Goal: Information Seeking & Learning: Learn about a topic

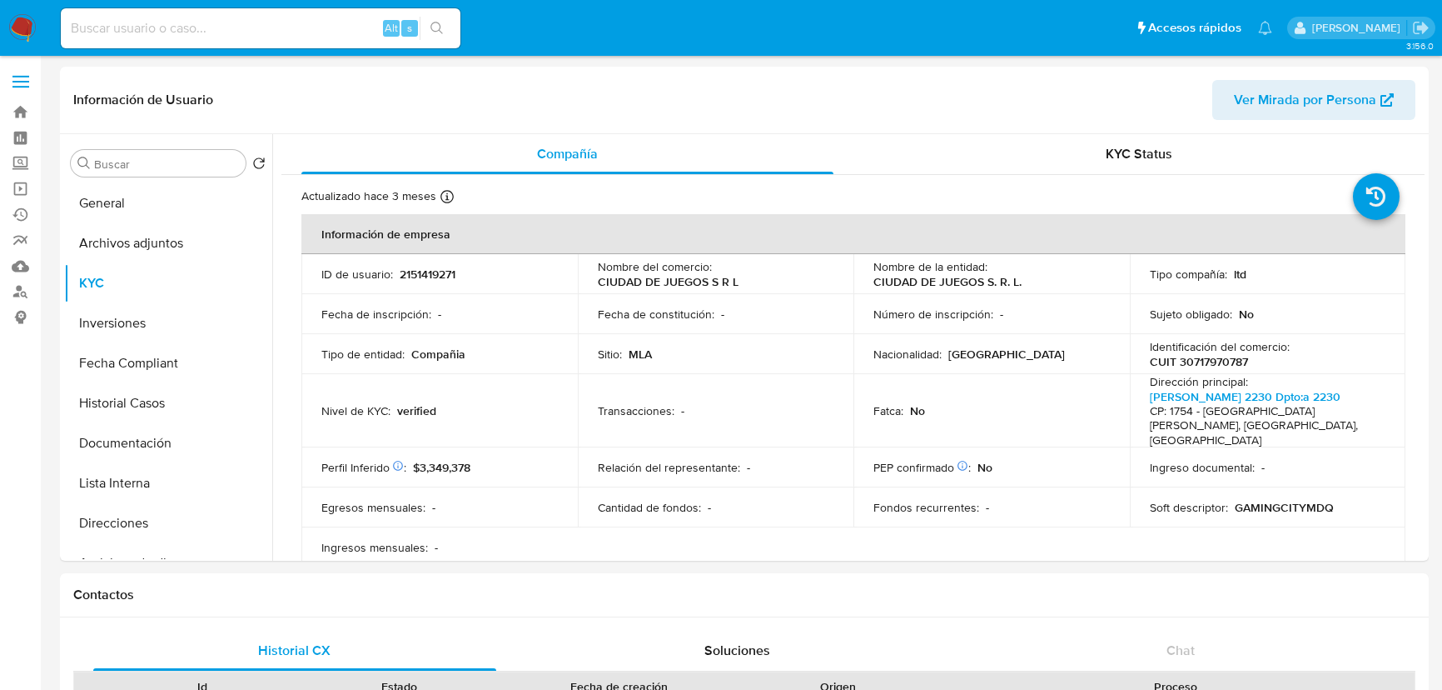
select select "10"
click at [167, 47] on div "Alt s" at bounding box center [261, 28] width 400 height 40
click at [168, 30] on input at bounding box center [261, 28] width 400 height 22
paste input "1327965638"
type input "1327965638"
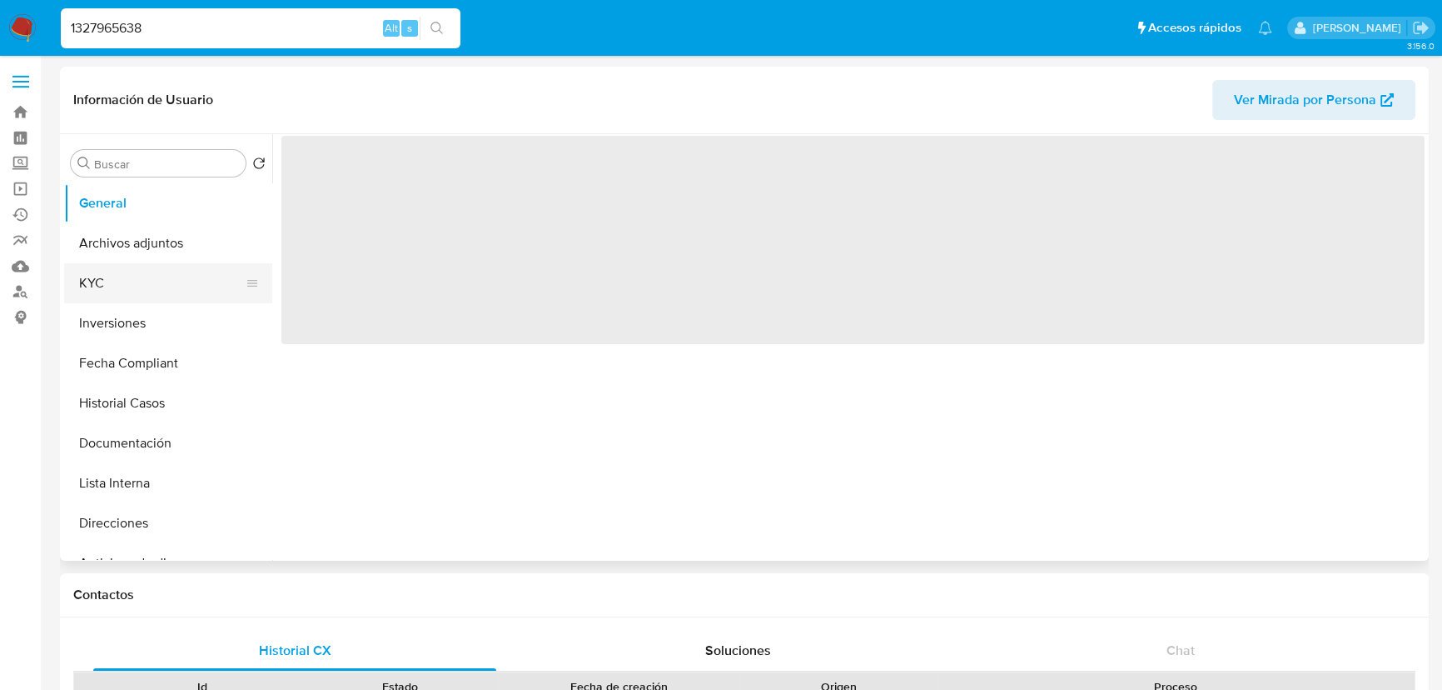
click at [125, 282] on button "KYC" at bounding box center [161, 283] width 195 height 40
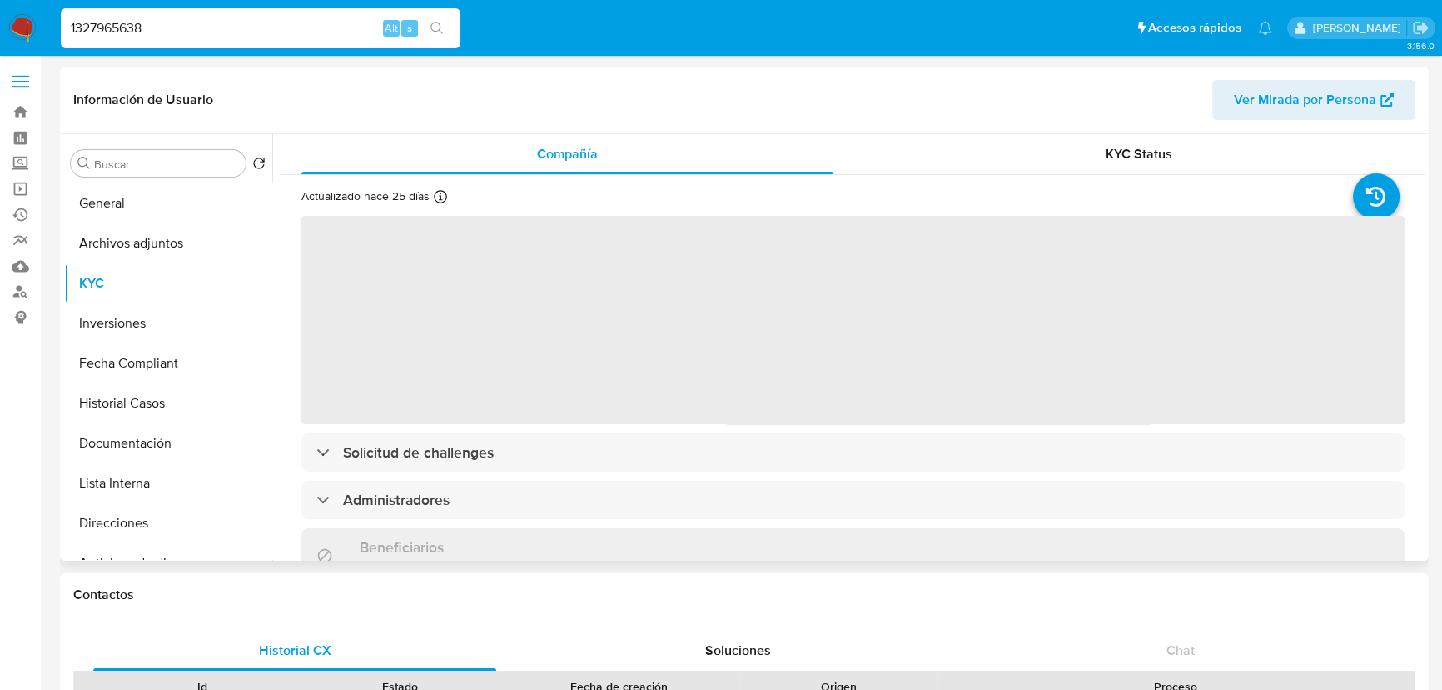
select select "10"
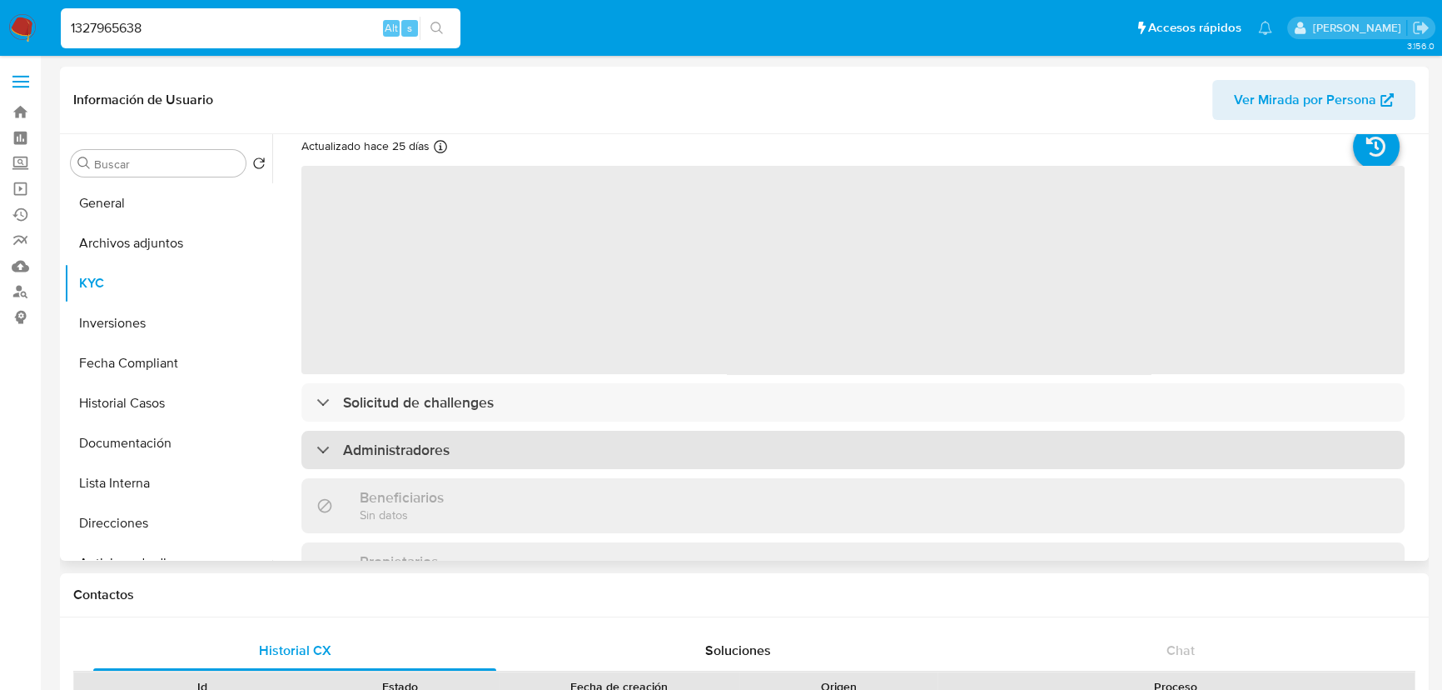
scroll to position [75, 0]
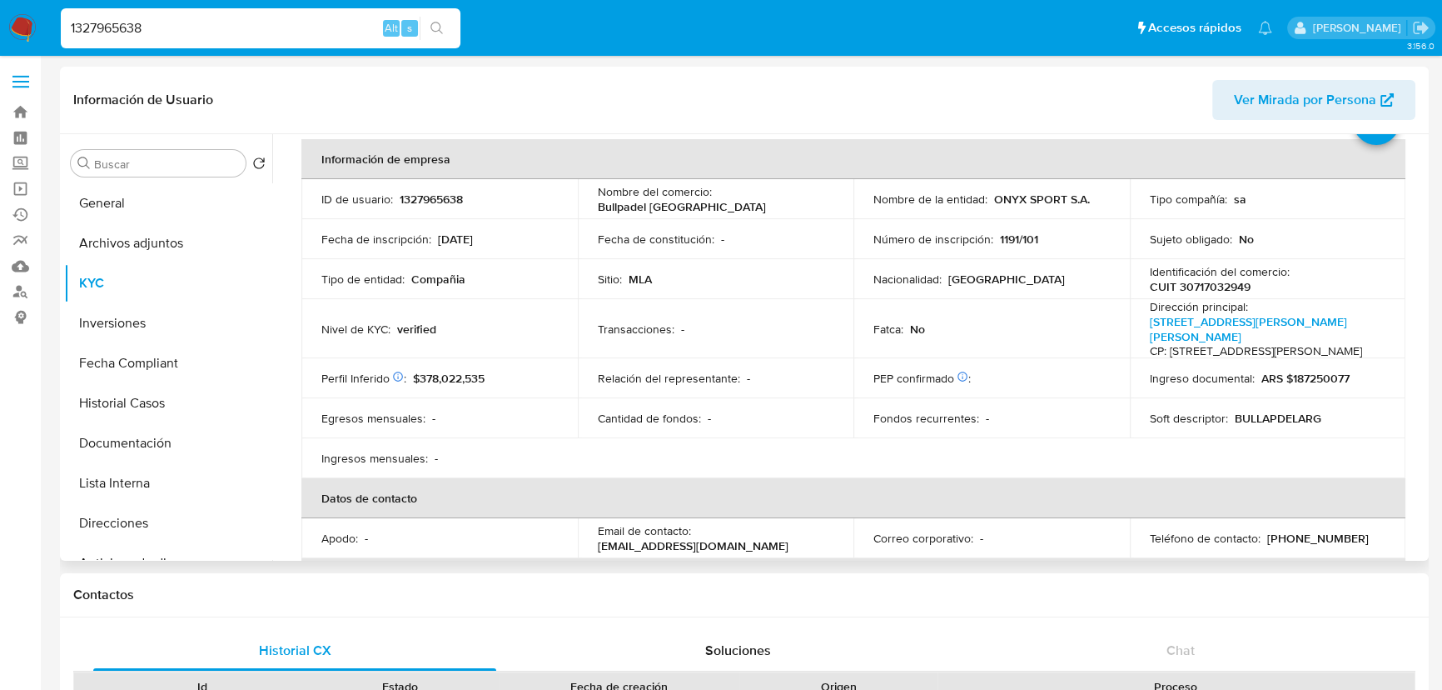
click at [496, 368] on td "Perfil Inferido Éste campo indica la información de Nivel Socioeconómico del us…" at bounding box center [439, 378] width 276 height 40
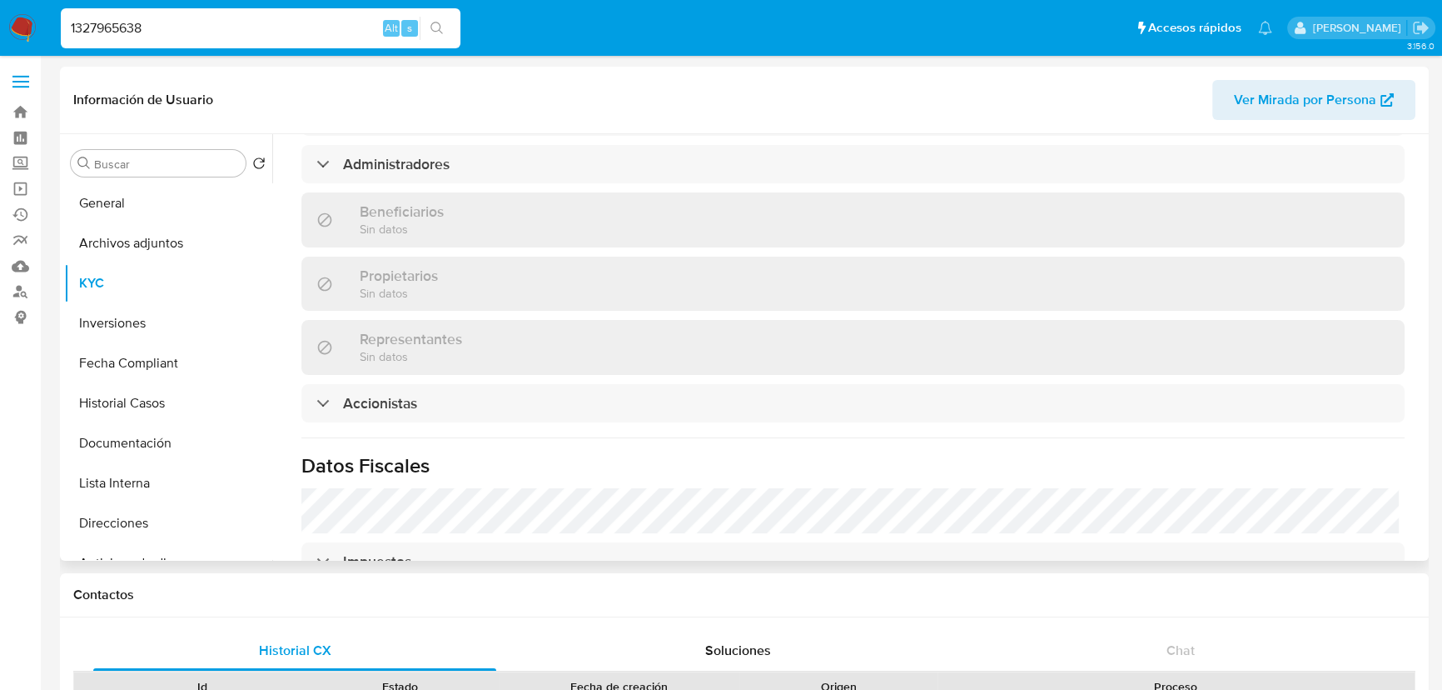
scroll to position [833, 0]
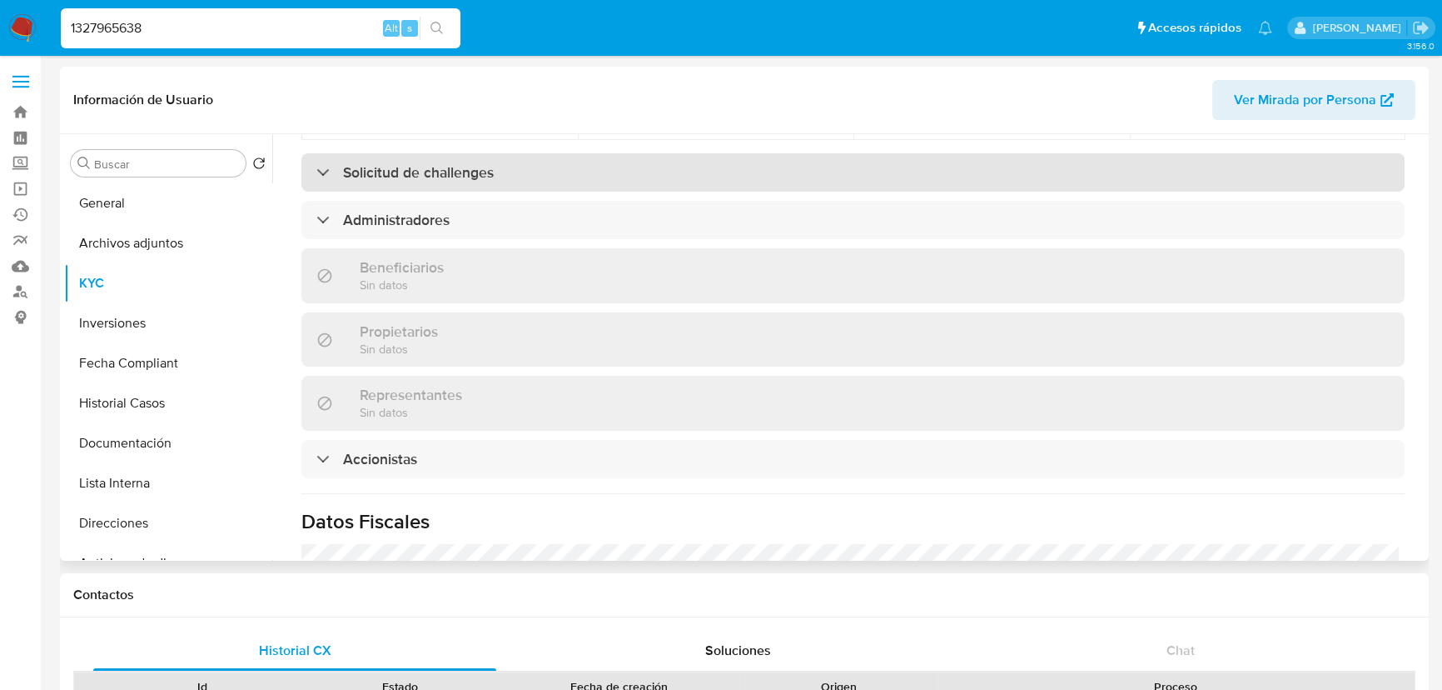
click at [418, 174] on h3 "Solicitud de challenges" at bounding box center [418, 172] width 151 height 18
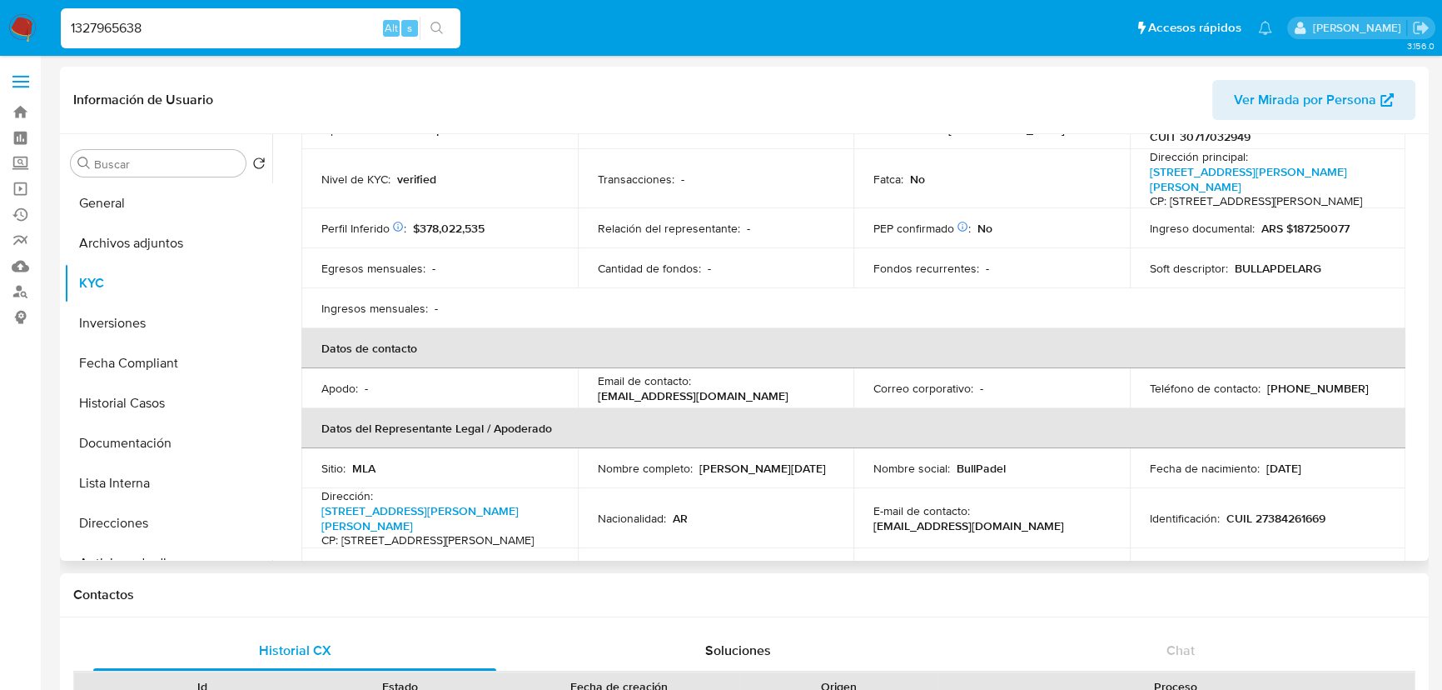
scroll to position [0, 0]
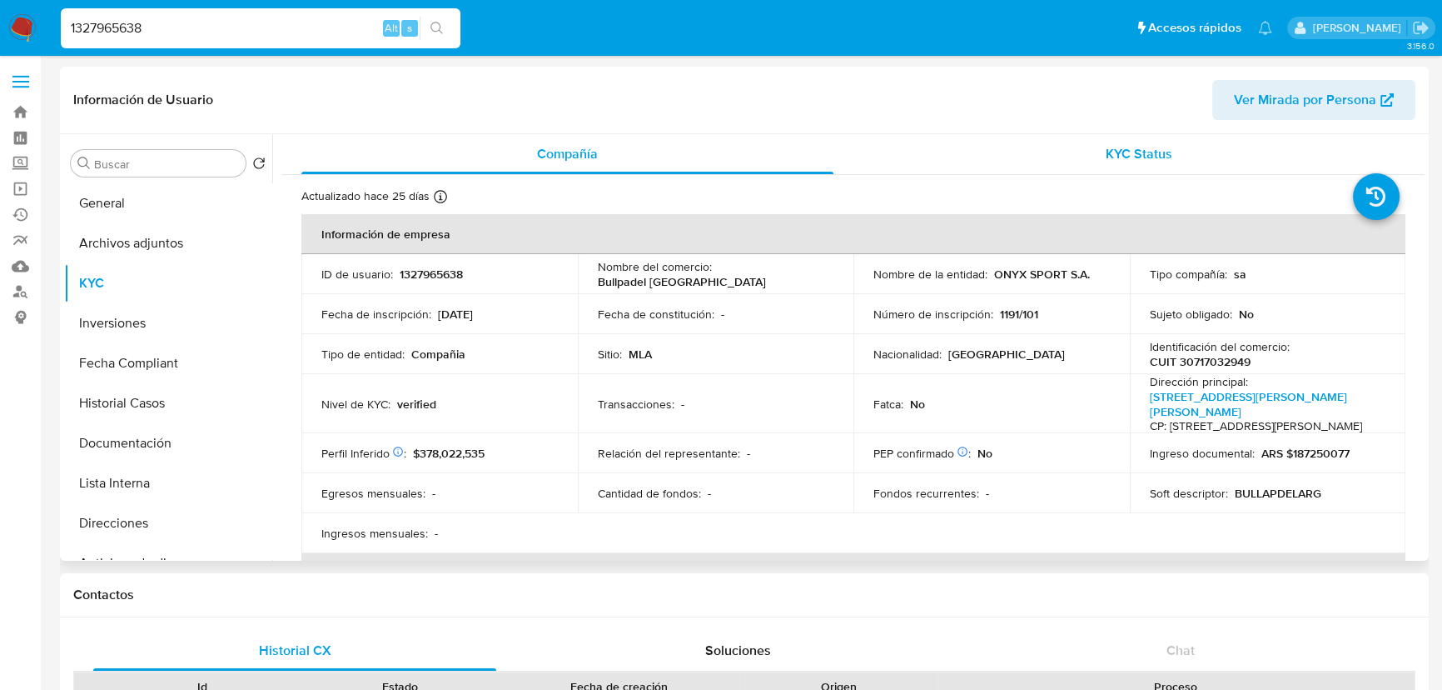
click at [1203, 148] on div "KYC Status" at bounding box center [1140, 154] width 532 height 40
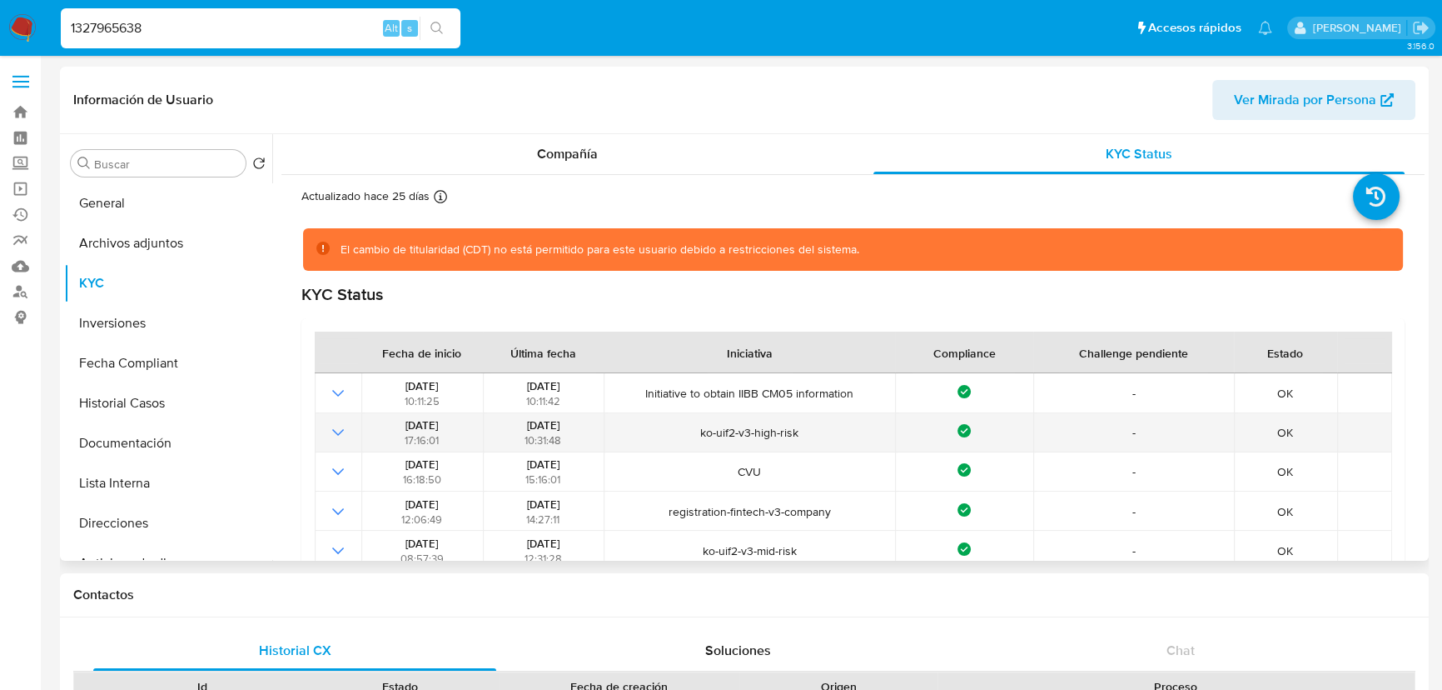
drag, startPoint x: 814, startPoint y: 429, endPoint x: 689, endPoint y: 432, distance: 125.8
click at [689, 432] on span "ko-uif2-v3-high-risk" at bounding box center [750, 432] width 281 height 15
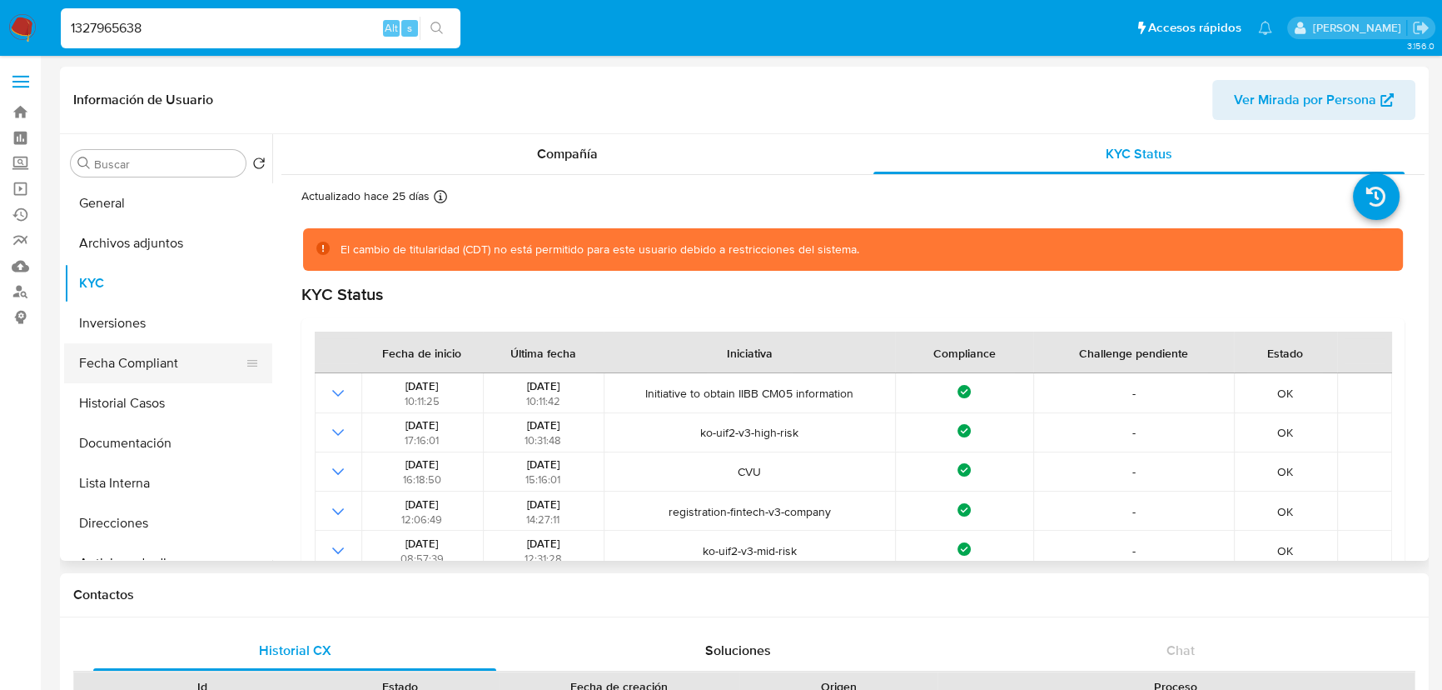
click at [151, 367] on button "Fecha Compliant" at bounding box center [161, 363] width 195 height 40
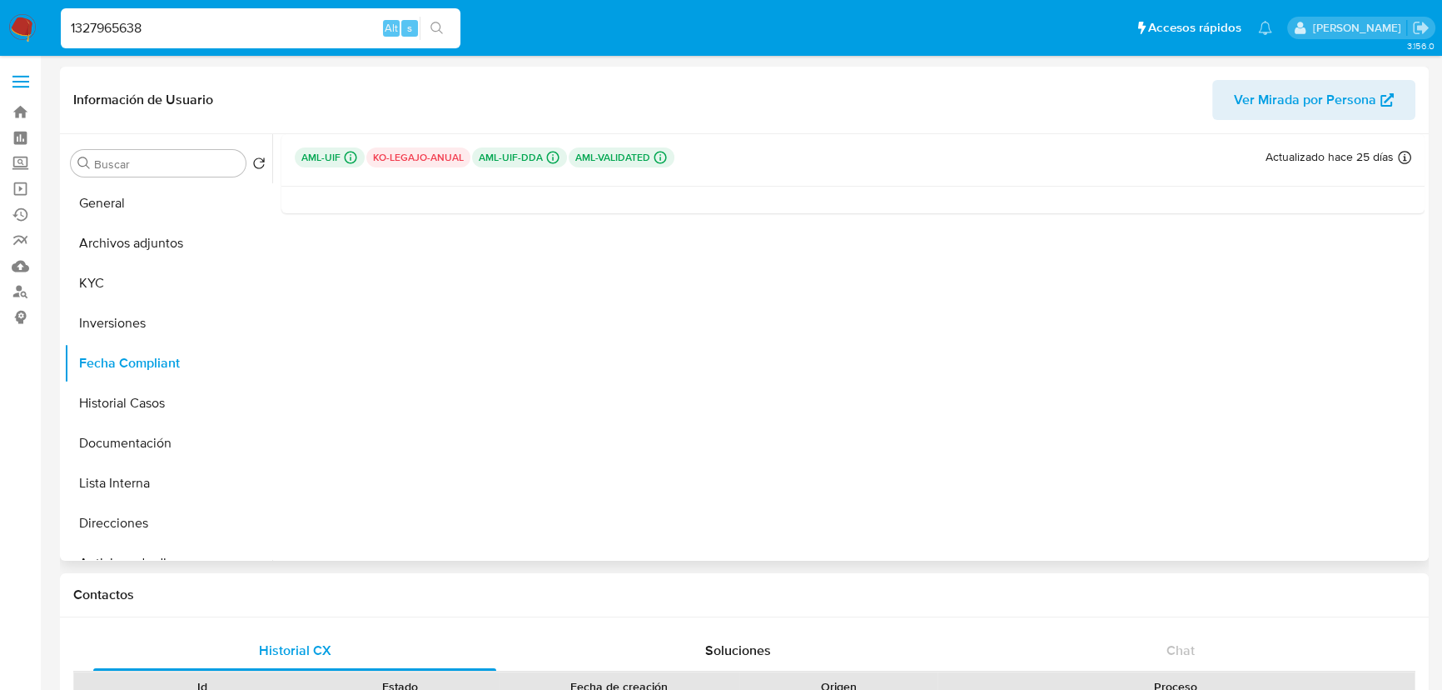
click at [535, 153] on p "aml-uif-dda Challenges Pendientes MLA_UIF L2" at bounding box center [519, 157] width 95 height 20
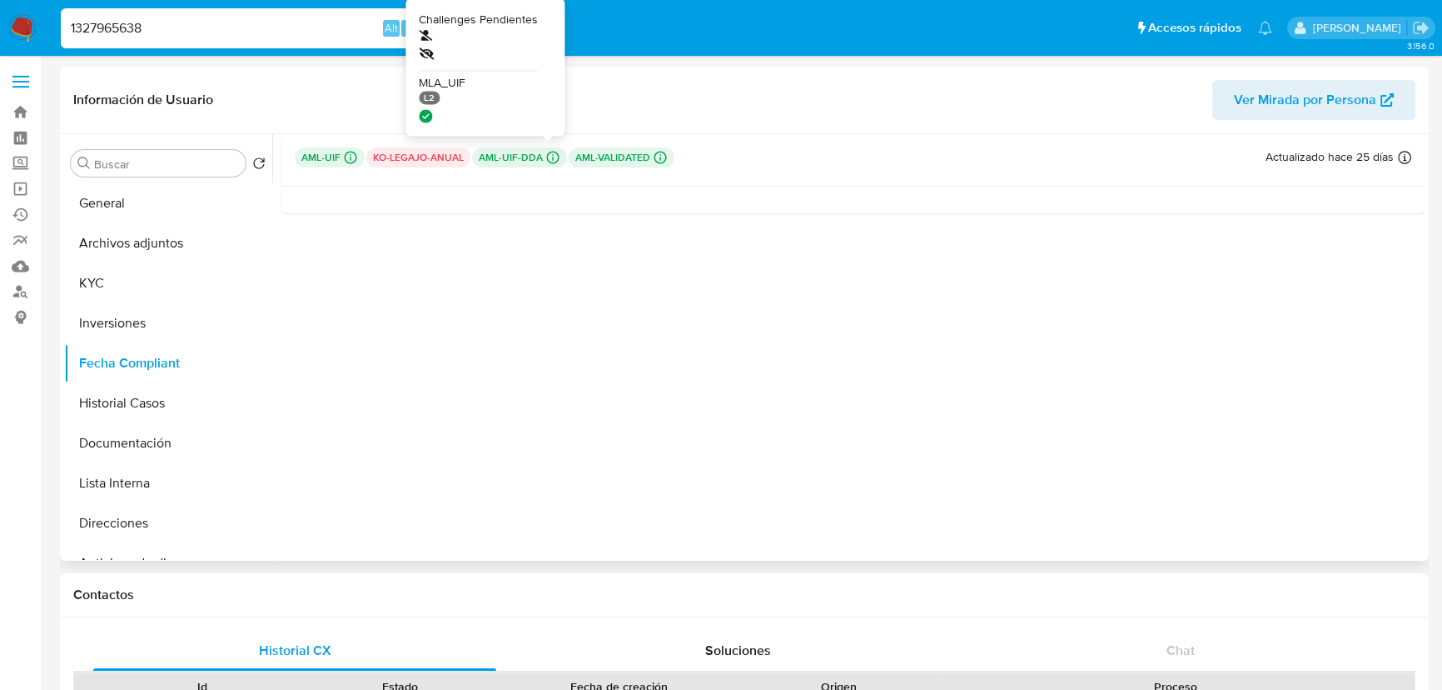
click at [545, 153] on icon at bounding box center [552, 157] width 15 height 15
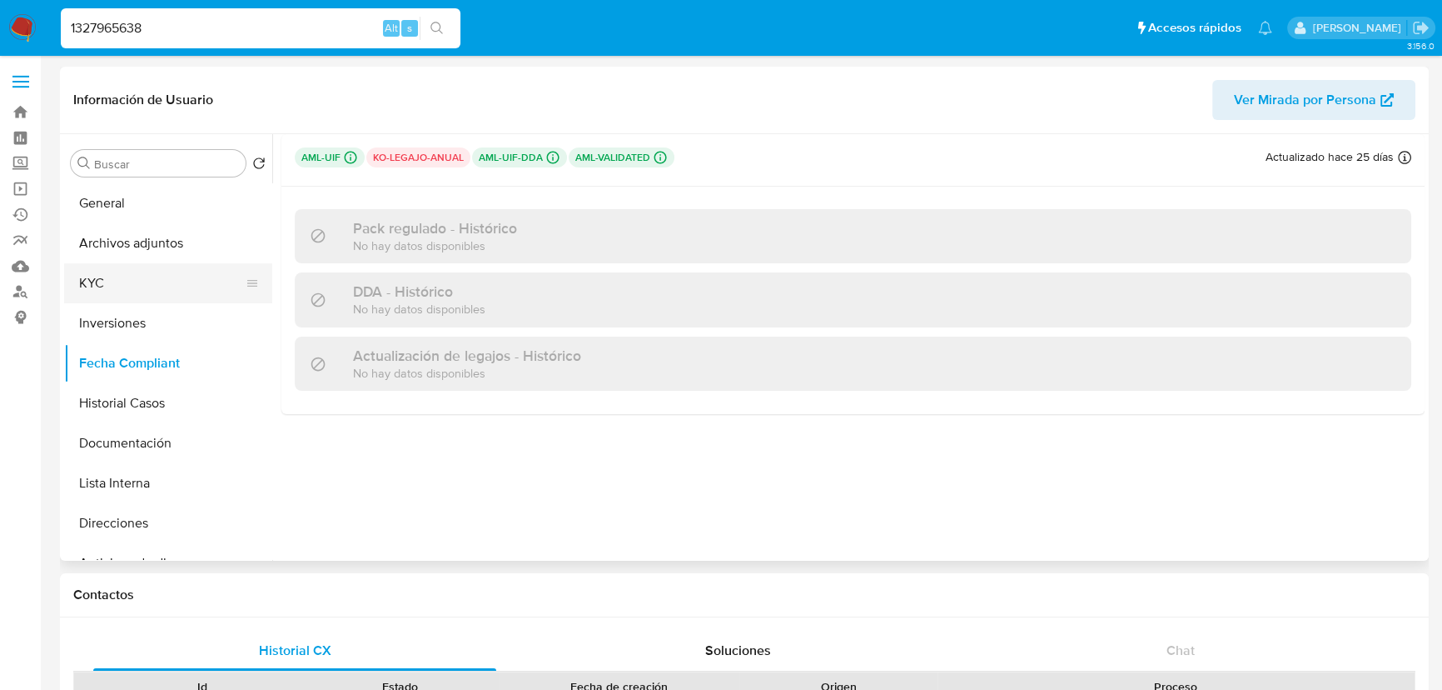
click at [116, 284] on button "KYC" at bounding box center [161, 283] width 195 height 40
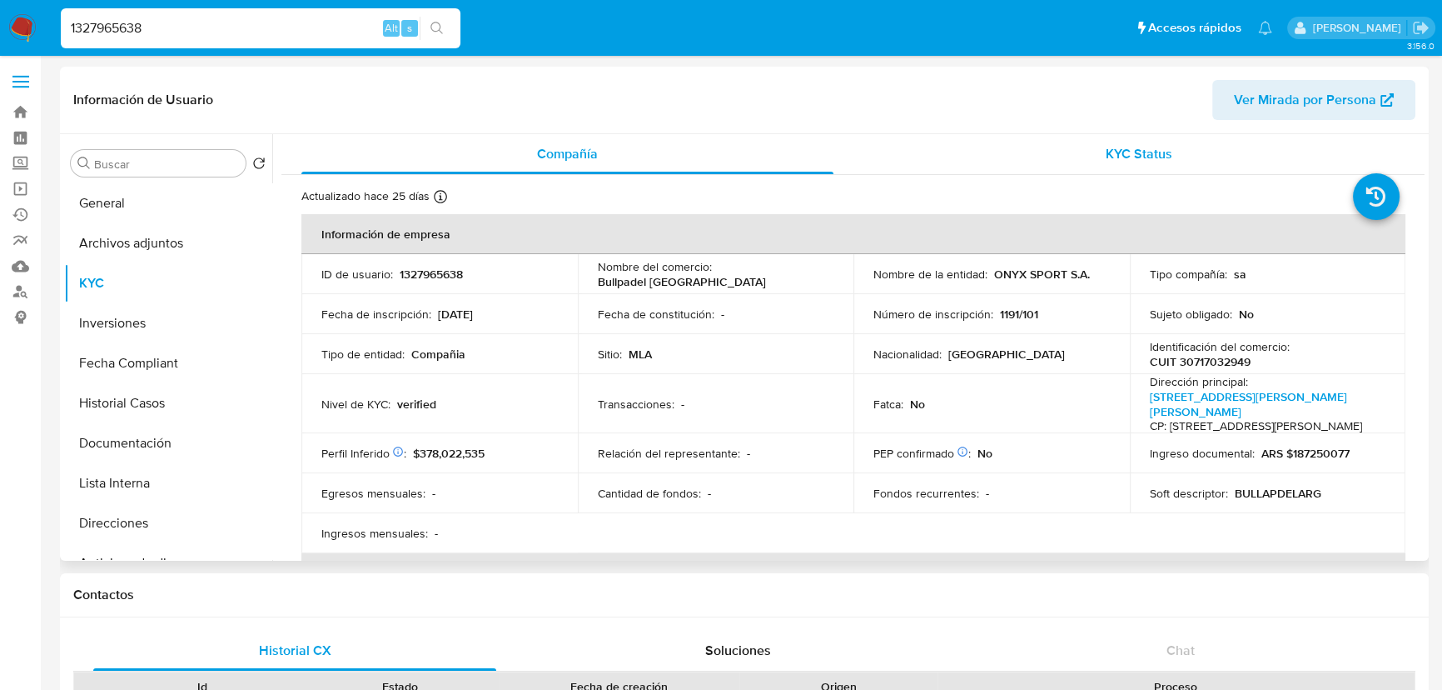
click at [1085, 156] on div "KYC Status" at bounding box center [1140, 154] width 532 height 40
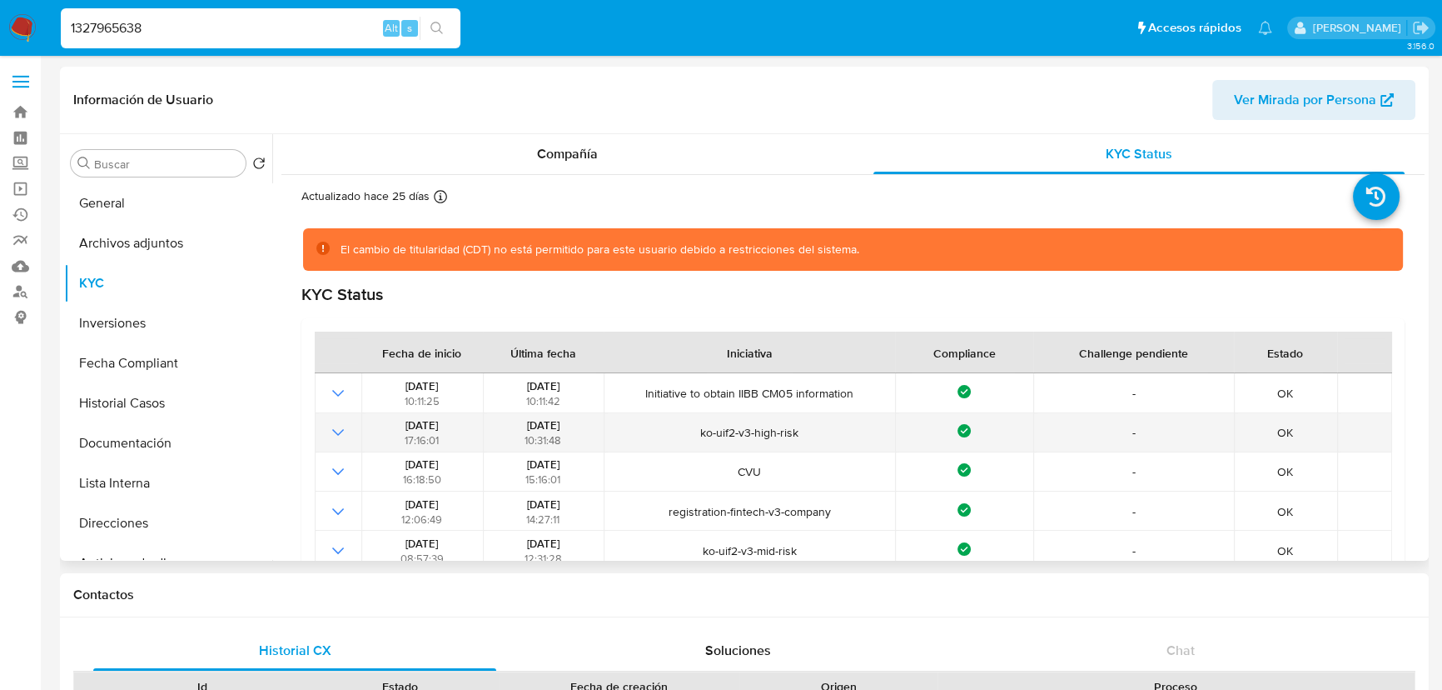
click at [341, 431] on icon "Mostrar operación" at bounding box center [338, 432] width 12 height 7
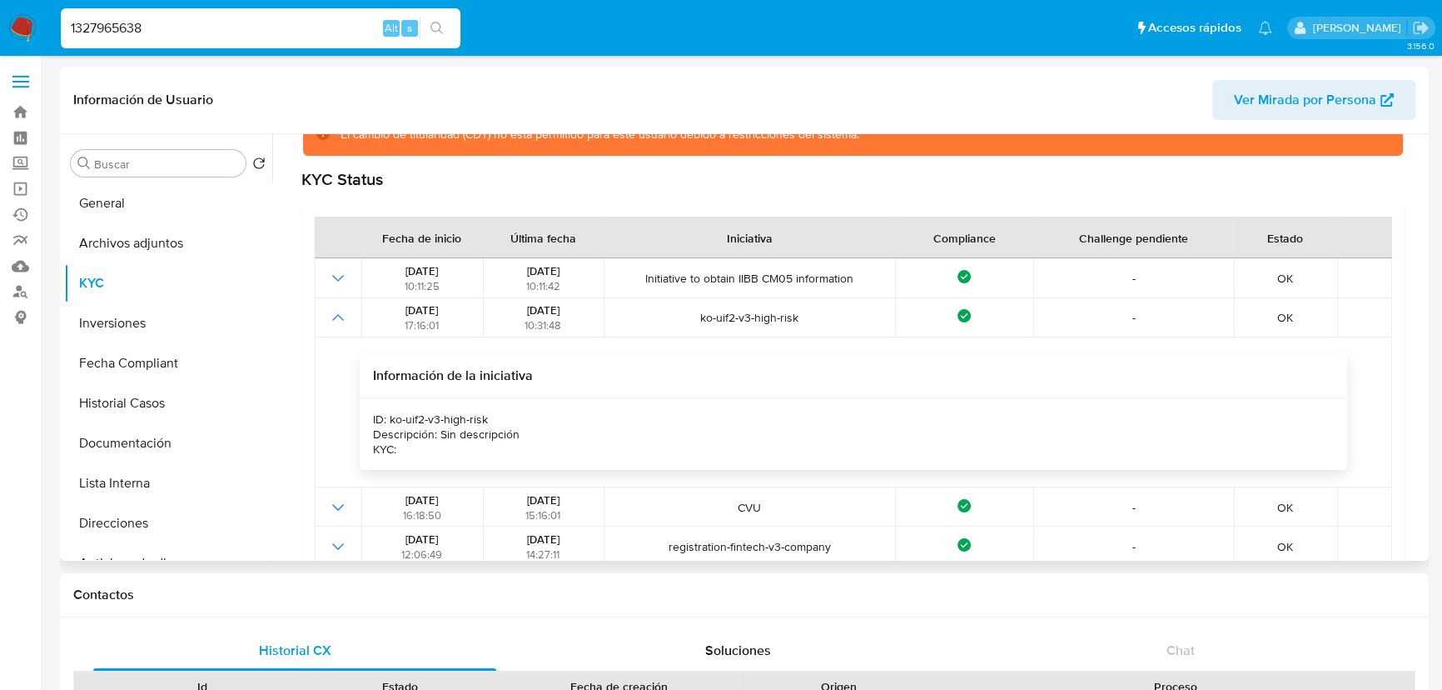
scroll to position [75, 0]
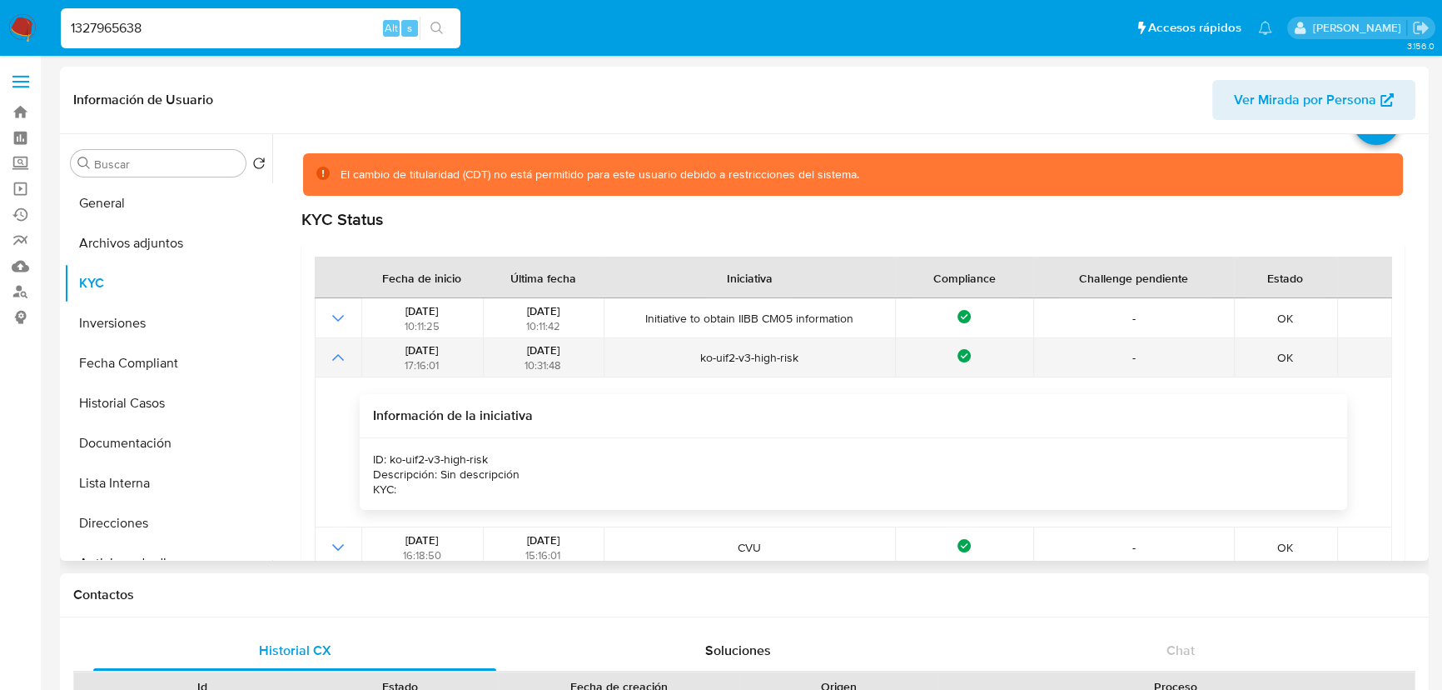
click at [335, 357] on icon "Mostrar operación" at bounding box center [338, 357] width 12 height 7
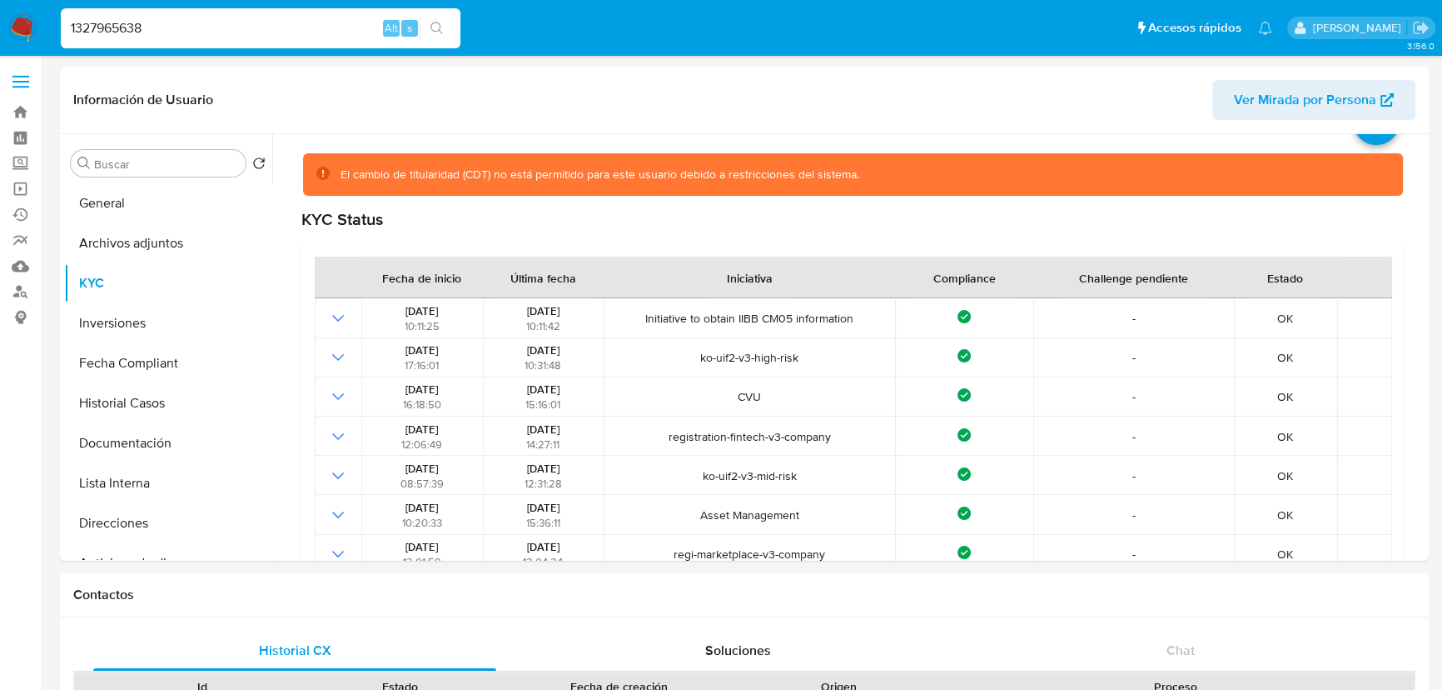
click at [177, 24] on input "1327965638" at bounding box center [261, 28] width 400 height 22
paste input "707346613"
type input "707346613"
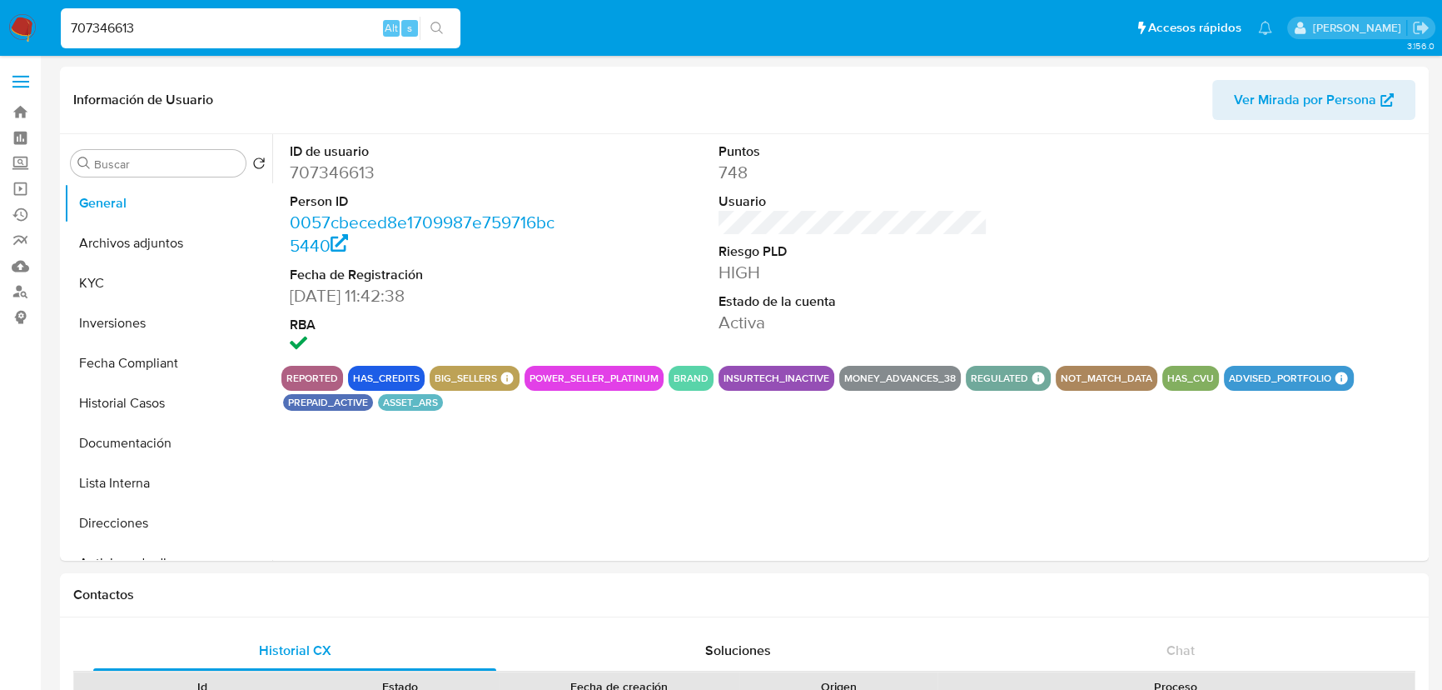
select select "10"
click at [131, 280] on button "KYC" at bounding box center [161, 283] width 195 height 40
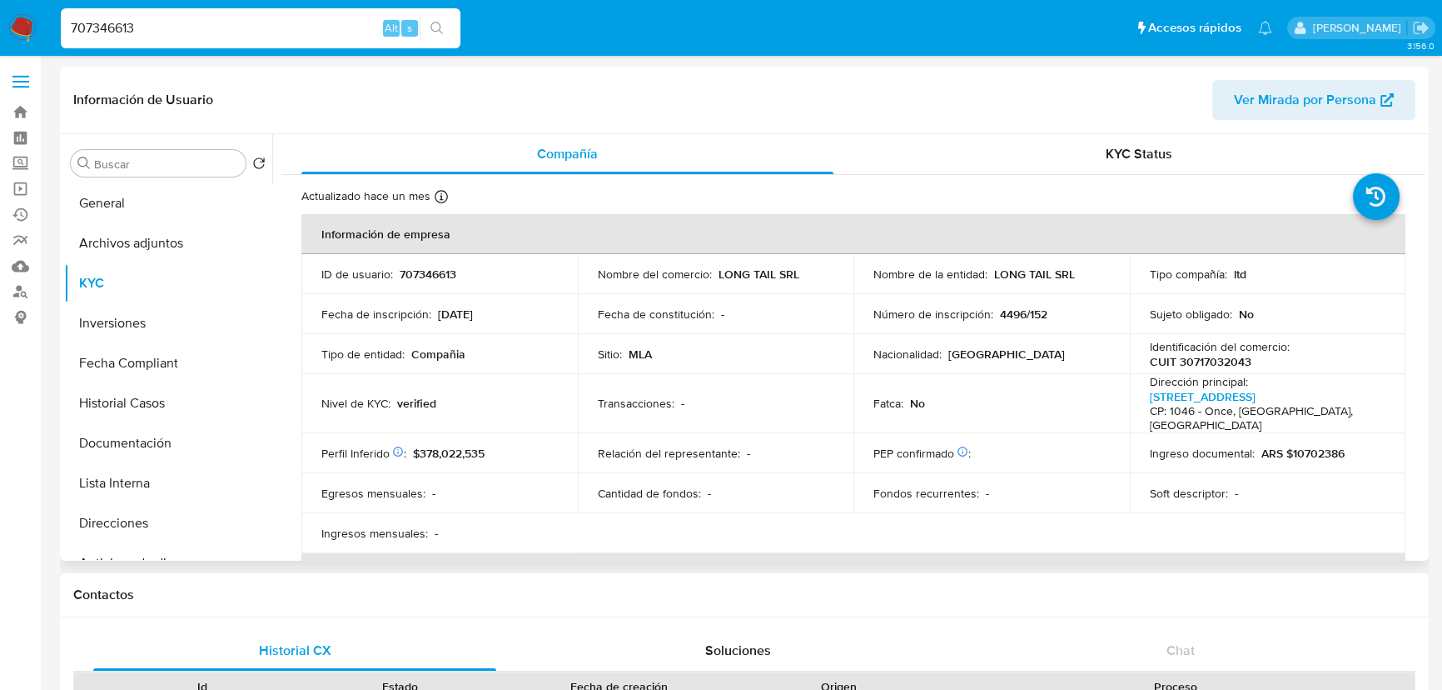
click at [390, 446] on div at bounding box center [397, 453] width 14 height 15
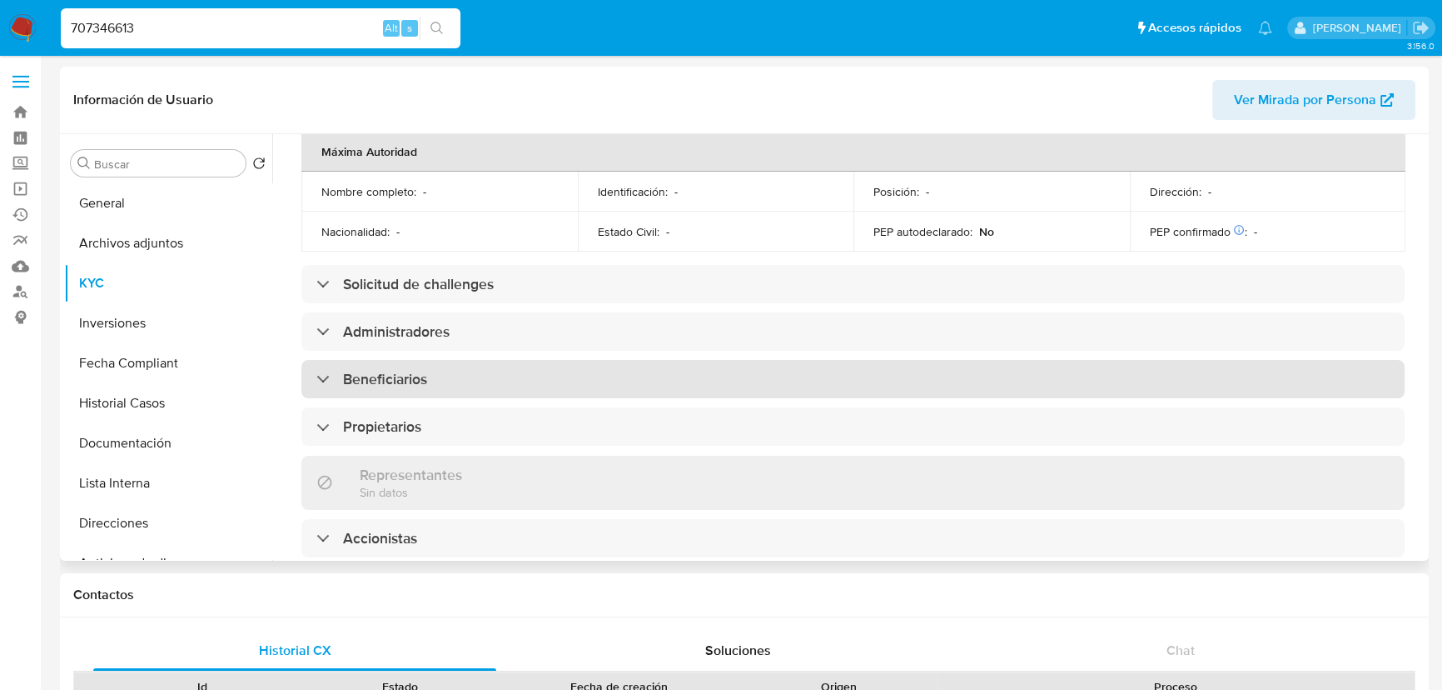
scroll to position [757, 0]
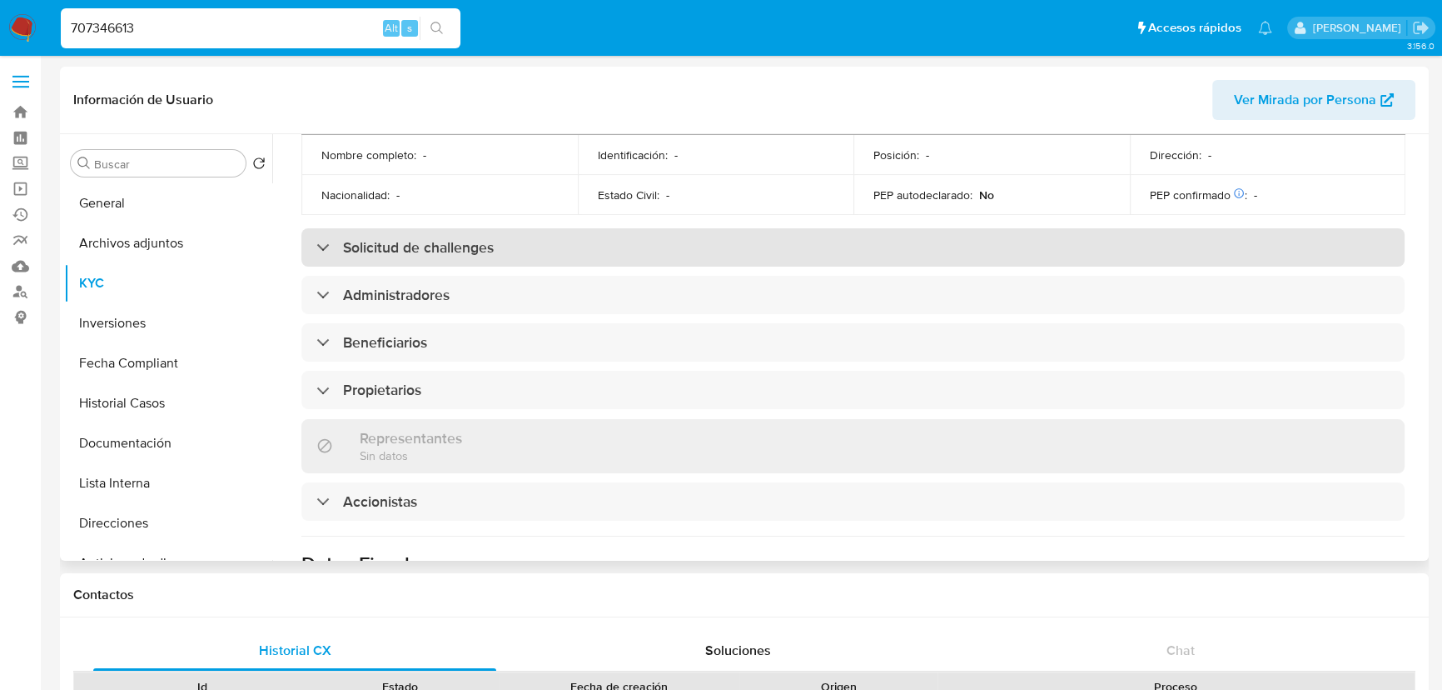
click at [400, 238] on h3 "Solicitud de challenges" at bounding box center [418, 247] width 151 height 18
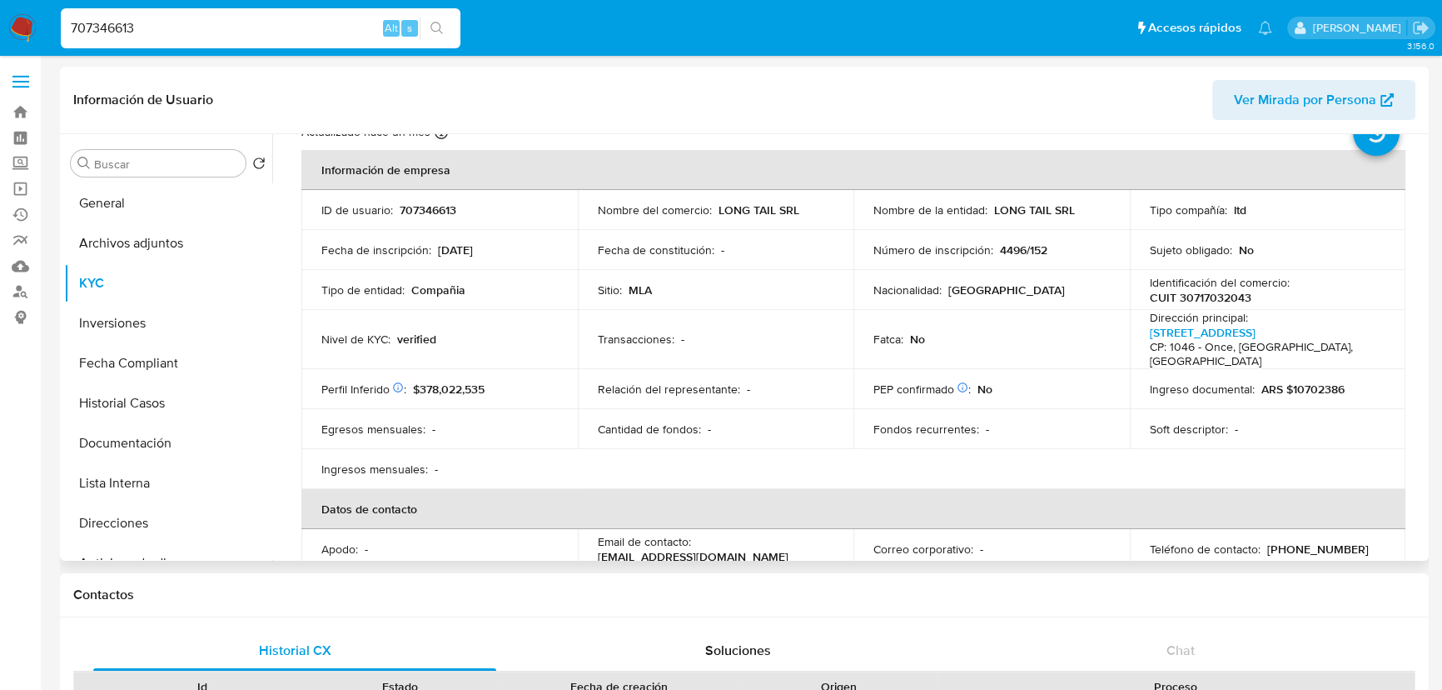
scroll to position [0, 0]
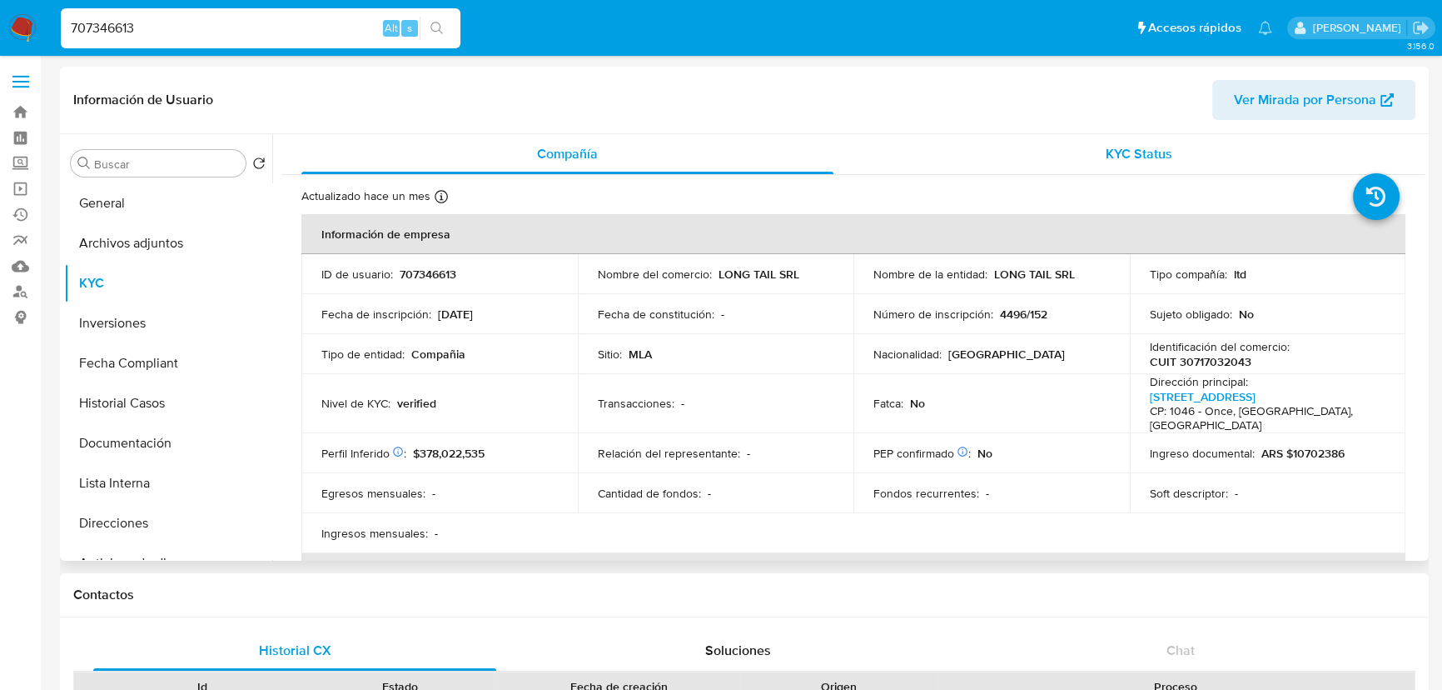
click at [1130, 164] on div "KYC Status" at bounding box center [1140, 154] width 532 height 40
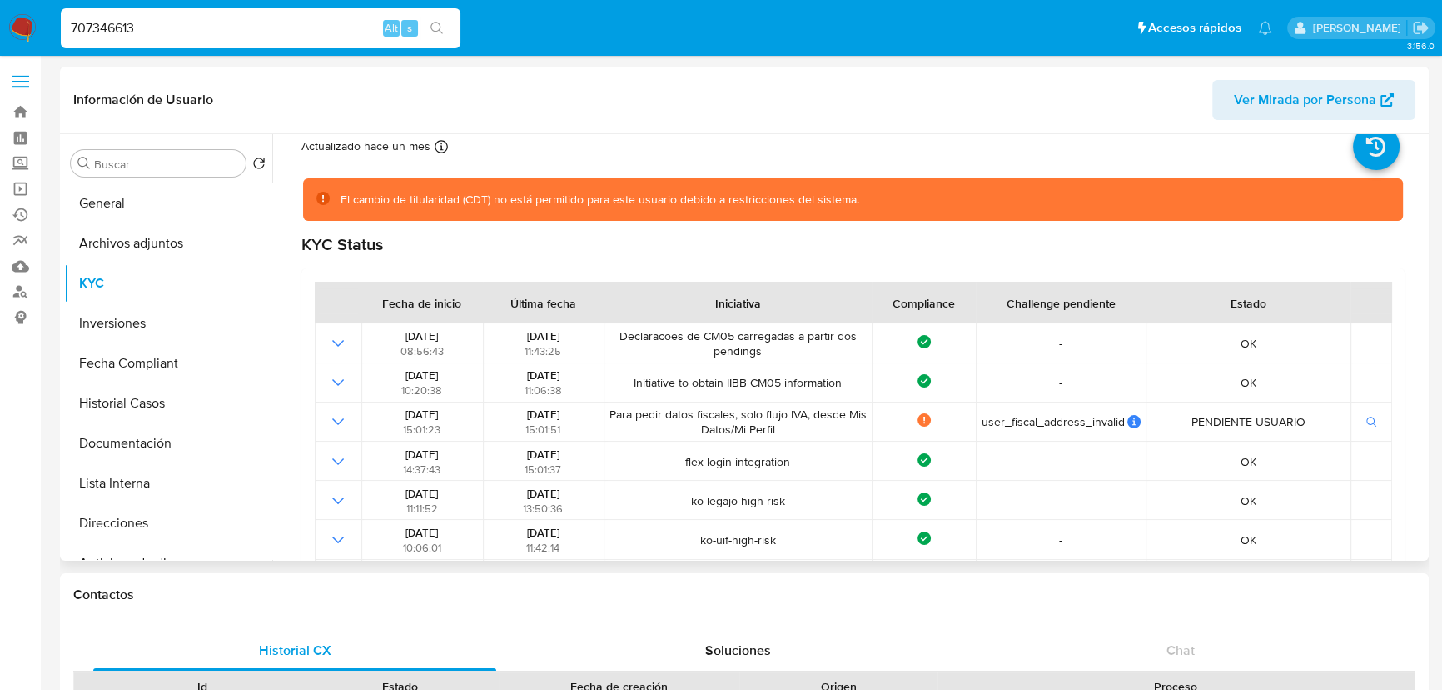
scroll to position [75, 0]
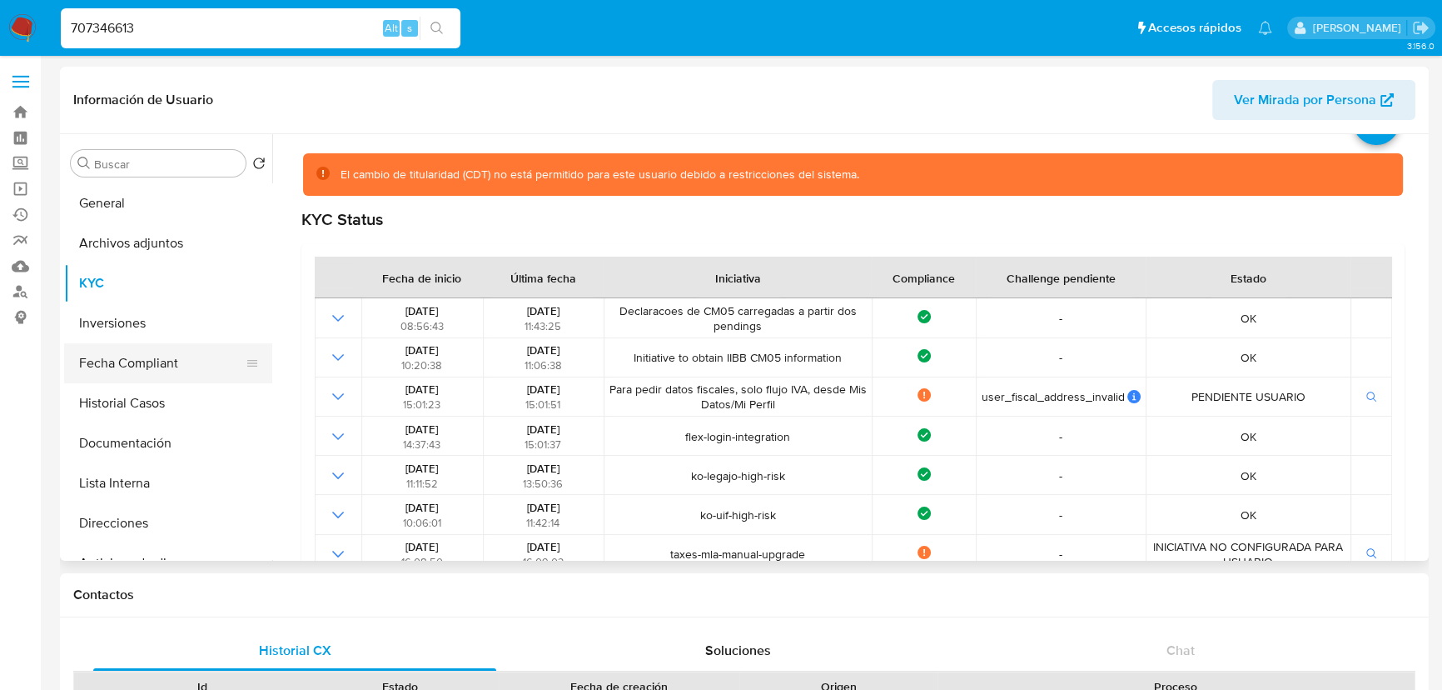
click at [157, 374] on button "Fecha Compliant" at bounding box center [161, 363] width 195 height 40
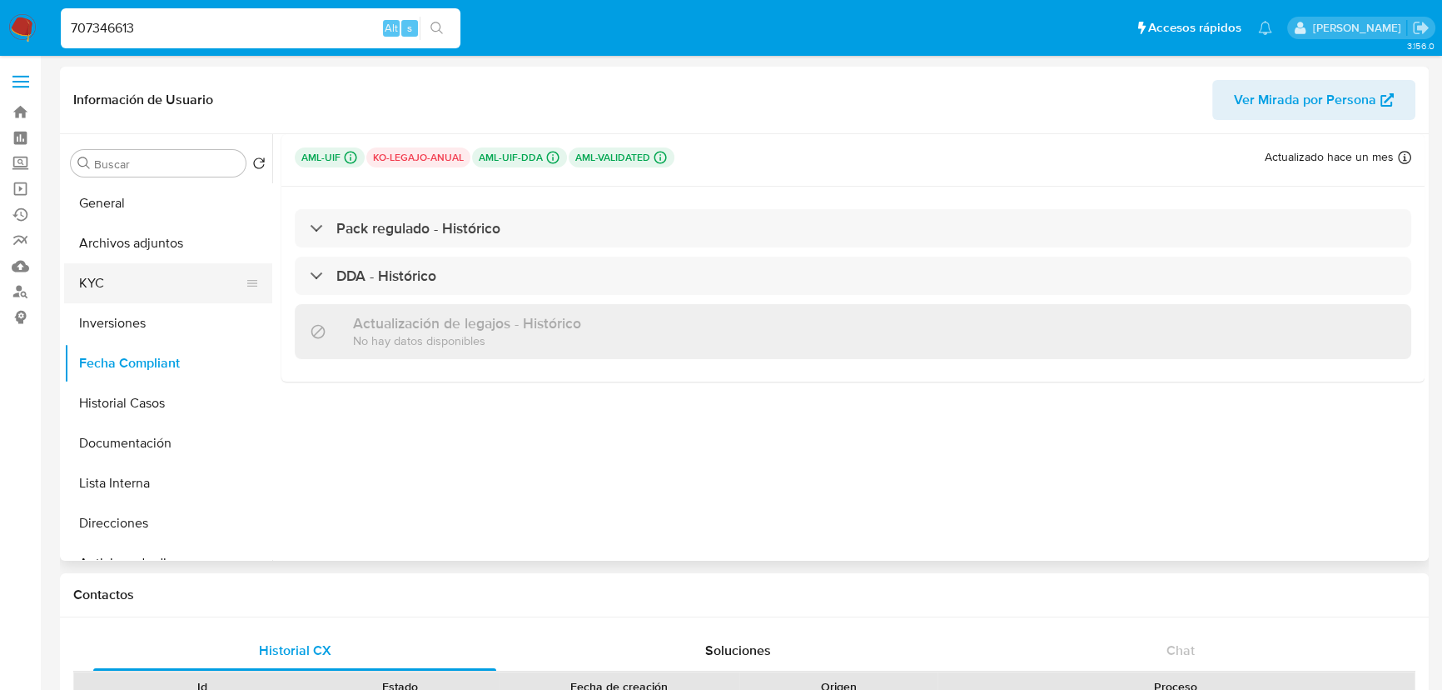
click at [116, 284] on button "KYC" at bounding box center [161, 283] width 195 height 40
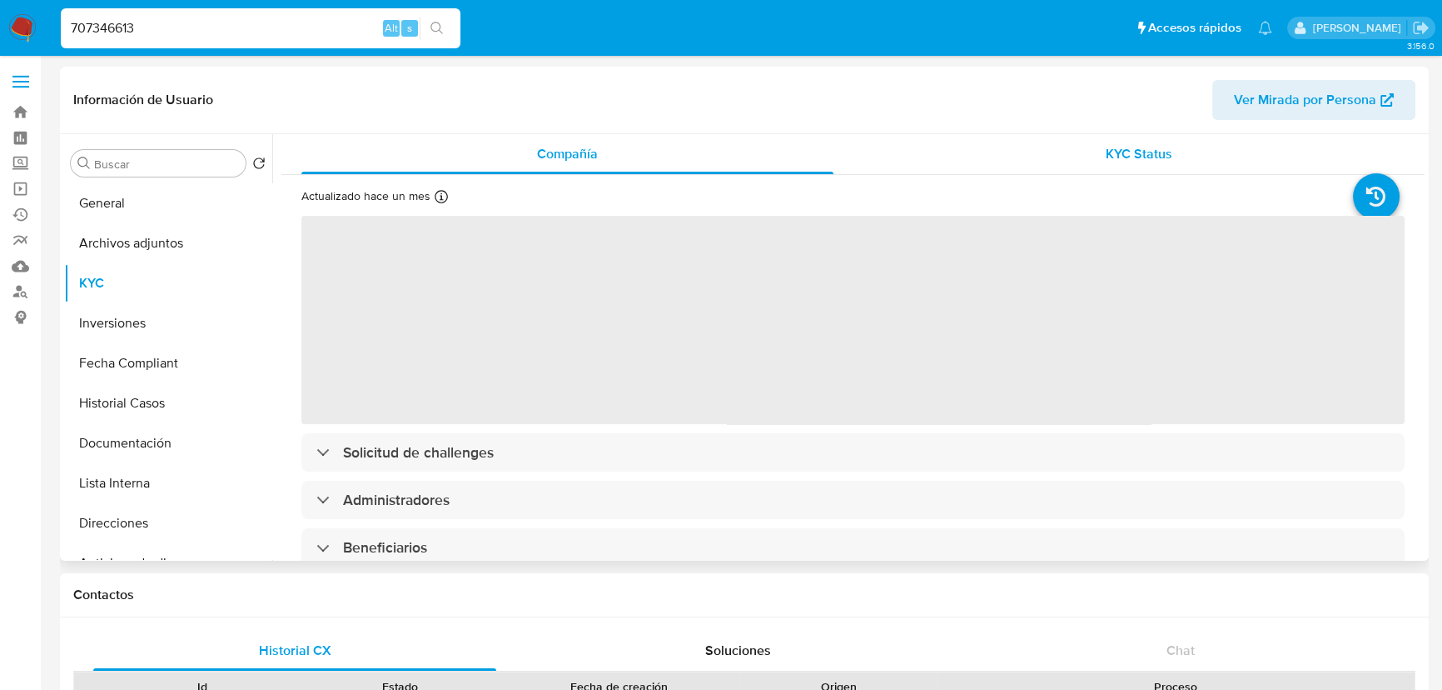
click at [1111, 144] on span "KYC Status" at bounding box center [1139, 153] width 67 height 19
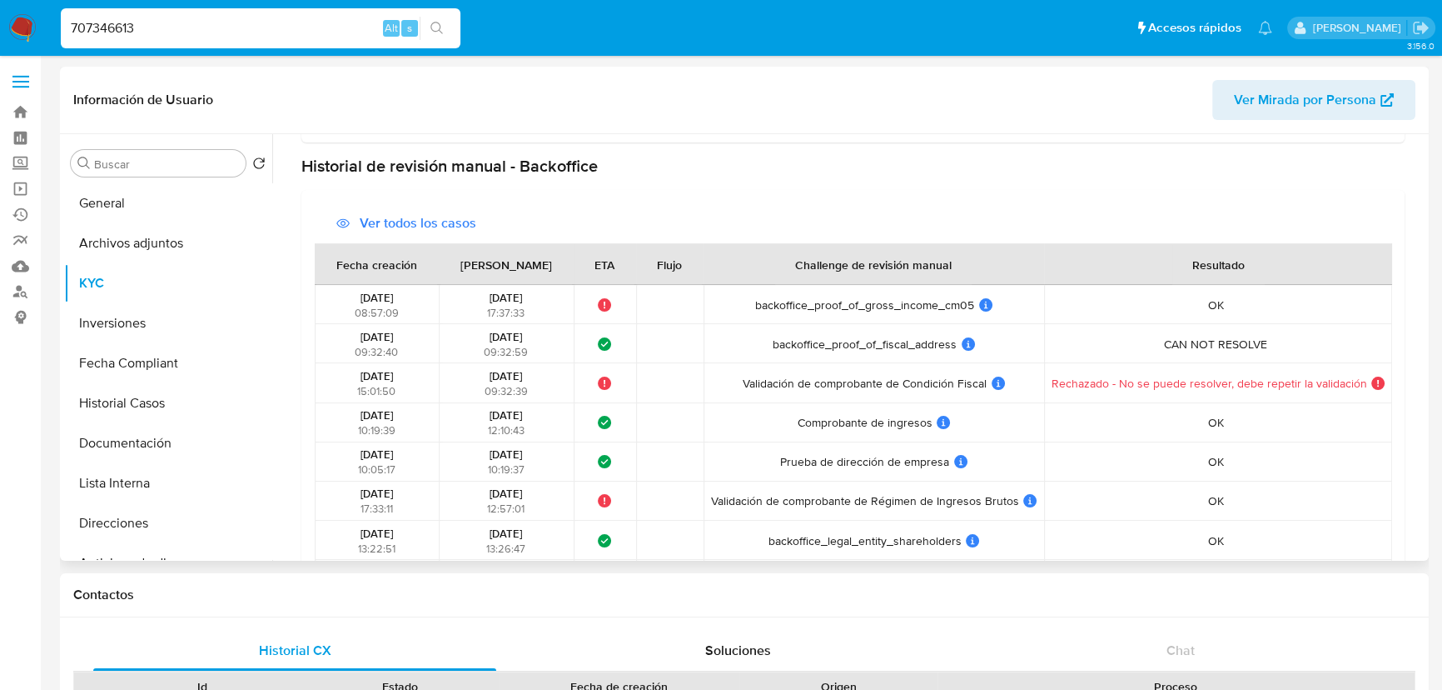
scroll to position [1105, 0]
click at [142, 361] on button "Fecha Compliant" at bounding box center [161, 363] width 195 height 40
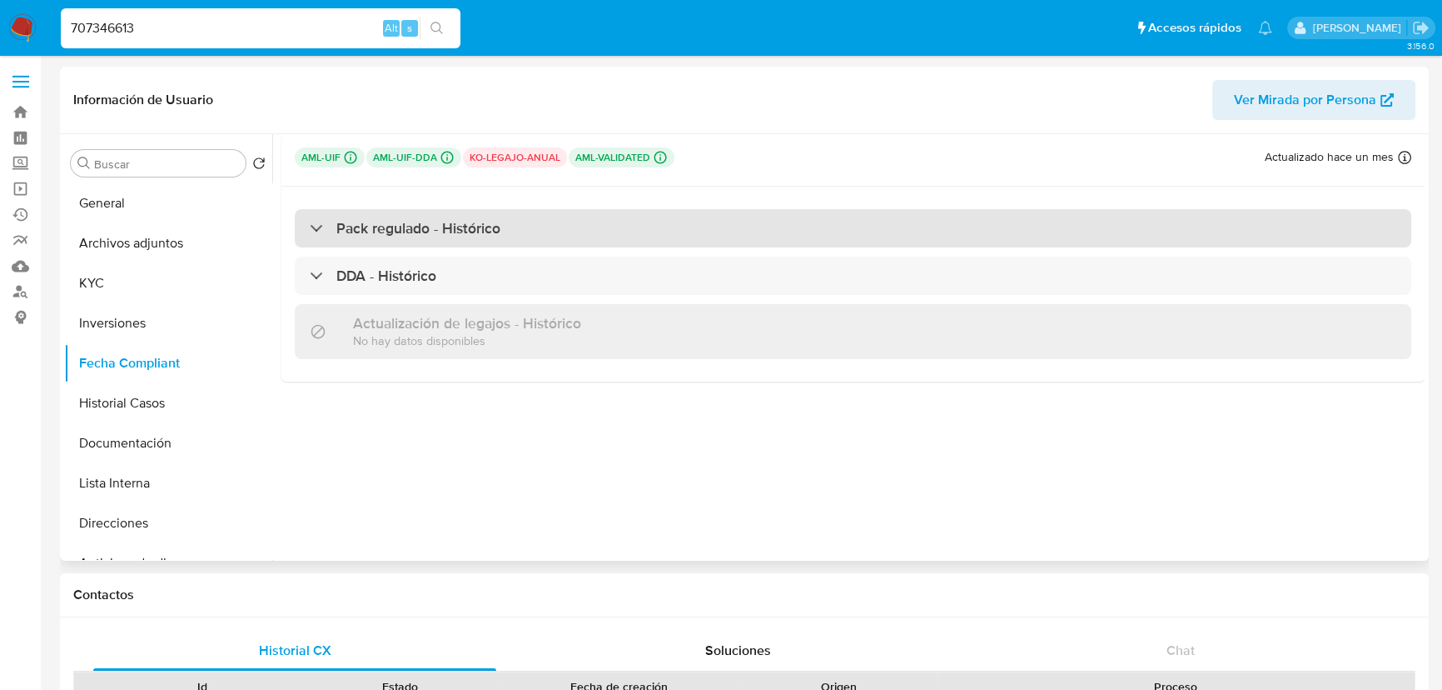
click at [641, 228] on div "Pack regulado - Histórico" at bounding box center [853, 228] width 1117 height 38
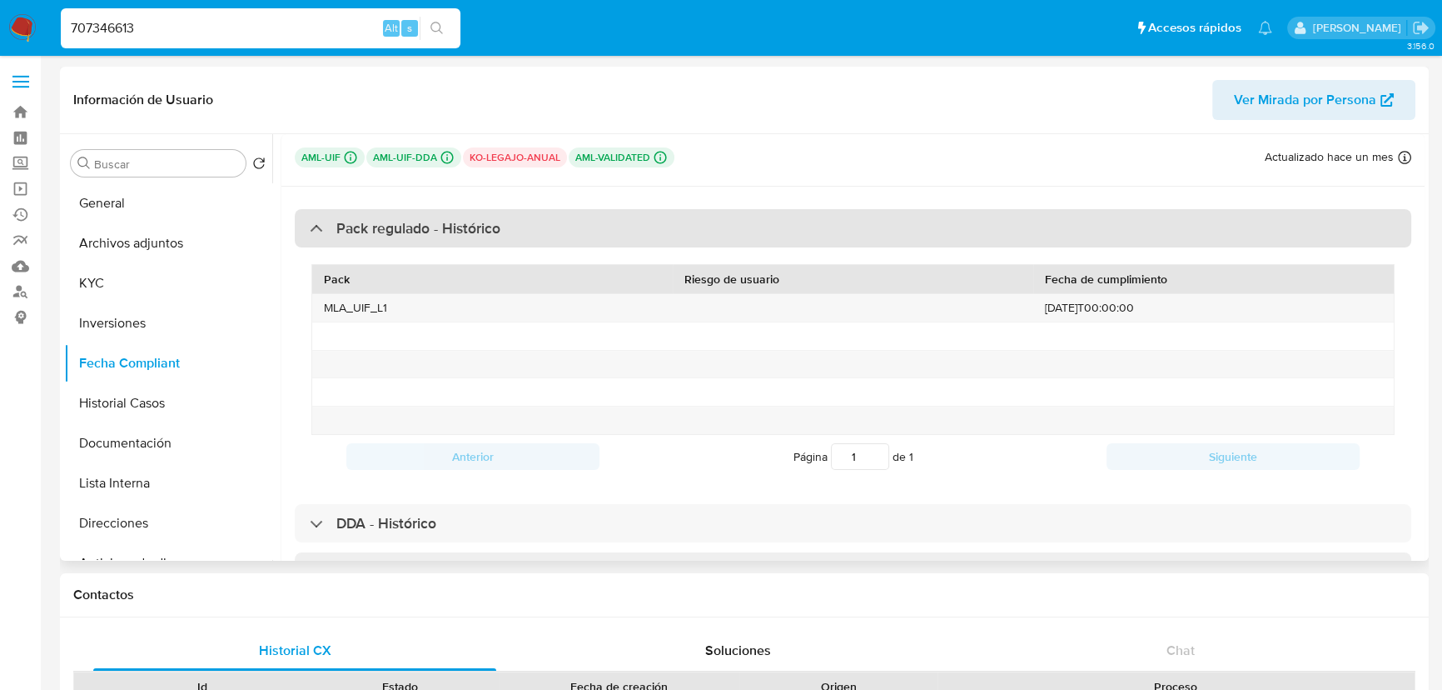
click at [640, 228] on div "Pack regulado - Histórico" at bounding box center [853, 228] width 1117 height 38
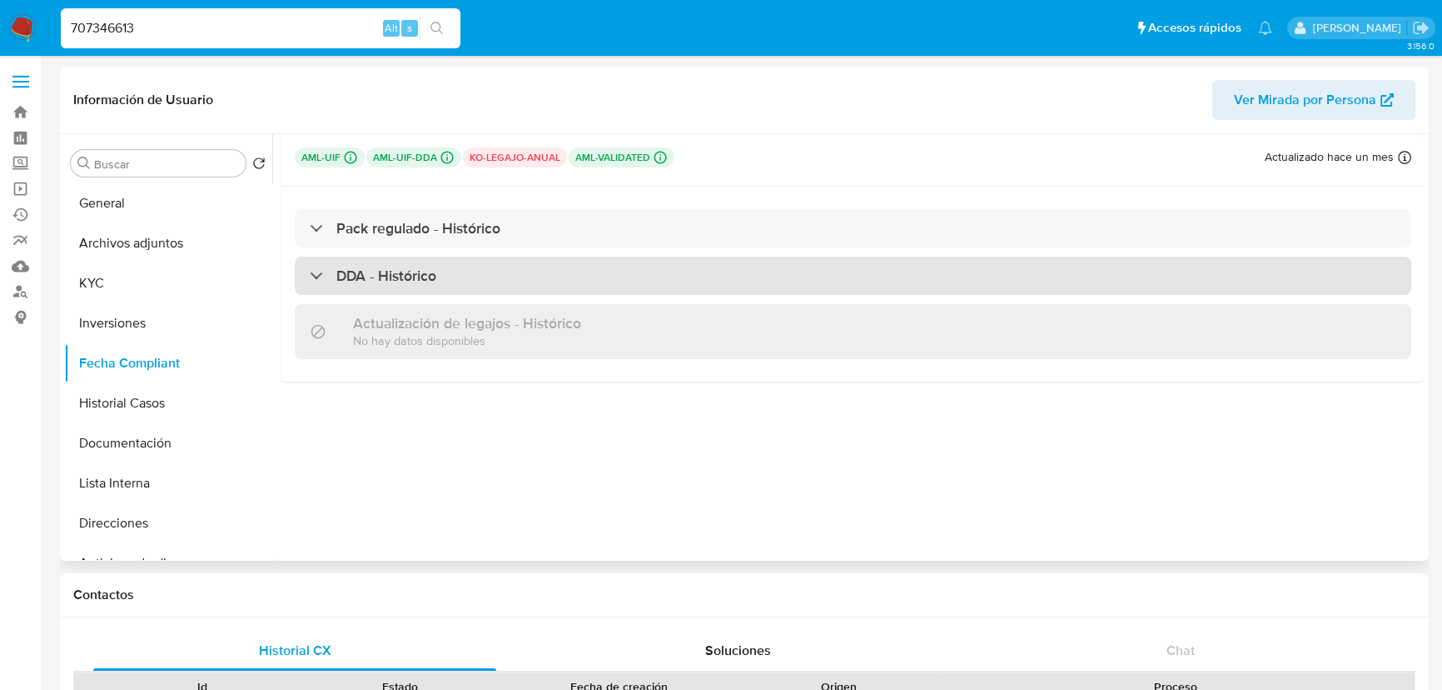
click at [487, 264] on div "DDA - Histórico" at bounding box center [853, 275] width 1117 height 38
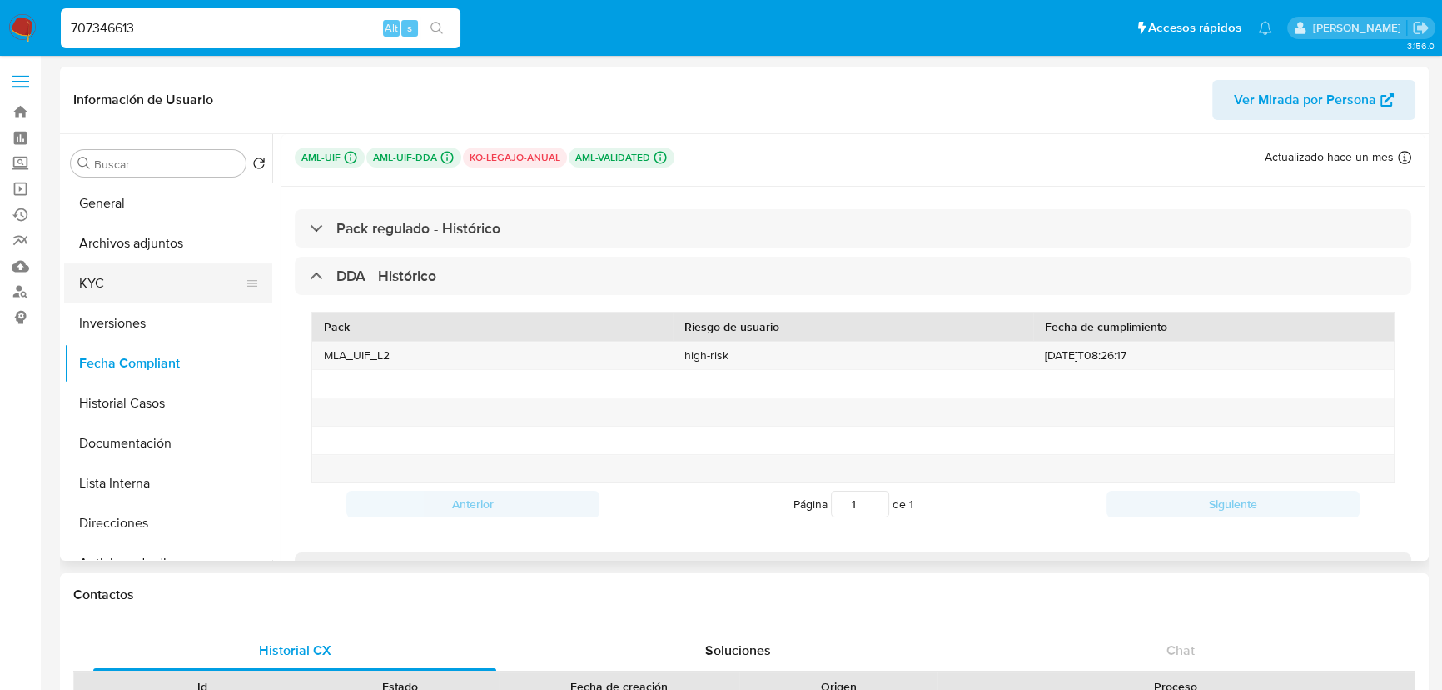
click at [139, 290] on button "KYC" at bounding box center [161, 283] width 195 height 40
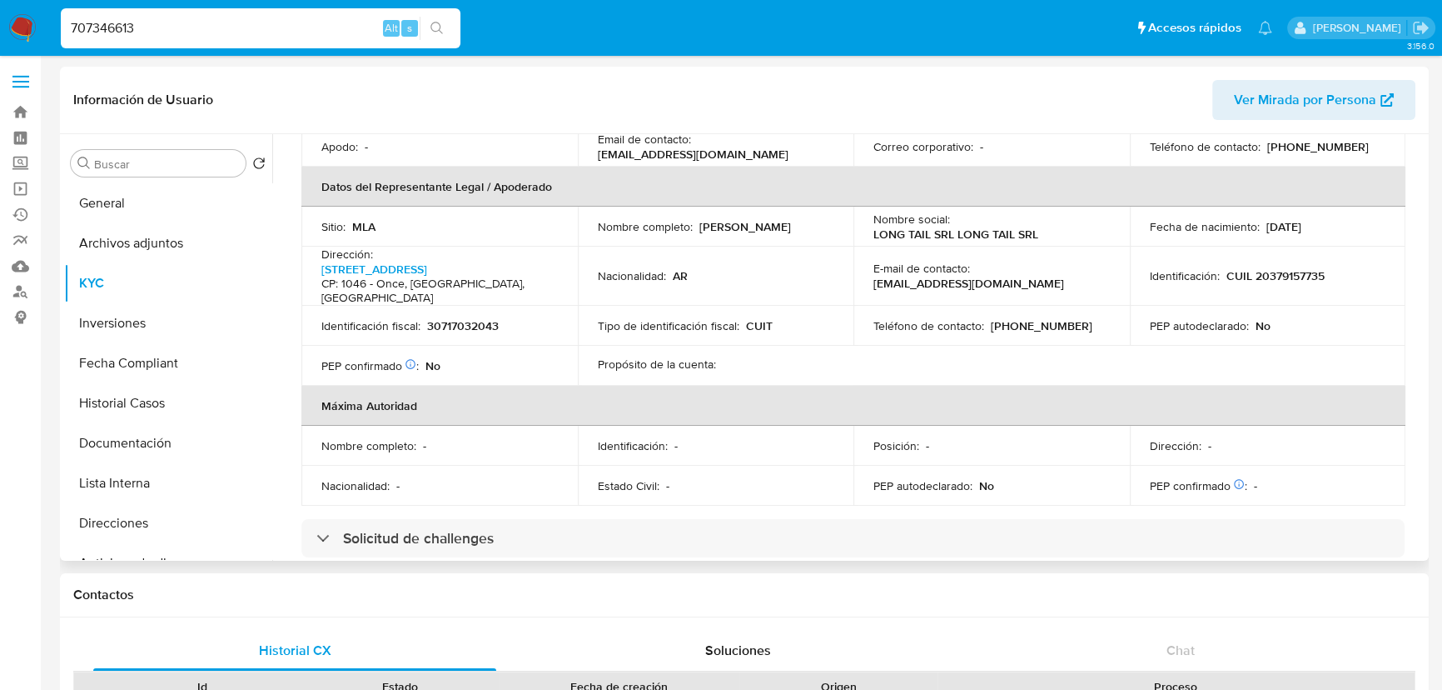
scroll to position [605, 0]
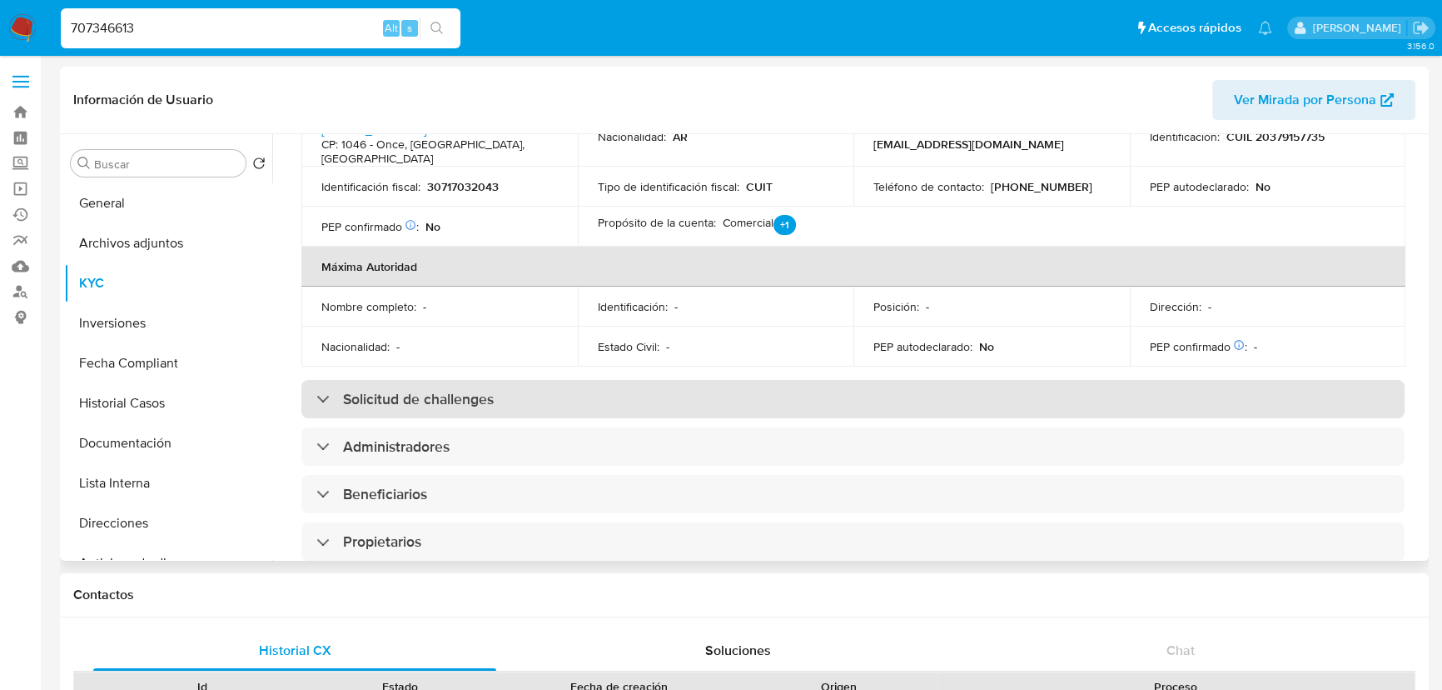
click at [429, 381] on div "Solicitud de challenges" at bounding box center [852, 399] width 1103 height 38
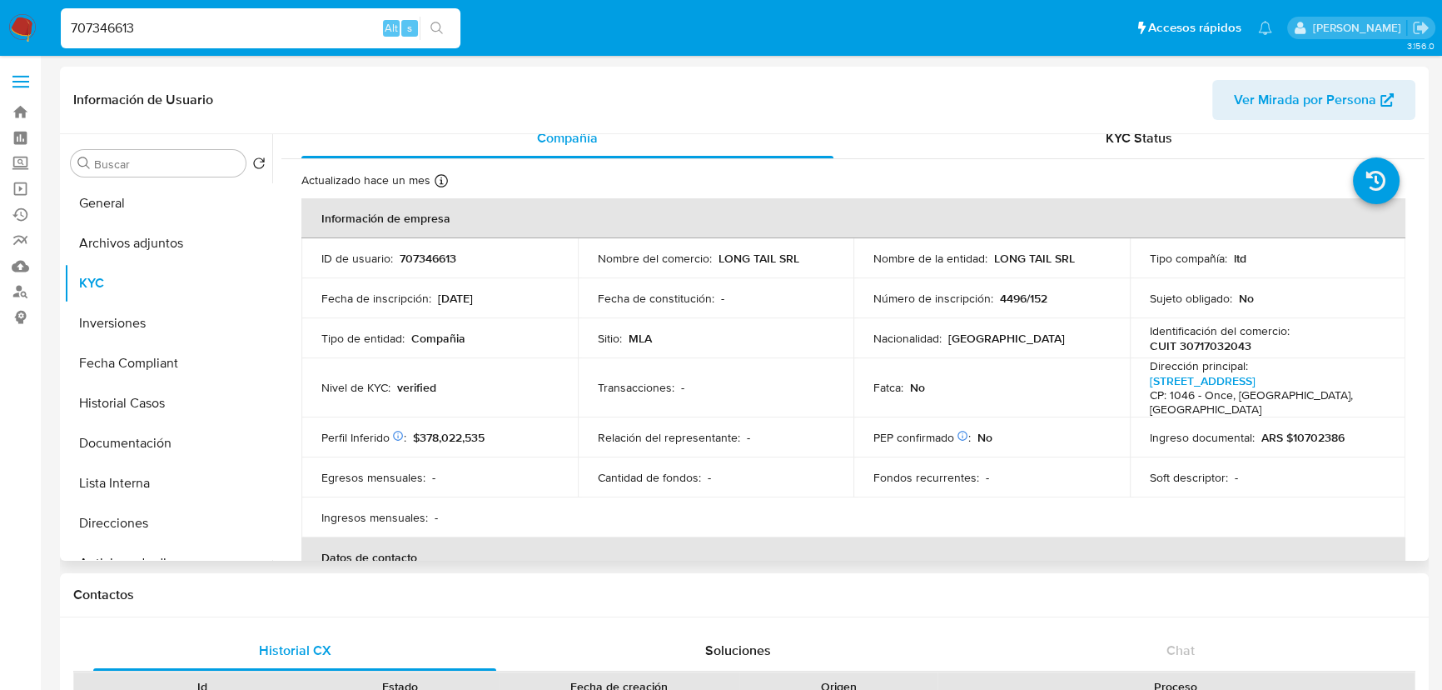
scroll to position [0, 0]
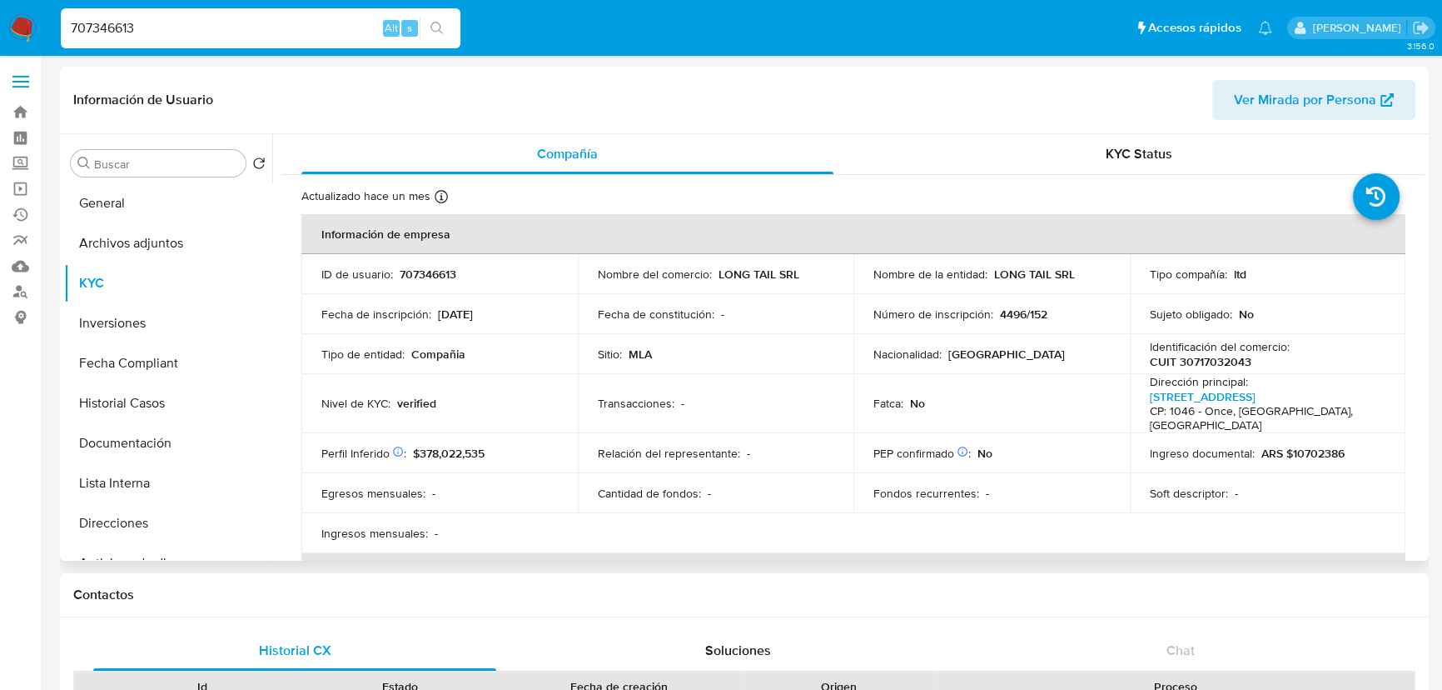
click at [1076, 164] on div "KYC Status" at bounding box center [1140, 154] width 532 height 40
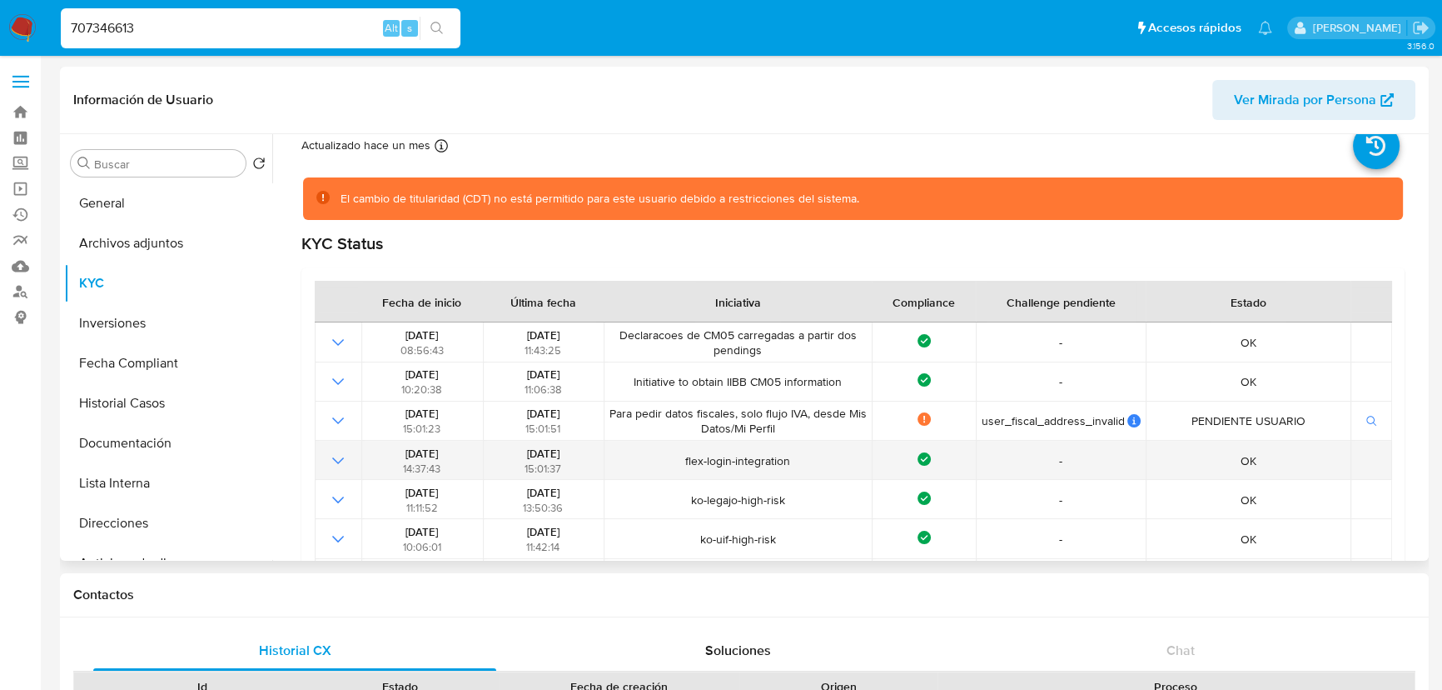
scroll to position [75, 0]
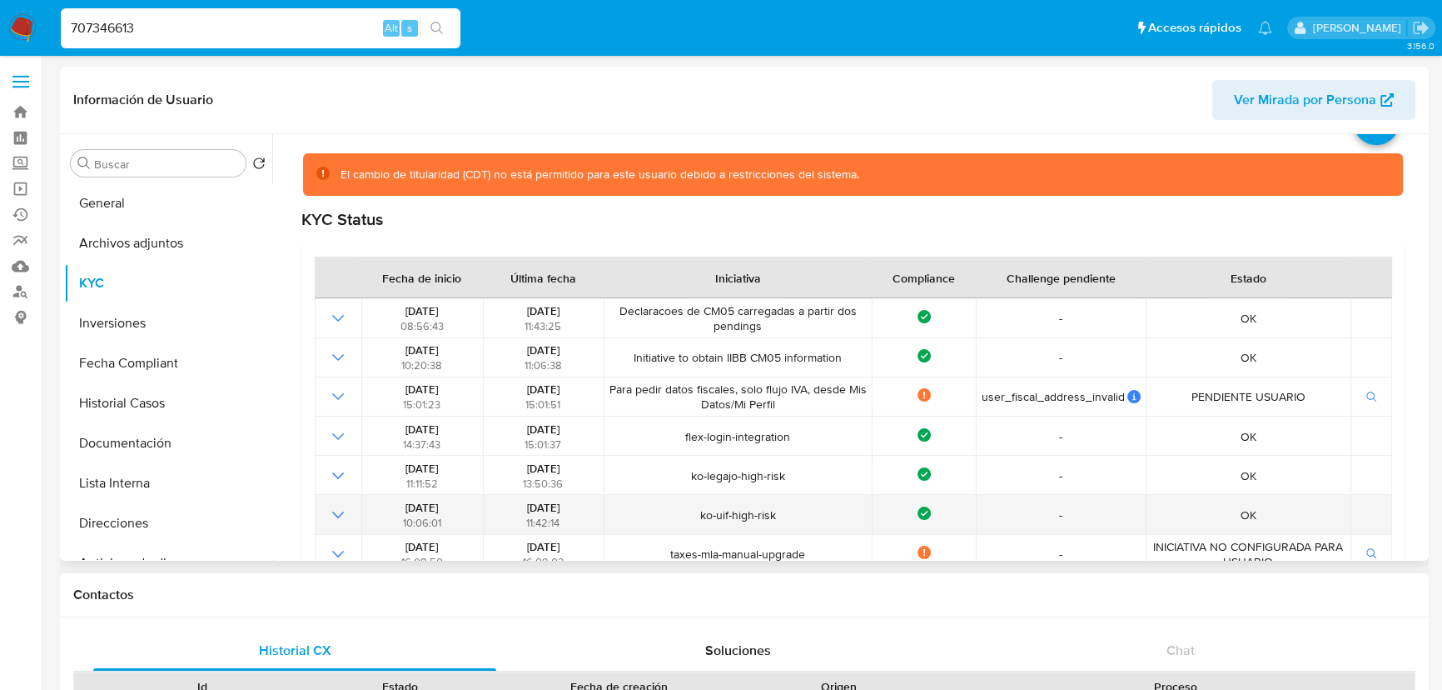
drag, startPoint x: 699, startPoint y: 515, endPoint x: 797, endPoint y: 528, distance: 99.2
click at [797, 528] on td "ko-uif-high-risk" at bounding box center [738, 514] width 268 height 39
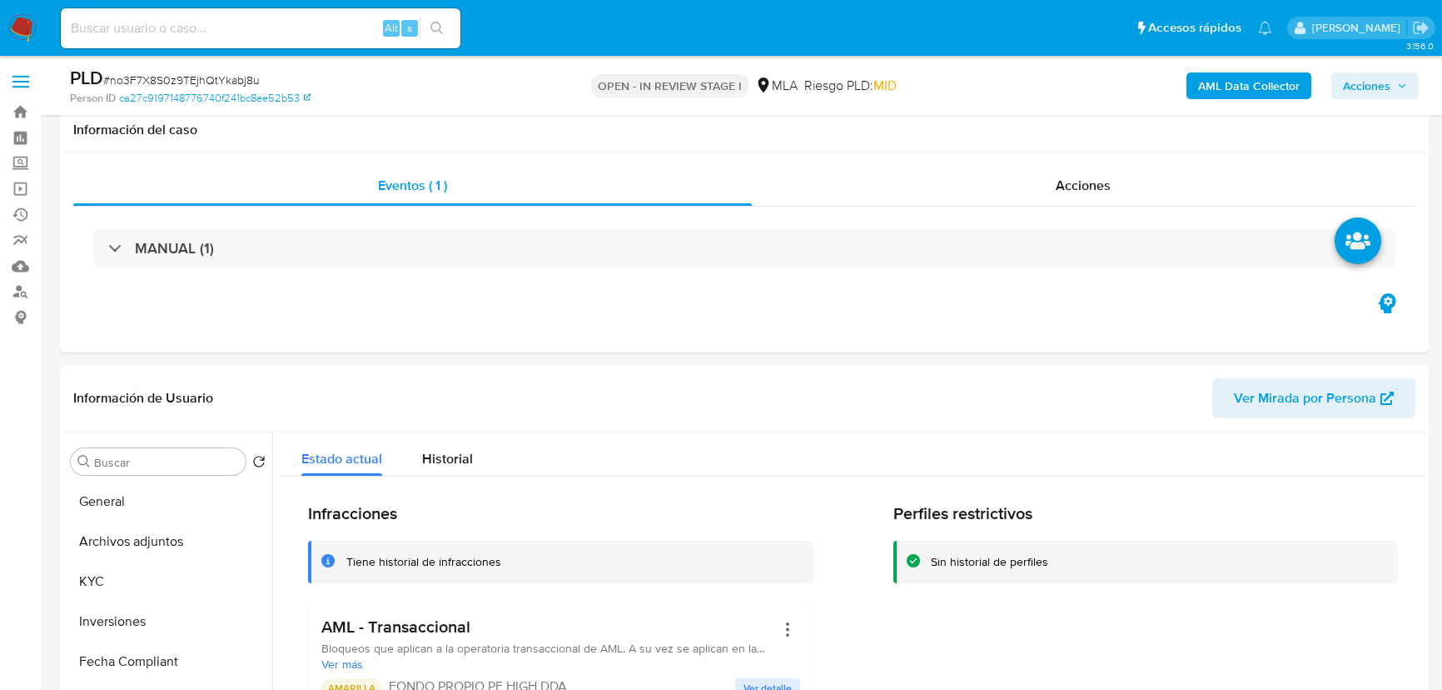
select select "10"
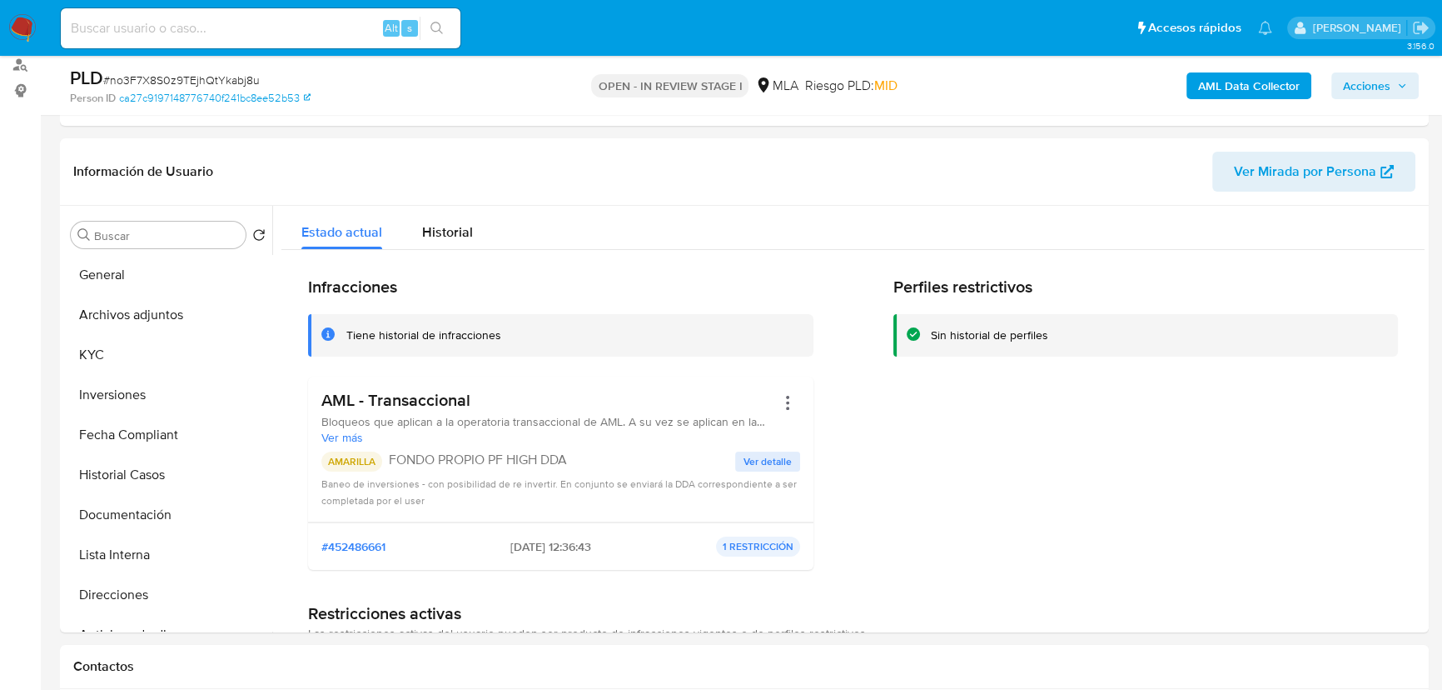
scroll to position [757, 0]
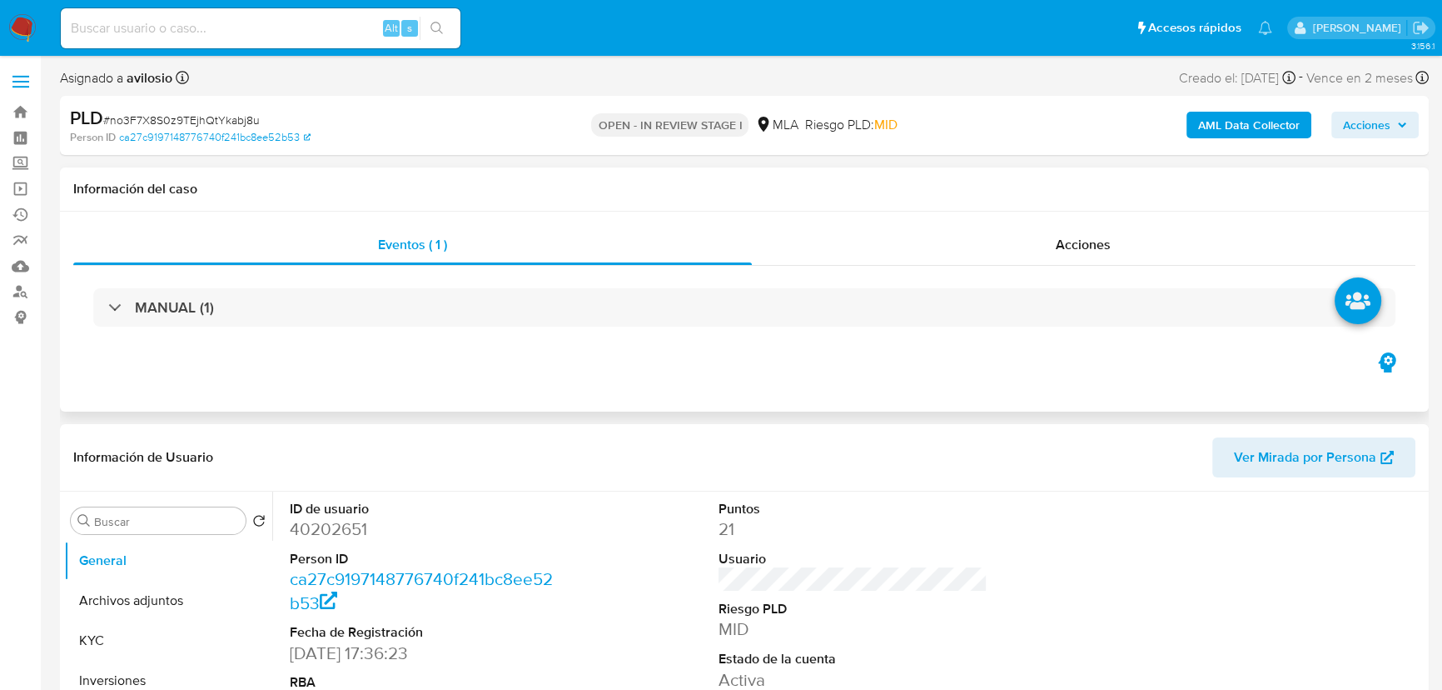
select select "10"
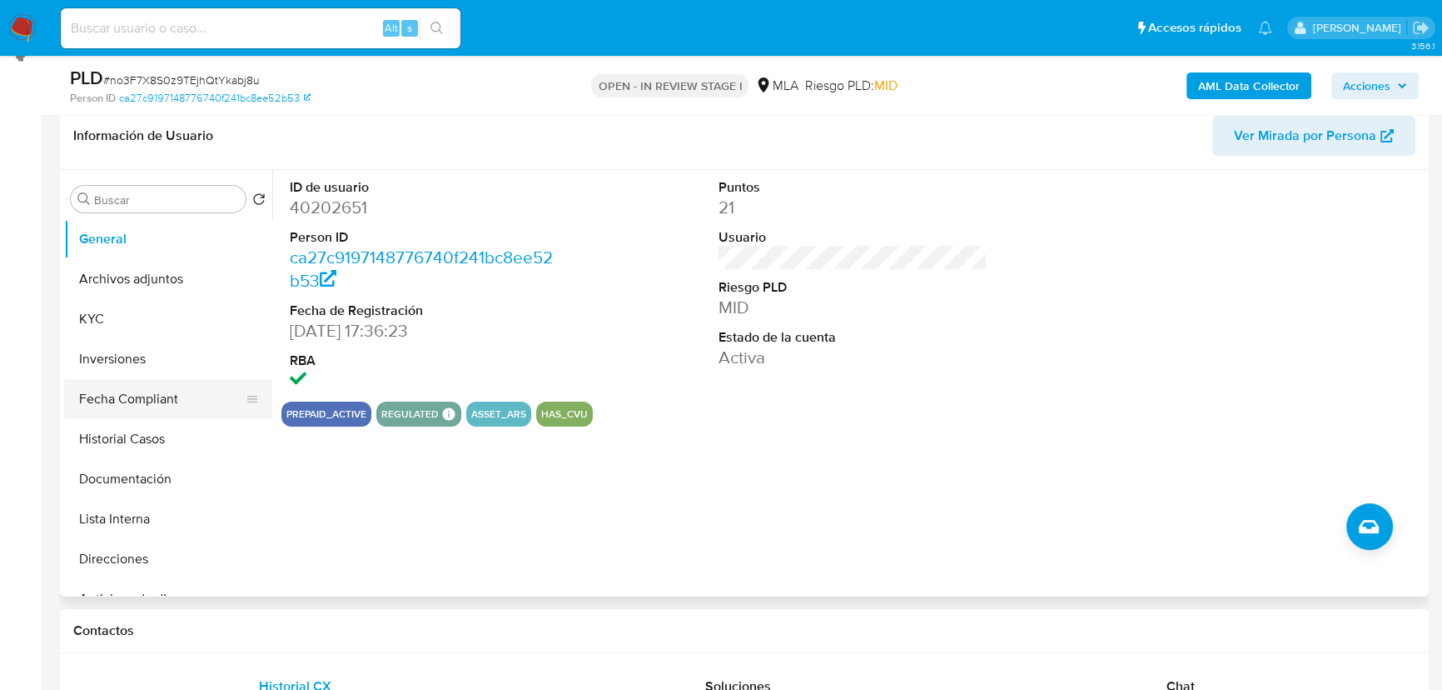
scroll to position [227, 0]
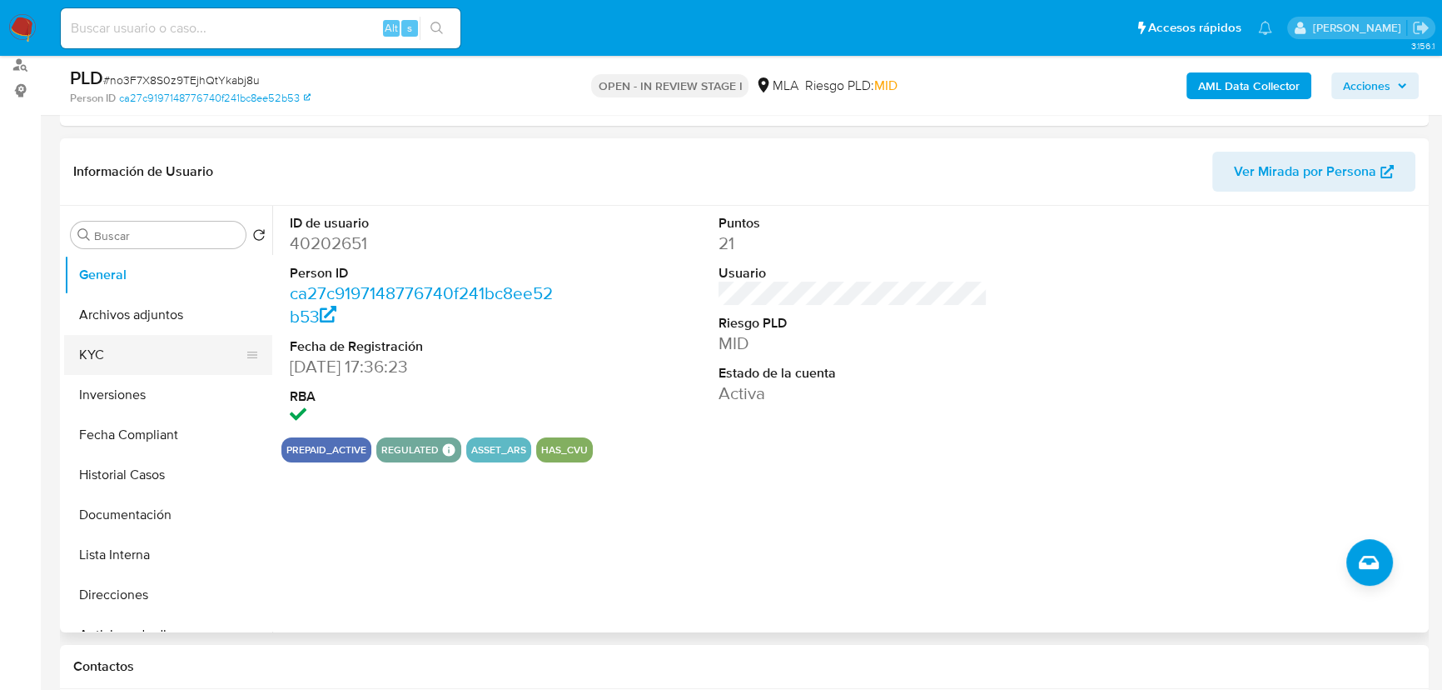
click at [170, 356] on button "KYC" at bounding box center [161, 355] width 195 height 40
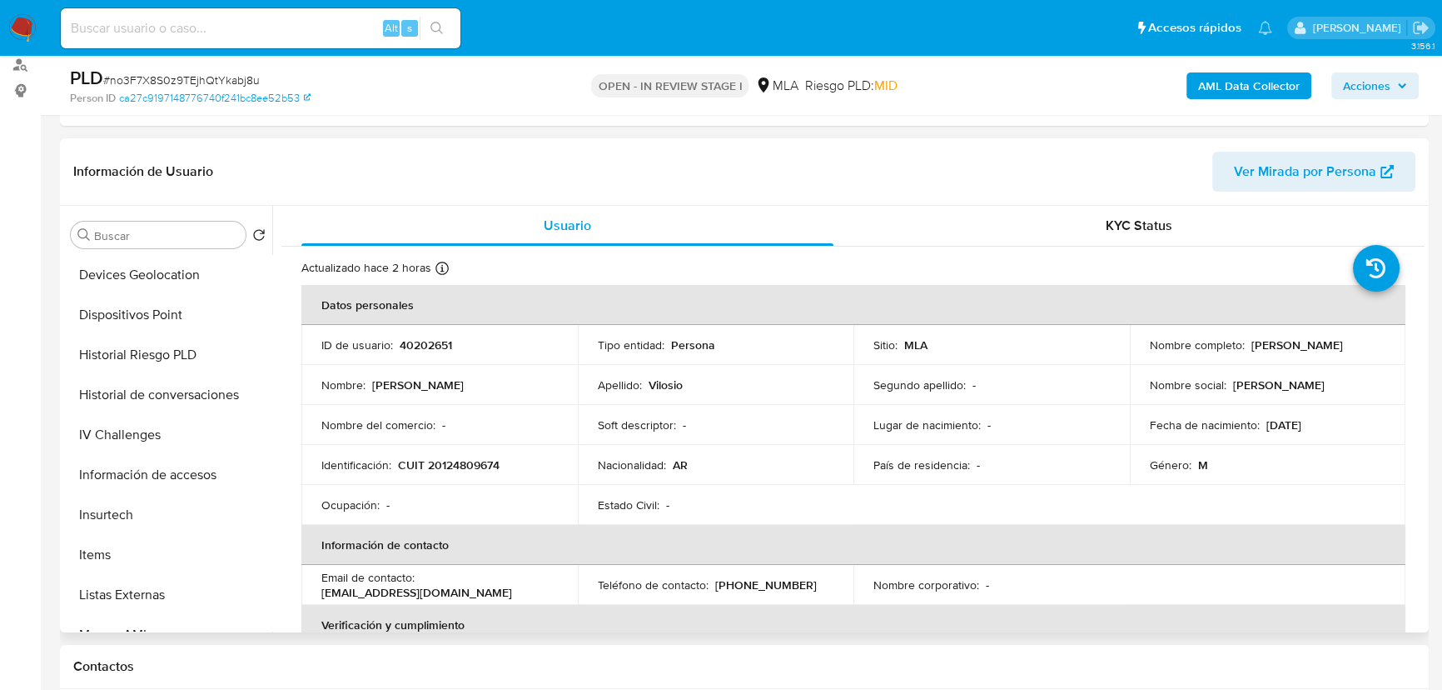
scroll to position [605, 0]
click at [192, 393] on button "Historial de conversaciones" at bounding box center [161, 389] width 195 height 40
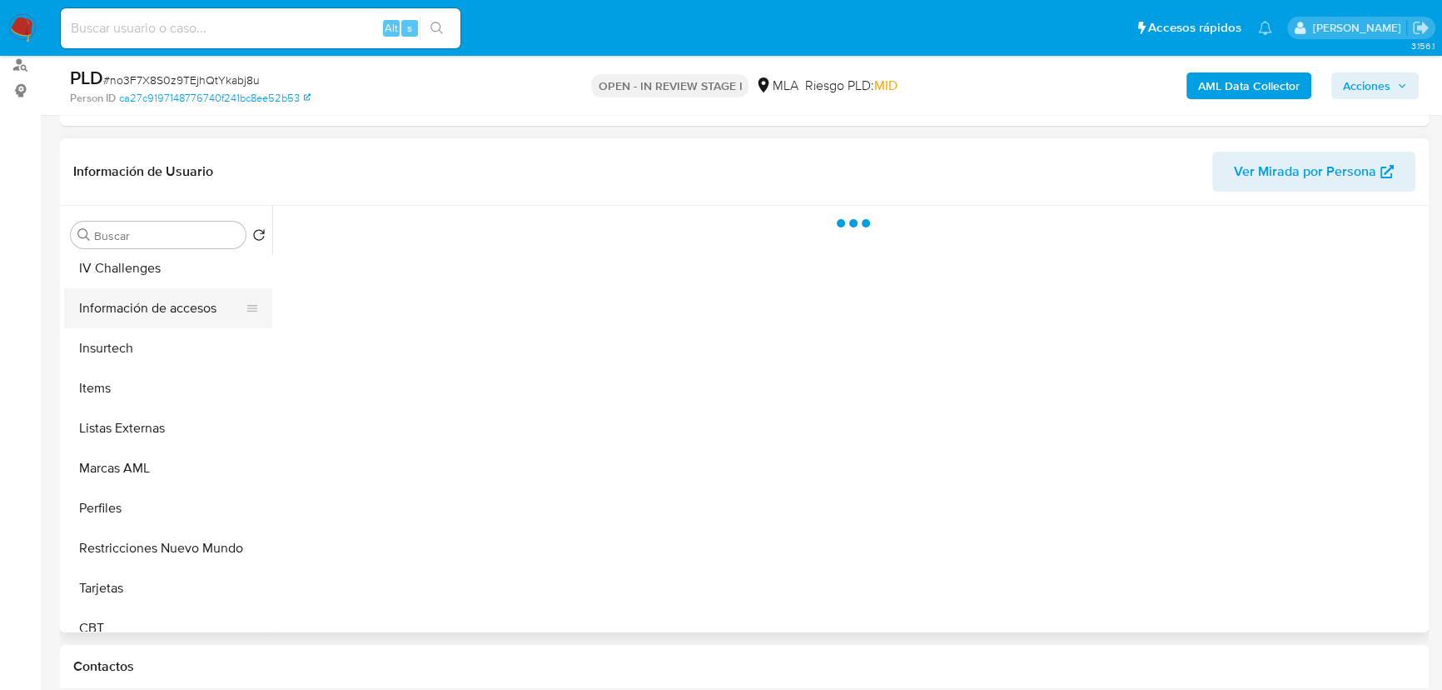
scroll to position [783, 0]
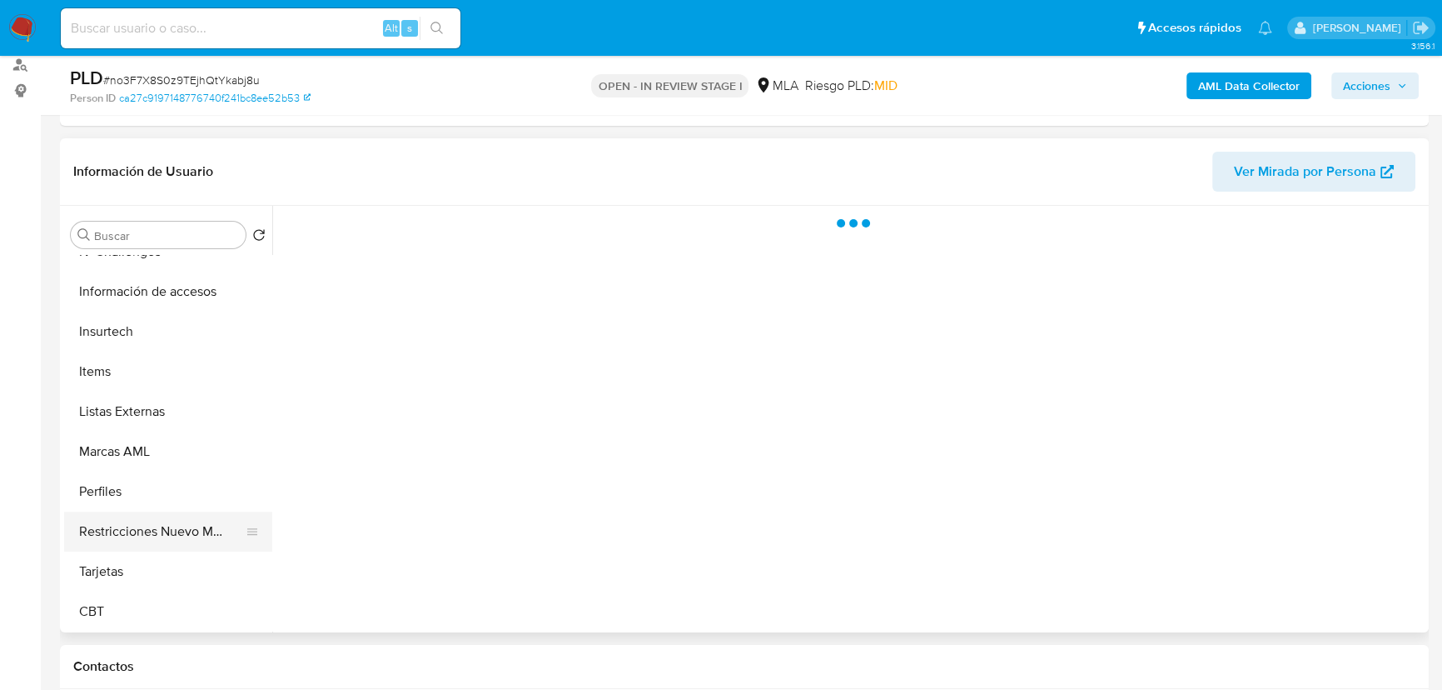
click at [180, 523] on button "Restricciones Nuevo Mundo" at bounding box center [161, 531] width 195 height 40
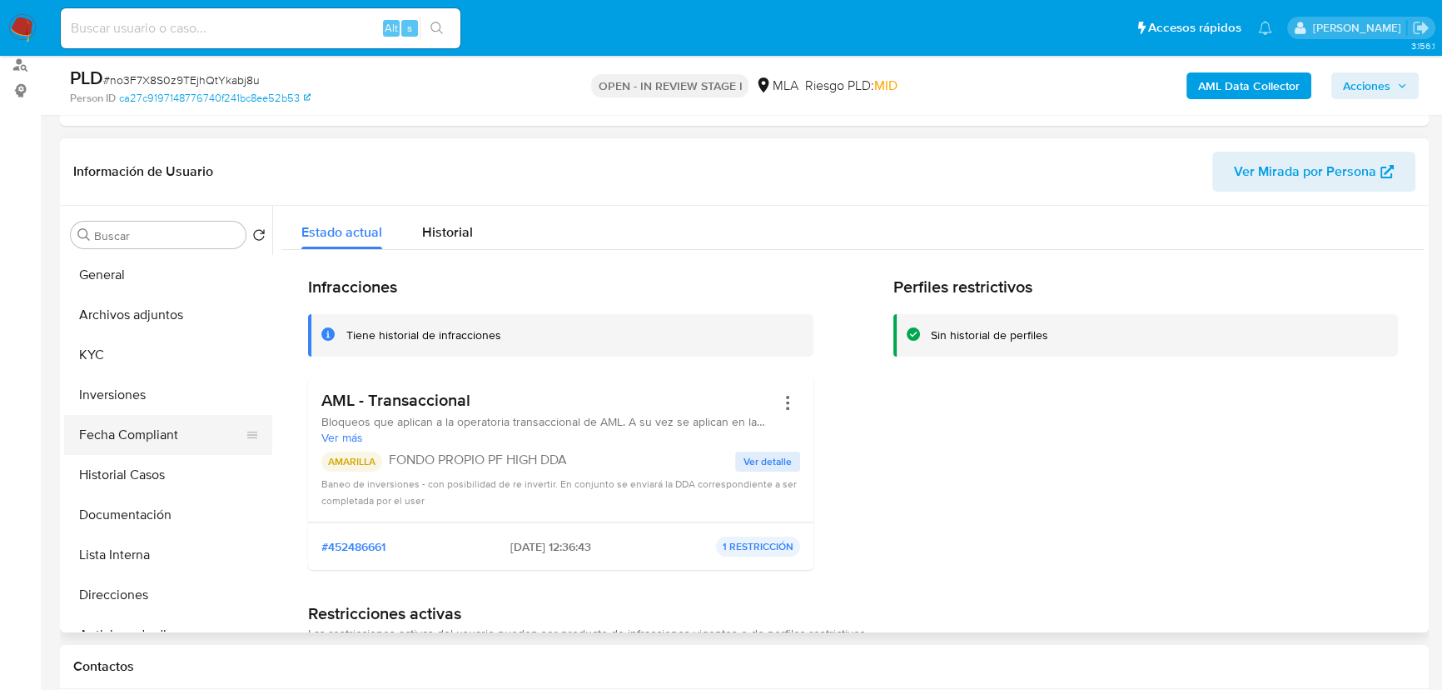
scroll to position [0, 0]
click at [134, 343] on button "KYC" at bounding box center [161, 355] width 195 height 40
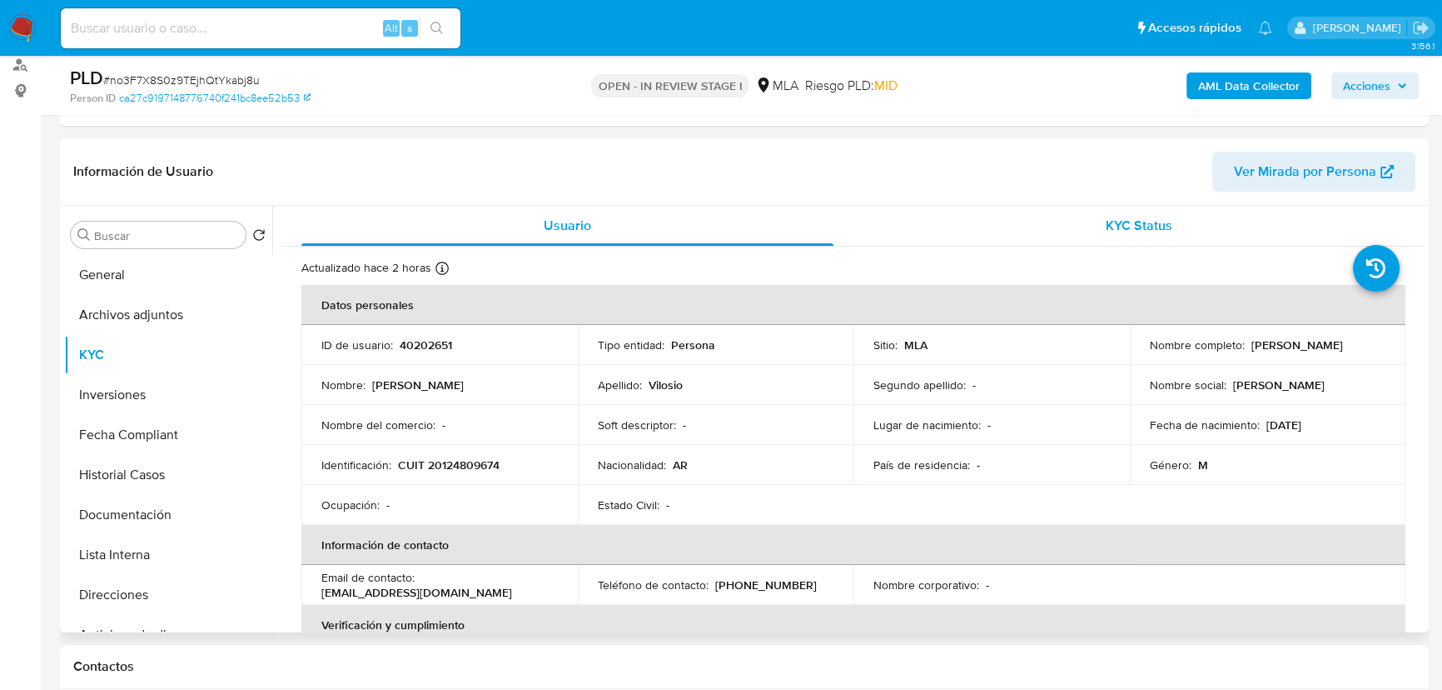
click at [1127, 232] on span "KYC Status" at bounding box center [1139, 225] width 67 height 19
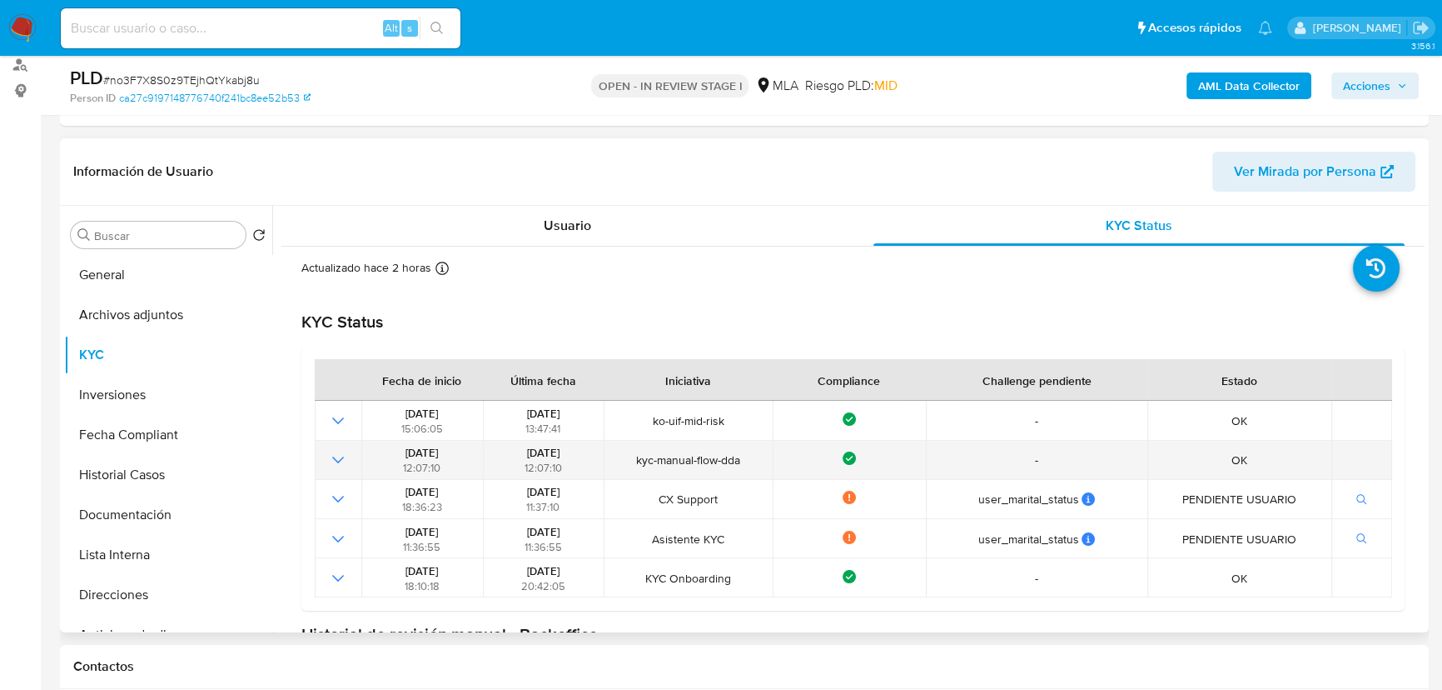
click at [335, 459] on icon "Mostrar operación" at bounding box center [338, 459] width 12 height 7
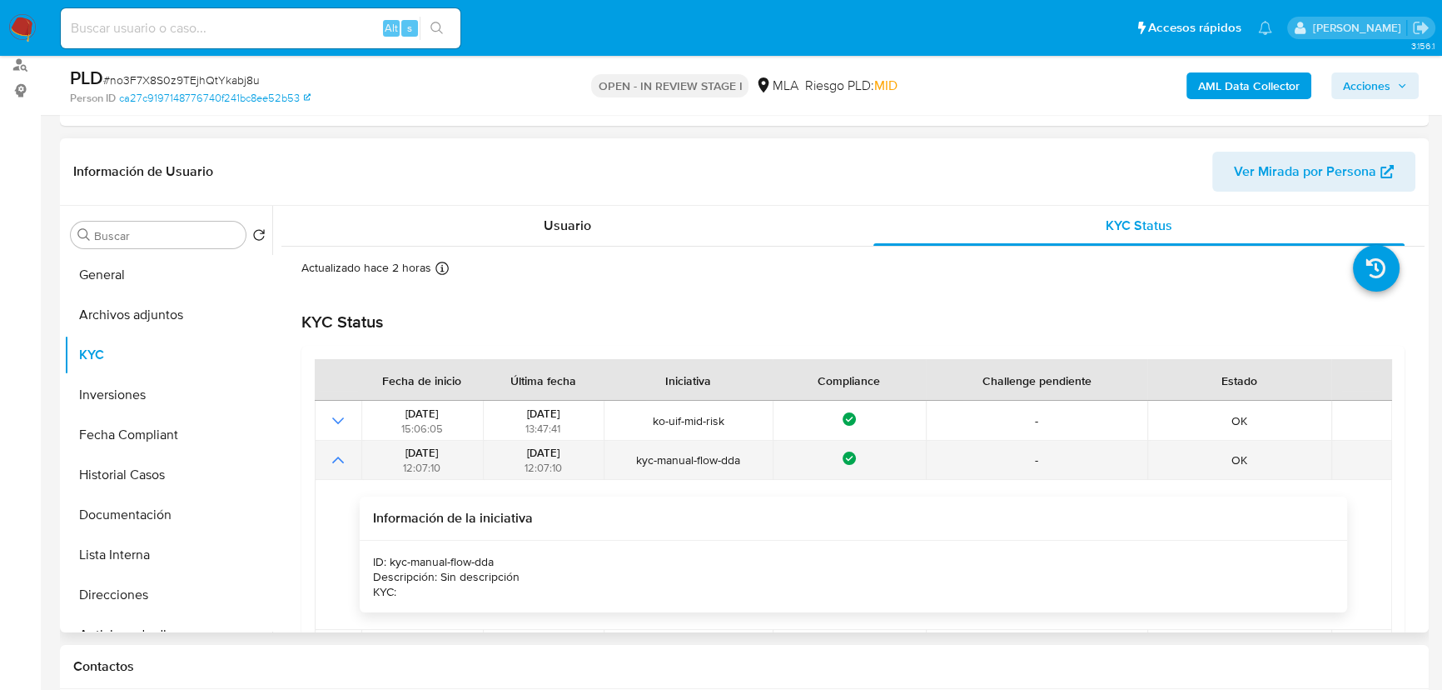
click at [335, 459] on icon "Mostrar operación" at bounding box center [338, 459] width 12 height 7
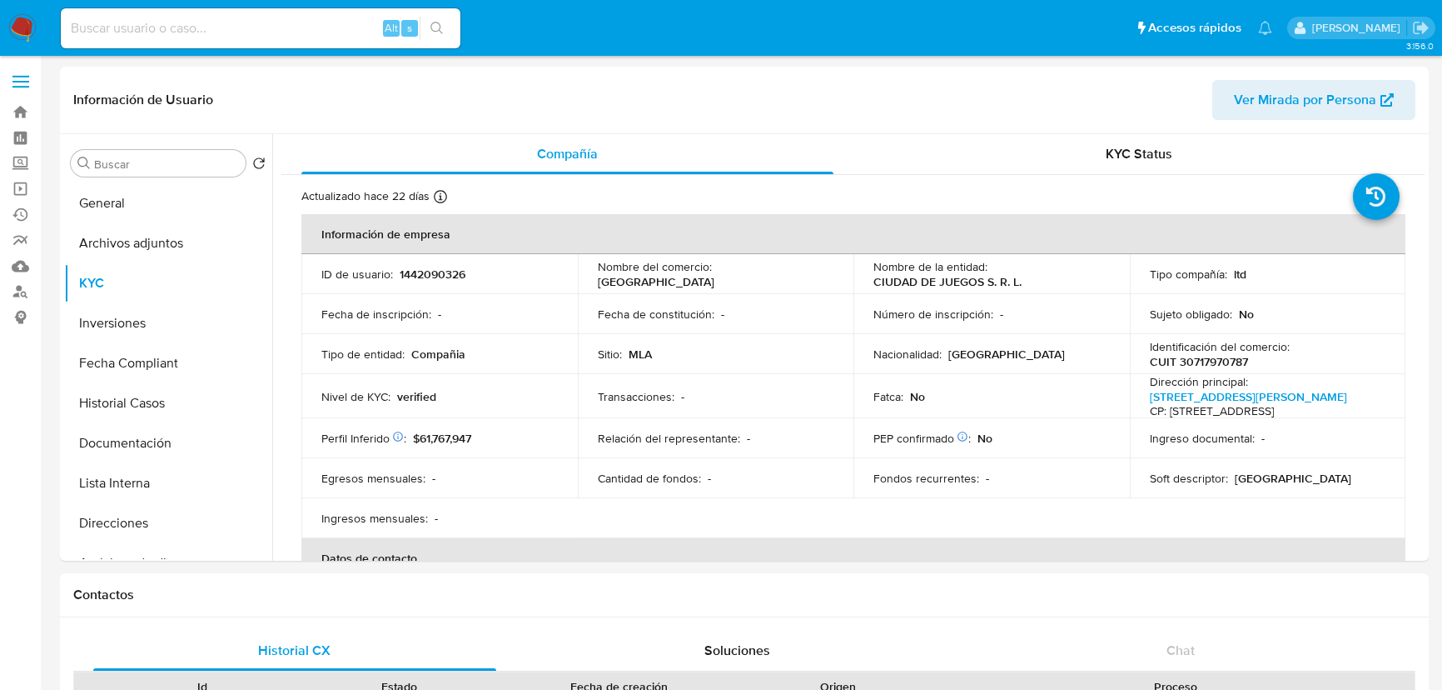
select select "10"
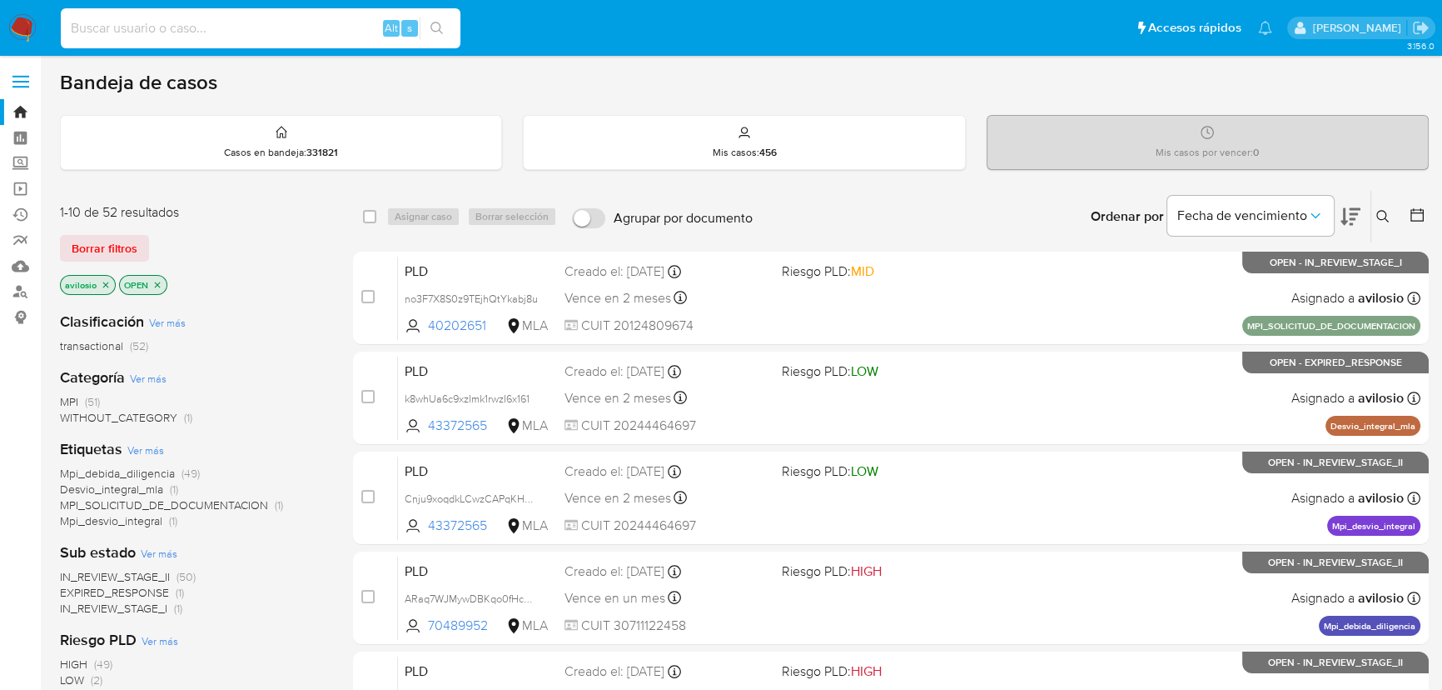
click at [250, 27] on input at bounding box center [261, 28] width 400 height 22
type input "53347156"
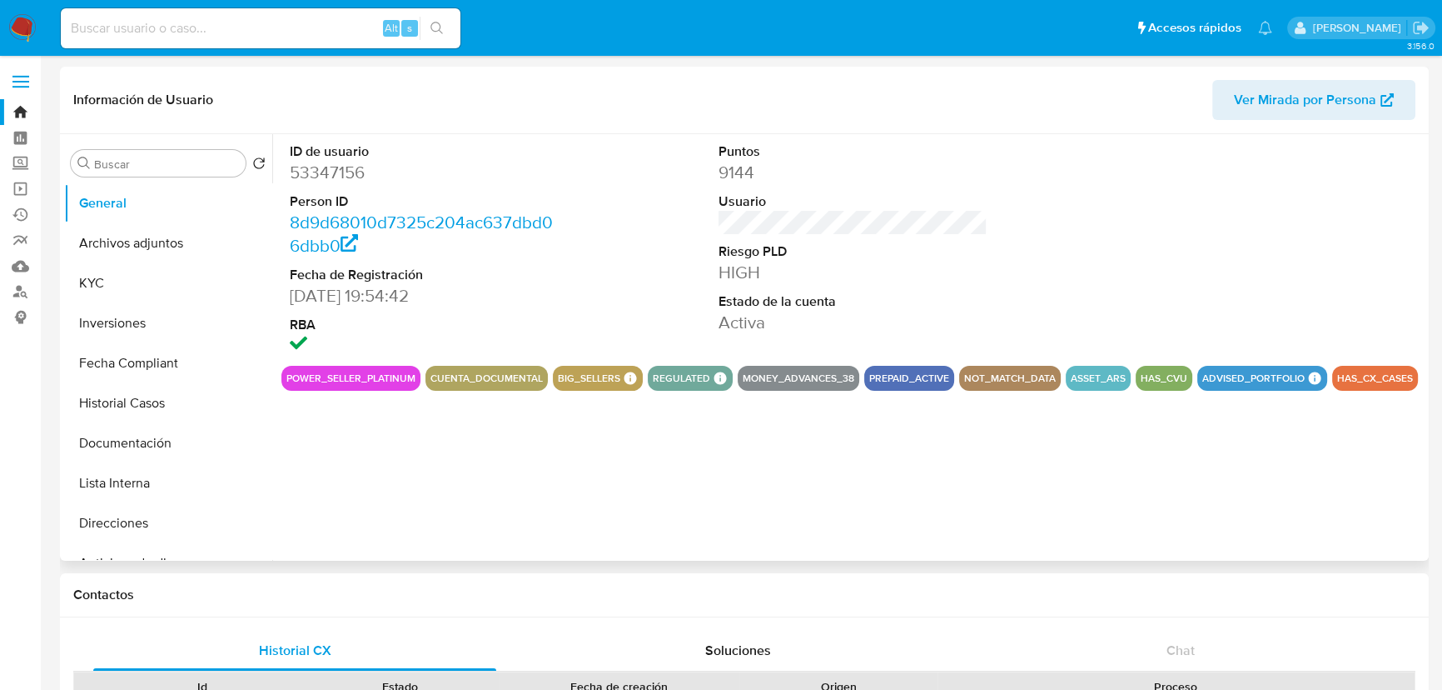
select select "10"
click at [153, 297] on button "KYC" at bounding box center [161, 283] width 195 height 40
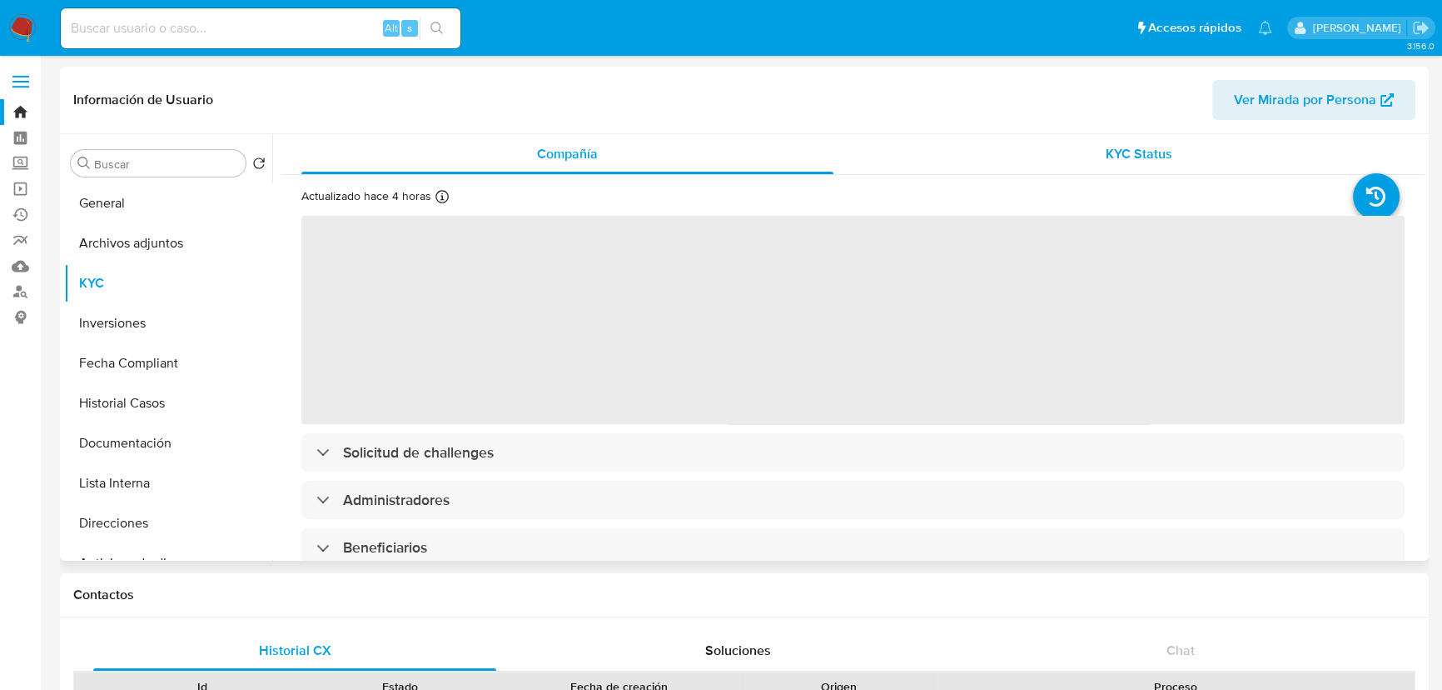
click at [1146, 161] on span "KYC Status" at bounding box center [1139, 153] width 67 height 19
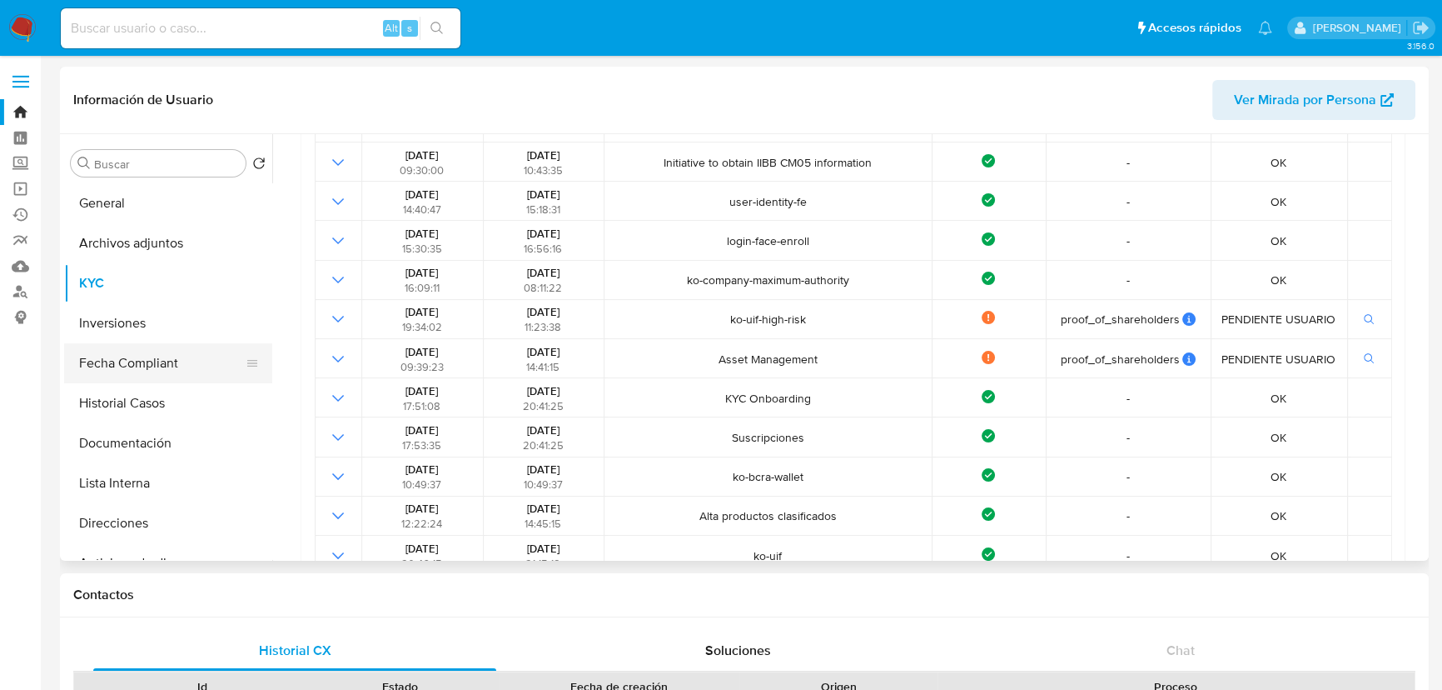
click at [150, 366] on button "Fecha Compliant" at bounding box center [161, 363] width 195 height 40
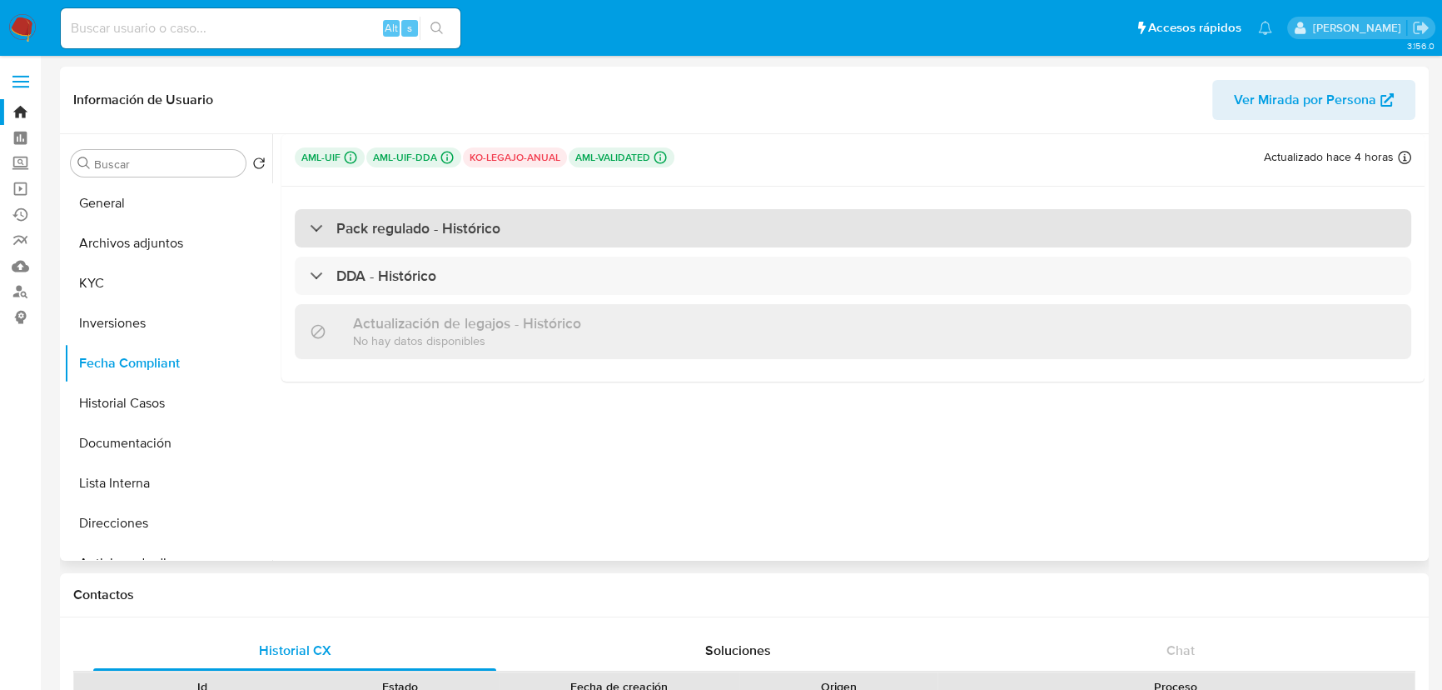
click at [596, 231] on div "Pack regulado - Histórico" at bounding box center [853, 228] width 1117 height 38
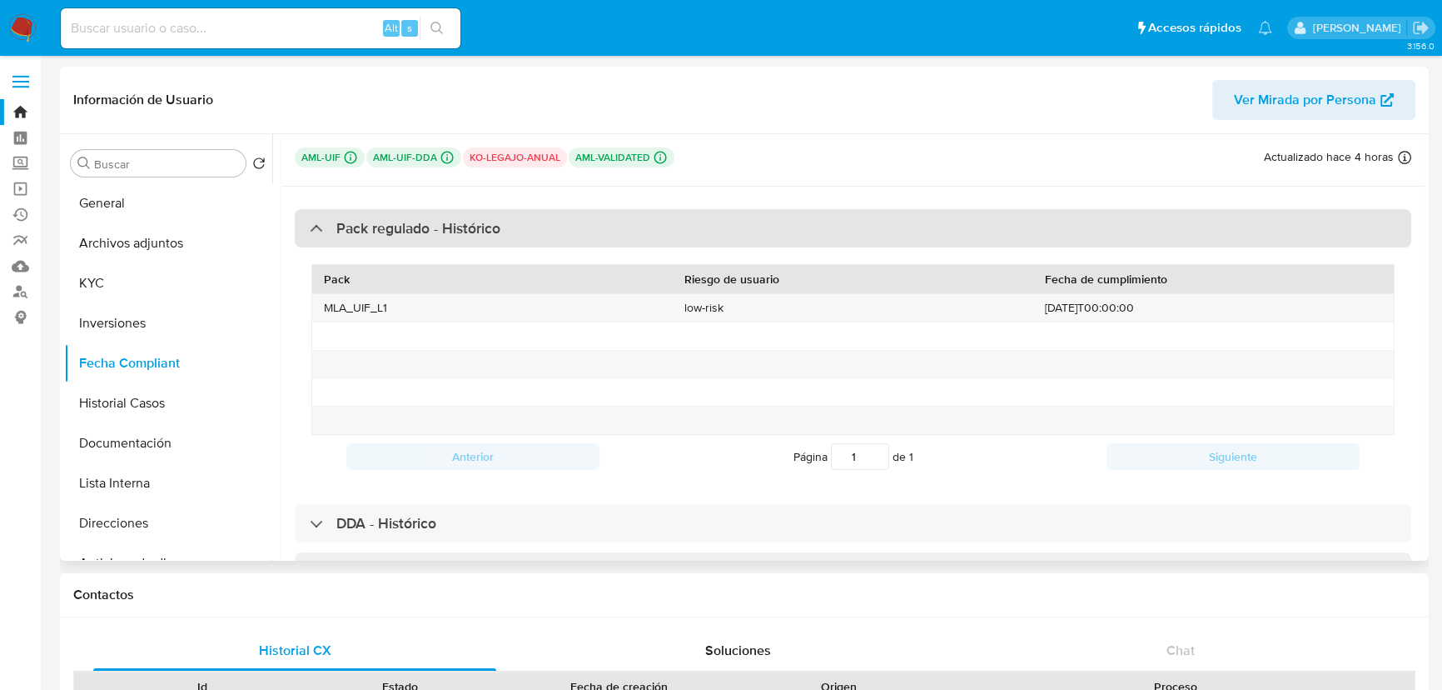
click at [596, 231] on div "Pack regulado - Histórico" at bounding box center [853, 228] width 1117 height 38
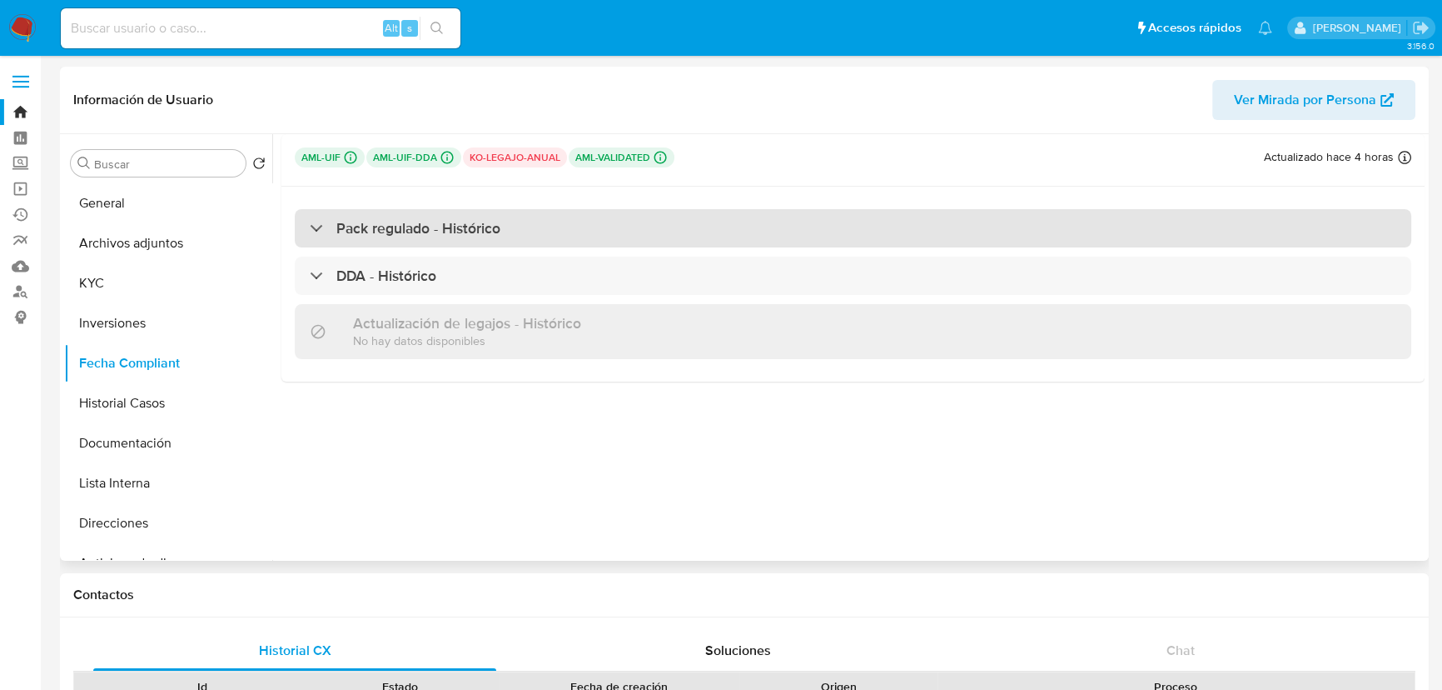
click at [596, 231] on div "Pack regulado - Histórico" at bounding box center [853, 228] width 1117 height 38
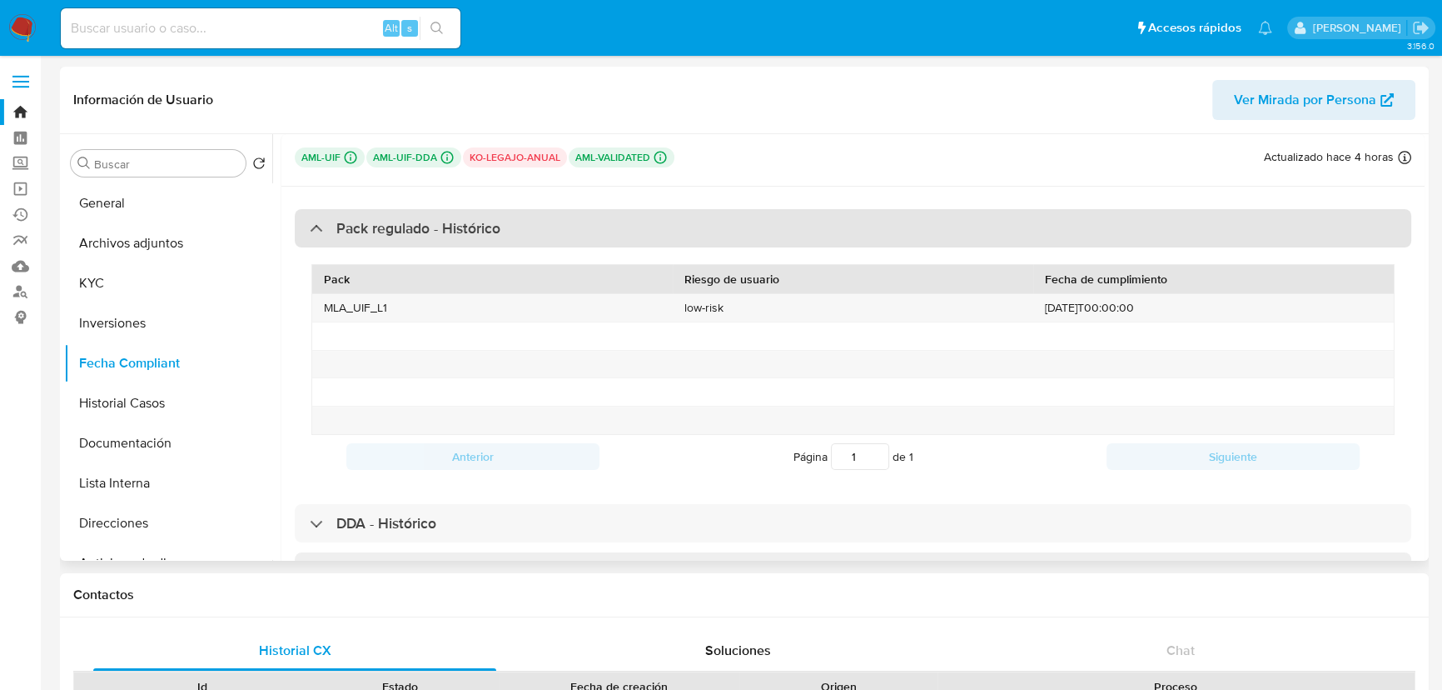
click at [596, 231] on div "Pack regulado - Histórico" at bounding box center [853, 228] width 1117 height 38
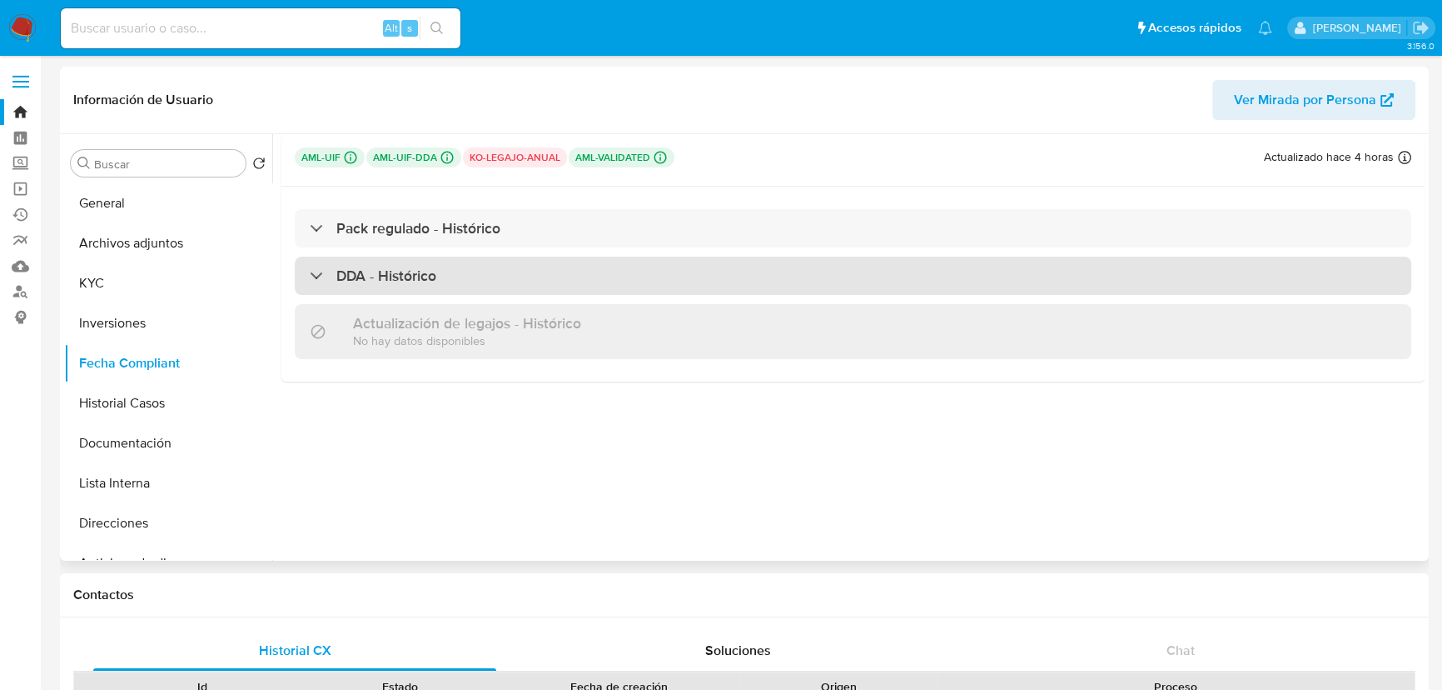
click at [485, 279] on div "DDA - Histórico" at bounding box center [853, 275] width 1117 height 38
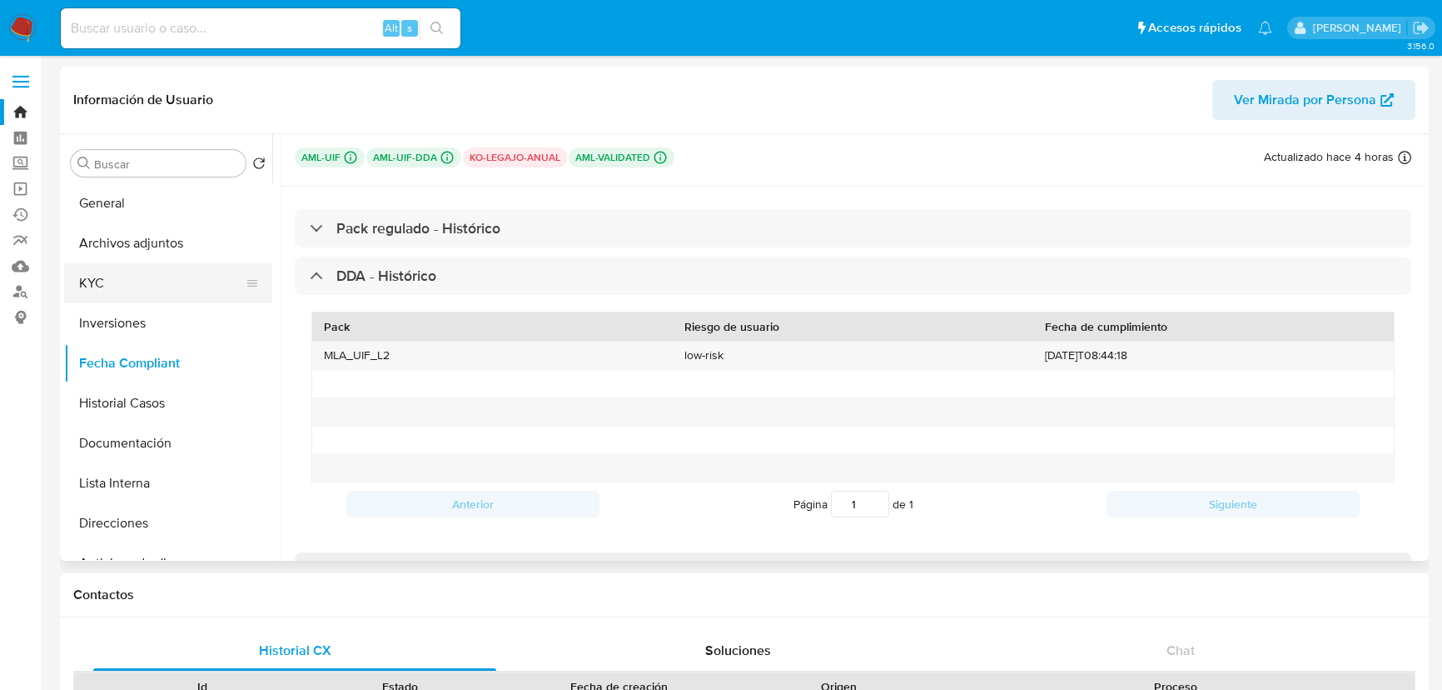
click at [119, 282] on button "KYC" at bounding box center [161, 283] width 195 height 40
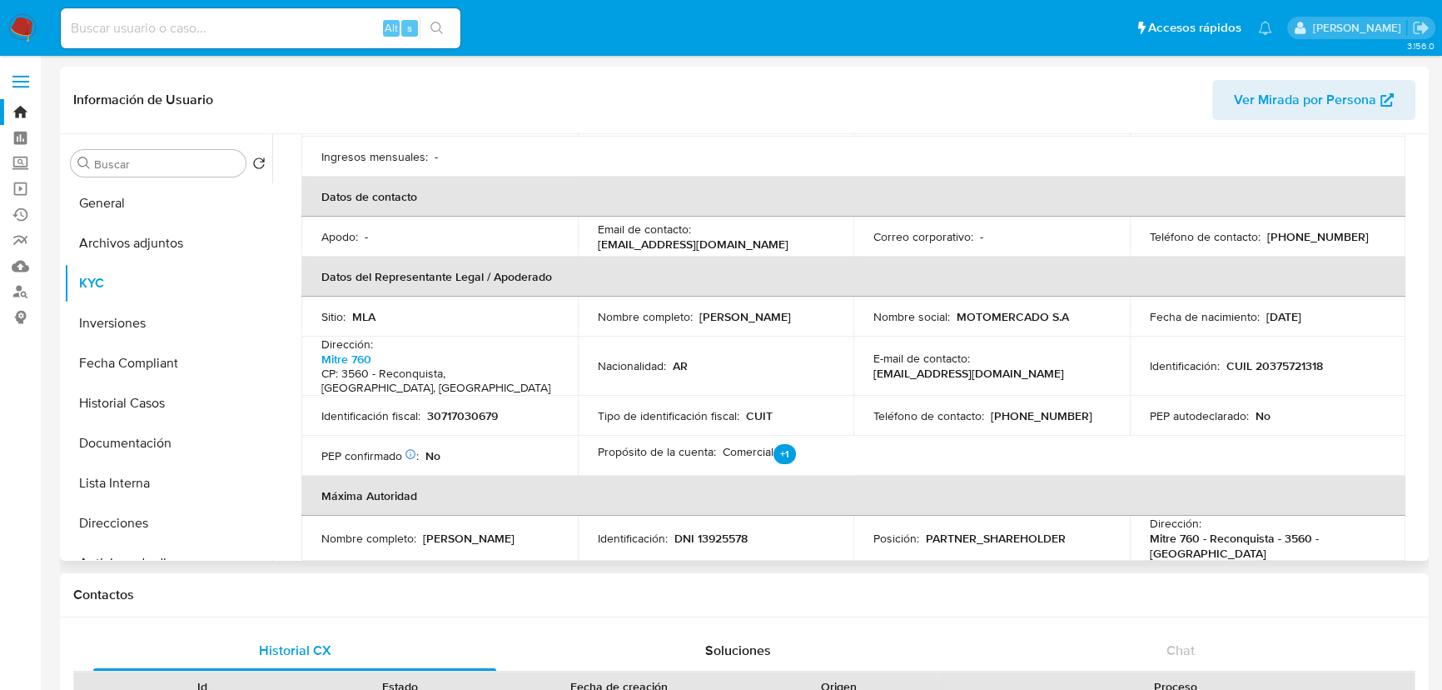
scroll to position [757, 0]
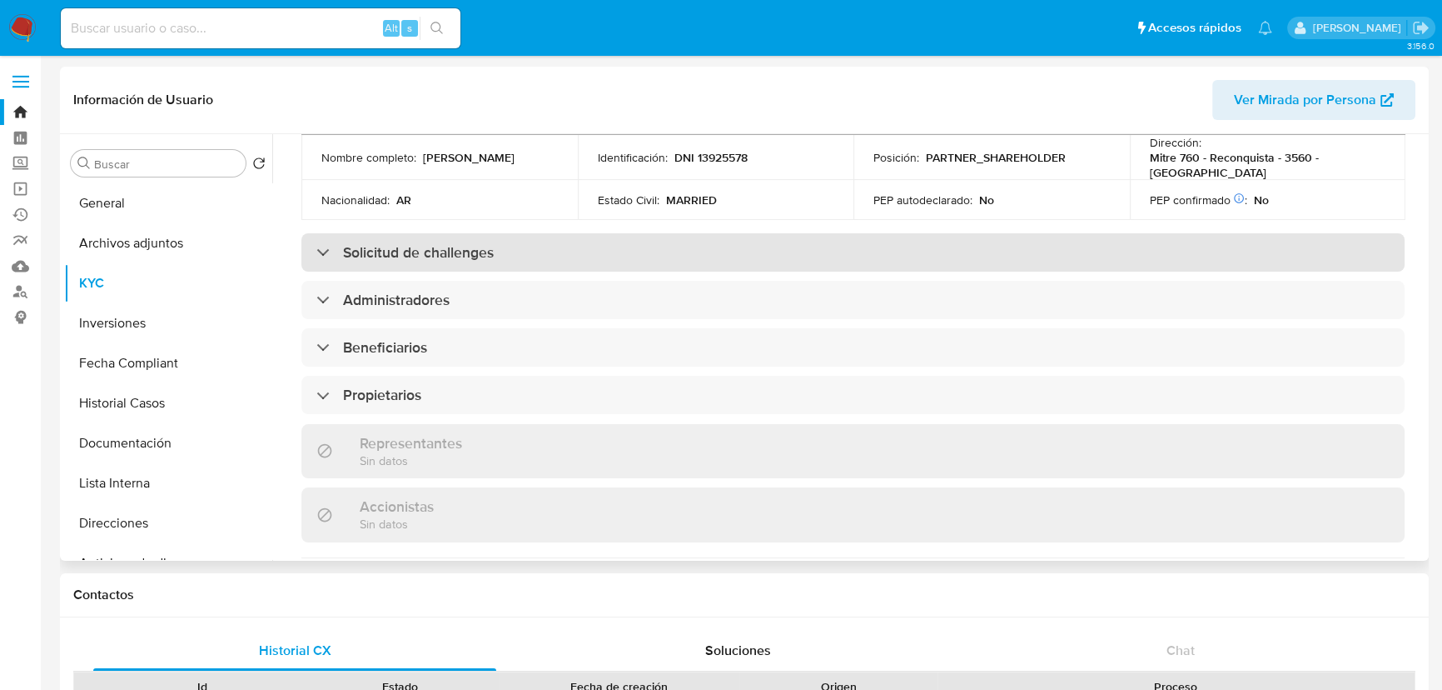
click at [704, 233] on div "Solicitud de challenges" at bounding box center [852, 252] width 1103 height 38
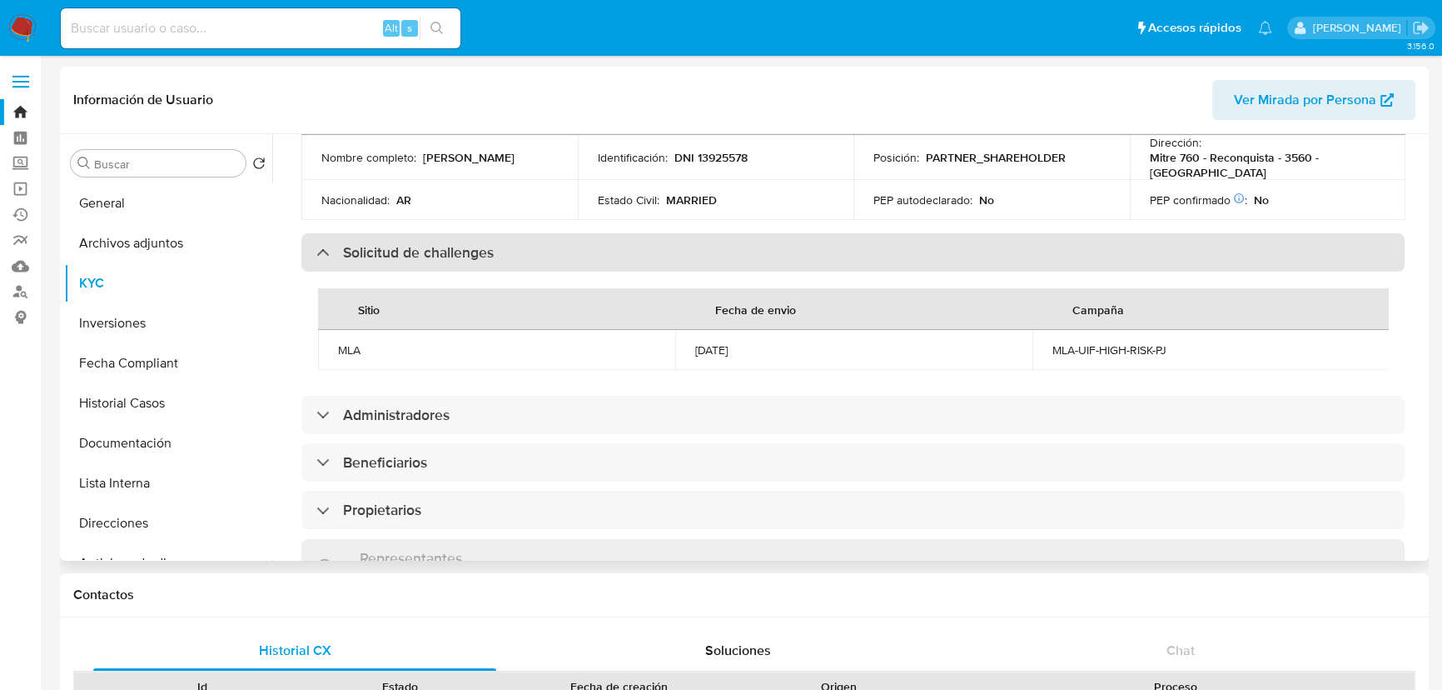
click at [704, 233] on div "Solicitud de challenges" at bounding box center [852, 252] width 1103 height 38
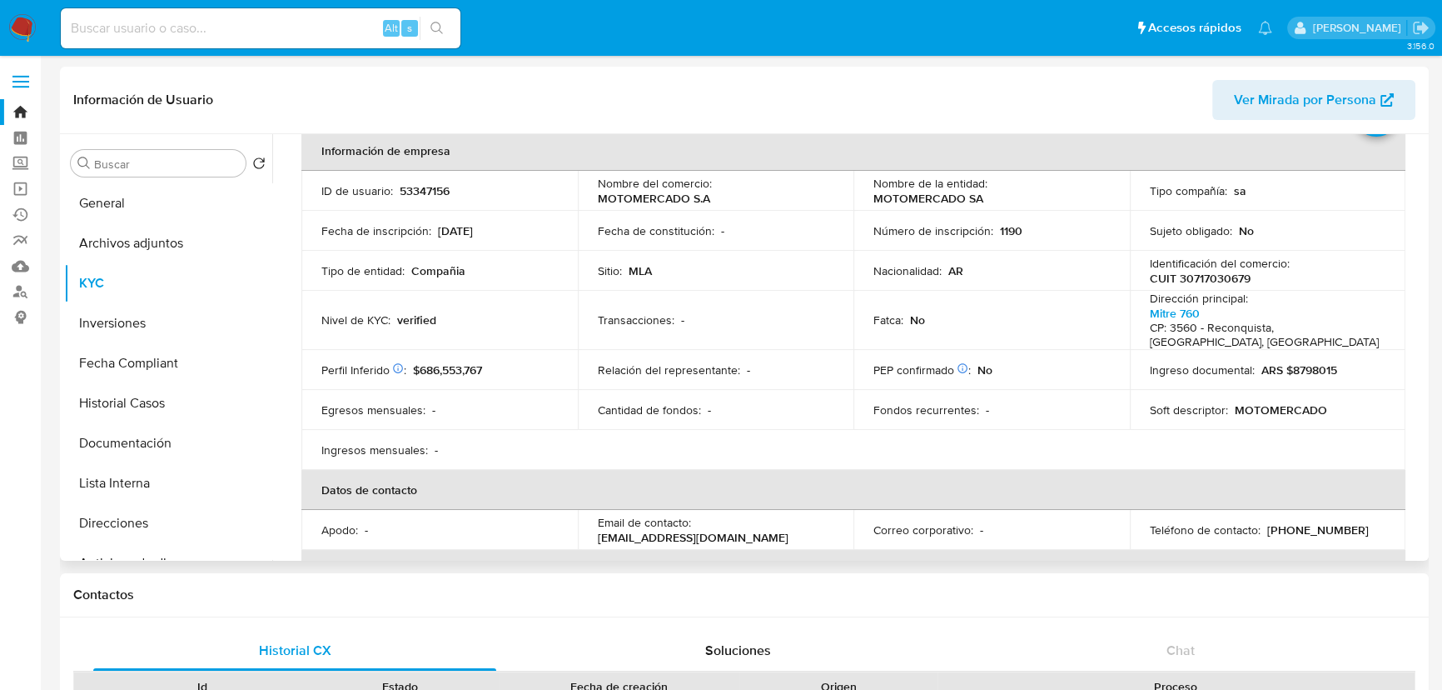
scroll to position [0, 0]
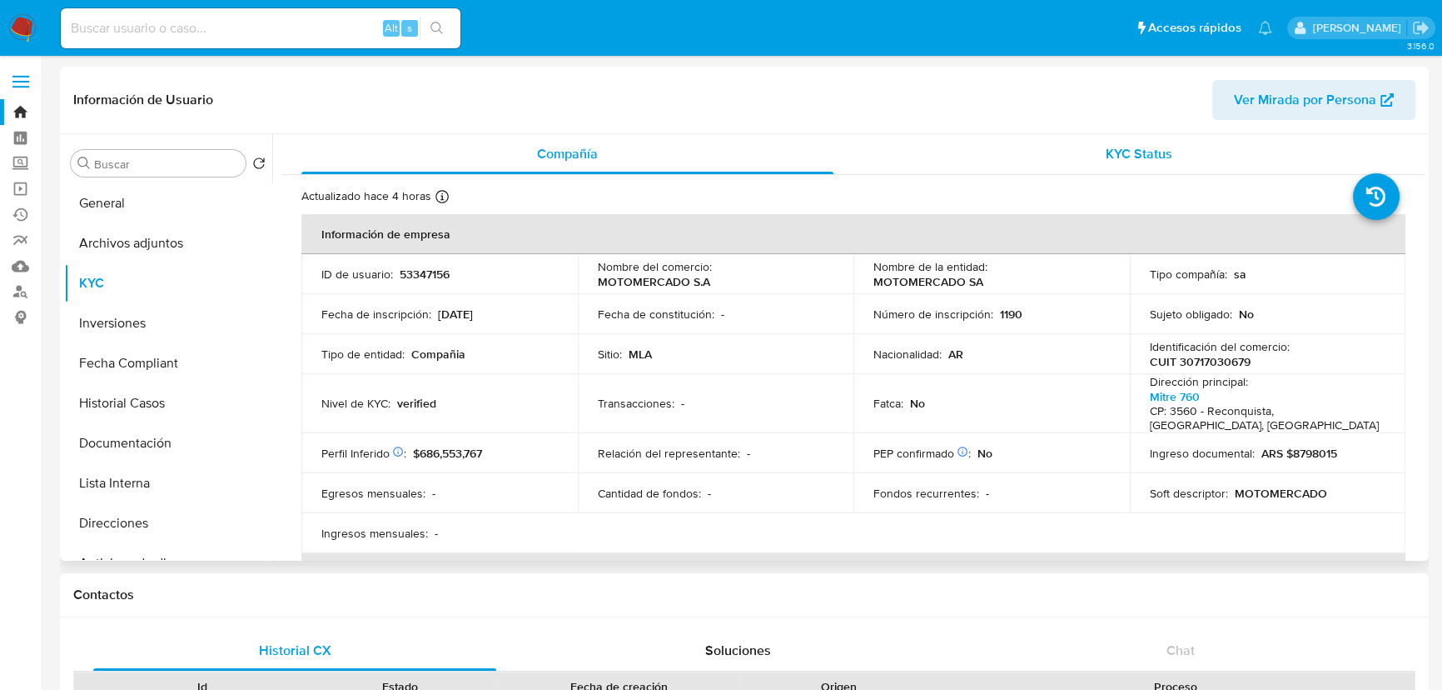
click at [1117, 167] on div "KYC Status" at bounding box center [1140, 154] width 532 height 40
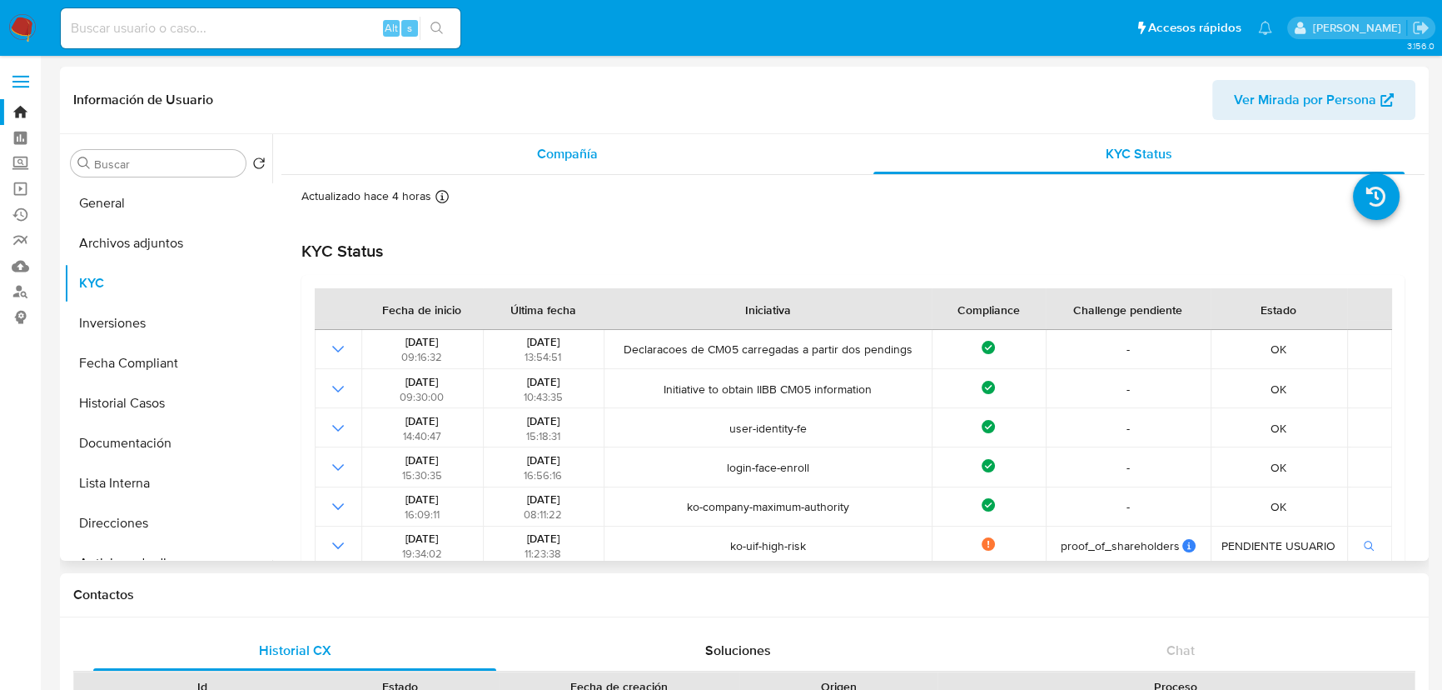
click at [617, 151] on div "Compañía" at bounding box center [567, 154] width 532 height 40
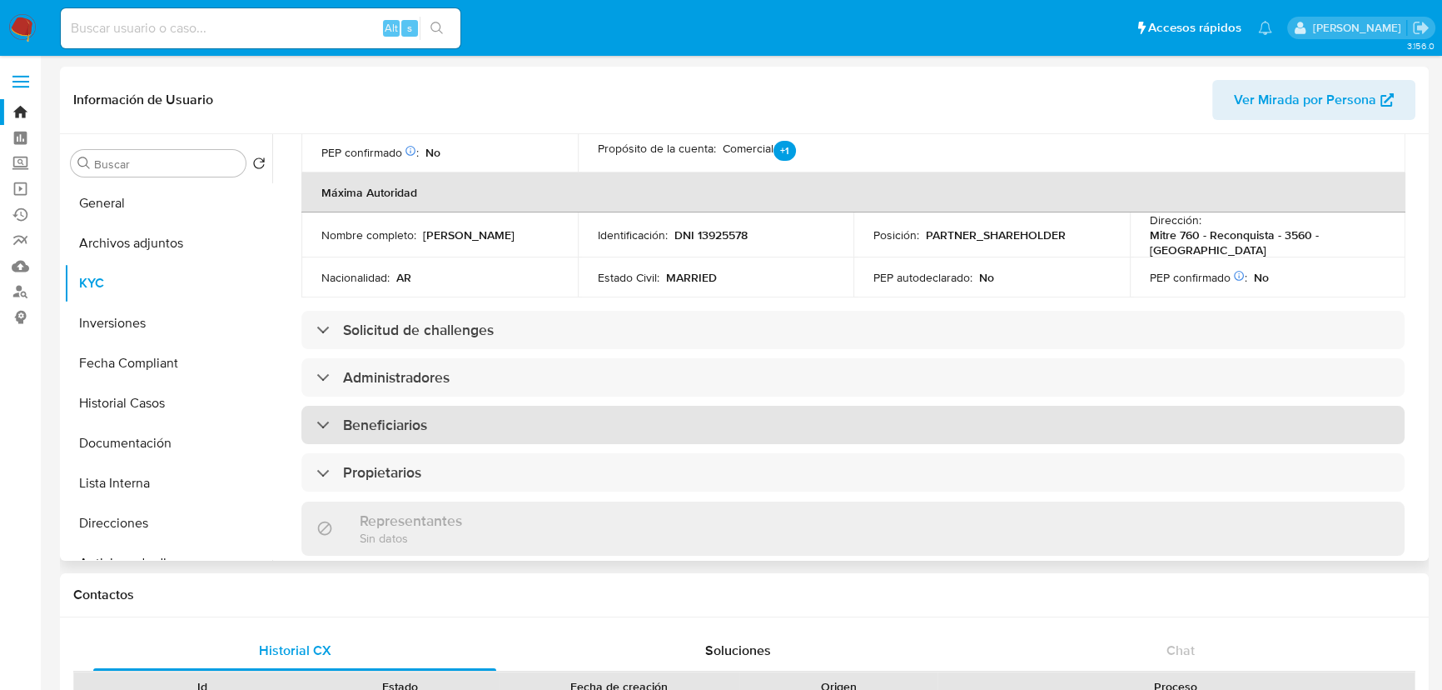
scroll to position [757, 0]
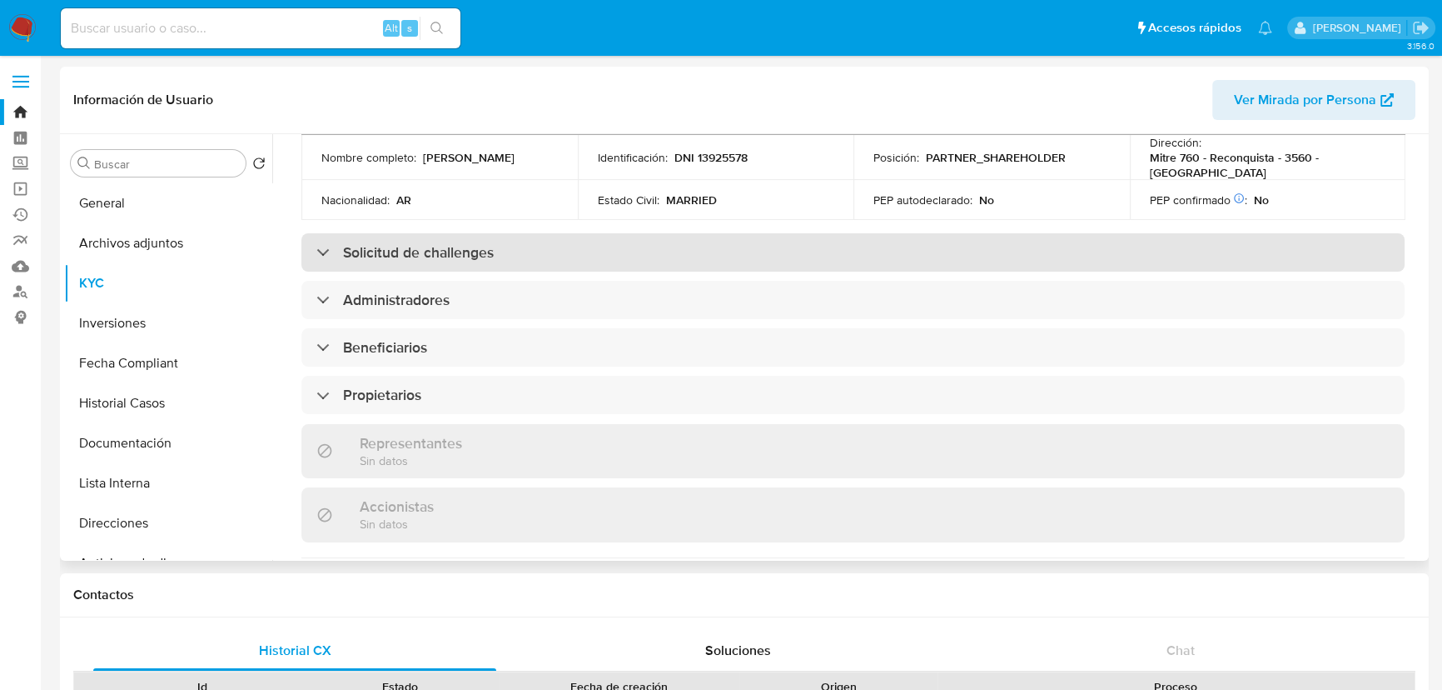
click at [469, 243] on h3 "Solicitud de challenges" at bounding box center [418, 252] width 151 height 18
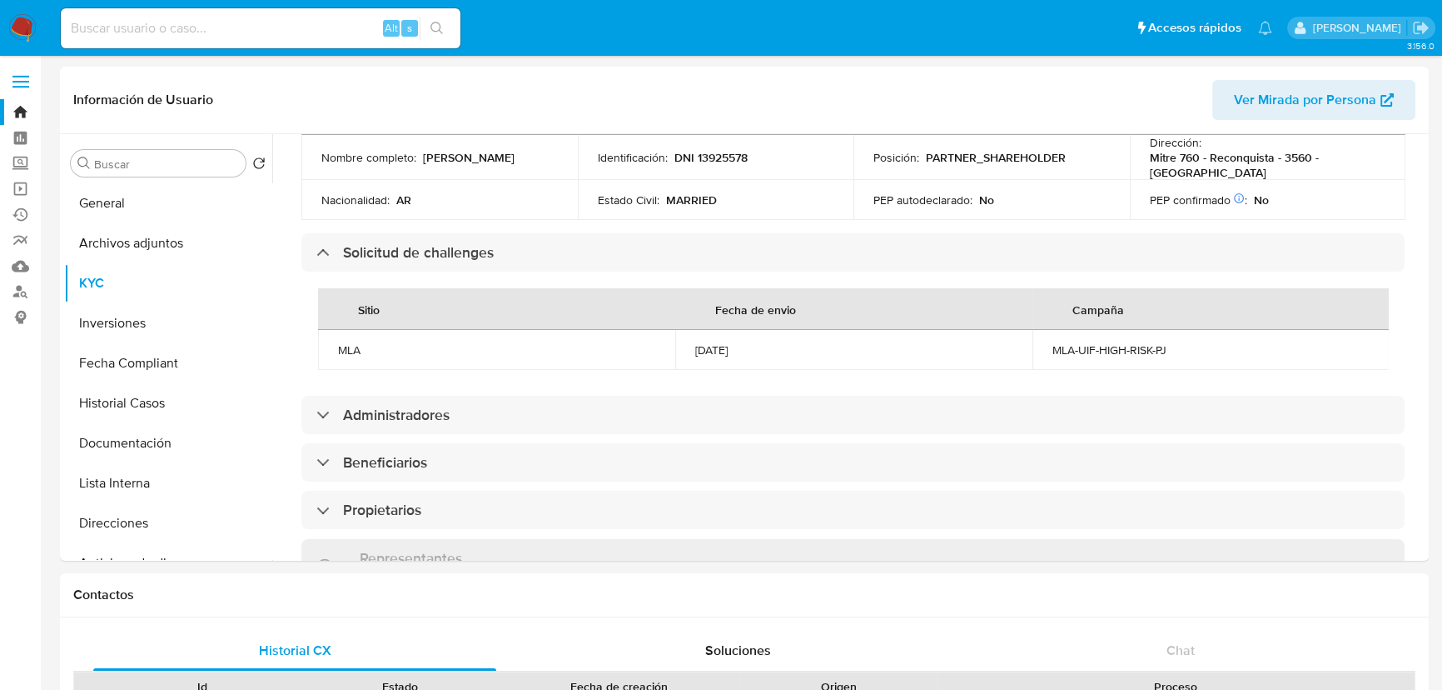
click at [175, 30] on input at bounding box center [261, 28] width 400 height 22
paste input "82623425"
type input "82623425"
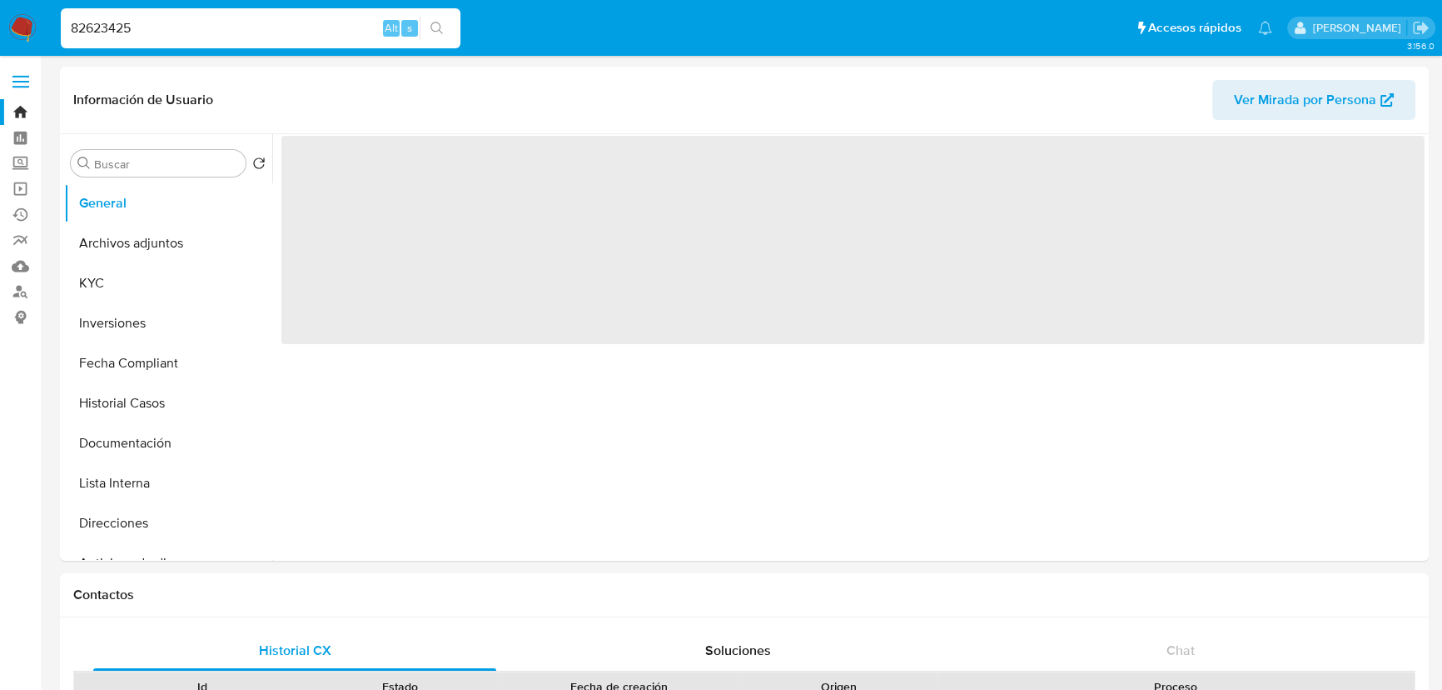
select select "10"
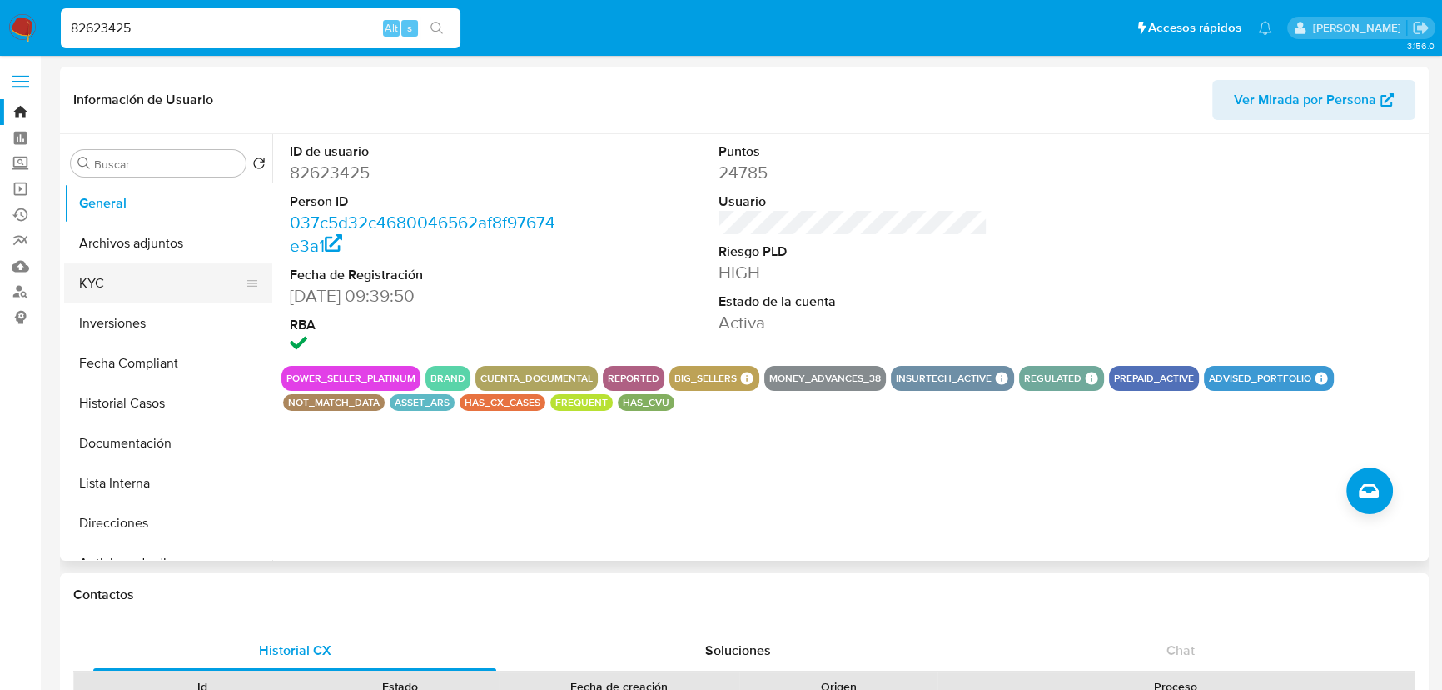
click at [117, 282] on button "KYC" at bounding box center [161, 283] width 195 height 40
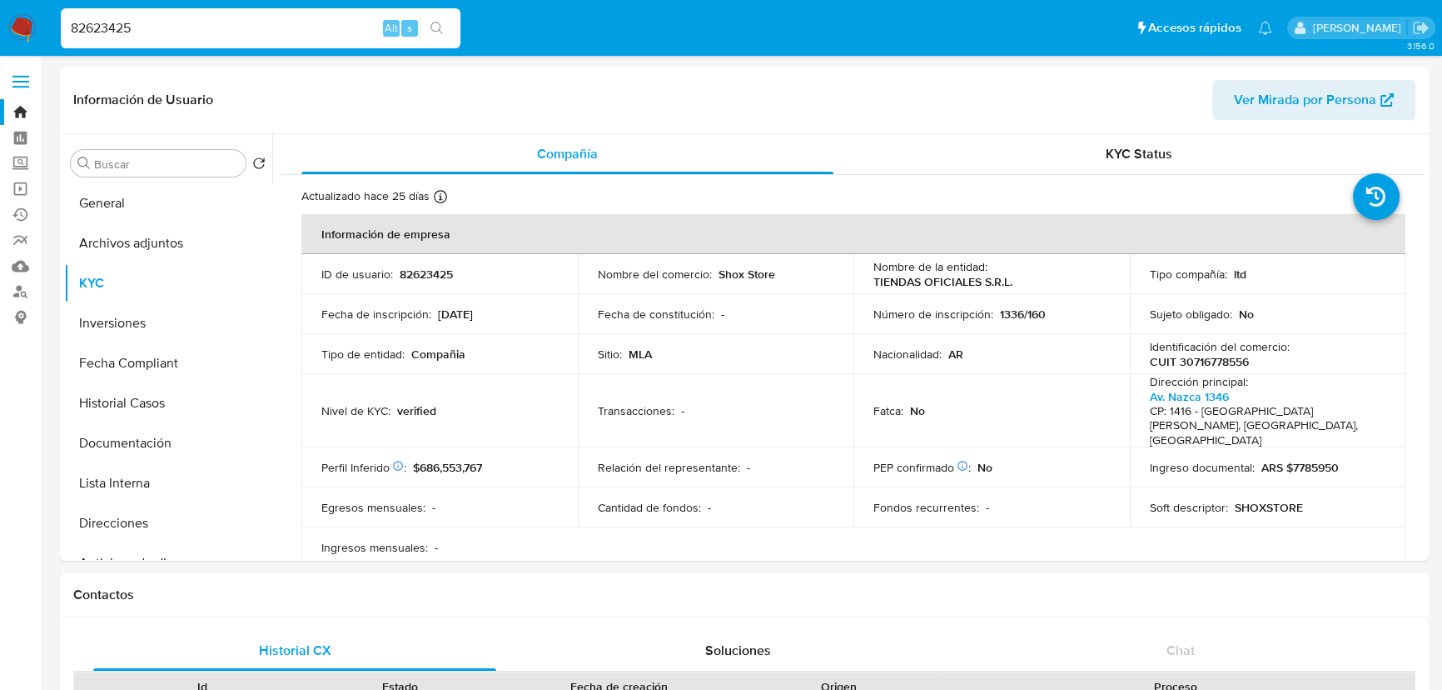
click at [240, 33] on input "82623425" at bounding box center [261, 28] width 400 height 22
click at [119, 287] on button "KYC" at bounding box center [161, 283] width 195 height 40
click at [1172, 147] on div "KYC Status" at bounding box center [1140, 154] width 532 height 40
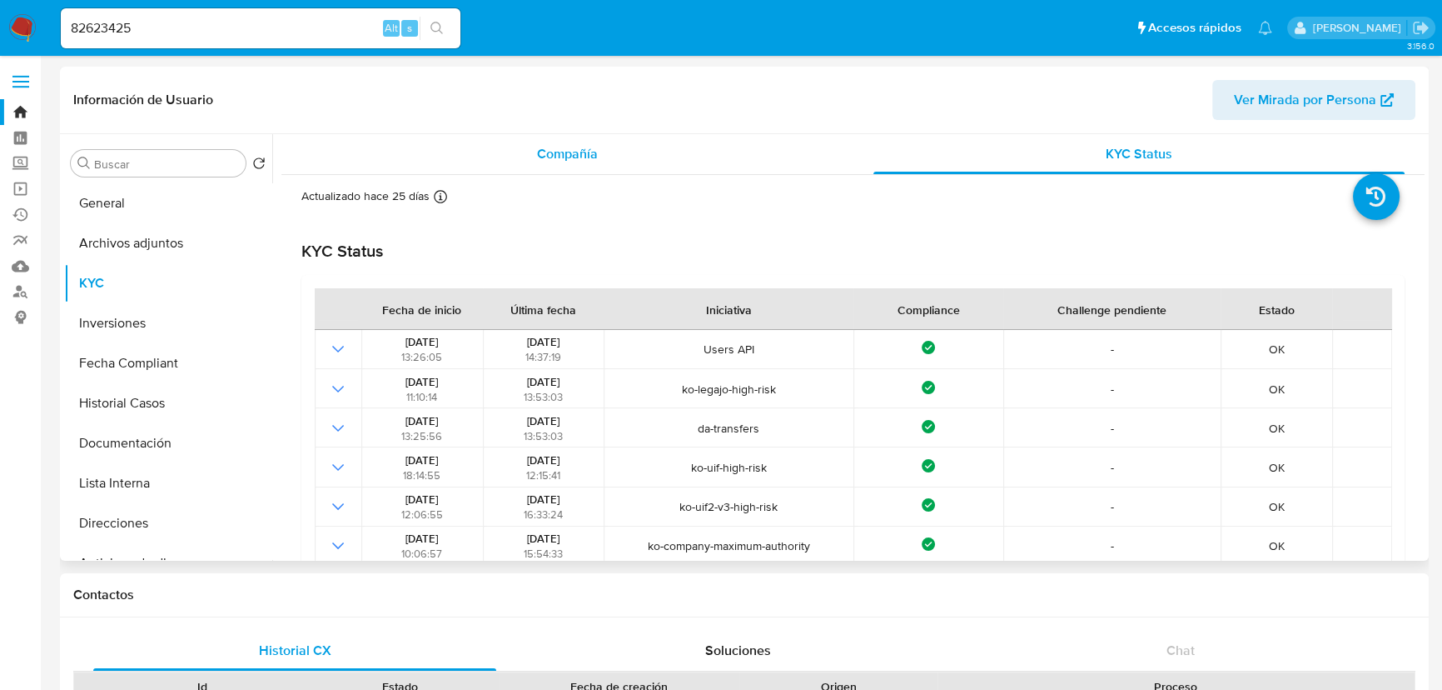
click at [578, 159] on span "Compañía" at bounding box center [567, 153] width 61 height 19
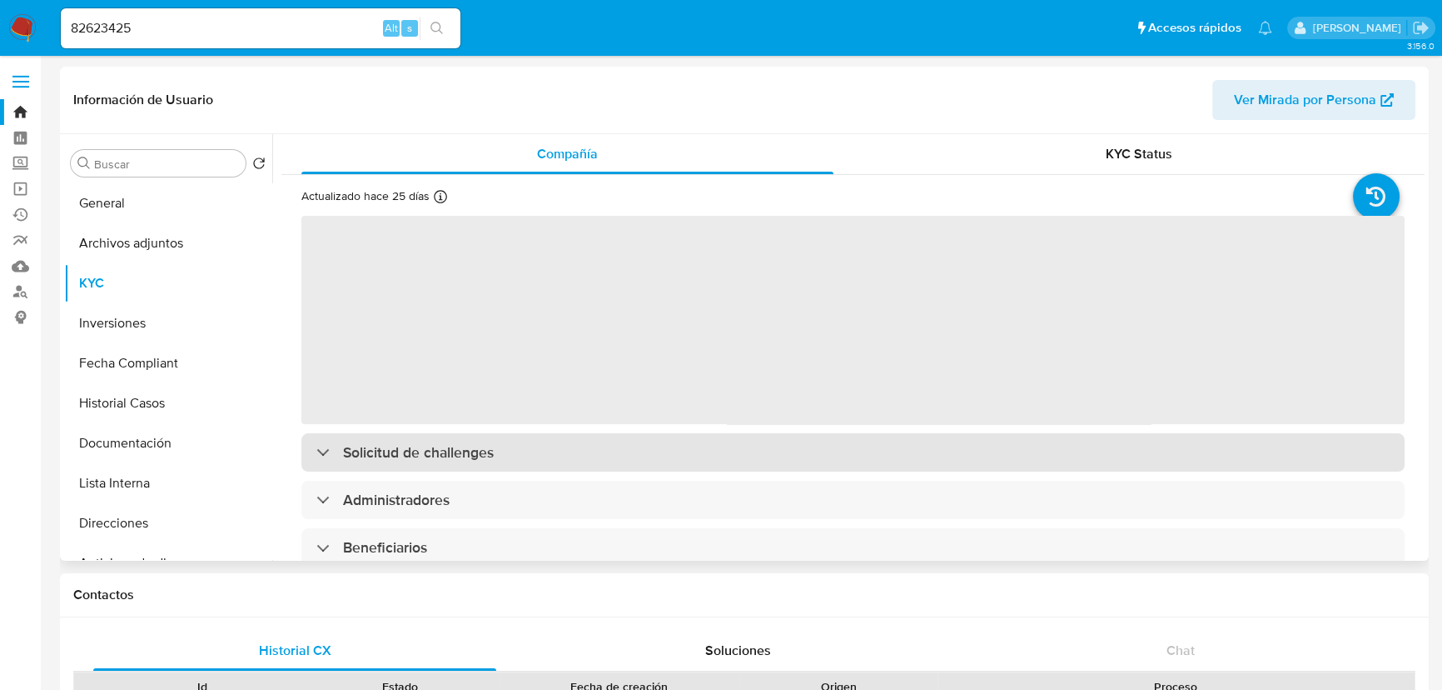
click at [487, 448] on h3 "Solicitud de challenges" at bounding box center [418, 452] width 151 height 18
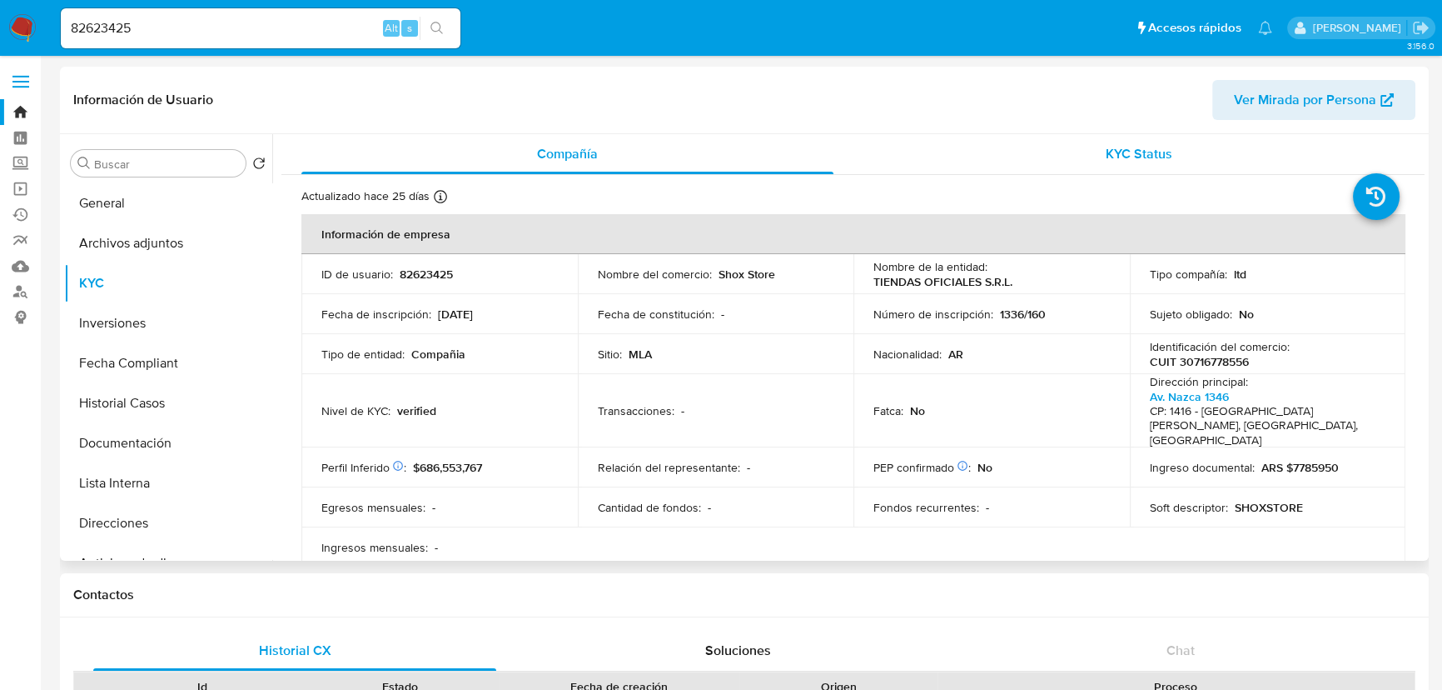
click at [1128, 153] on span "KYC Status" at bounding box center [1139, 153] width 67 height 19
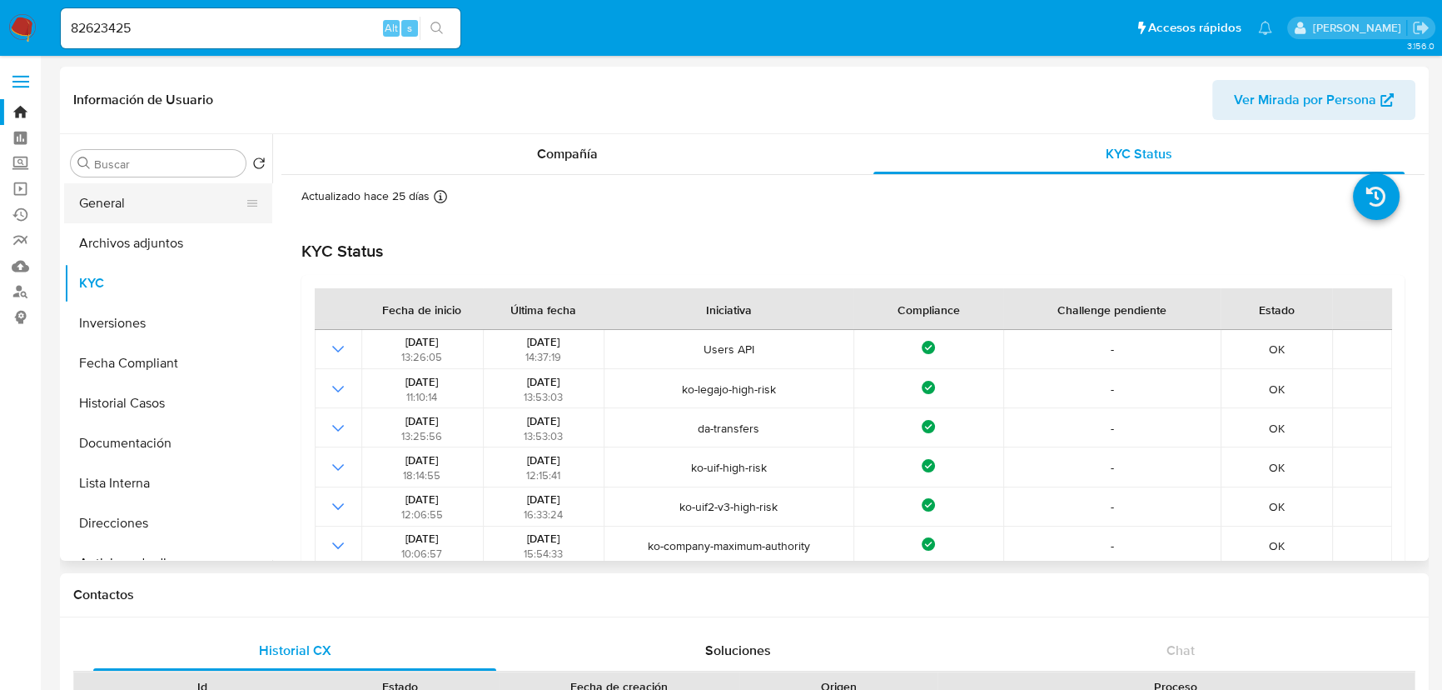
click at [156, 207] on button "General" at bounding box center [161, 203] width 195 height 40
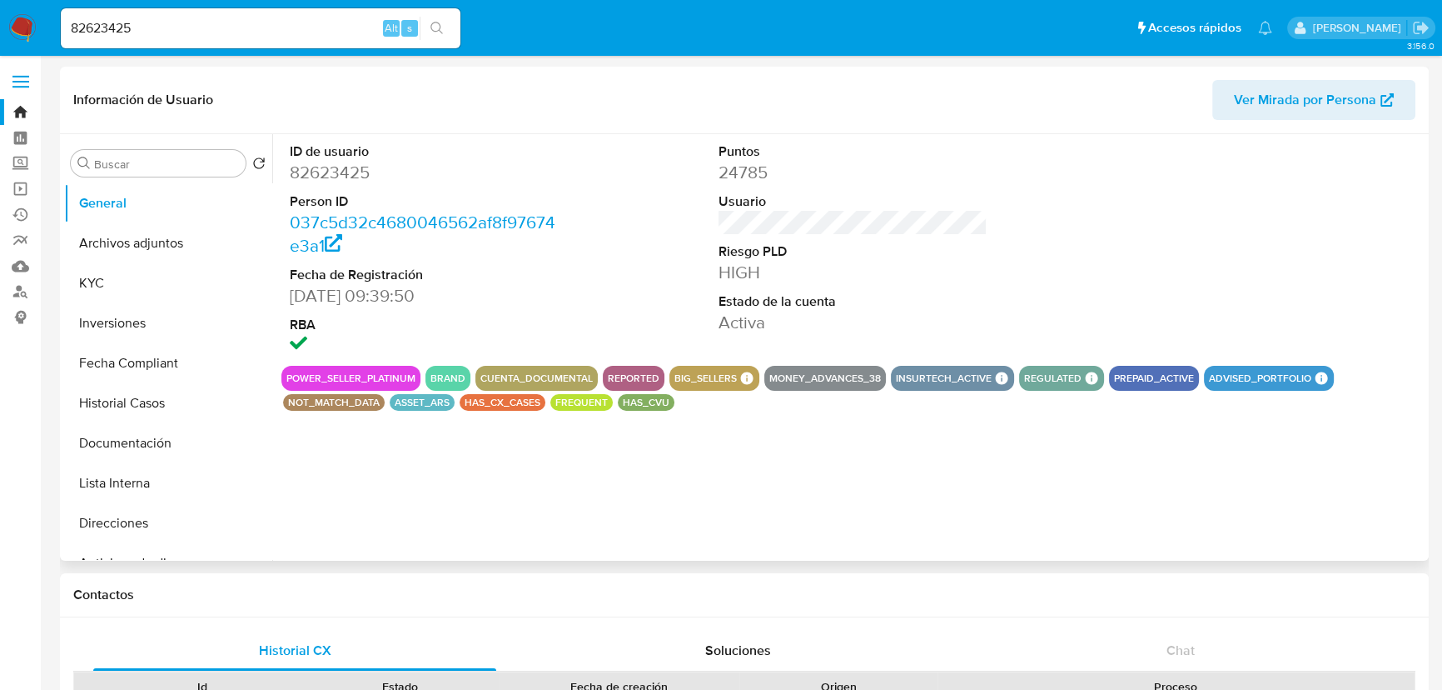
click at [341, 172] on dd "82623425" at bounding box center [424, 172] width 269 height 23
copy dd "82623425"
click at [172, 288] on button "KYC" at bounding box center [161, 283] width 195 height 40
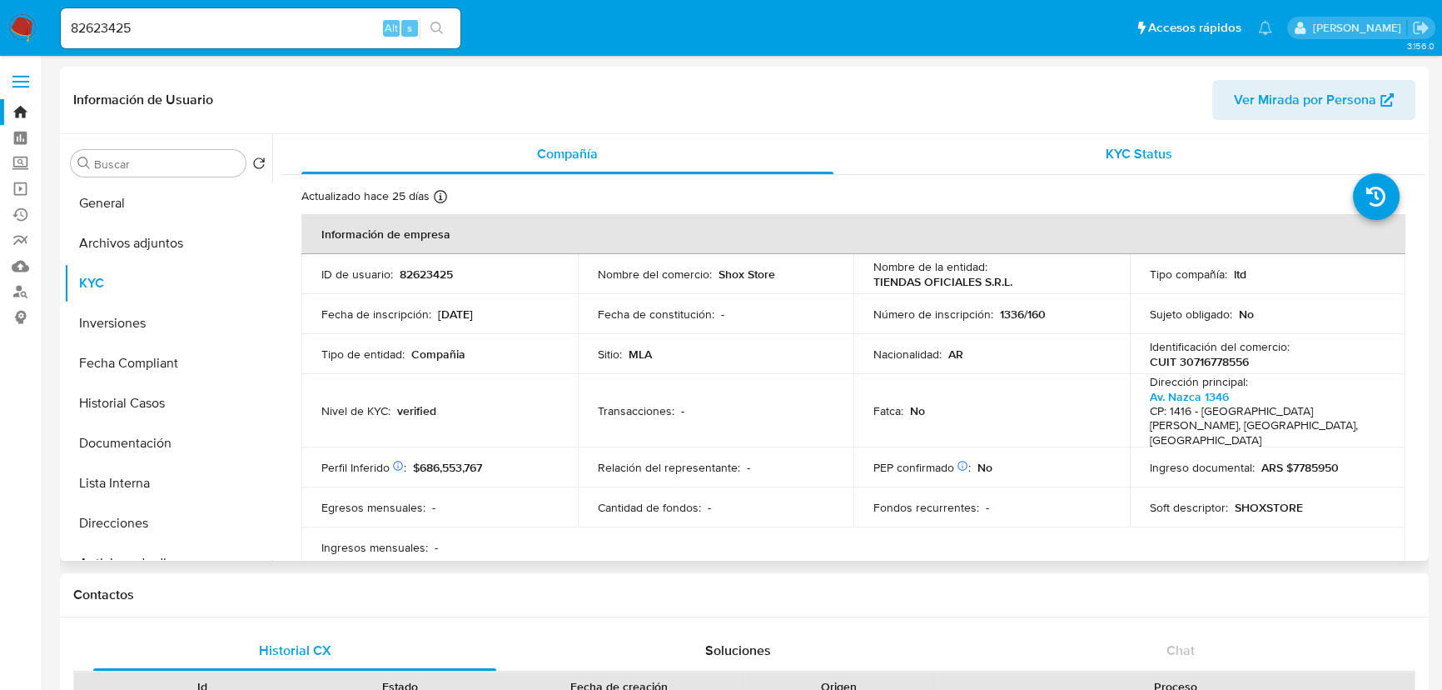
click at [1147, 139] on div "KYC Status" at bounding box center [1140, 154] width 532 height 40
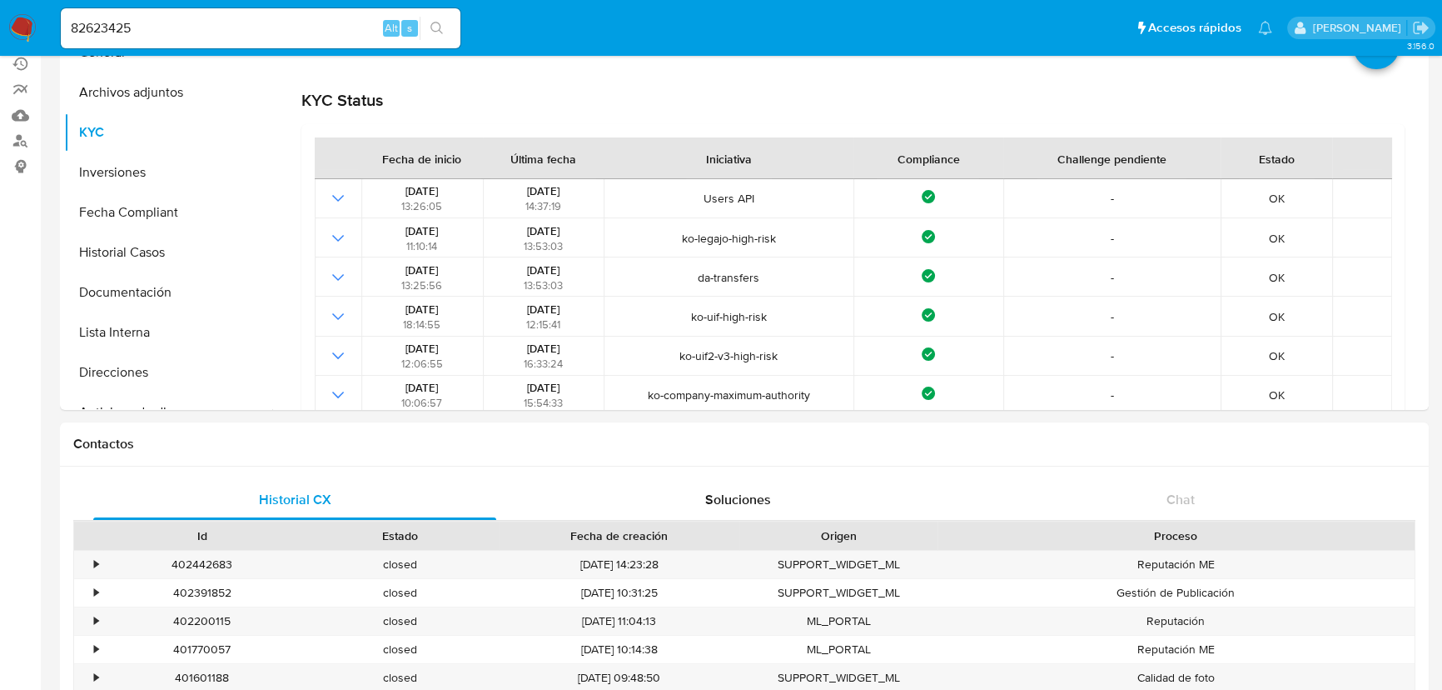
click at [193, 39] on div "82623425 Alt s" at bounding box center [261, 28] width 400 height 40
click at [192, 39] on div "82623425 Alt s" at bounding box center [261, 28] width 400 height 40
click at [193, 27] on input "82623425" at bounding box center [261, 28] width 400 height 22
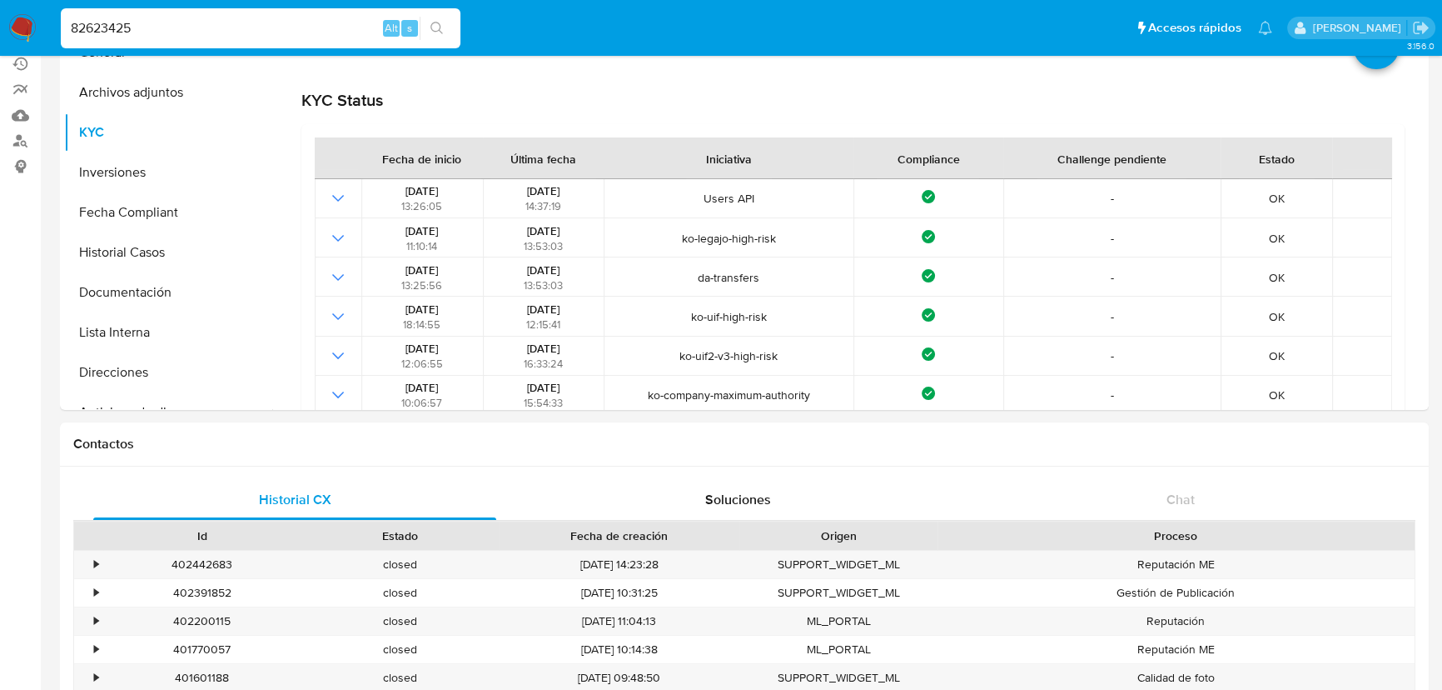
paste input "1255880244"
type input "1255880244"
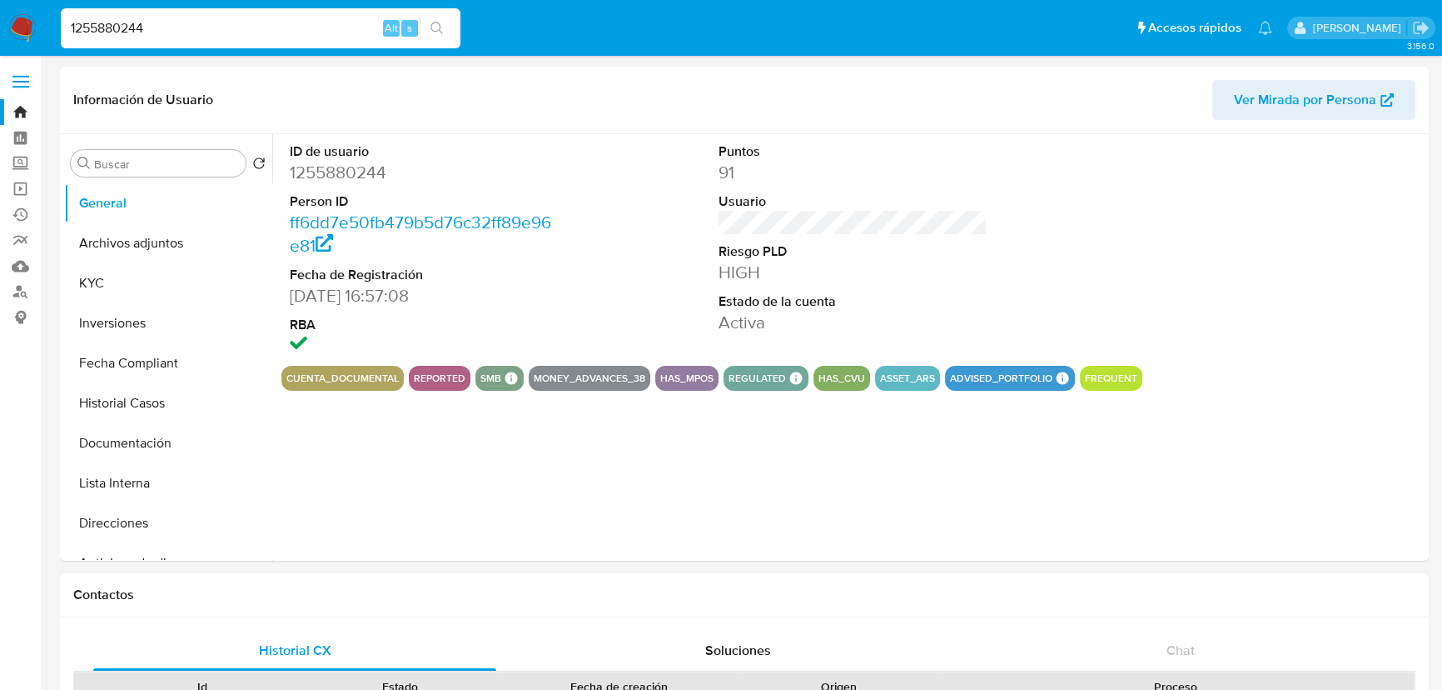
select select "10"
click at [260, 19] on input "1255880244" at bounding box center [261, 28] width 400 height 22
drag, startPoint x: 148, startPoint y: 306, endPoint x: 152, endPoint y: 290, distance: 16.2
click at [149, 306] on button "Inversiones" at bounding box center [168, 323] width 208 height 40
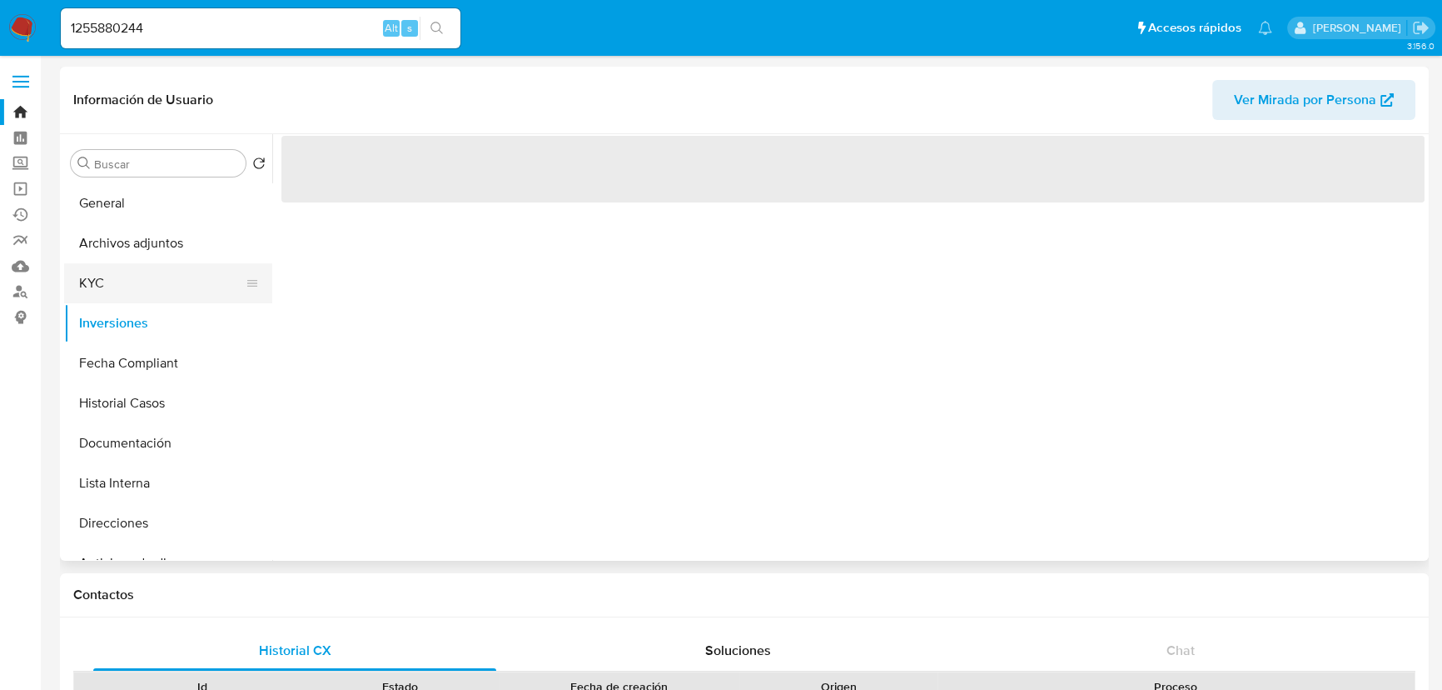
click at [152, 290] on button "KYC" at bounding box center [161, 283] width 195 height 40
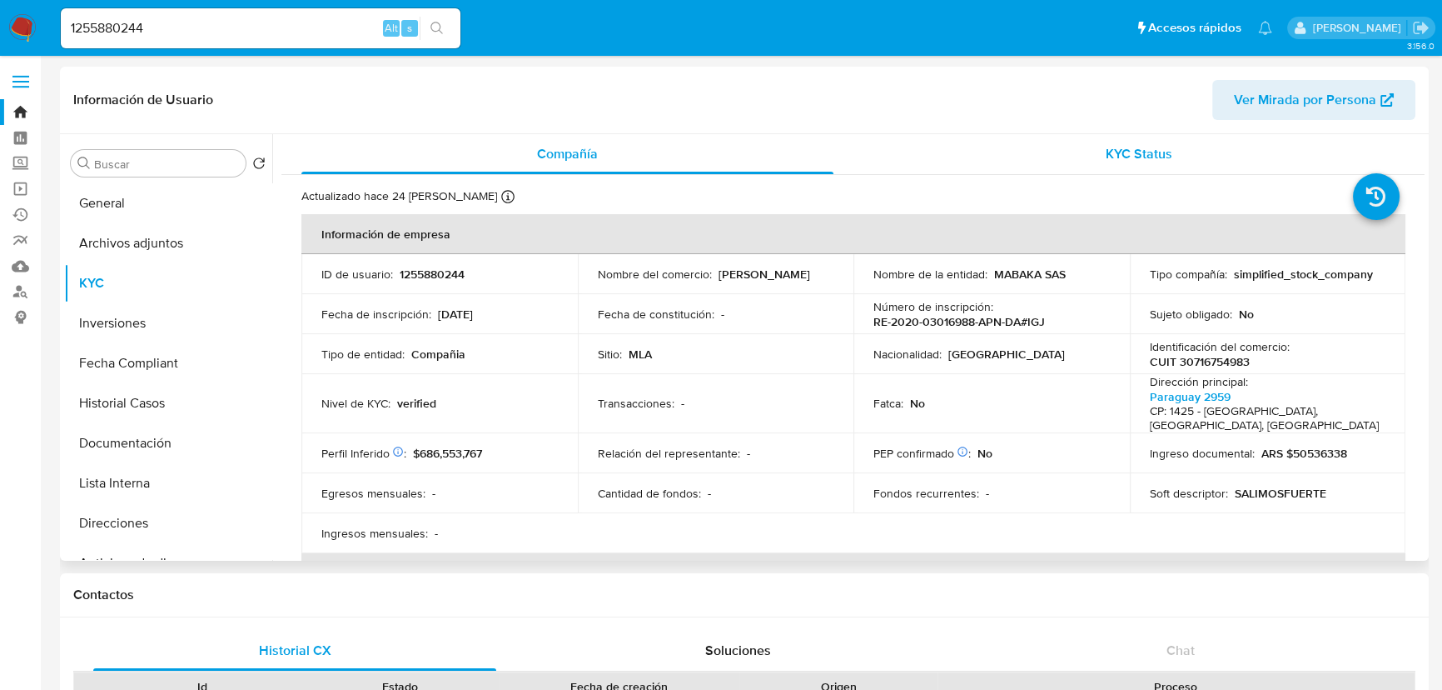
click at [1167, 142] on div "KYC Status" at bounding box center [1140, 154] width 532 height 40
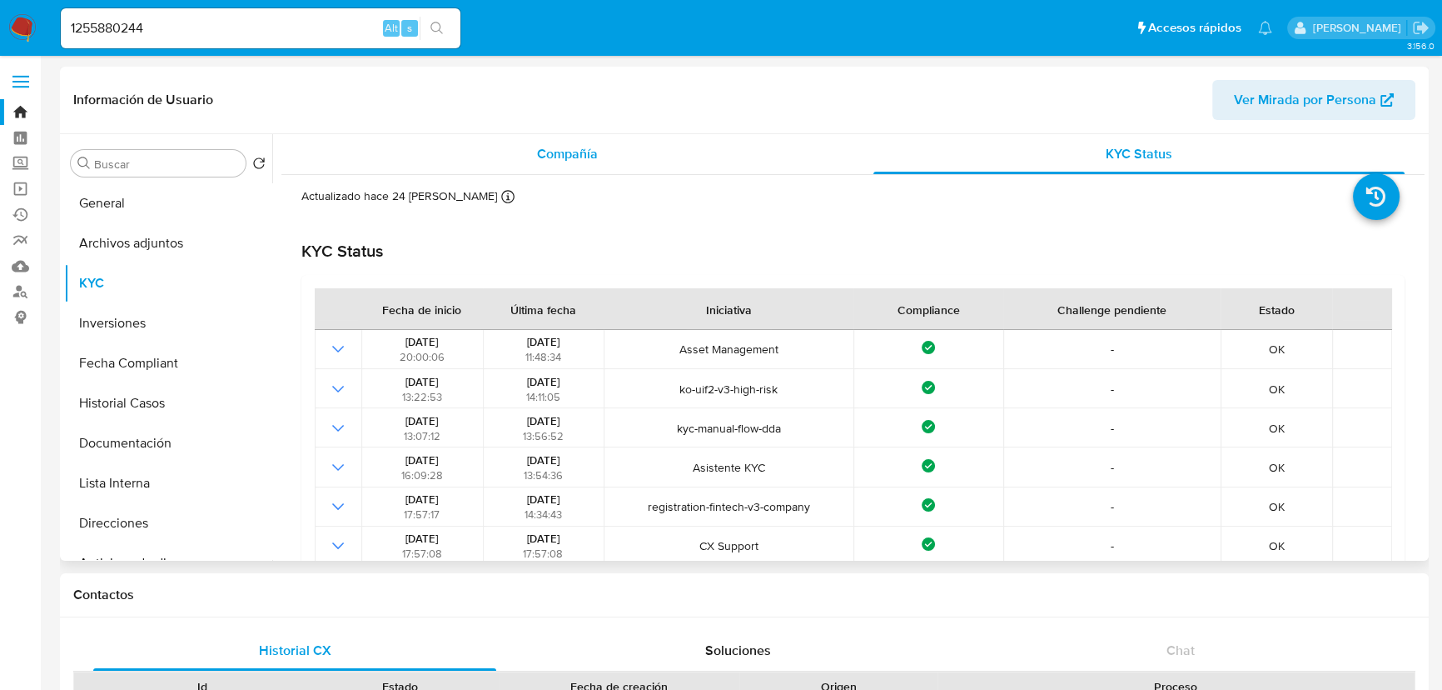
click at [676, 158] on div "Compañía" at bounding box center [567, 154] width 532 height 40
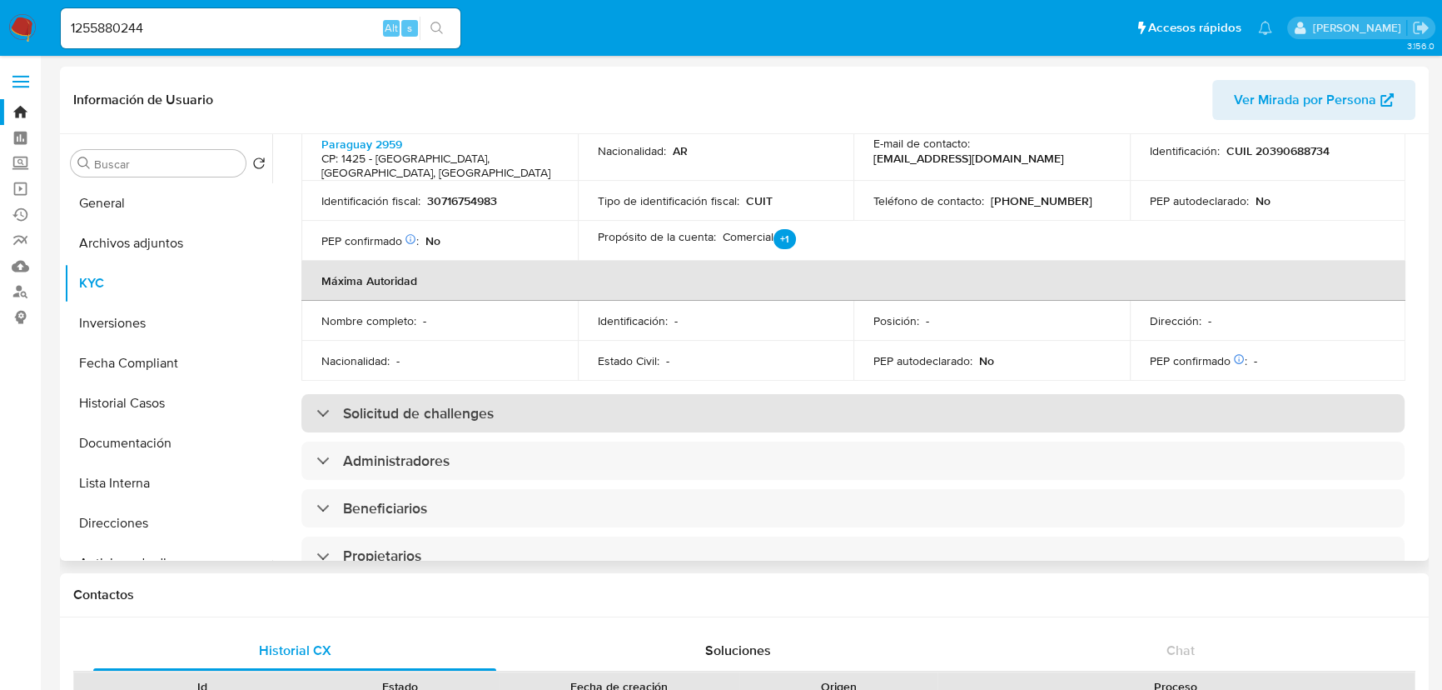
scroll to position [681, 0]
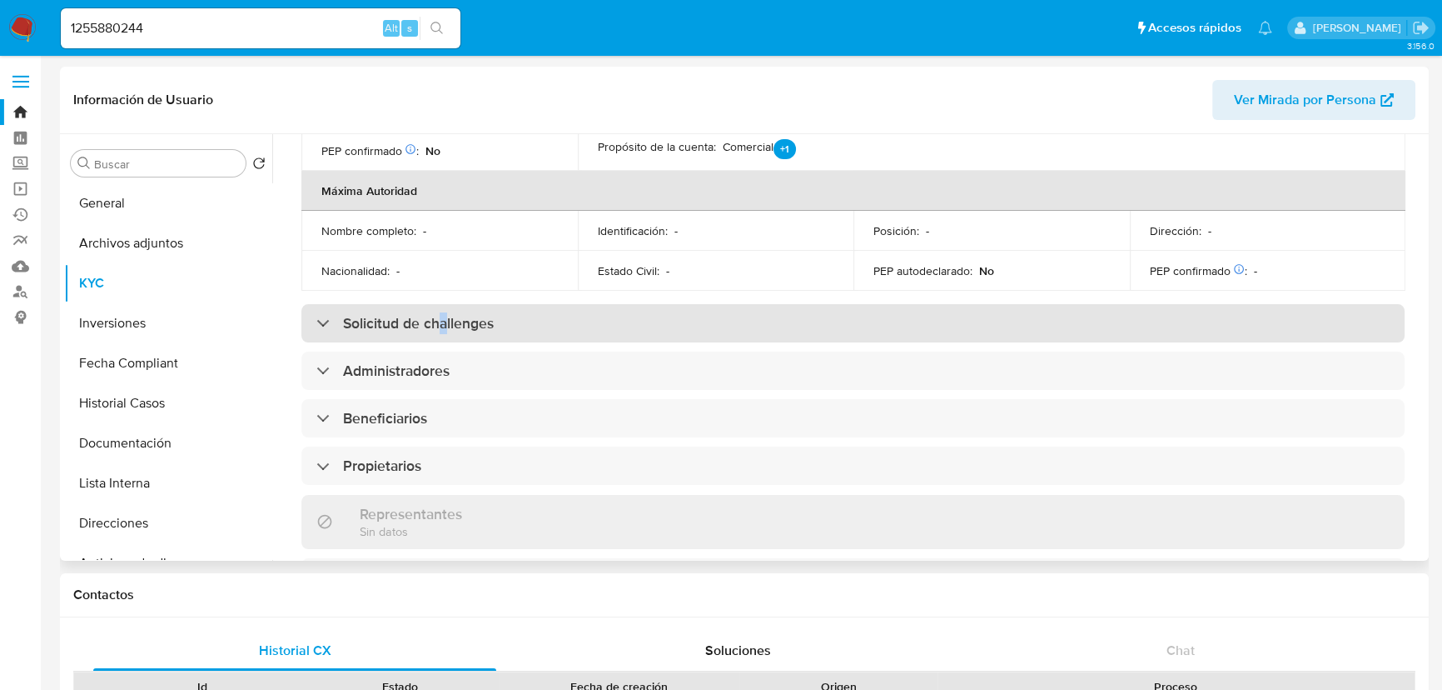
click at [443, 323] on h3 "Solicitud de challenges" at bounding box center [418, 323] width 151 height 18
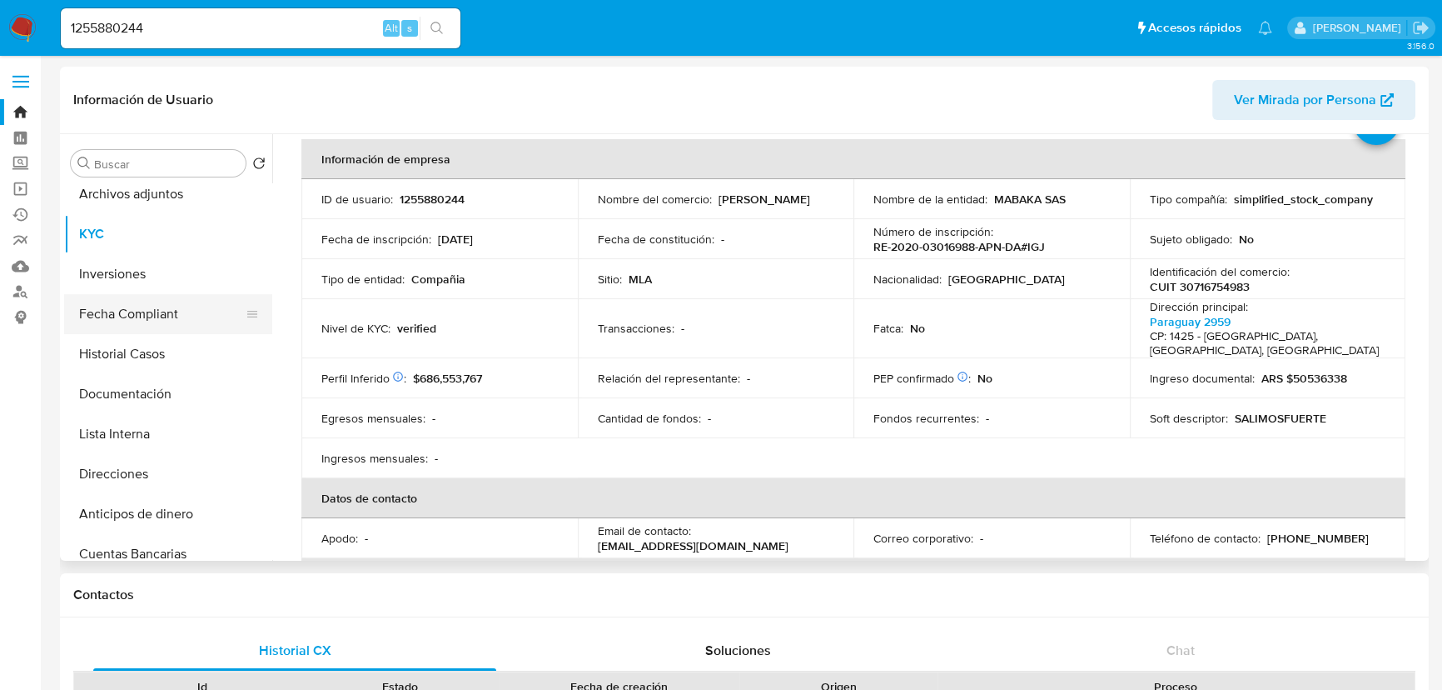
scroll to position [75, 0]
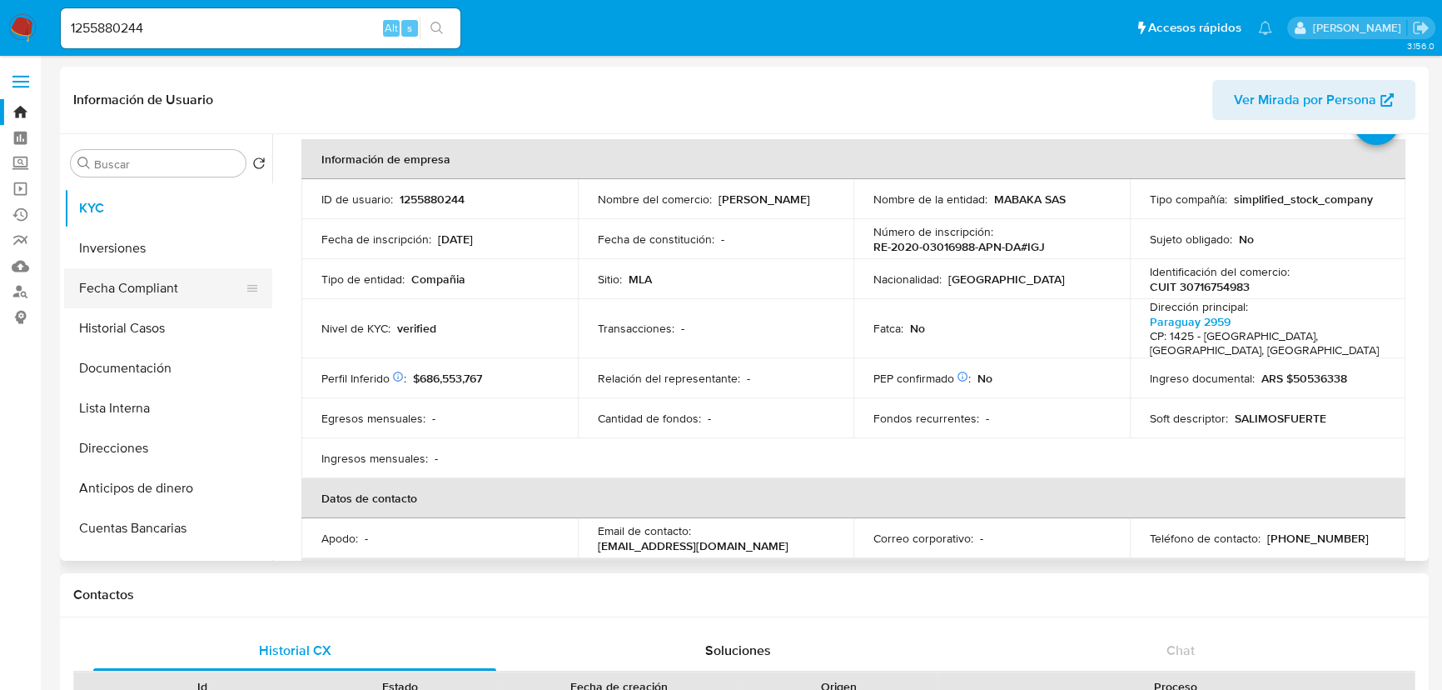
click at [158, 295] on button "Fecha Compliant" at bounding box center [161, 288] width 195 height 40
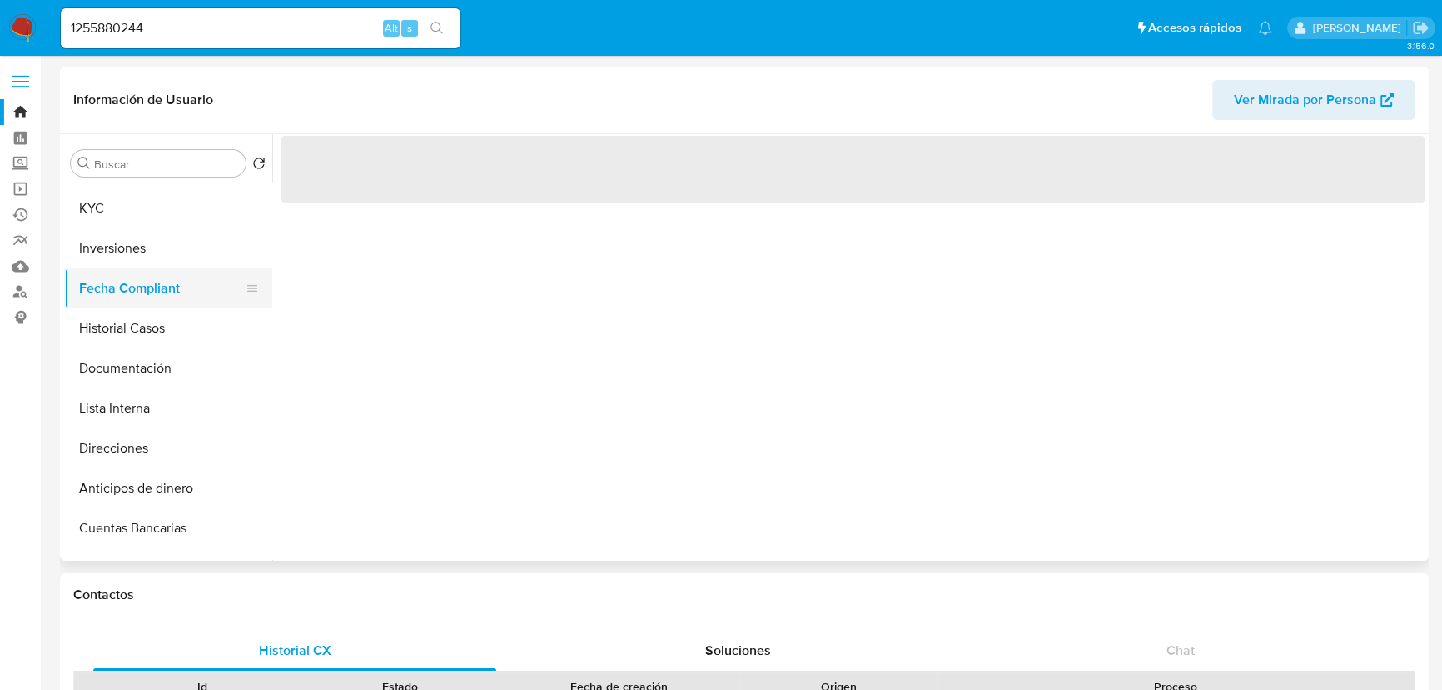
scroll to position [0, 0]
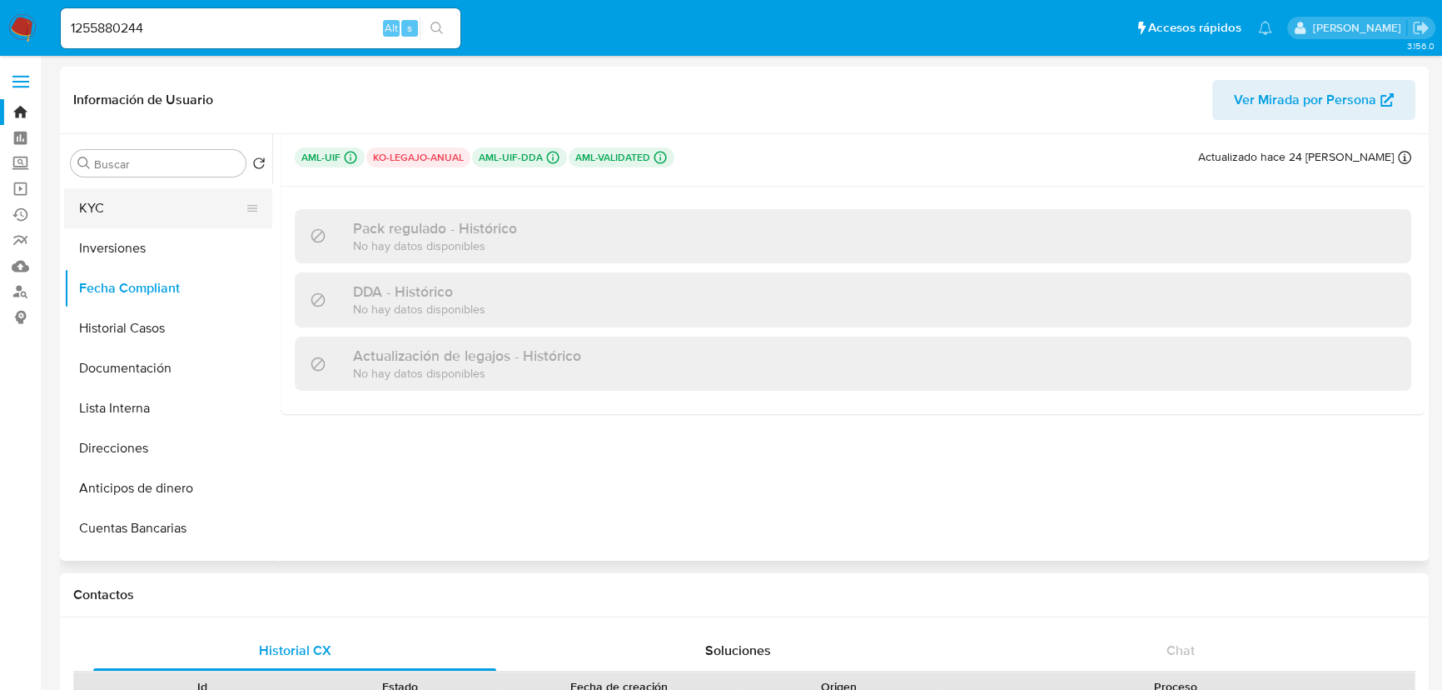
click at [156, 212] on button "KYC" at bounding box center [161, 208] width 195 height 40
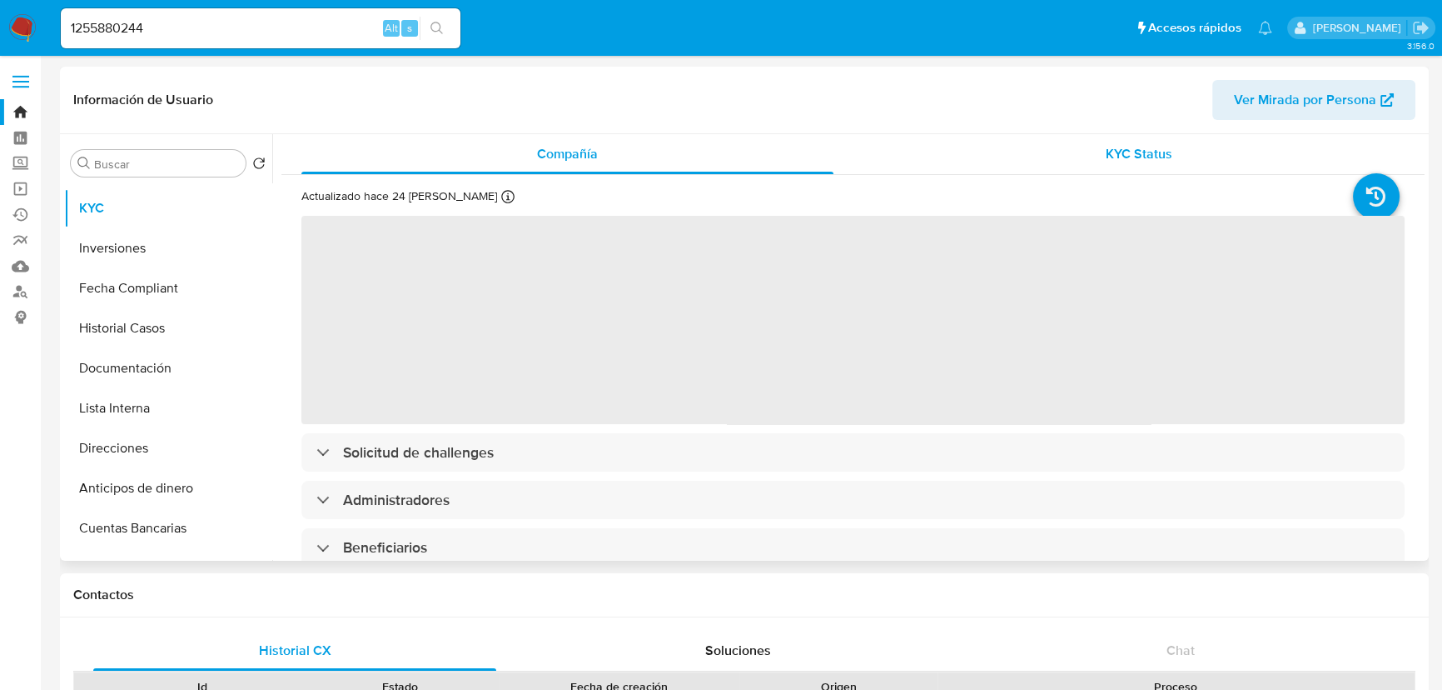
click at [1087, 154] on div "KYC Status" at bounding box center [1140, 154] width 532 height 40
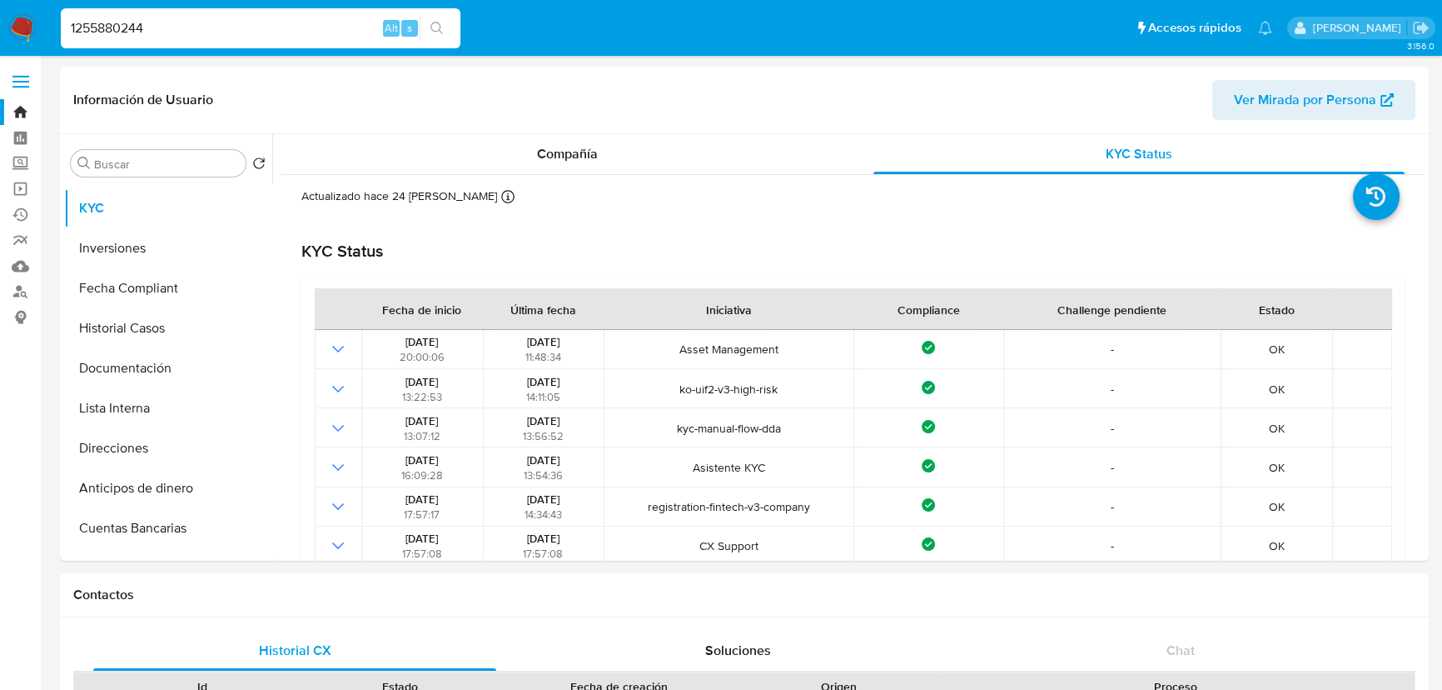
click at [179, 36] on input "1255880244" at bounding box center [261, 28] width 400 height 22
click at [179, 35] on input "1255880244" at bounding box center [261, 28] width 400 height 22
paste input "679055037"
type input "679055037"
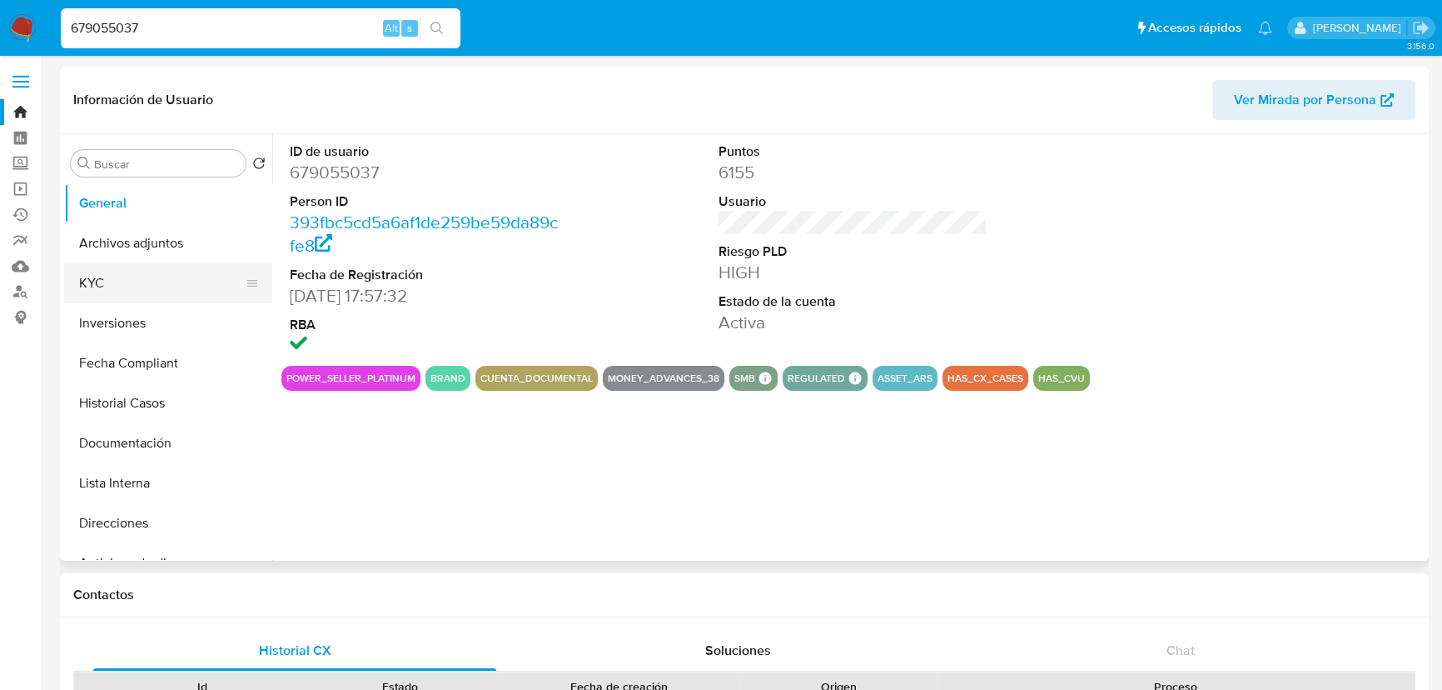
click at [138, 271] on button "KYC" at bounding box center [161, 283] width 195 height 40
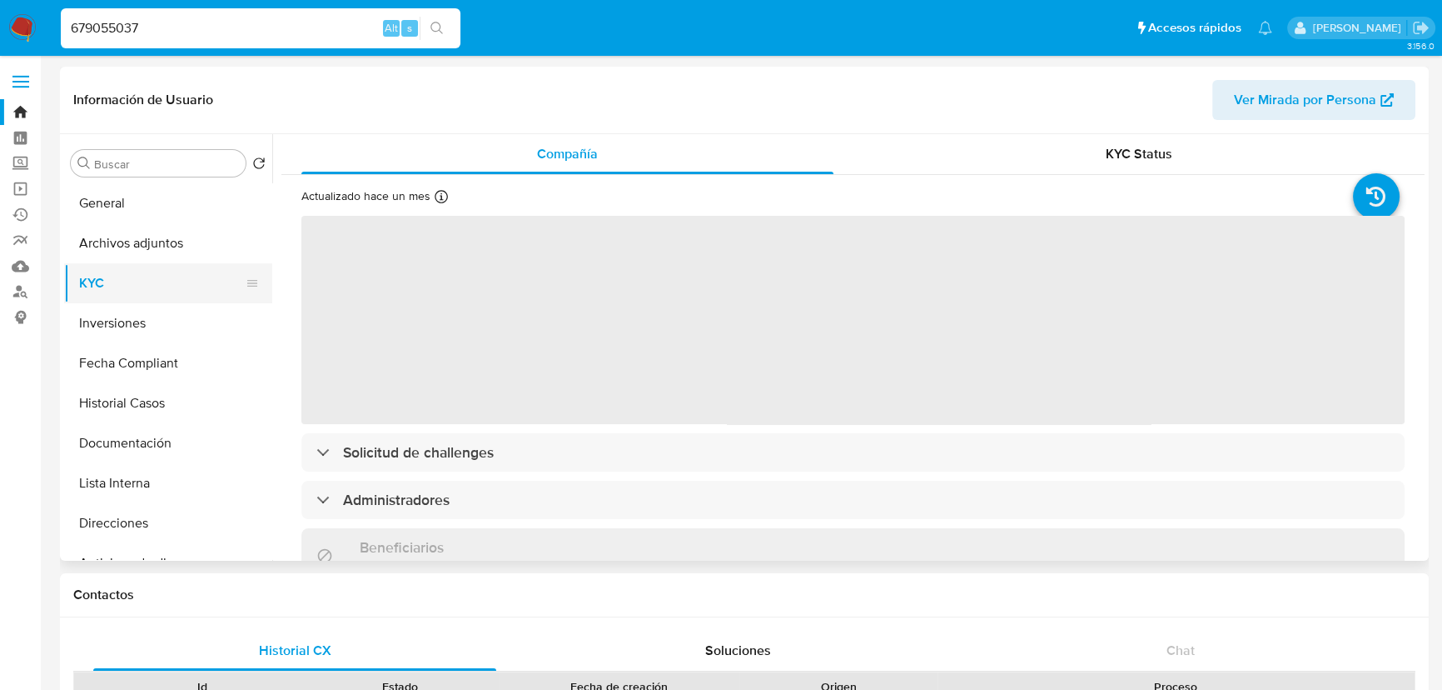
select select "10"
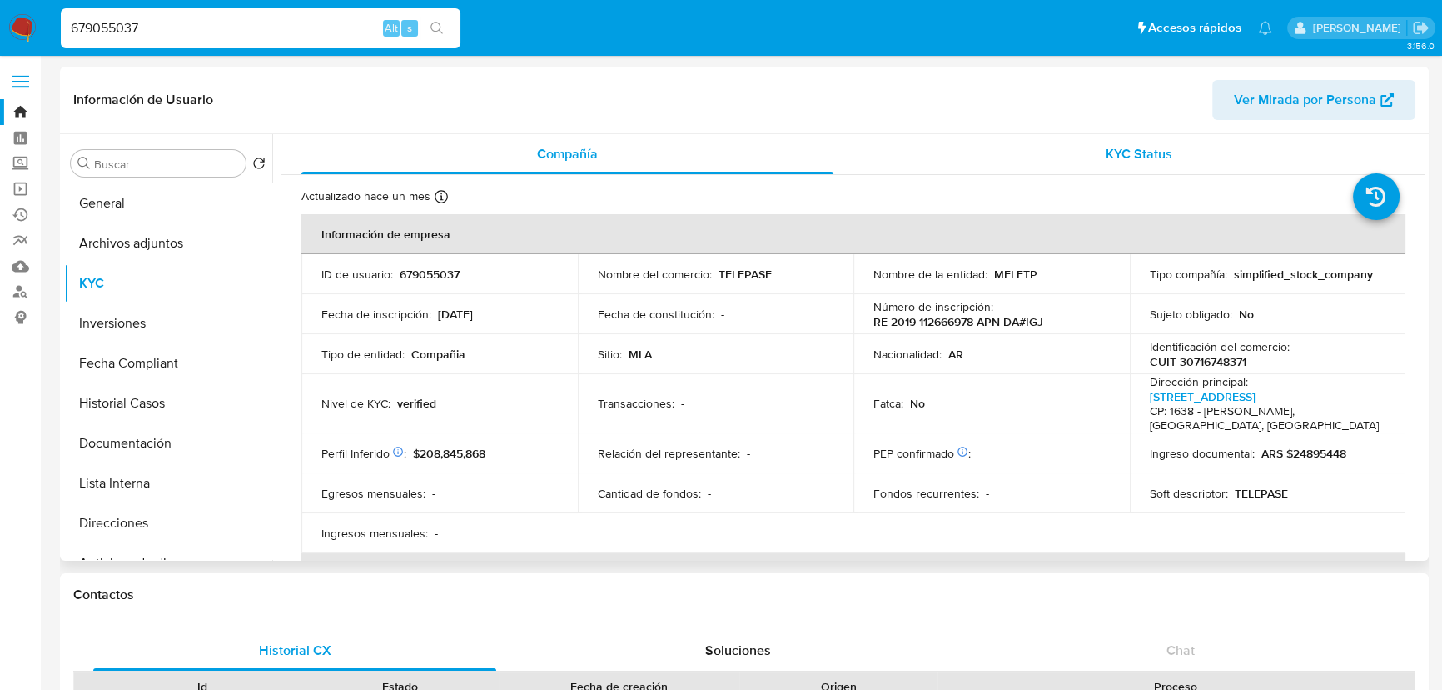
click at [1033, 143] on div "KYC Status" at bounding box center [1140, 154] width 532 height 40
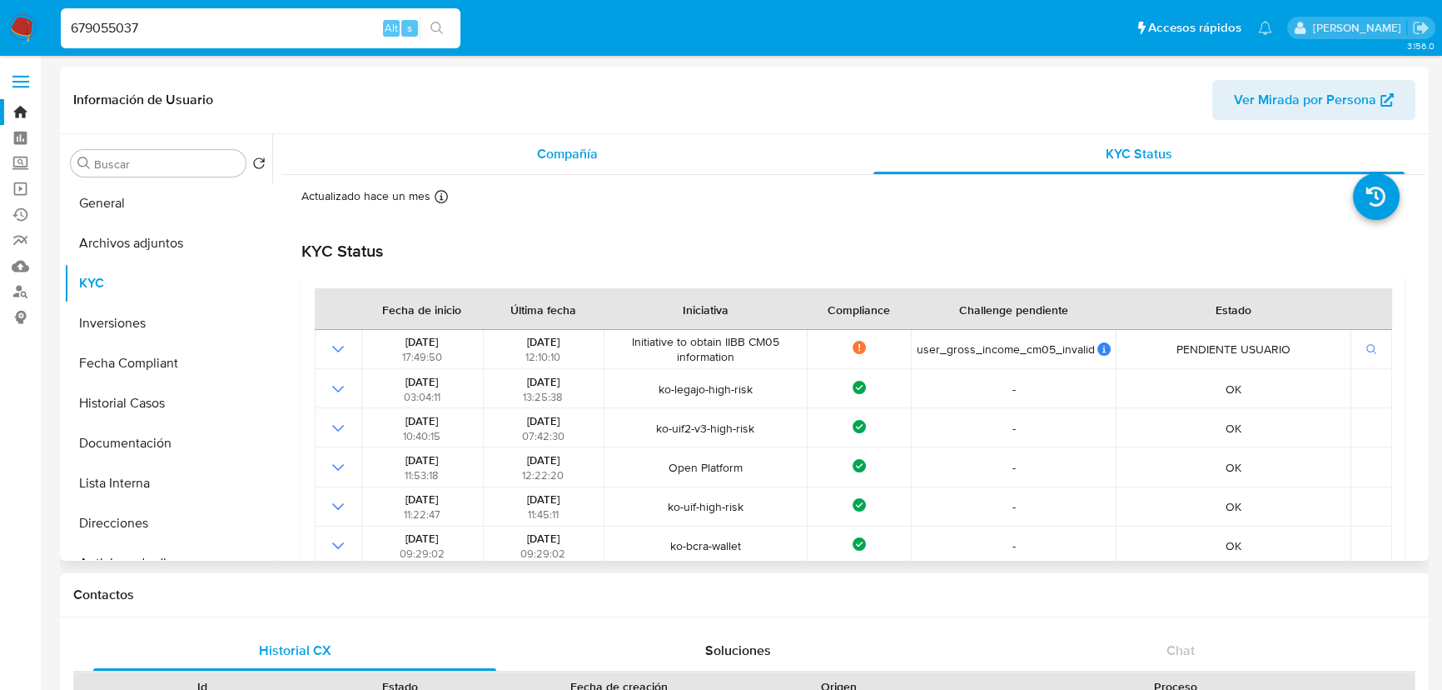
click at [556, 142] on div "Compañía" at bounding box center [567, 154] width 532 height 40
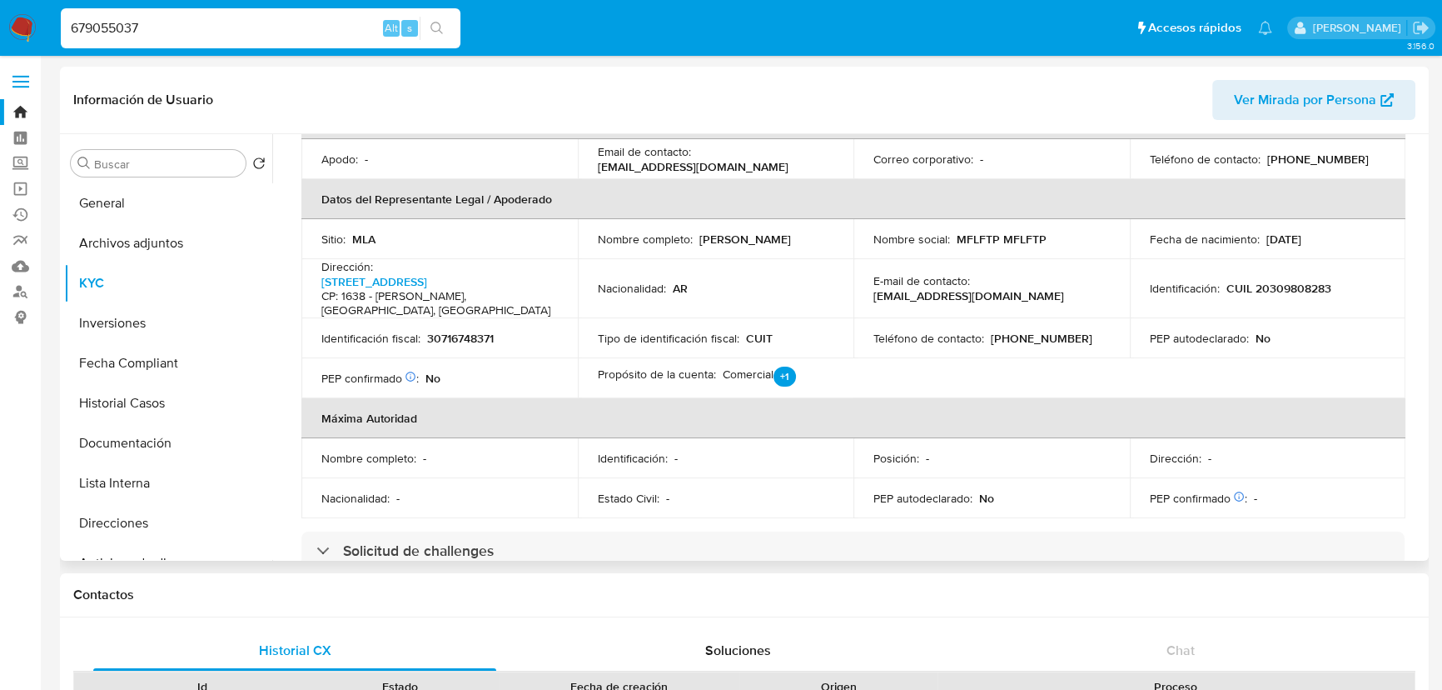
scroll to position [833, 0]
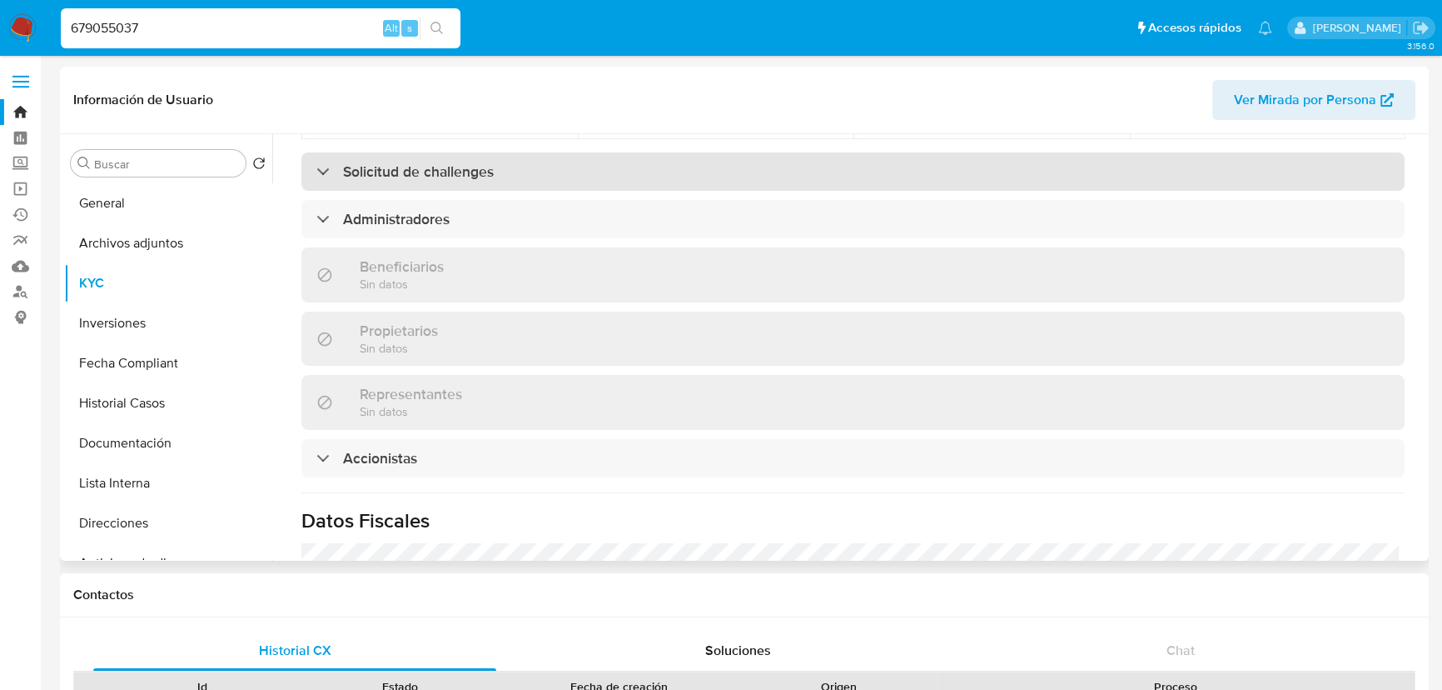
click at [414, 167] on h3 "Solicitud de challenges" at bounding box center [418, 171] width 151 height 18
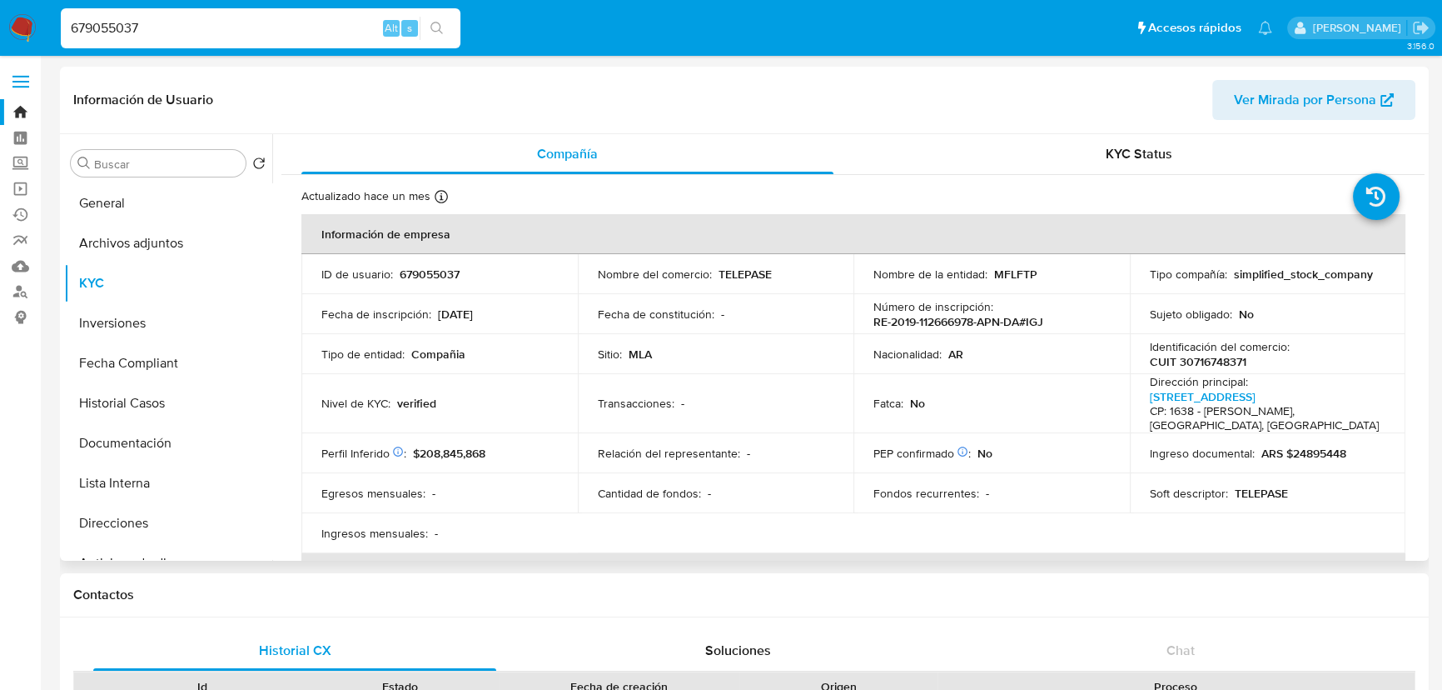
scroll to position [0, 0]
click at [1111, 145] on span "KYC Status" at bounding box center [1139, 153] width 67 height 19
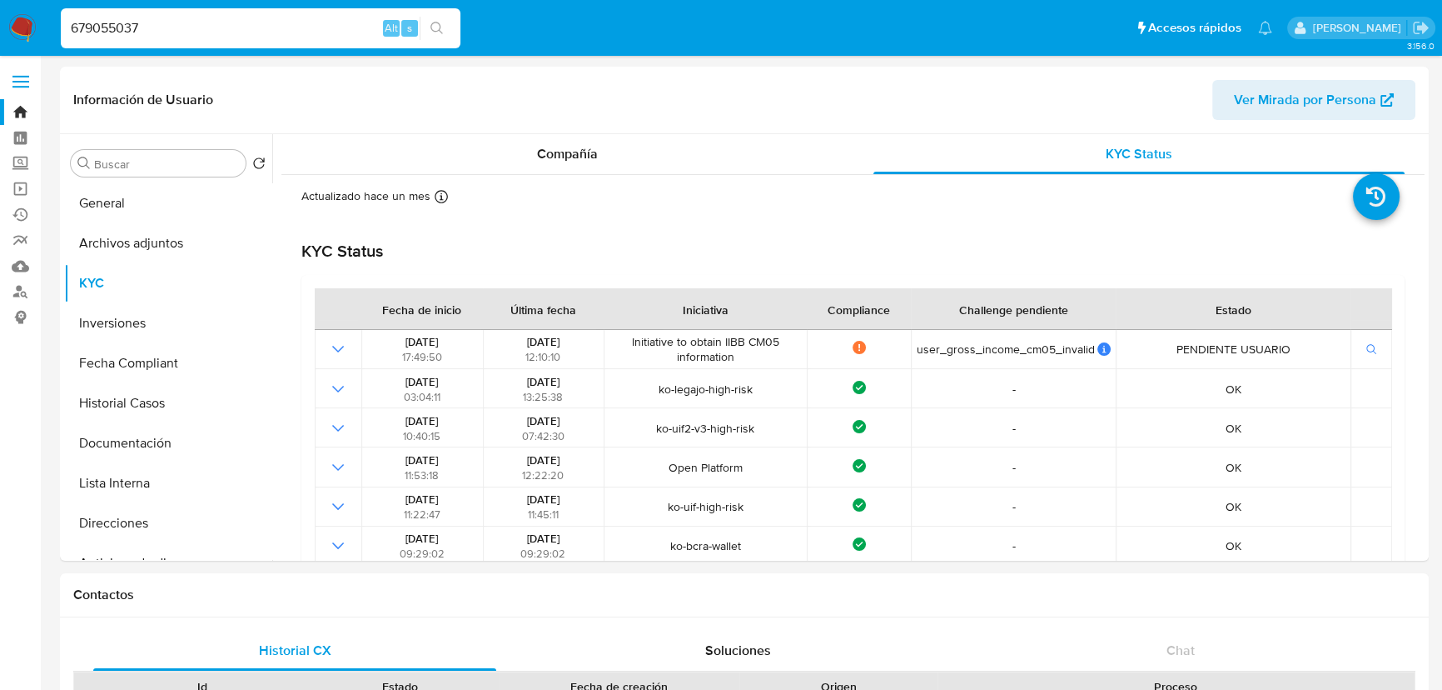
click at [176, 3] on nav "Pausado Ver notificaciones 679055037 Alt s Accesos rápidos Presiona las siguien…" at bounding box center [721, 28] width 1442 height 56
click at [167, 24] on input "679055037" at bounding box center [261, 28] width 400 height 22
paste input "135668396"
type input "135668396"
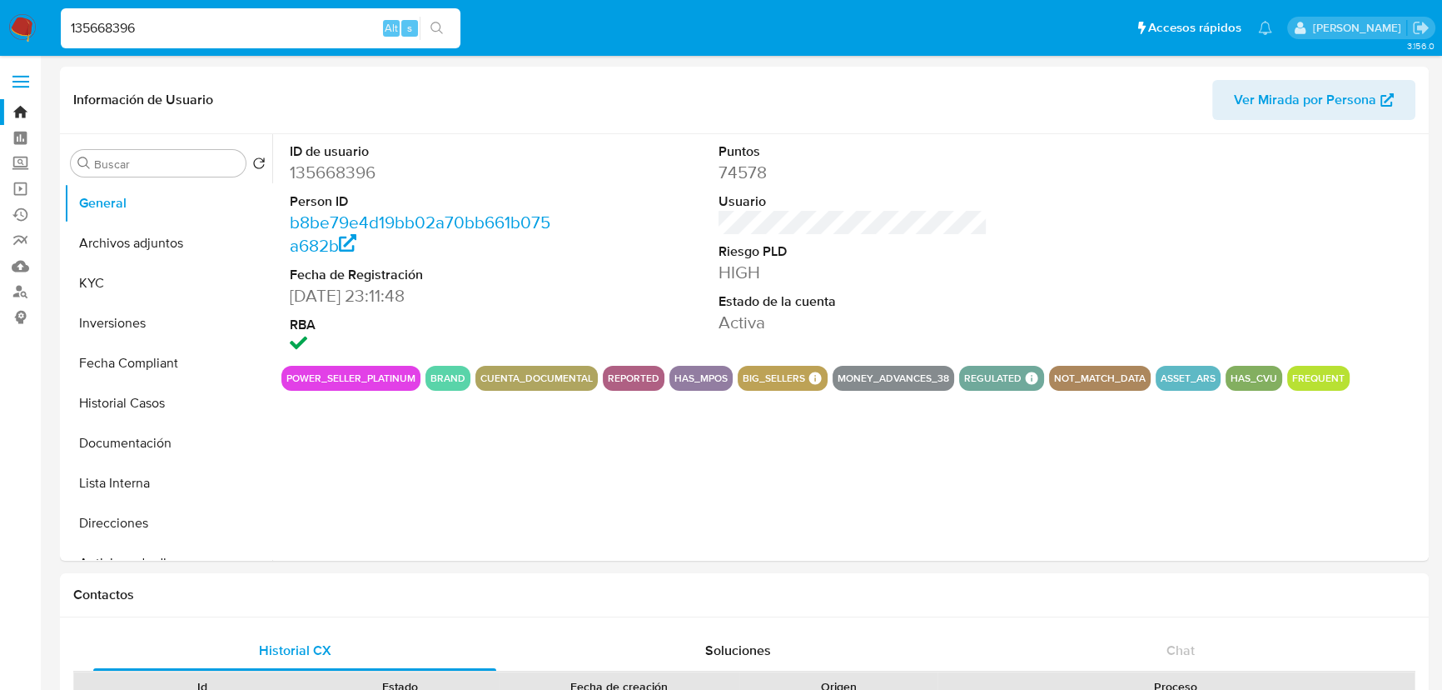
select select "10"
click at [142, 286] on button "KYC" at bounding box center [161, 283] width 195 height 40
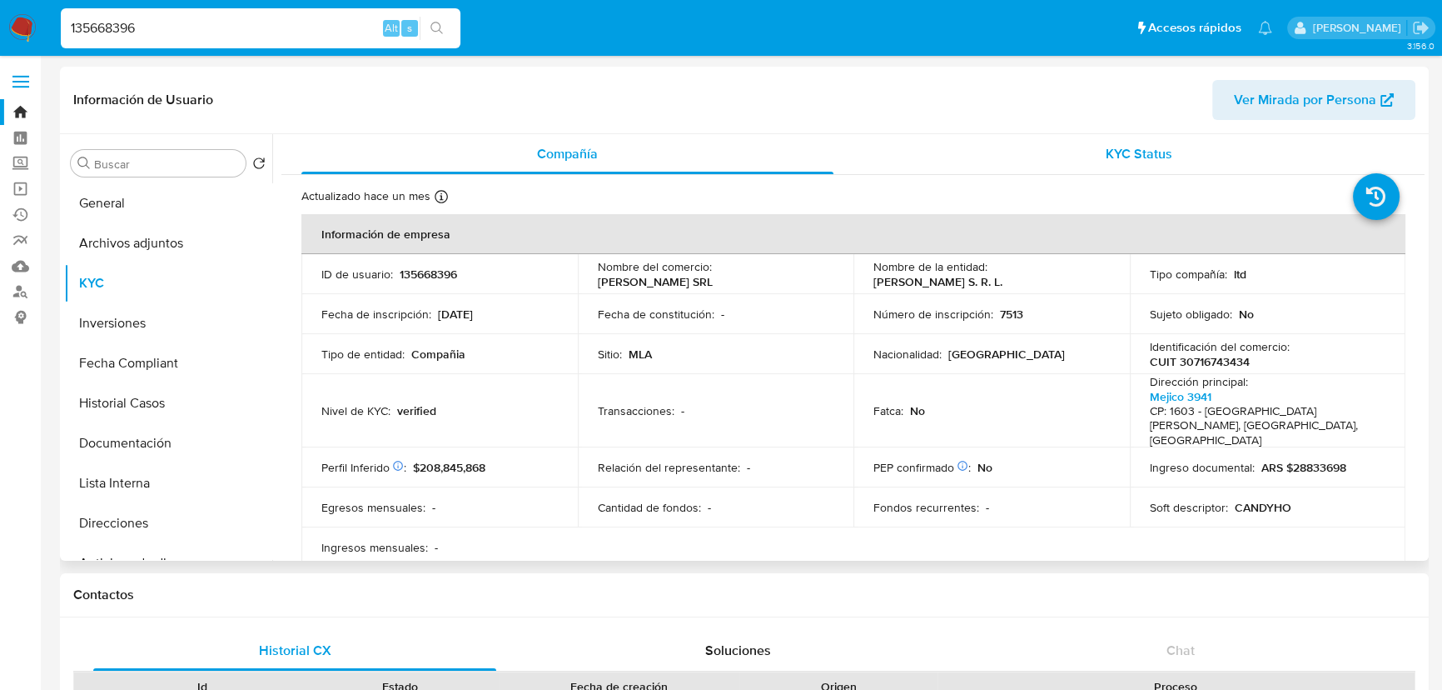
click at [1152, 161] on span "KYC Status" at bounding box center [1139, 153] width 67 height 19
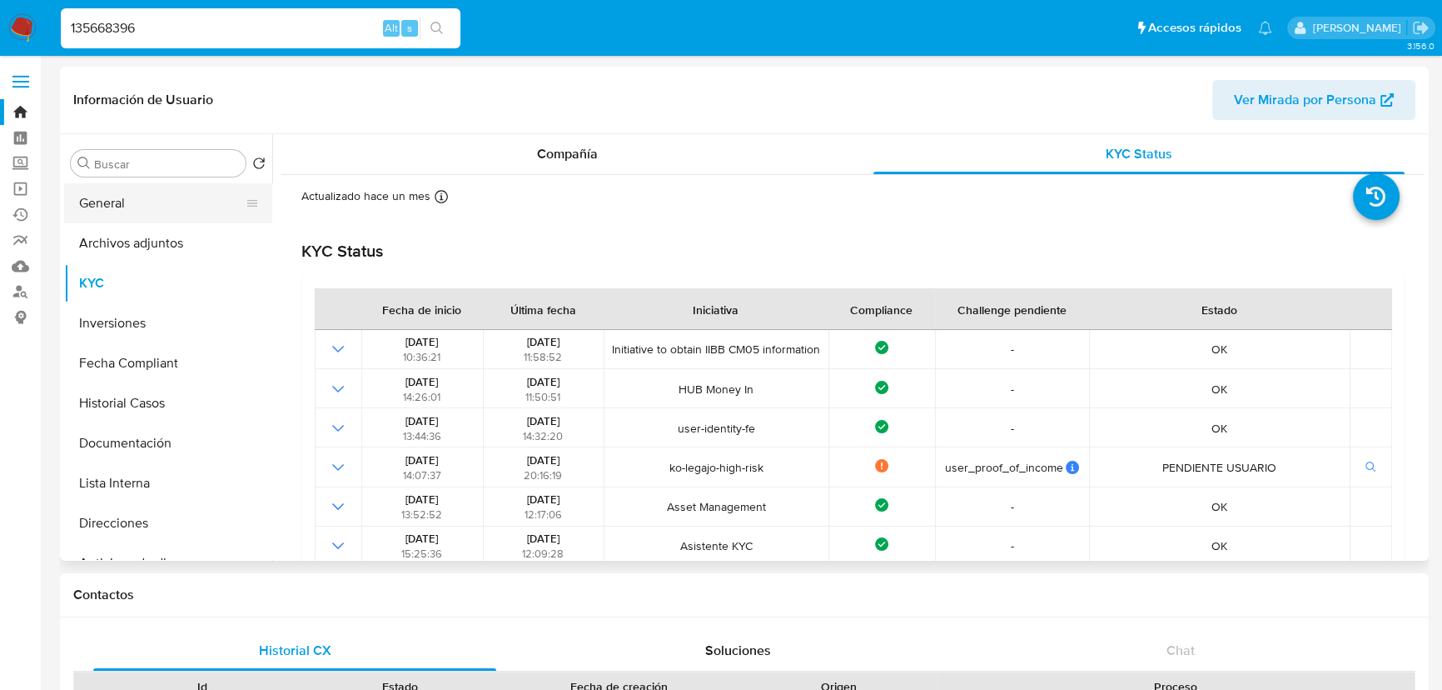
click at [119, 212] on button "General" at bounding box center [161, 203] width 195 height 40
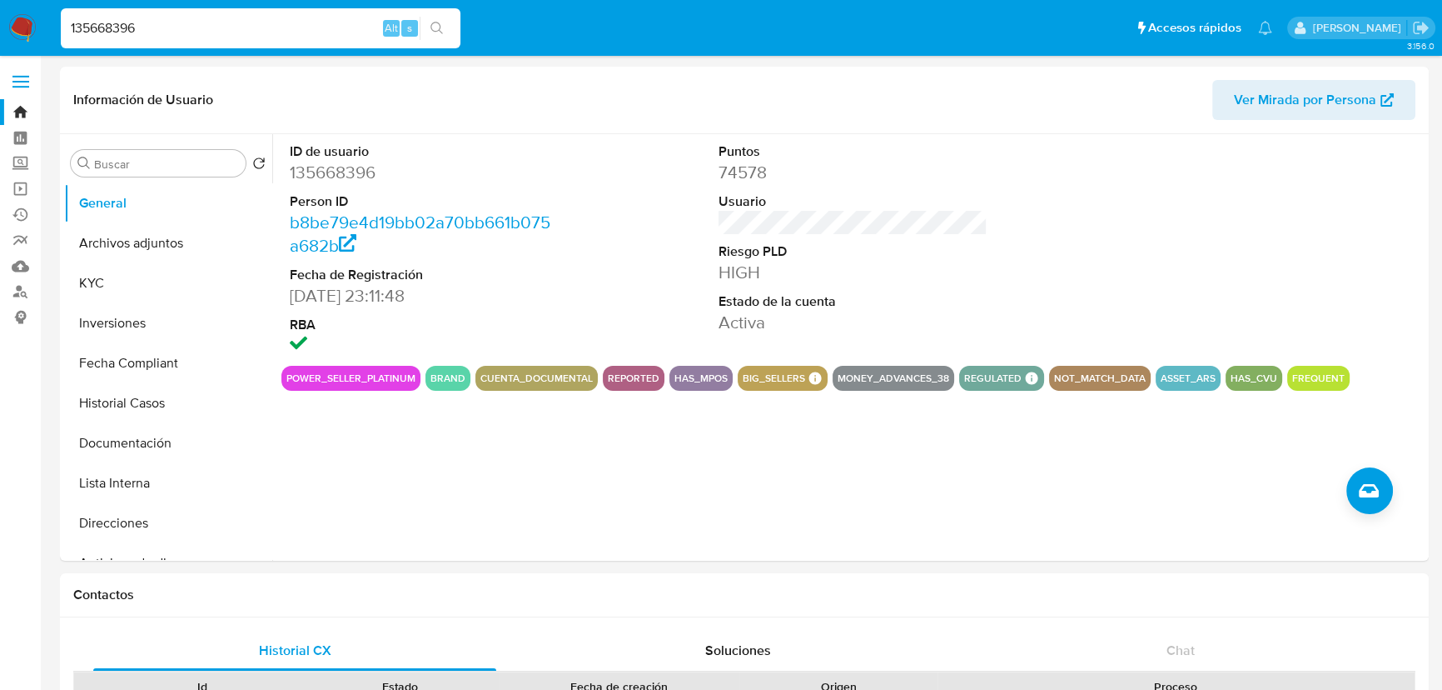
click at [269, 29] on input "135668396" at bounding box center [261, 28] width 400 height 22
paste input "661242311"
type input "661242311"
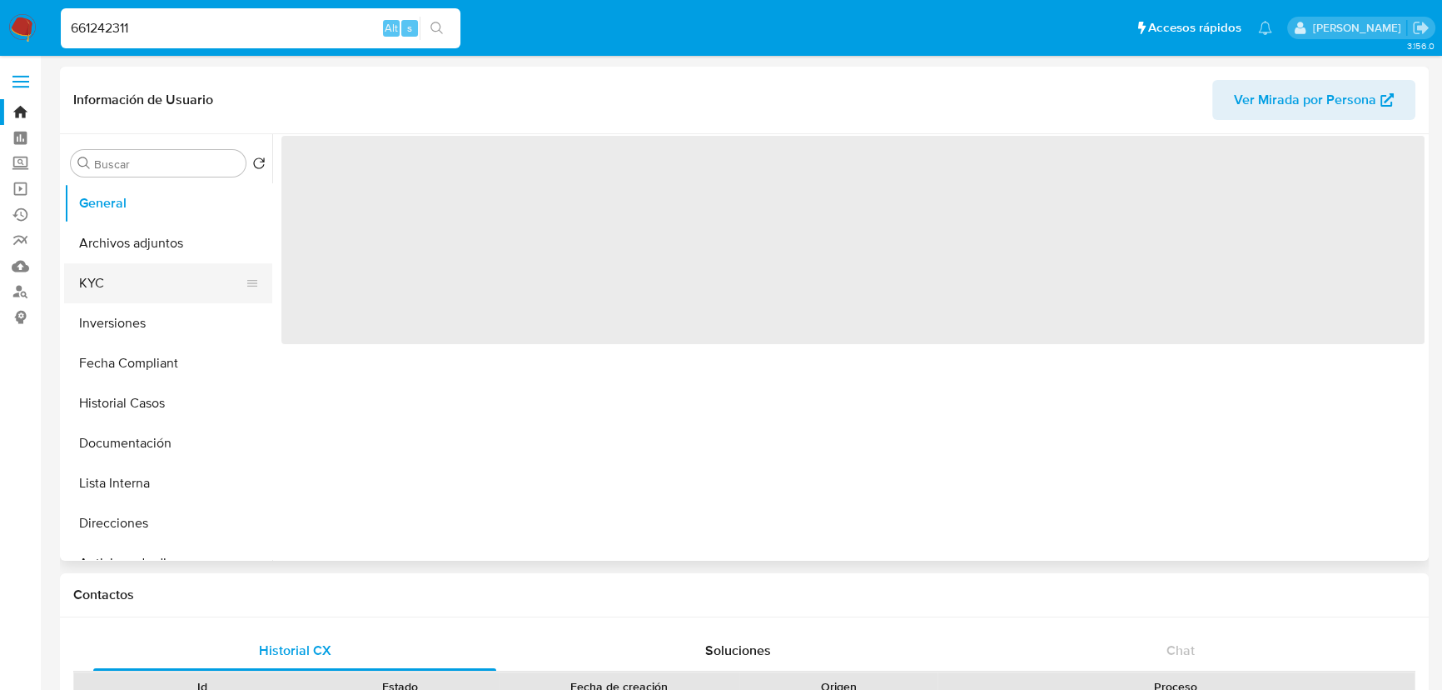
click at [125, 278] on button "KYC" at bounding box center [161, 283] width 195 height 40
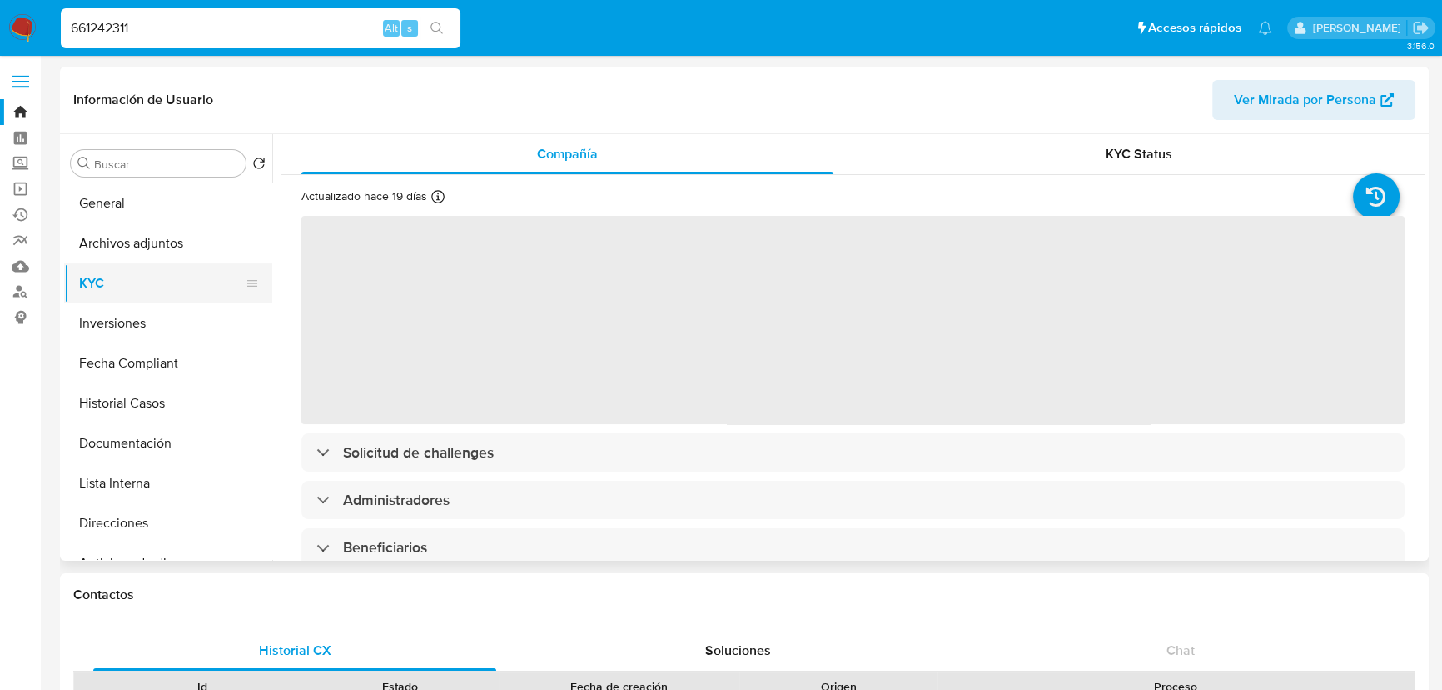
select select "10"
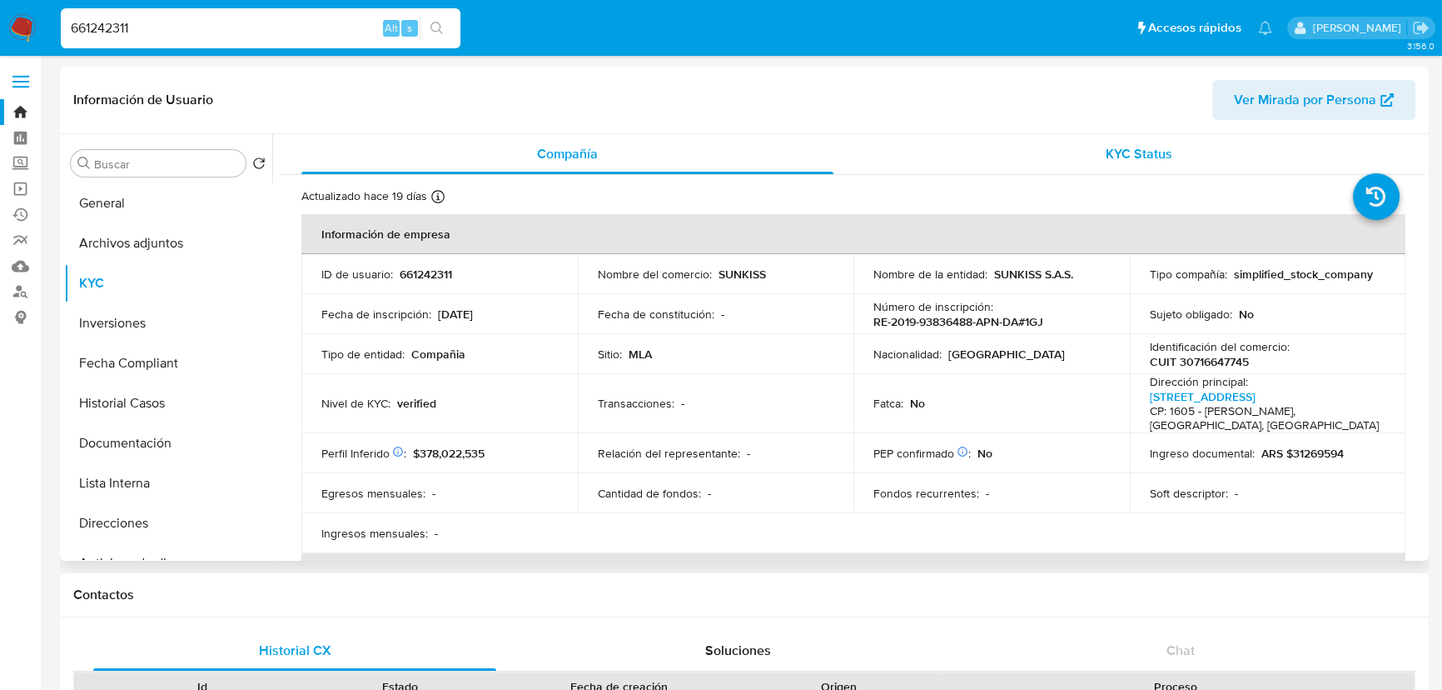
click at [1099, 150] on div "KYC Status" at bounding box center [1140, 154] width 532 height 40
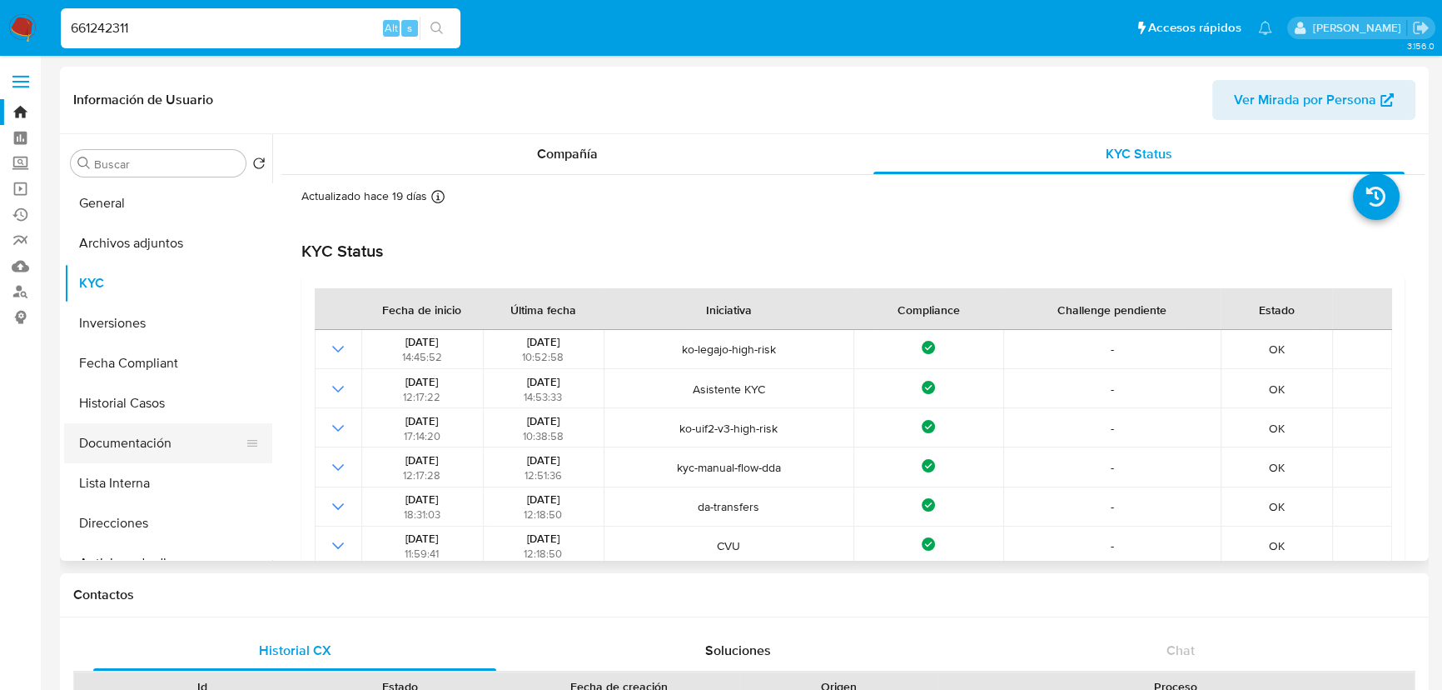
click at [140, 456] on button "Documentación" at bounding box center [161, 443] width 195 height 40
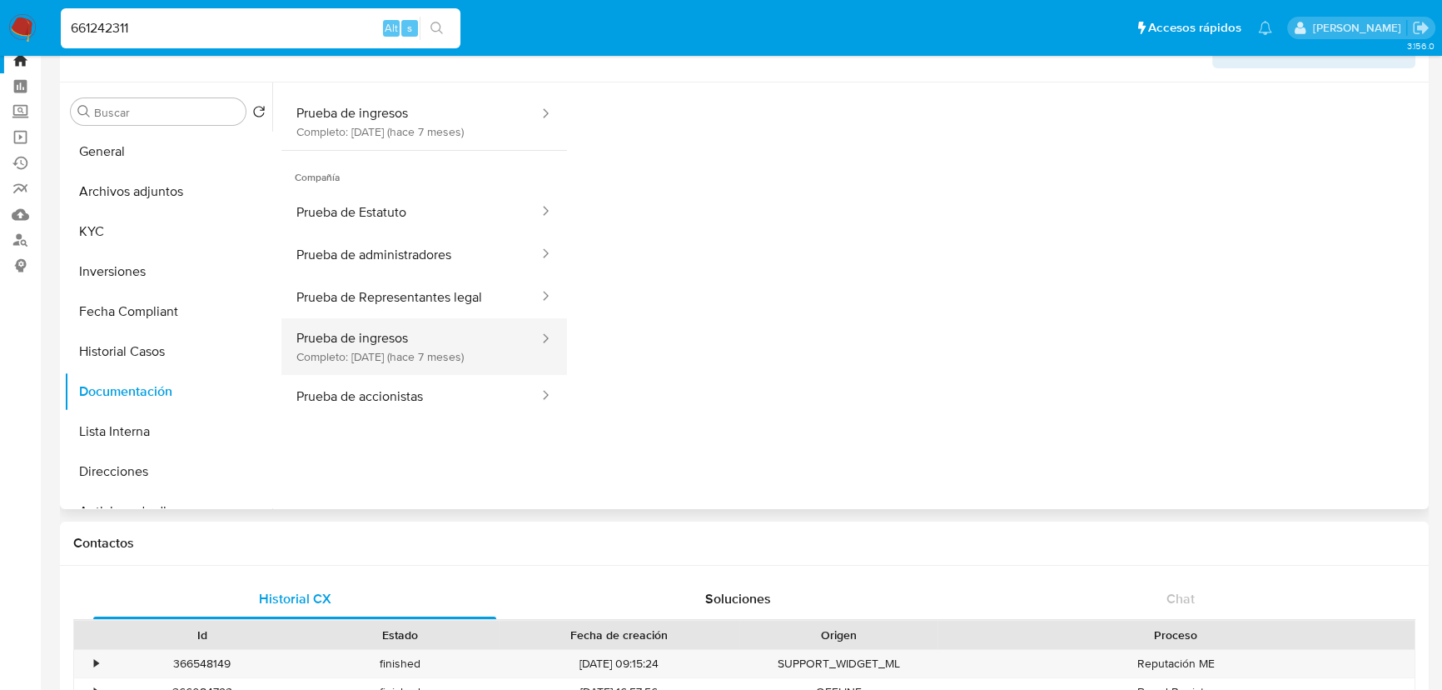
scroll to position [75, 0]
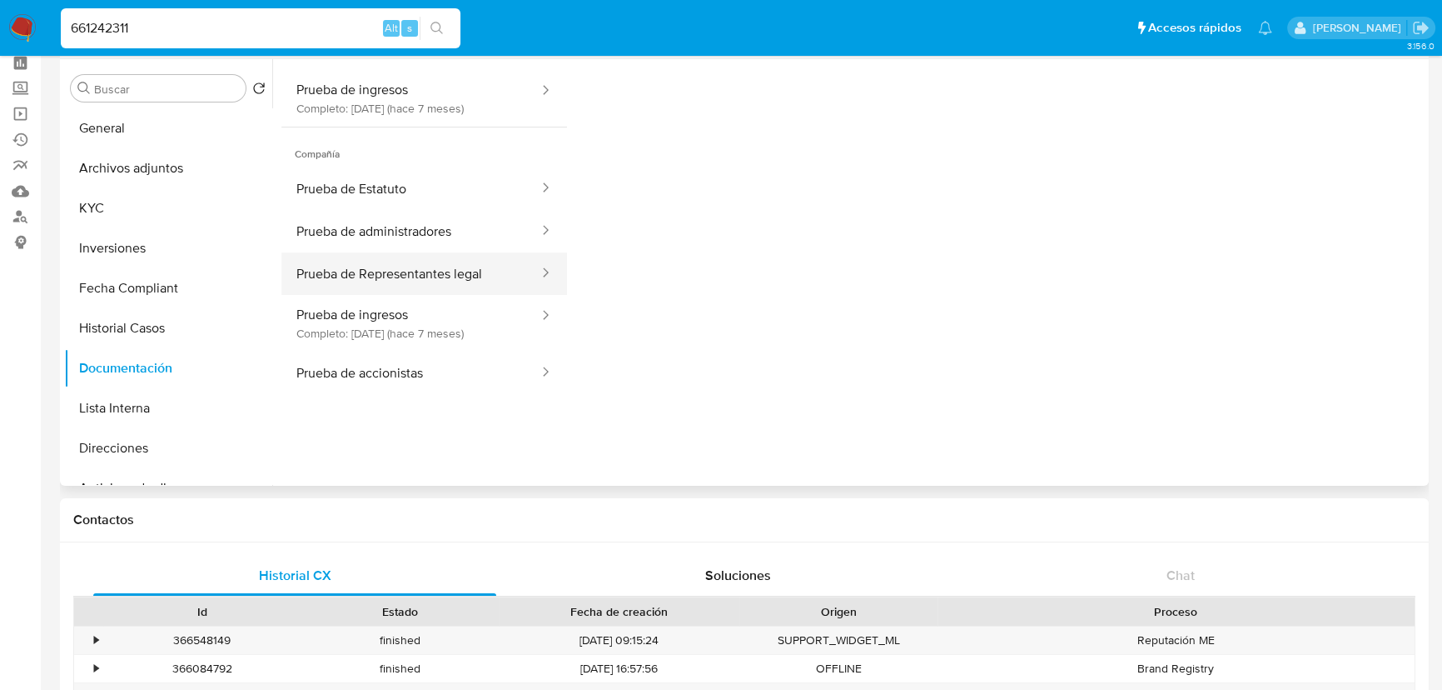
click at [474, 273] on button "Prueba de Representantes legal" at bounding box center [410, 273] width 259 height 42
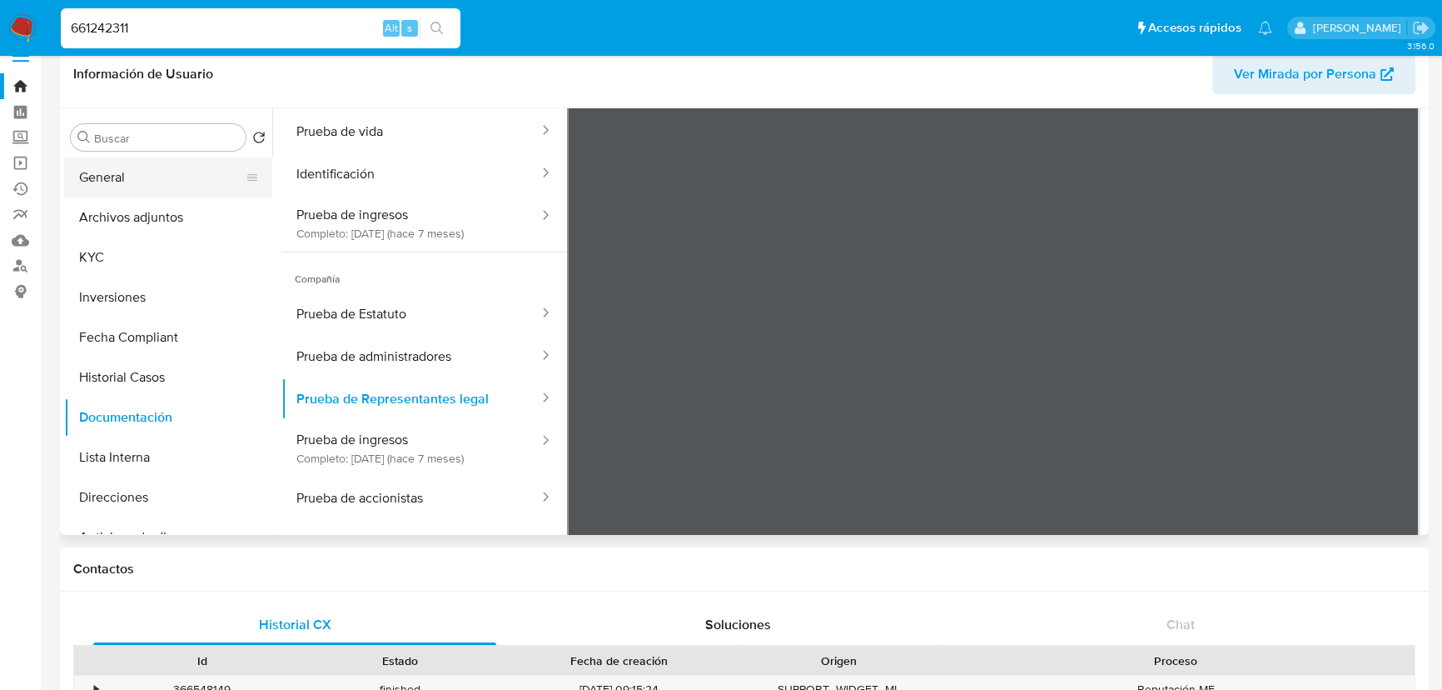
scroll to position [0, 0]
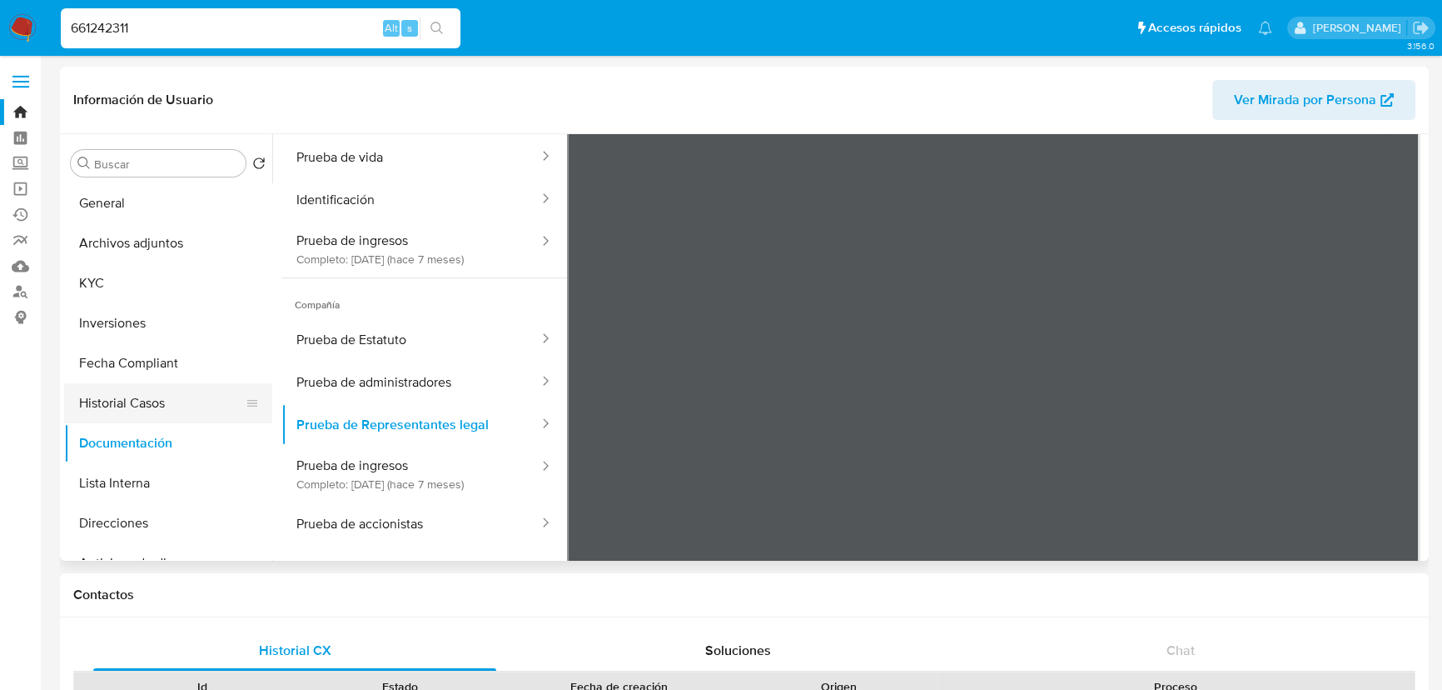
click at [134, 411] on button "Historial Casos" at bounding box center [161, 403] width 195 height 40
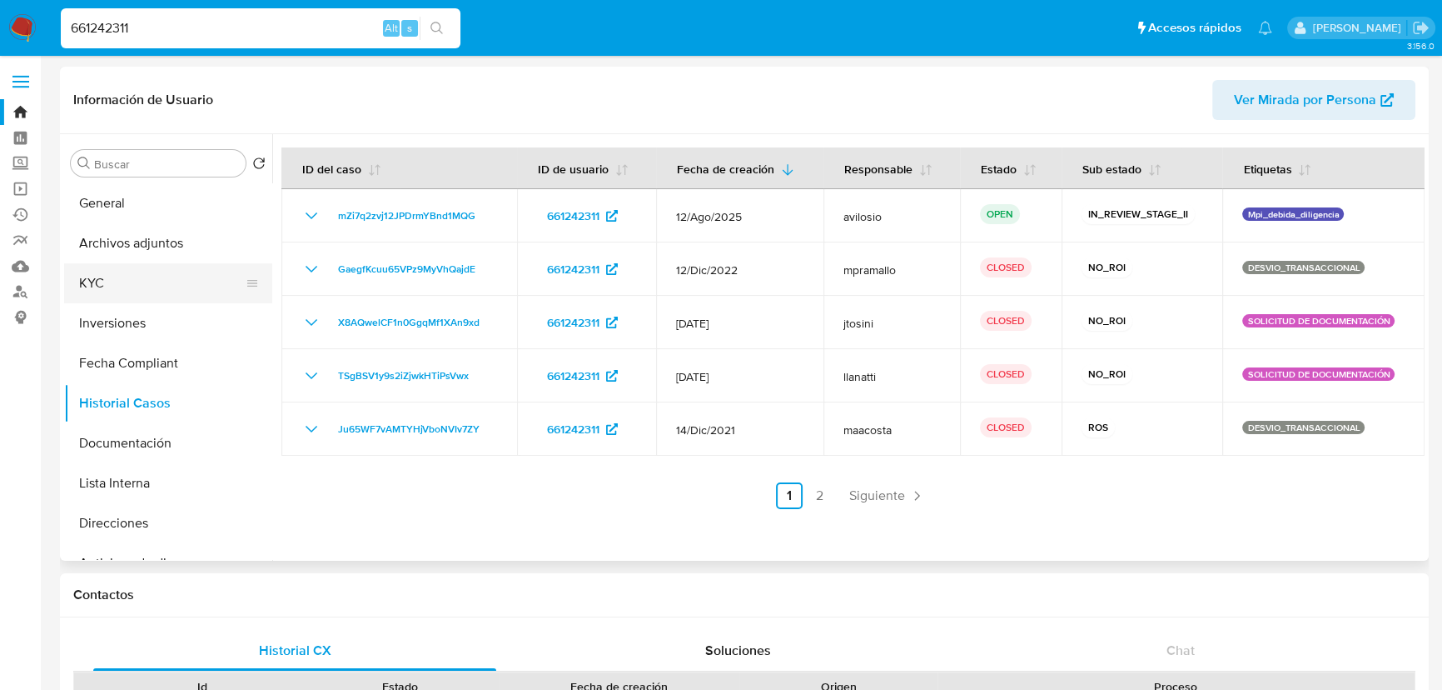
click at [142, 267] on button "KYC" at bounding box center [161, 283] width 195 height 40
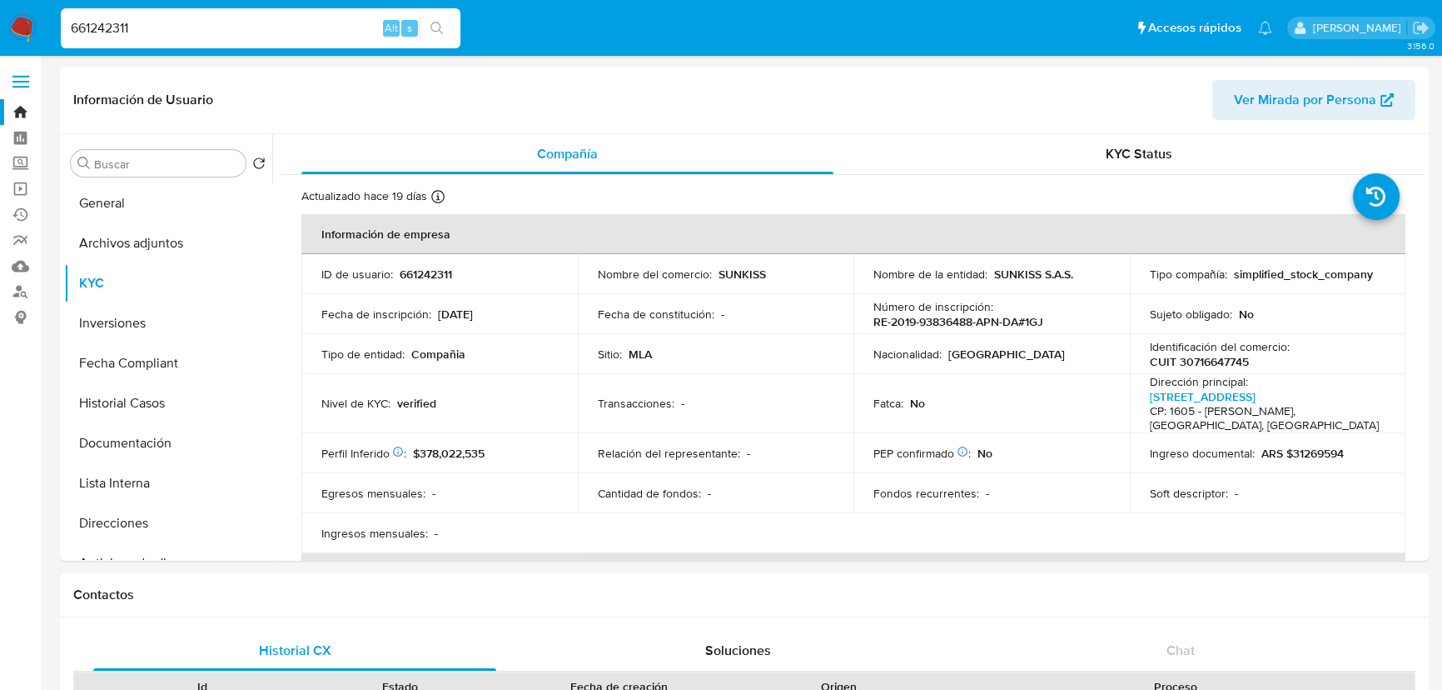
click at [274, 22] on input "661242311" at bounding box center [261, 28] width 400 height 22
paste input "489190809"
type input "489190809"
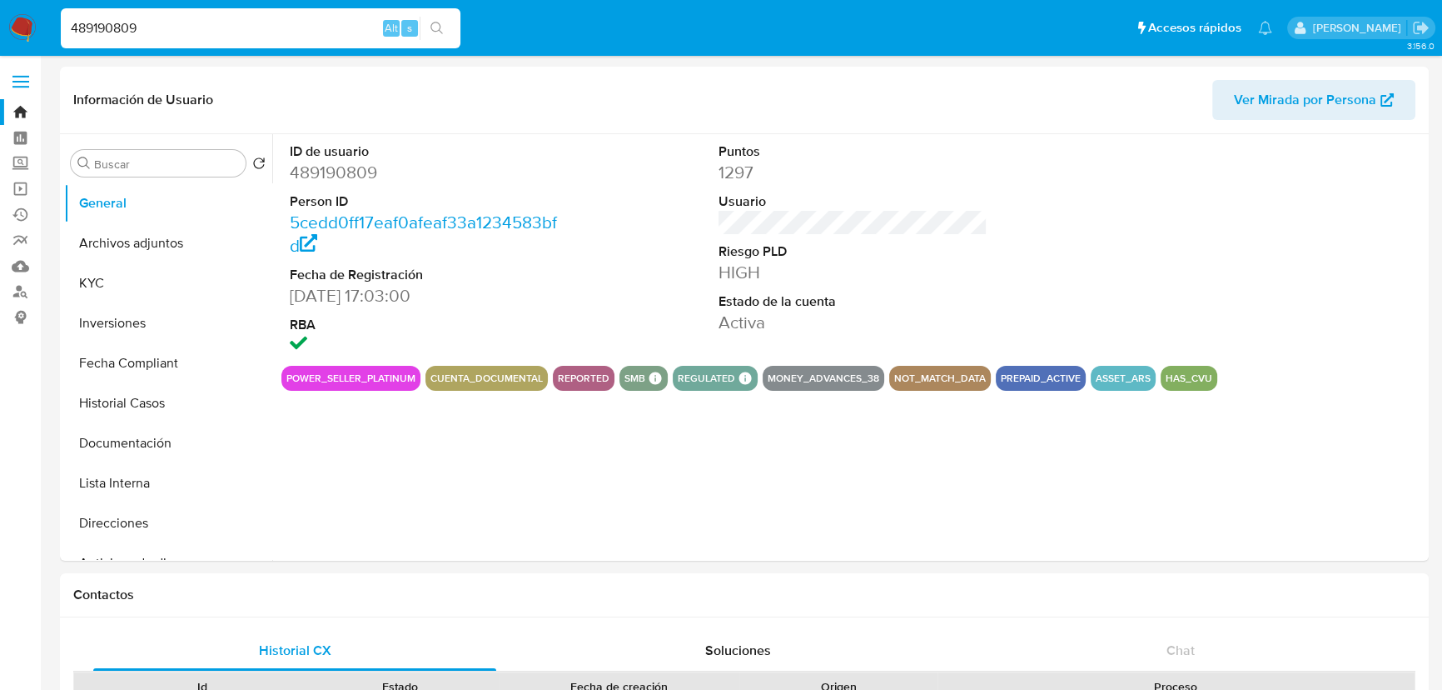
select select "10"
click at [125, 277] on button "KYC" at bounding box center [161, 283] width 195 height 40
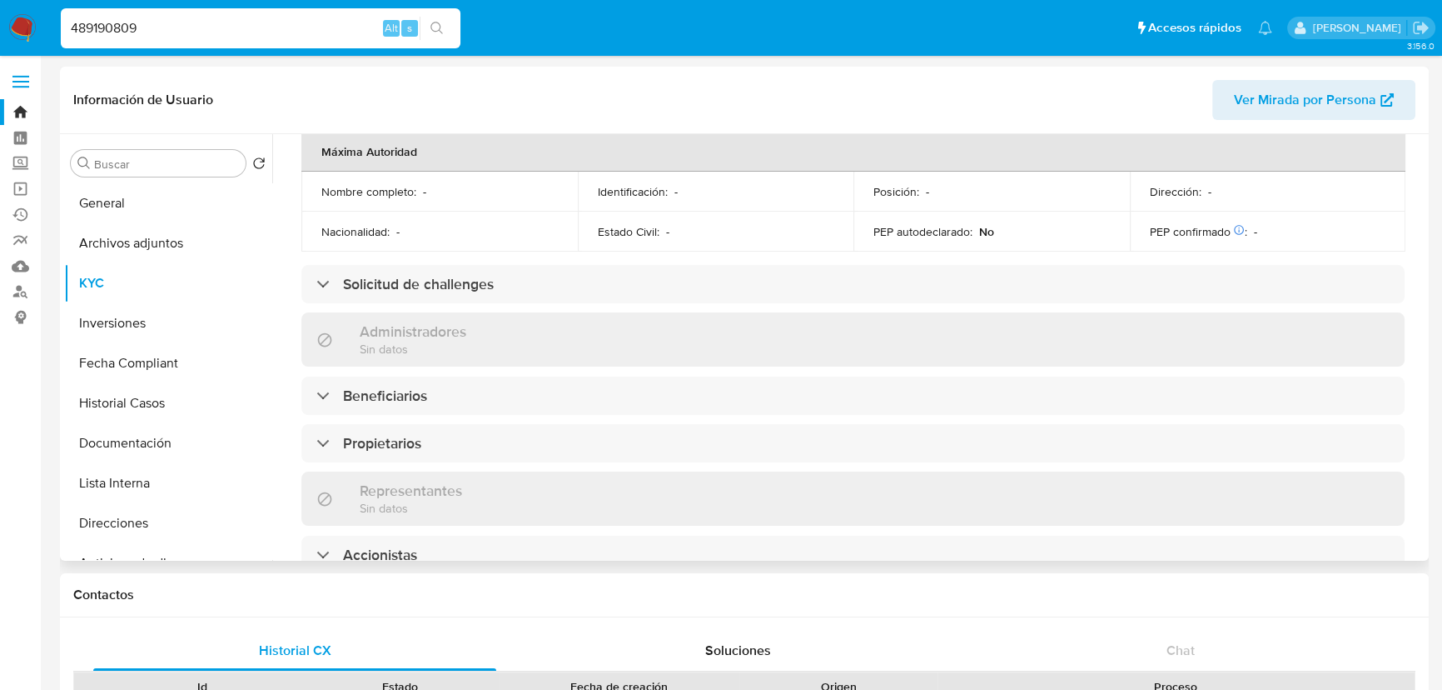
scroll to position [833, 0]
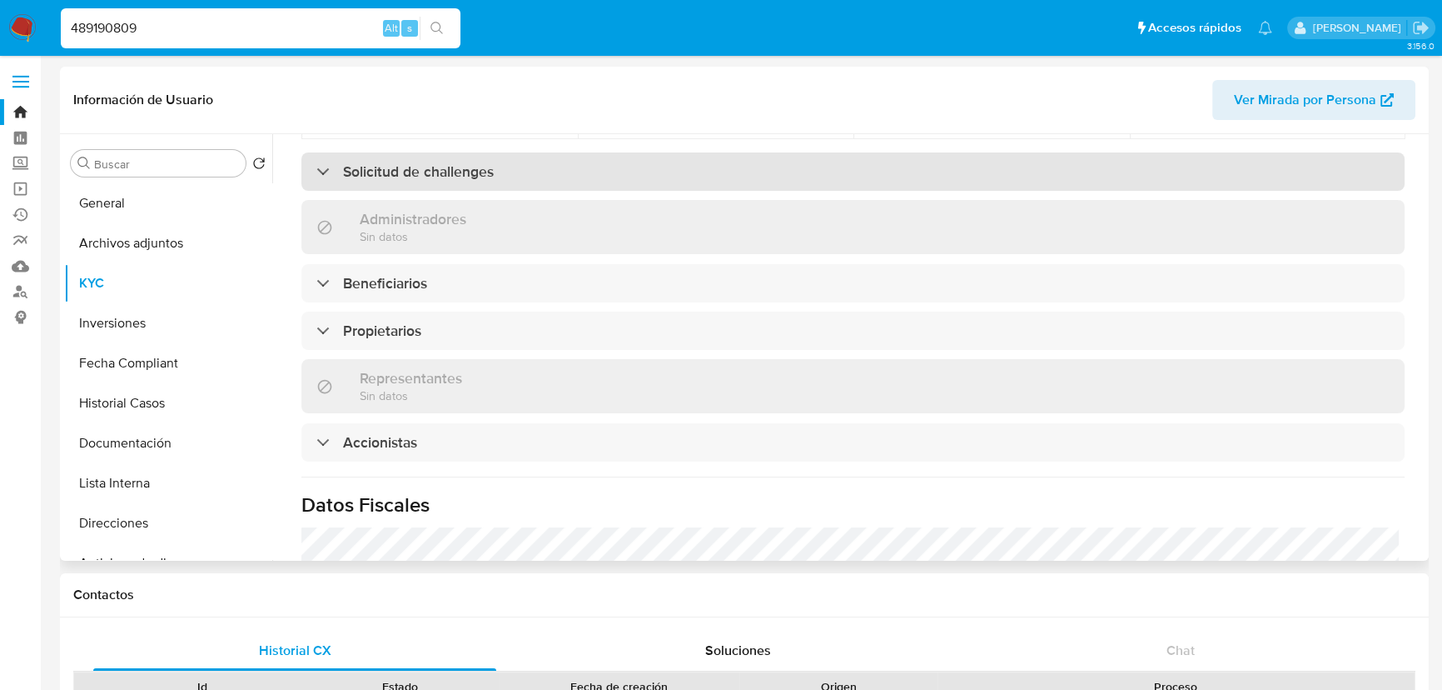
click at [465, 186] on div "Solicitud de challenges" at bounding box center [852, 171] width 1103 height 38
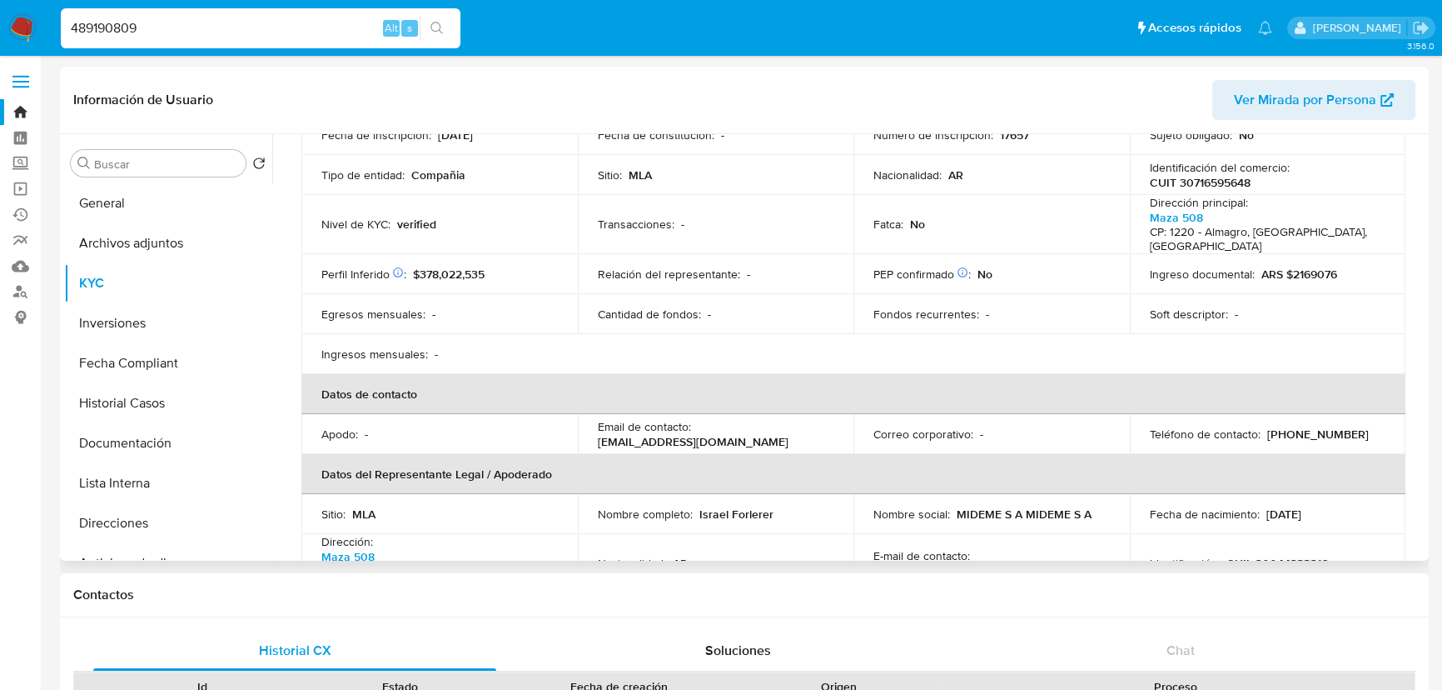
scroll to position [0, 0]
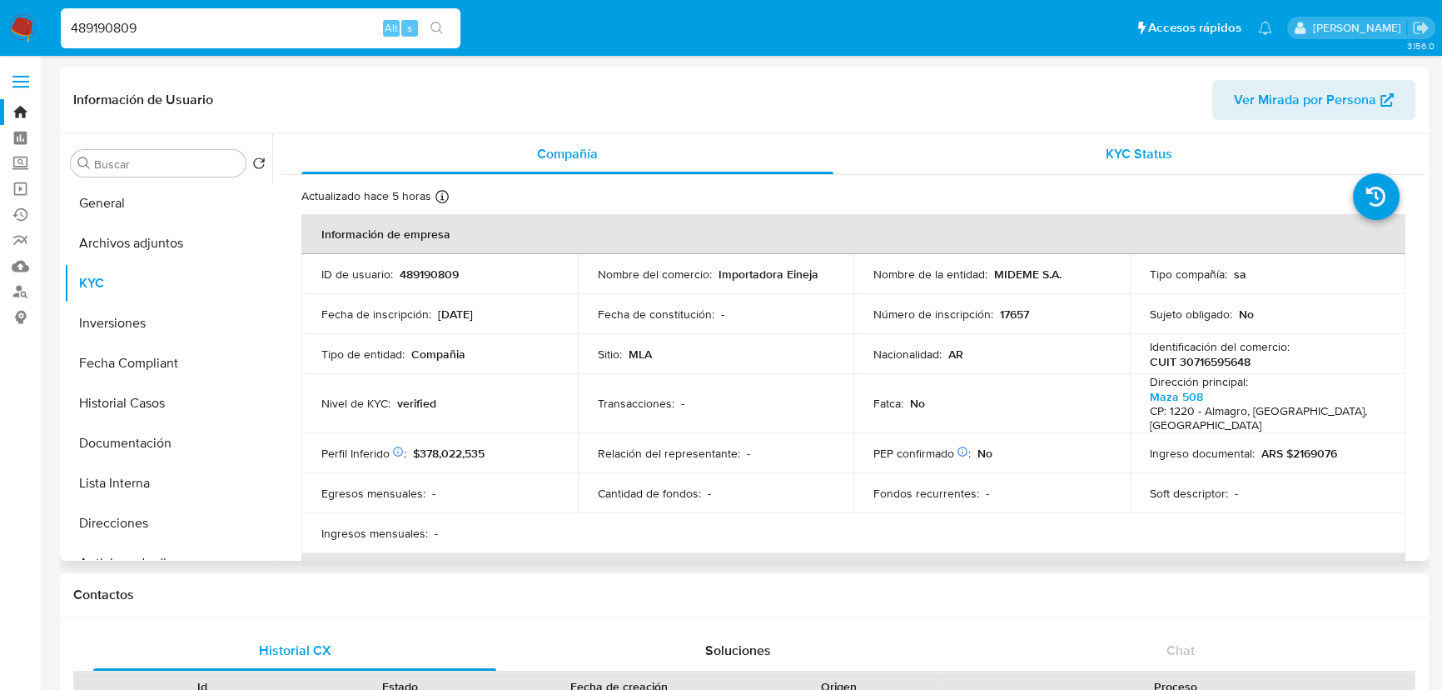
click at [1199, 165] on div "KYC Status" at bounding box center [1140, 154] width 532 height 40
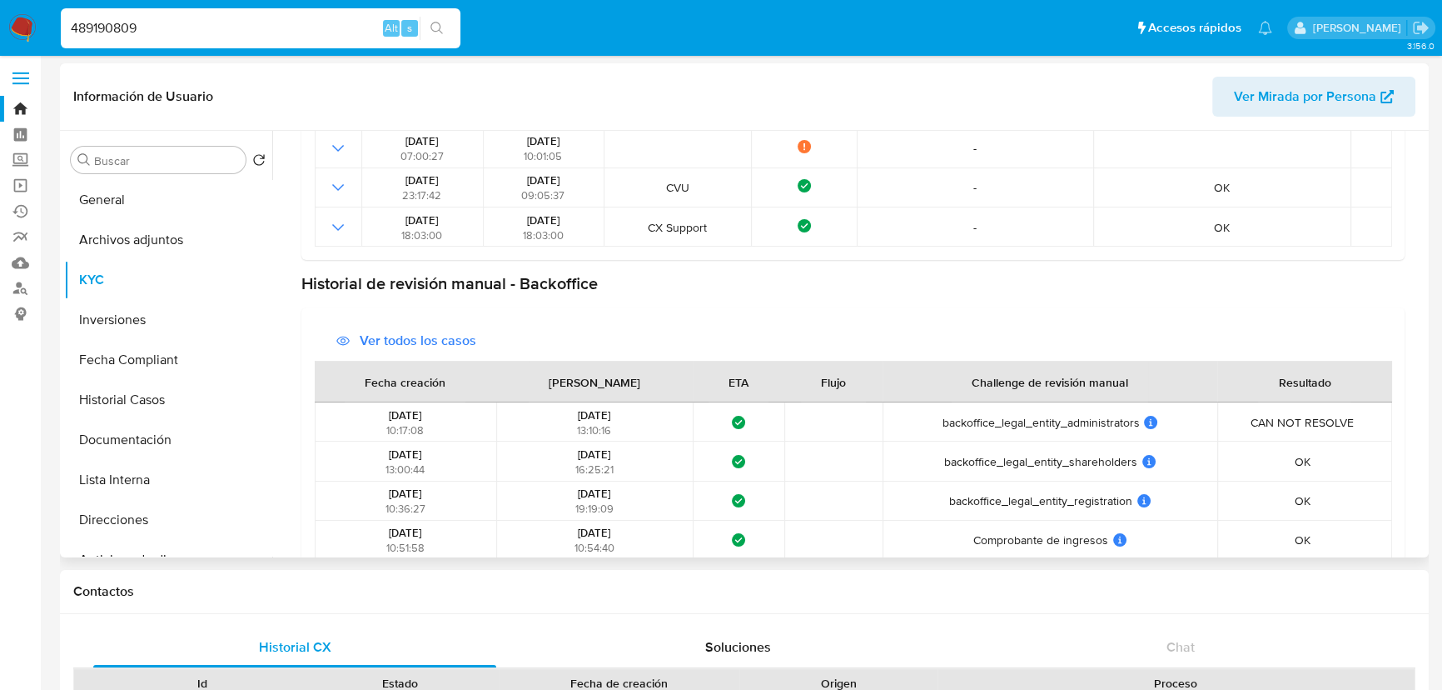
scroll to position [481, 0]
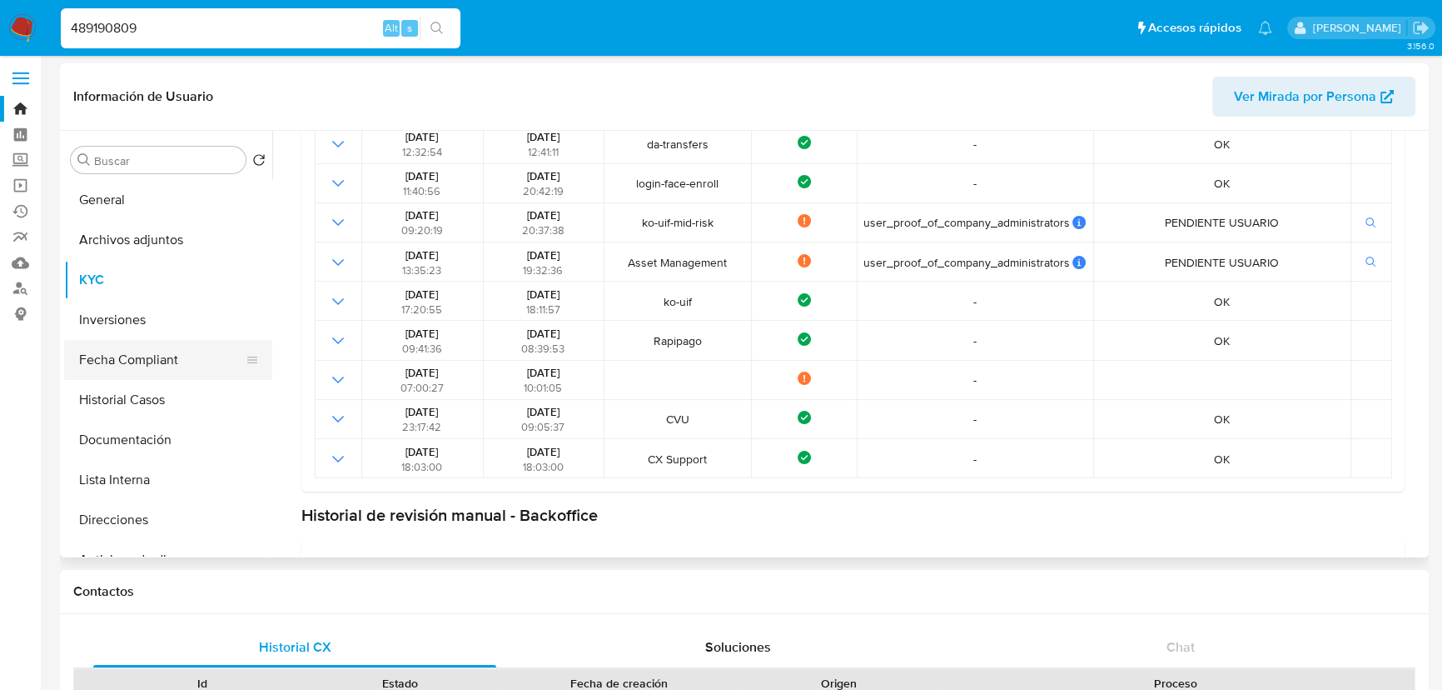
click at [182, 356] on button "Fecha Compliant" at bounding box center [161, 360] width 195 height 40
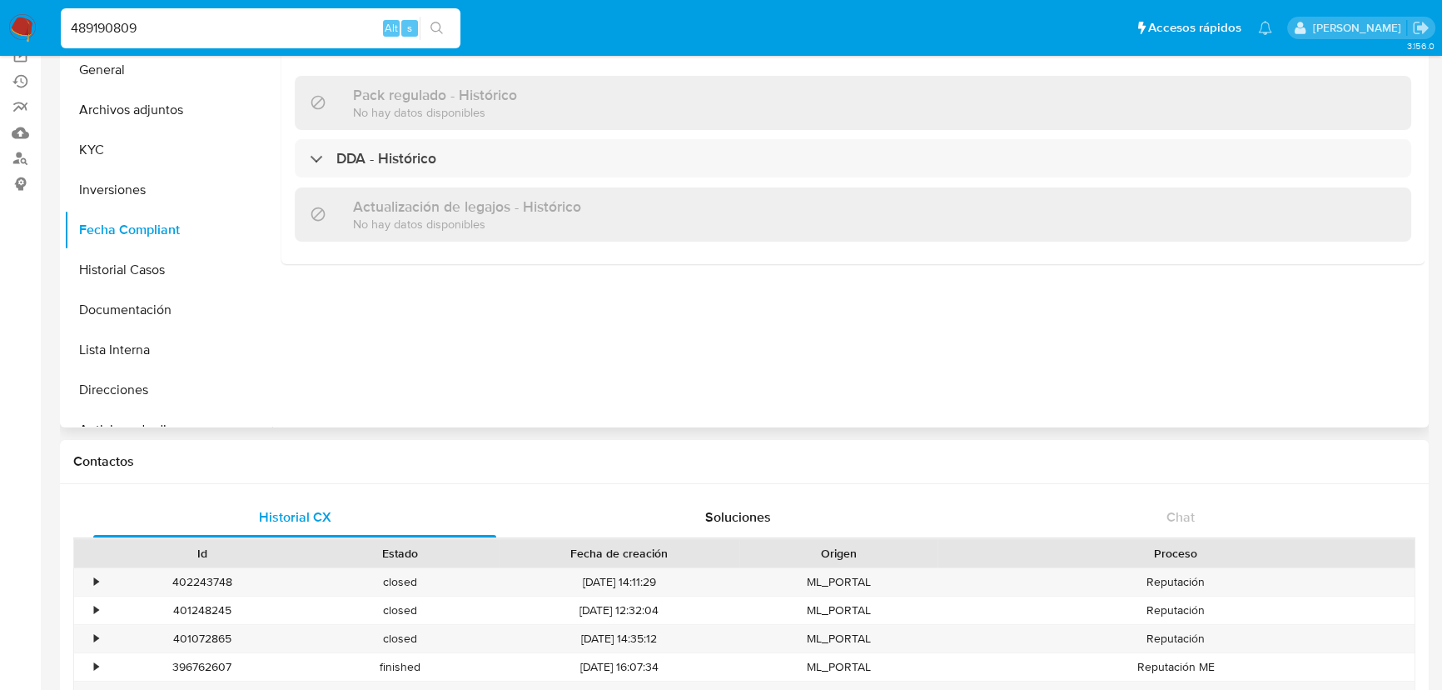
scroll to position [0, 0]
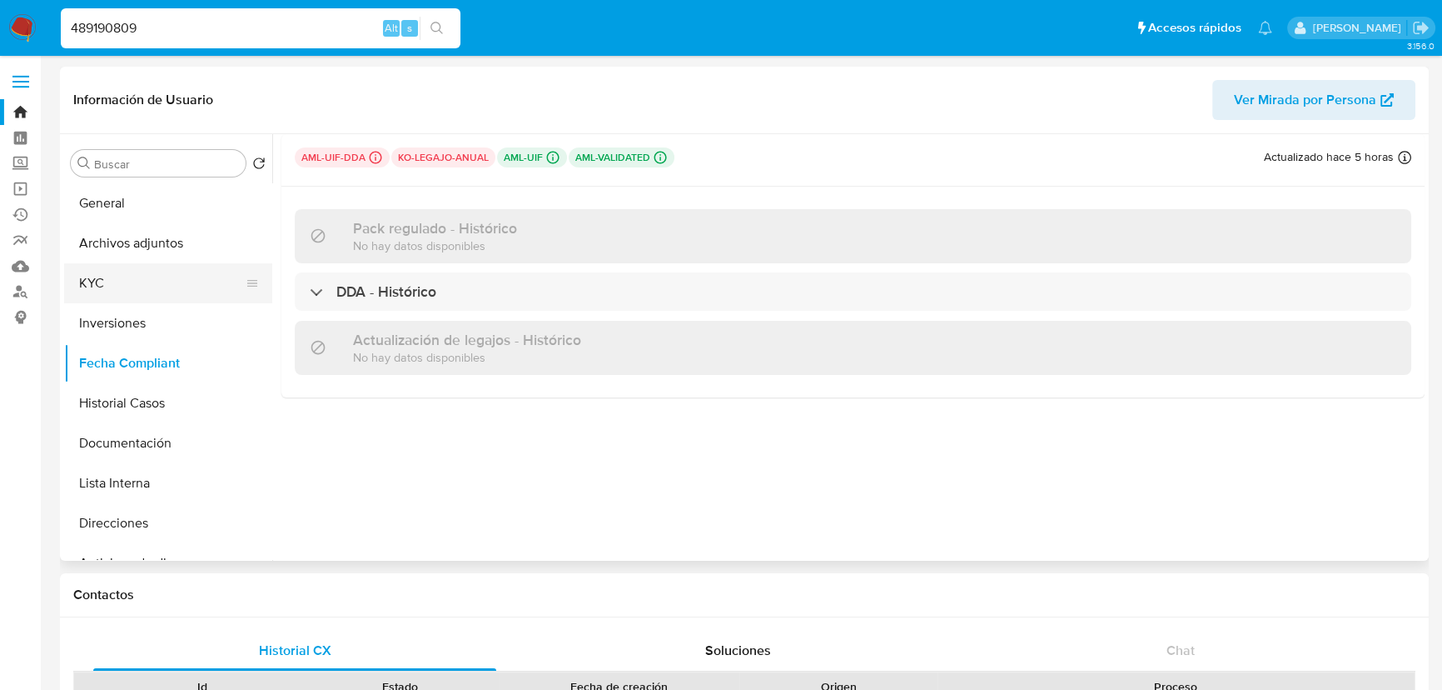
click at [182, 276] on button "KYC" at bounding box center [161, 283] width 195 height 40
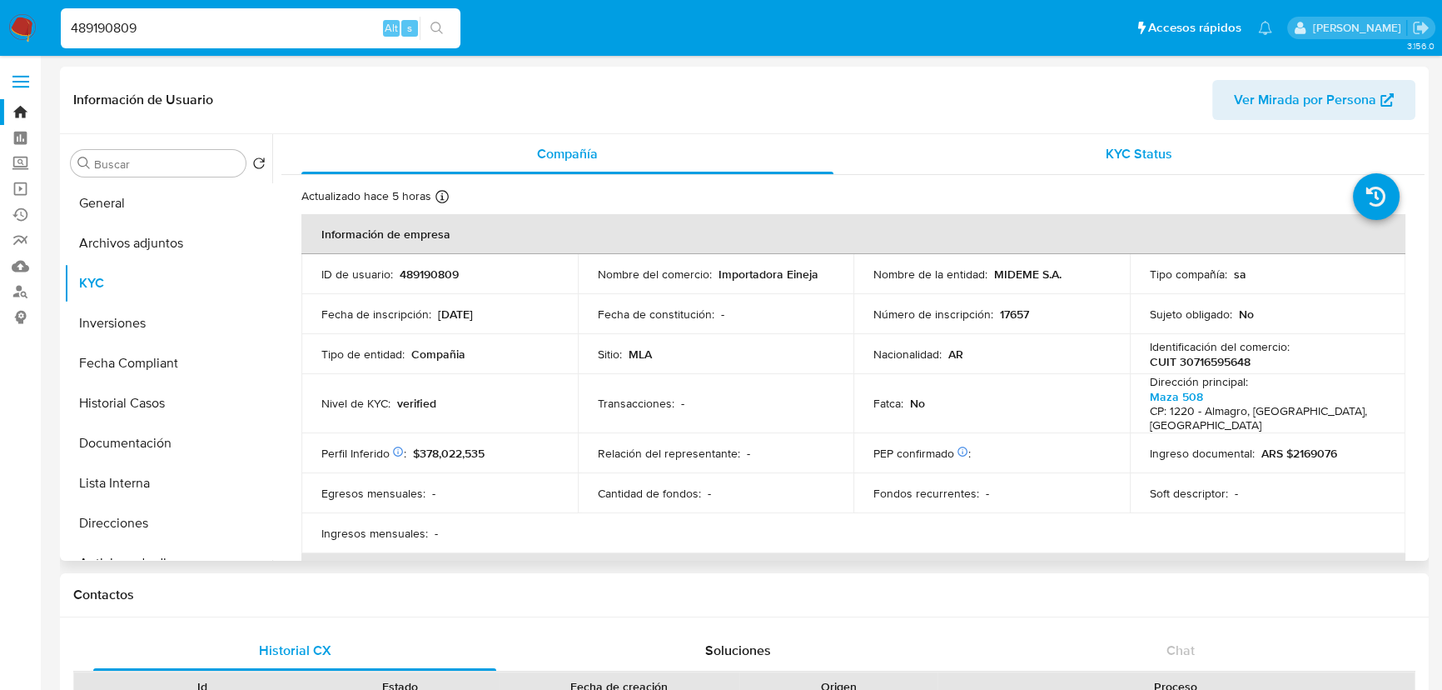
click at [1144, 162] on span "KYC Status" at bounding box center [1139, 153] width 67 height 19
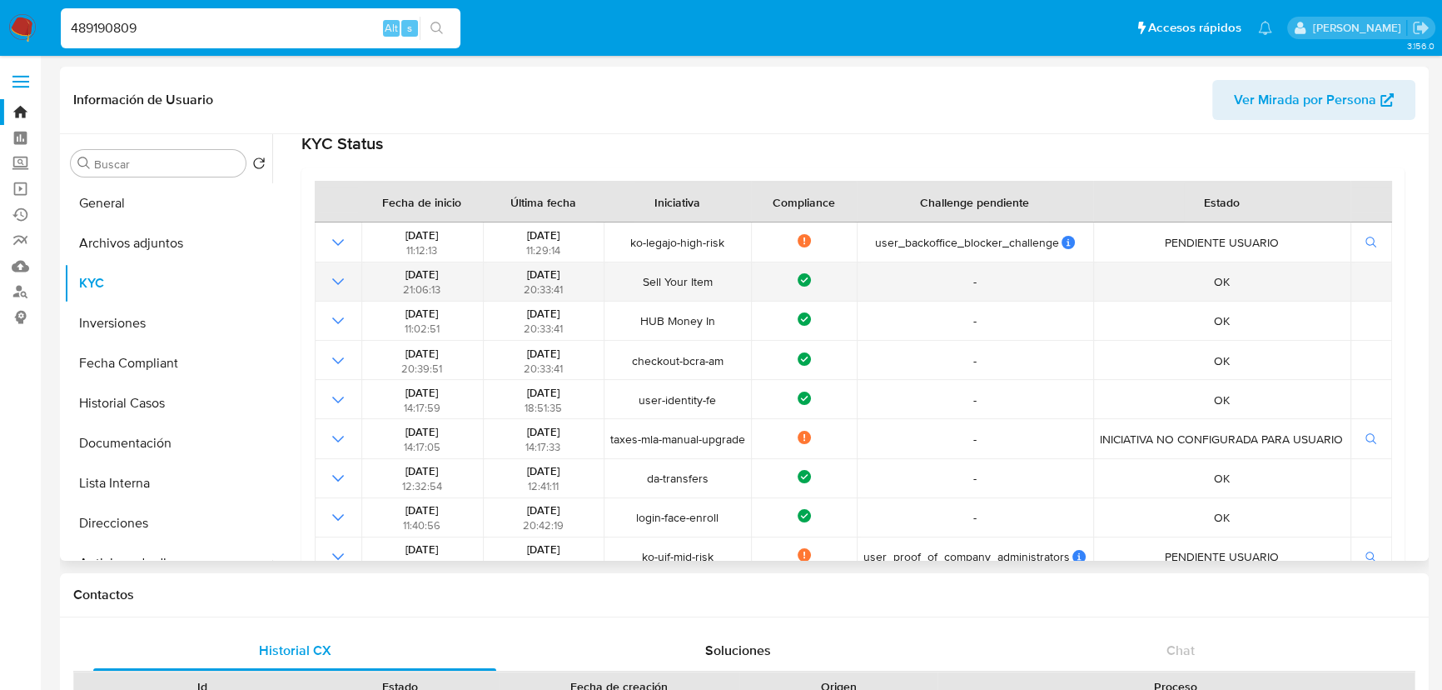
scroll to position [227, 0]
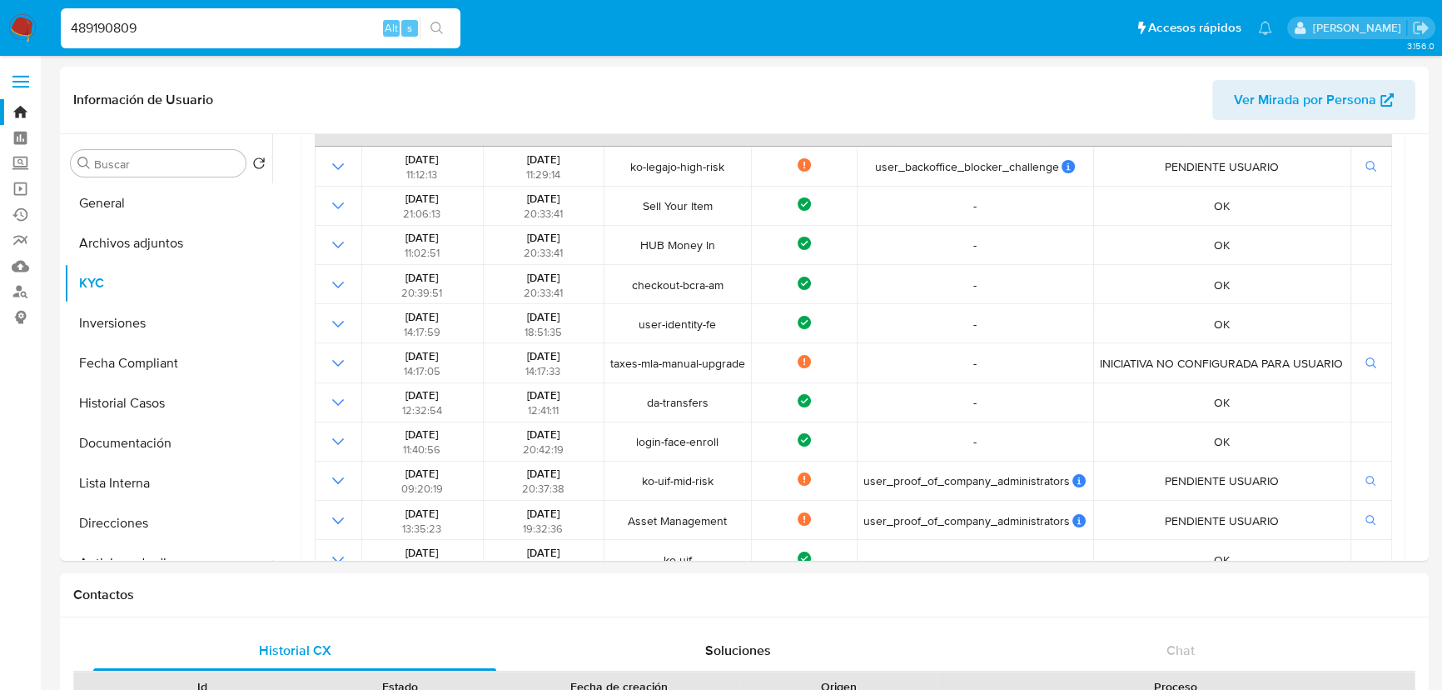
click at [182, 32] on input "489190809" at bounding box center [261, 28] width 400 height 22
paste input "1690059543"
type input "1690059543"
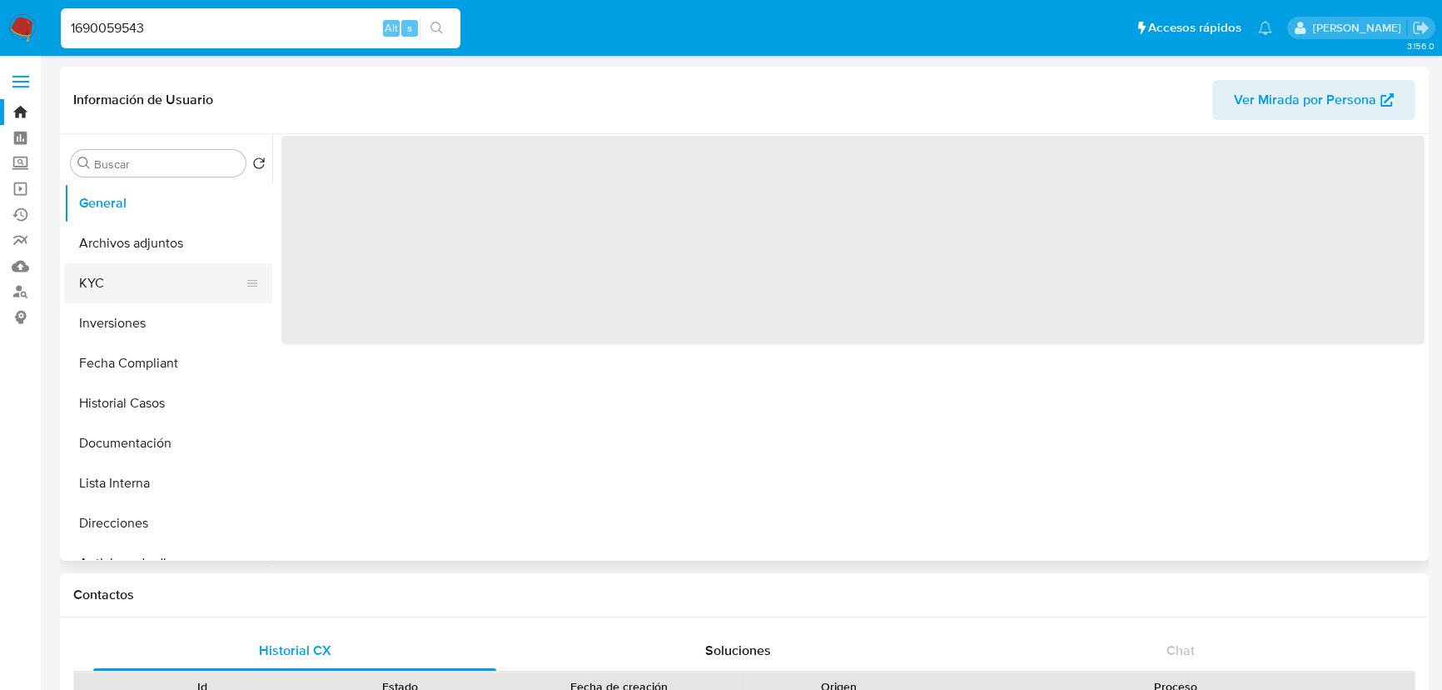
click at [176, 282] on button "KYC" at bounding box center [161, 283] width 195 height 40
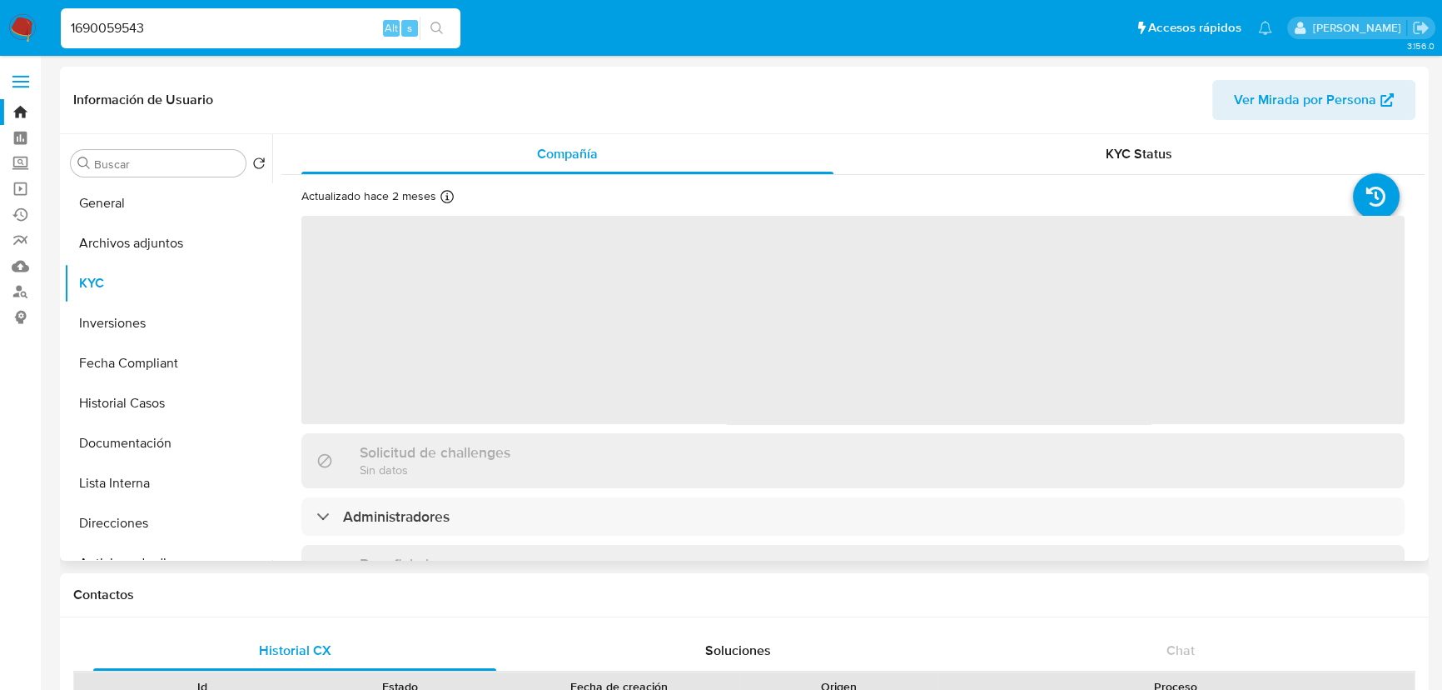
select select "10"
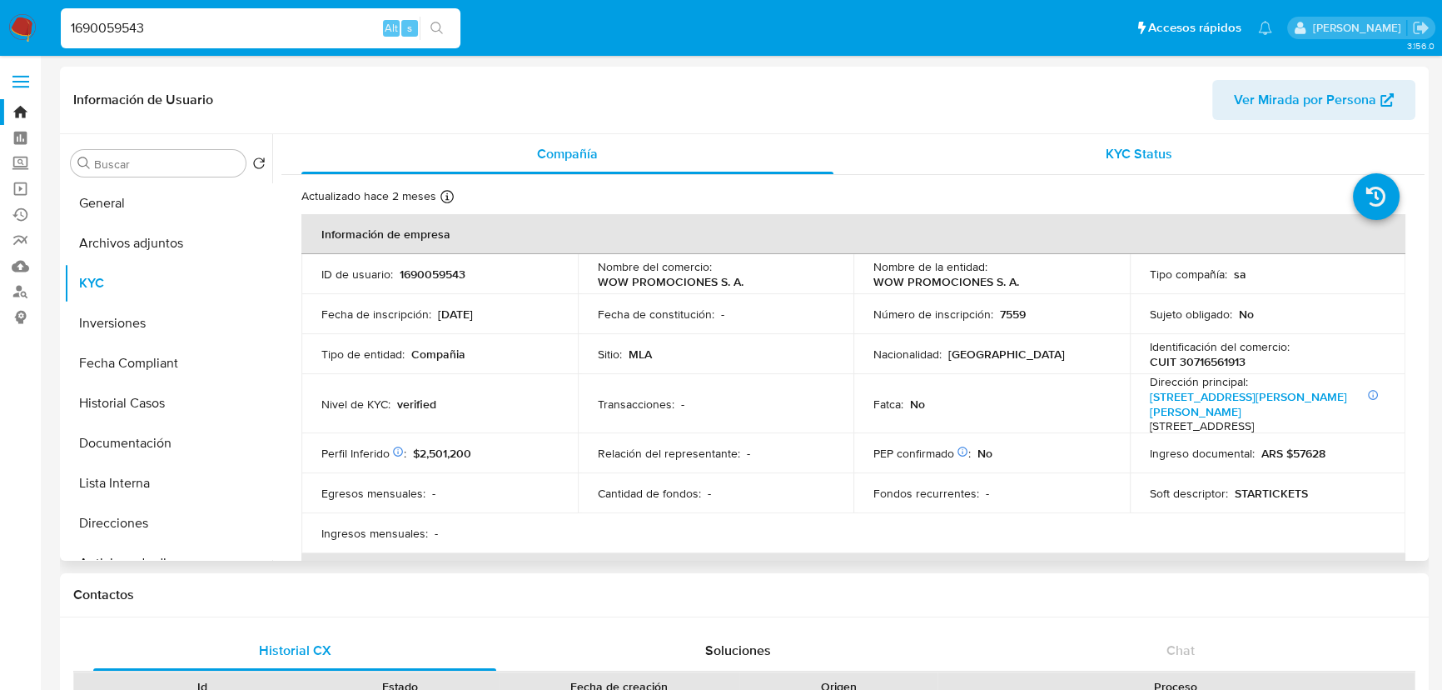
click at [1040, 154] on div "KYC Status" at bounding box center [1140, 154] width 532 height 40
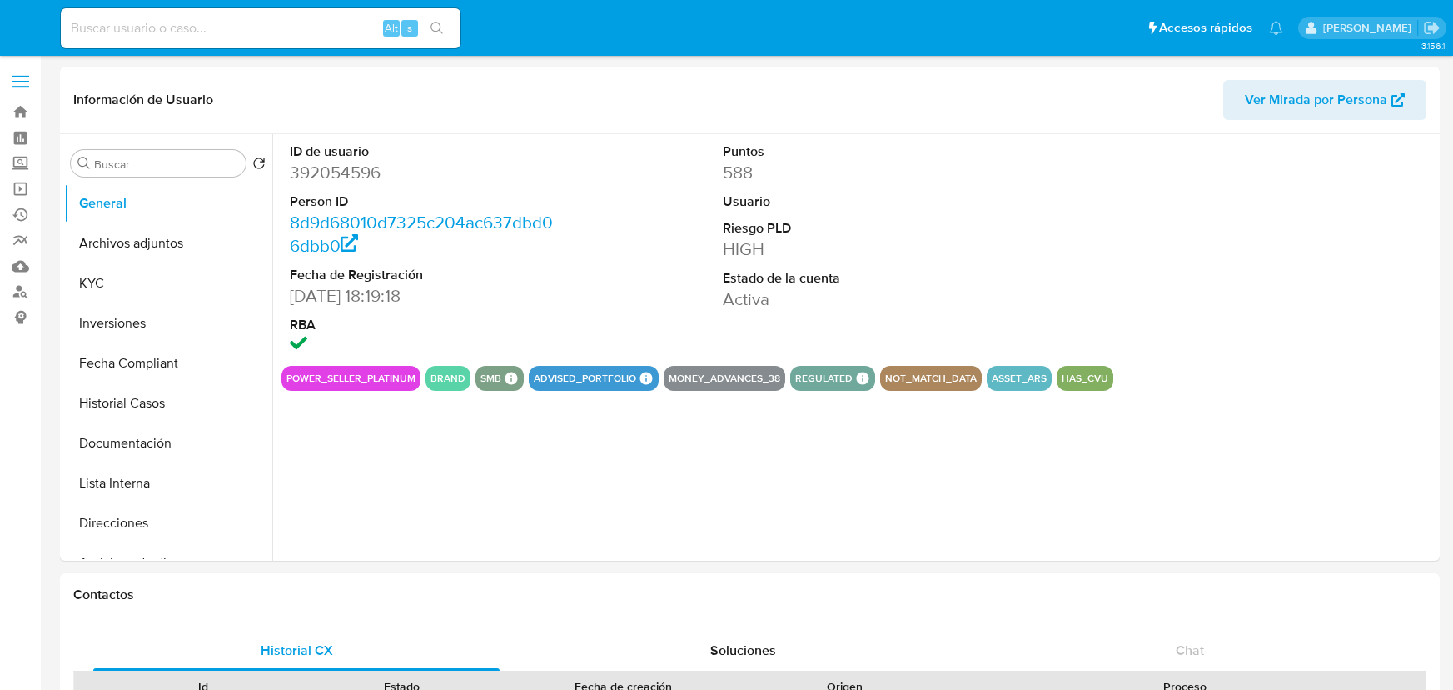
select select "10"
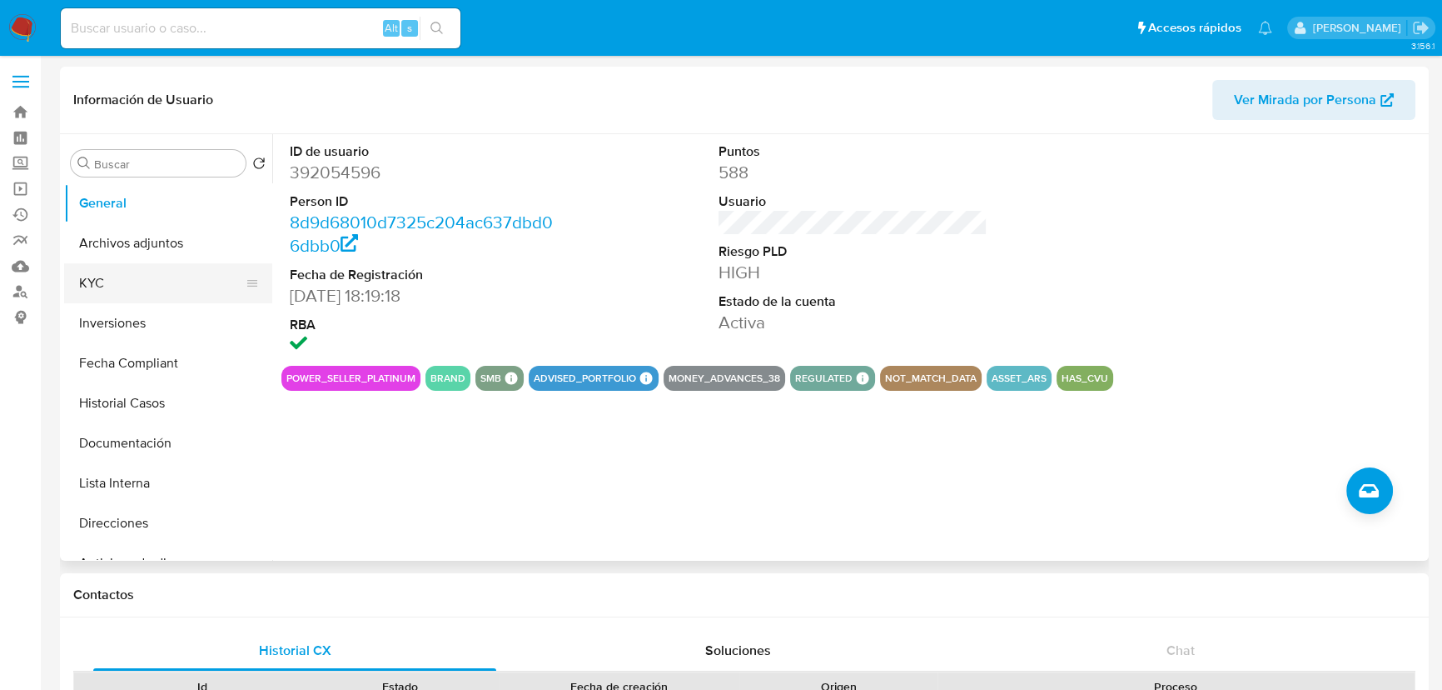
click at [185, 281] on button "KYC" at bounding box center [161, 283] width 195 height 40
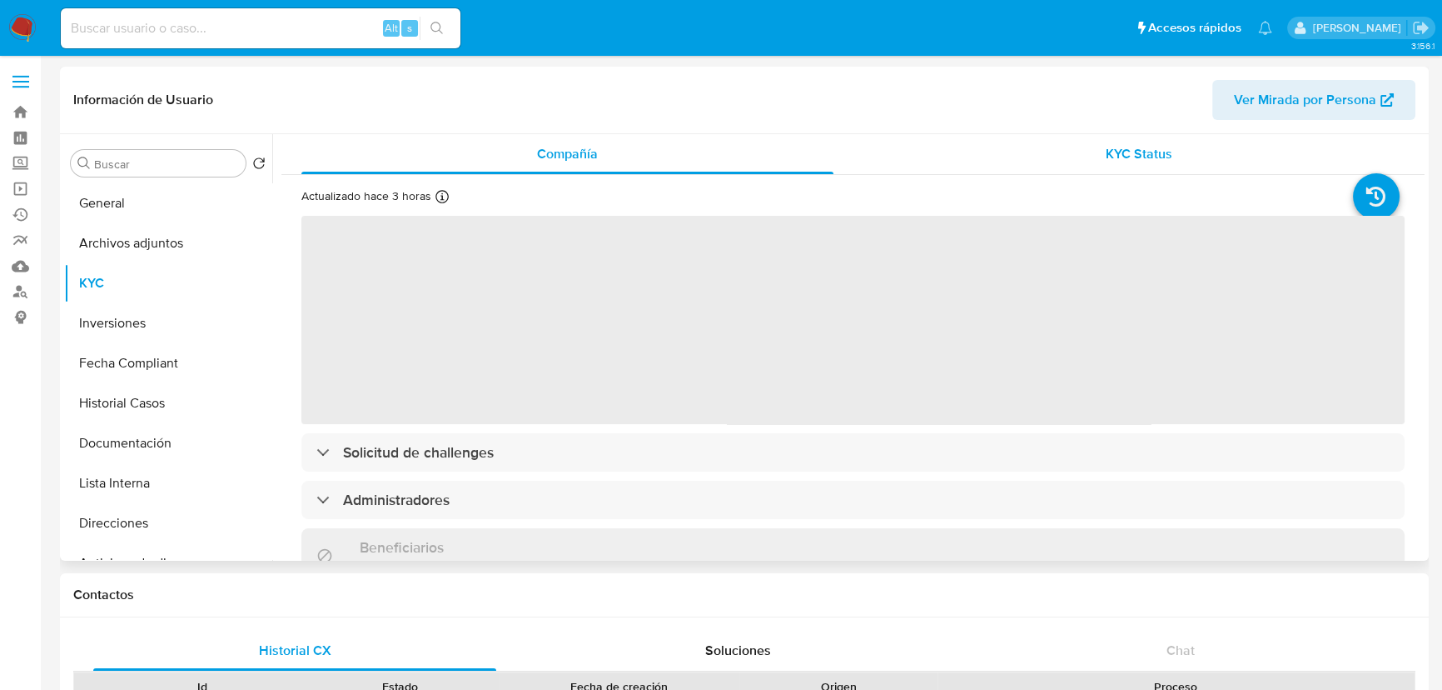
click at [1093, 157] on div "KYC Status" at bounding box center [1140, 154] width 532 height 40
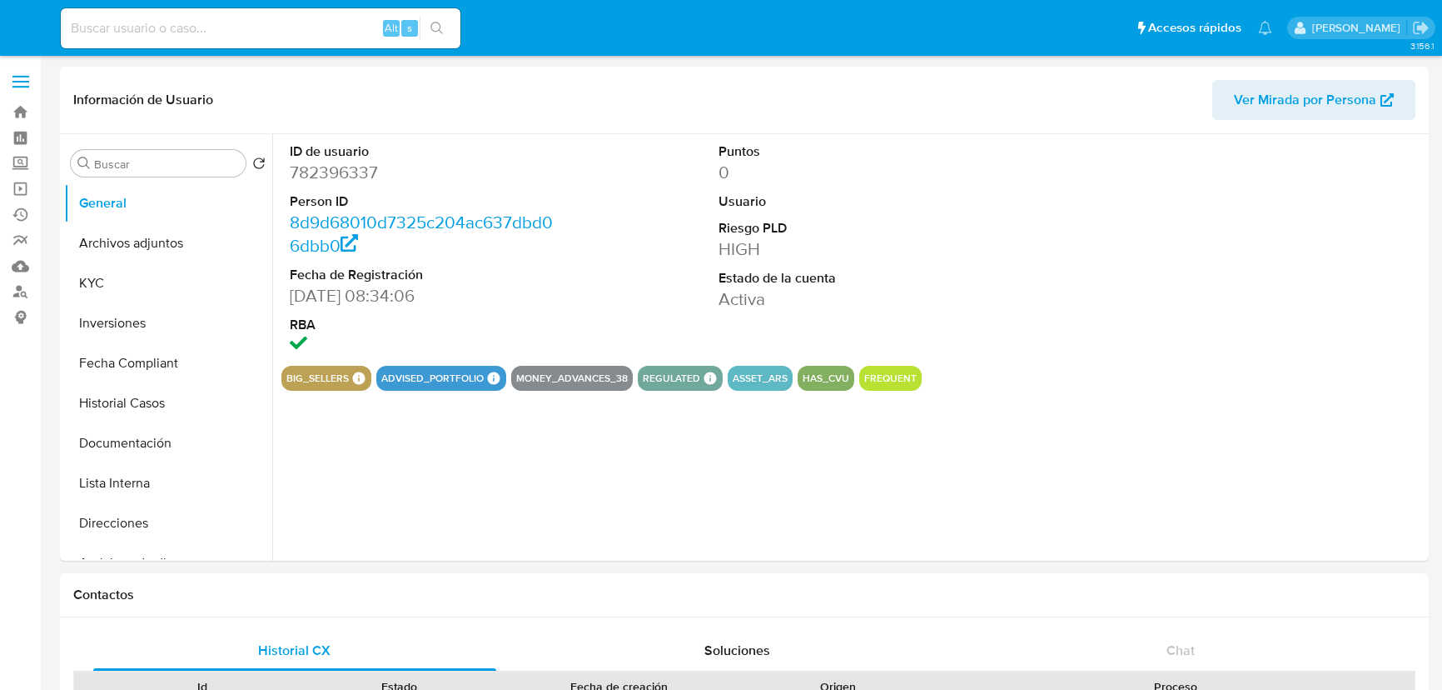
select select "10"
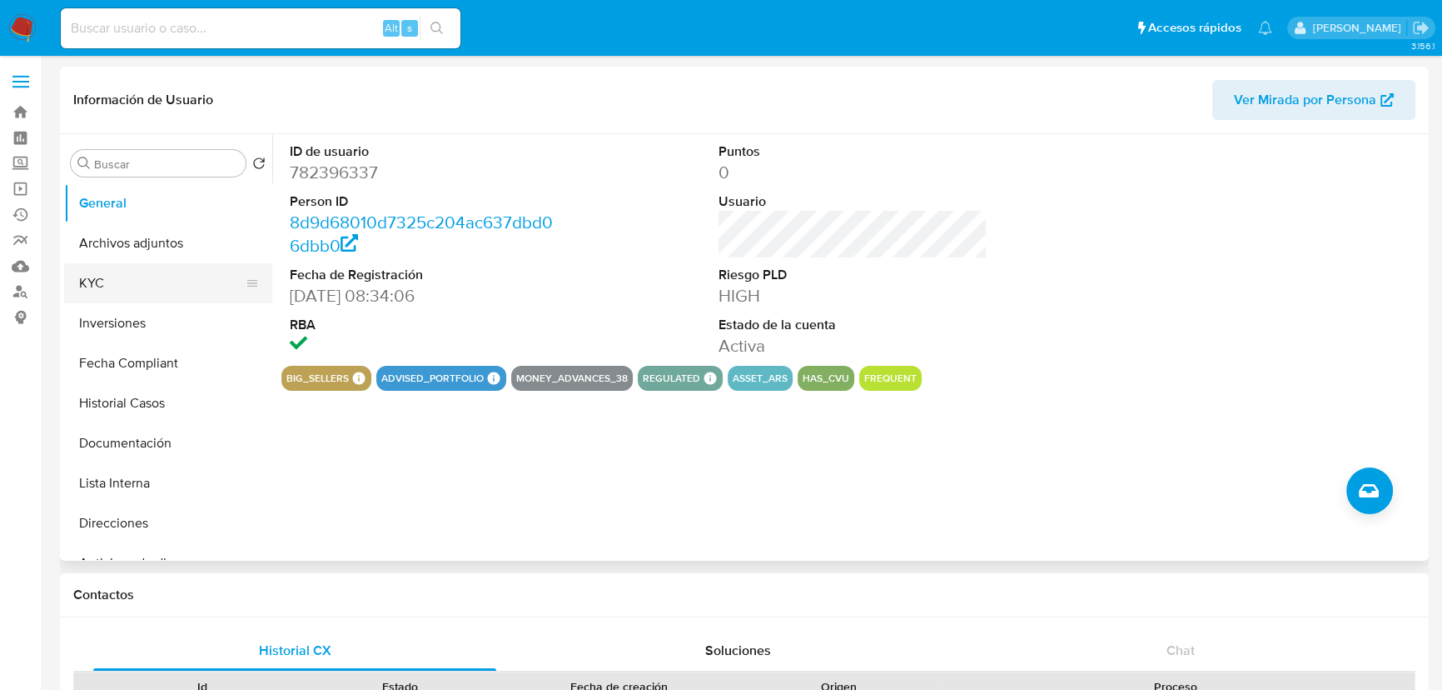
drag, startPoint x: 144, startPoint y: 266, endPoint x: 181, endPoint y: 262, distance: 36.8
click at [142, 266] on button "KYC" at bounding box center [161, 283] width 195 height 40
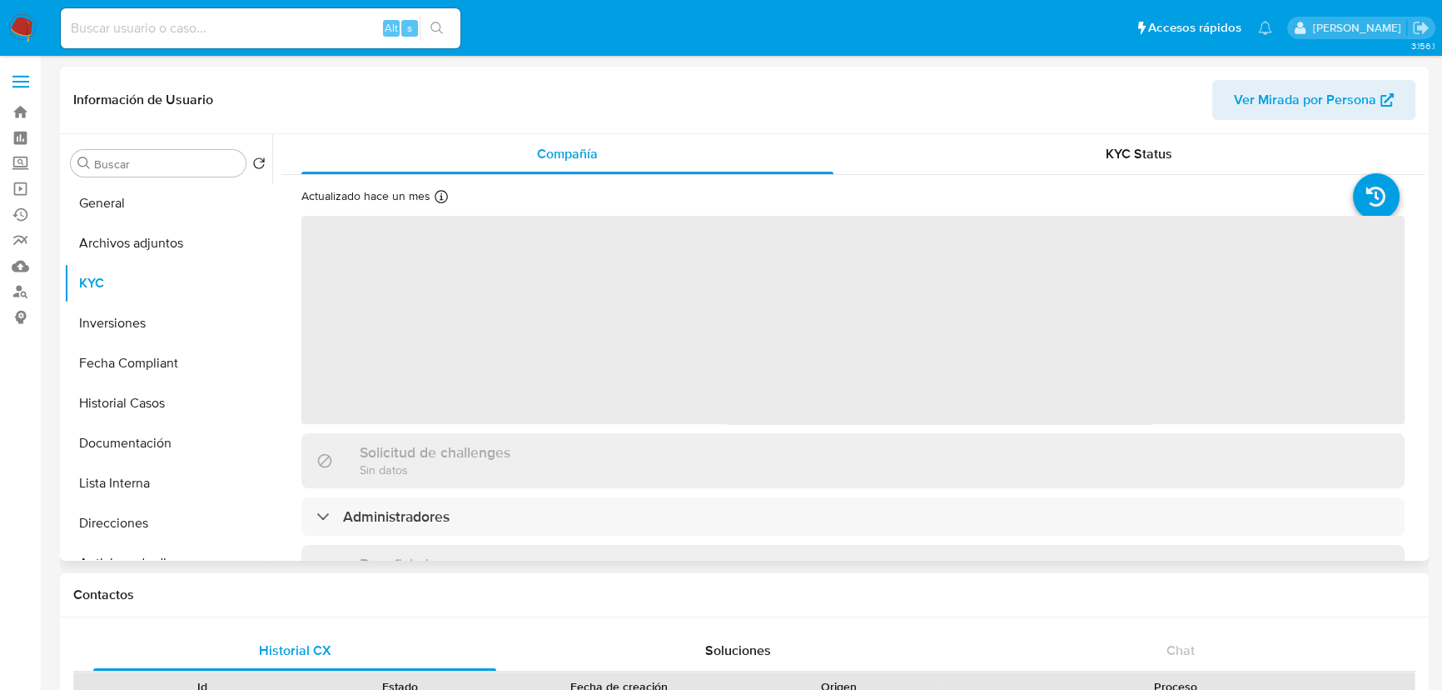
click at [1067, 120] on div "Información de Usuario Ver Mirada por Persona" at bounding box center [744, 100] width 1369 height 67
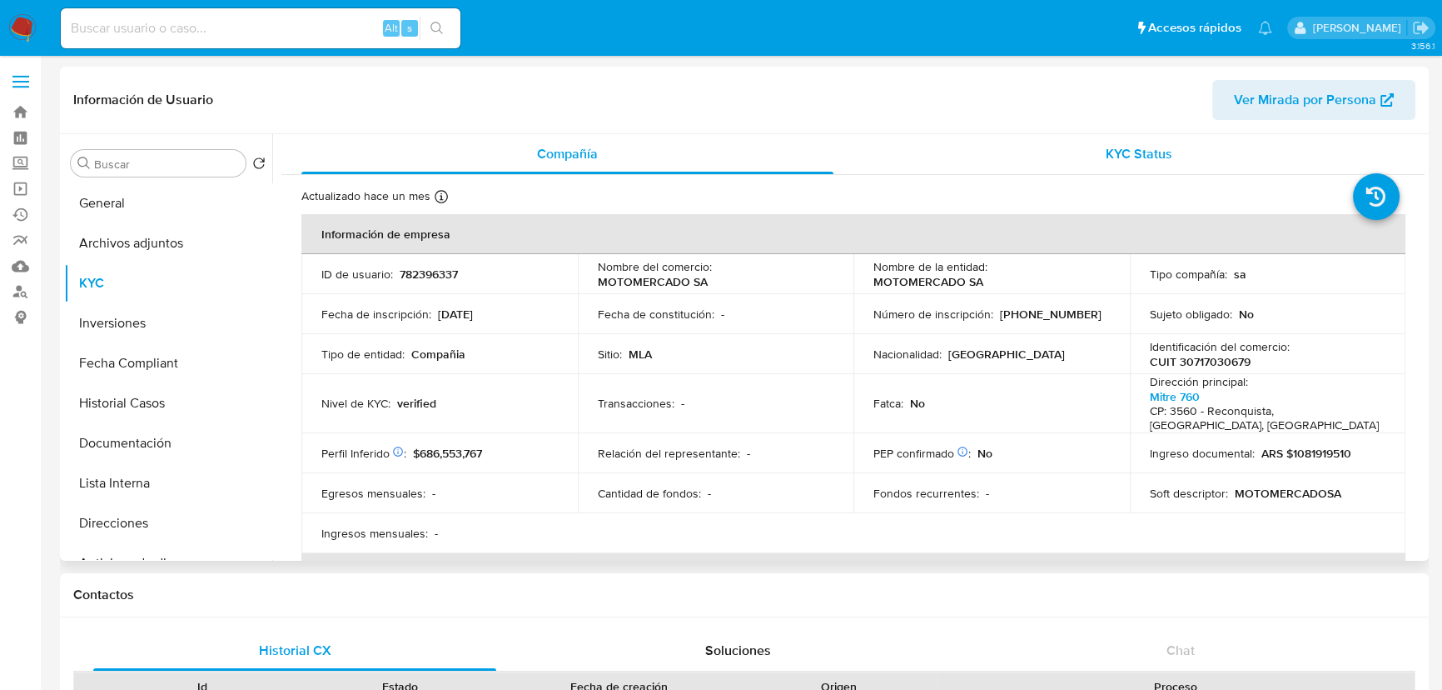
click at [1129, 147] on span "KYC Status" at bounding box center [1139, 153] width 67 height 19
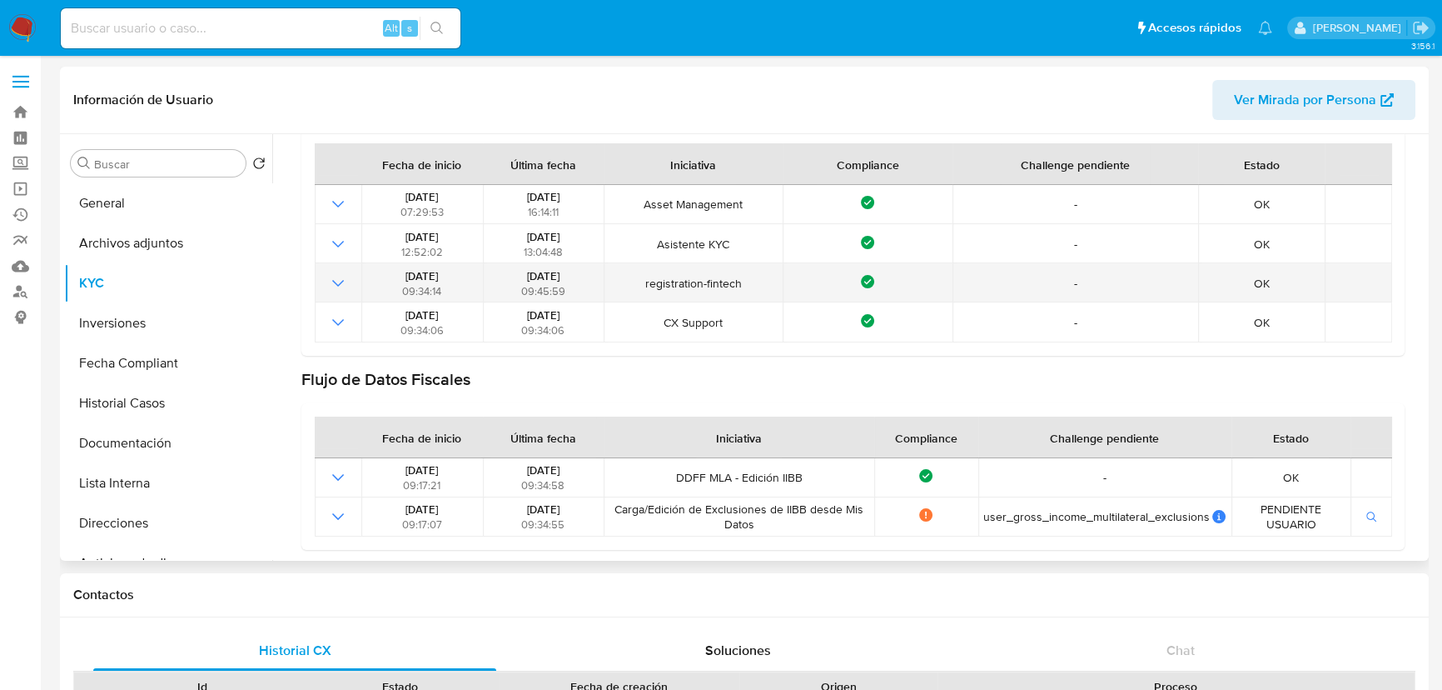
scroll to position [151, 0]
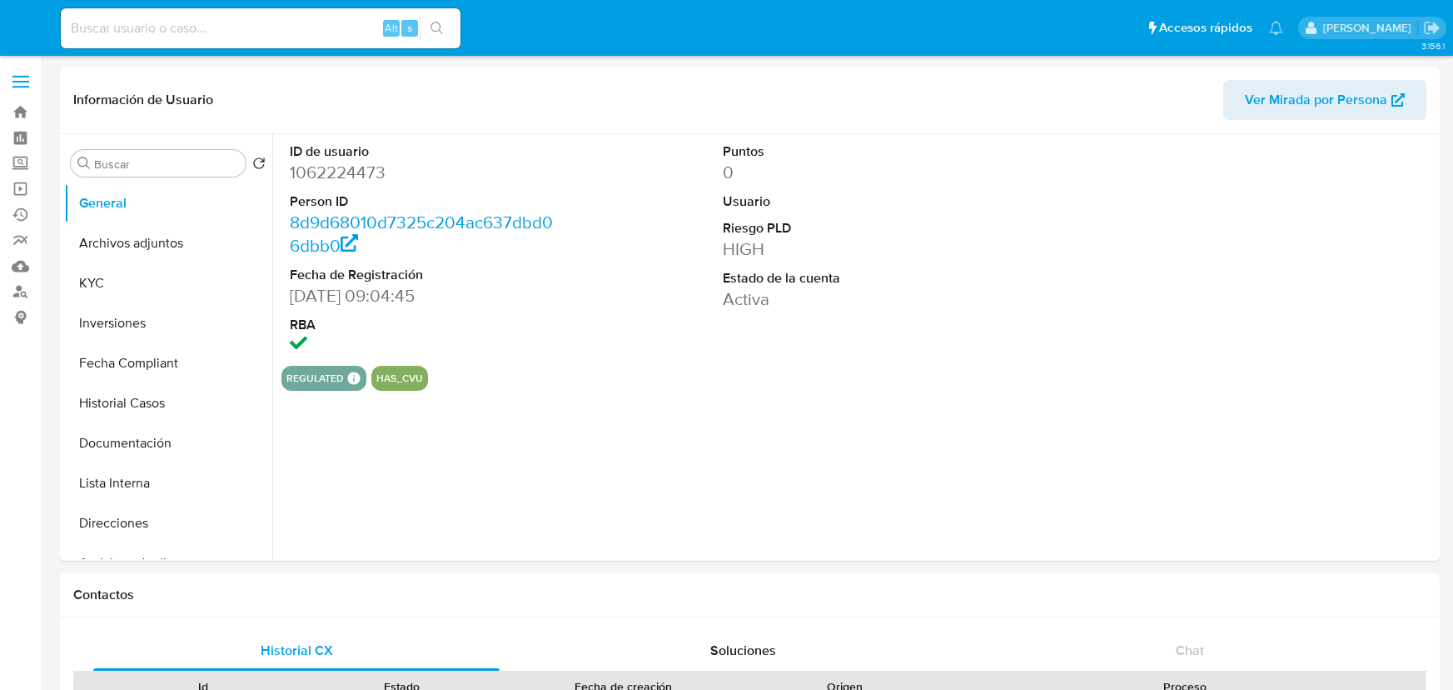
select select "10"
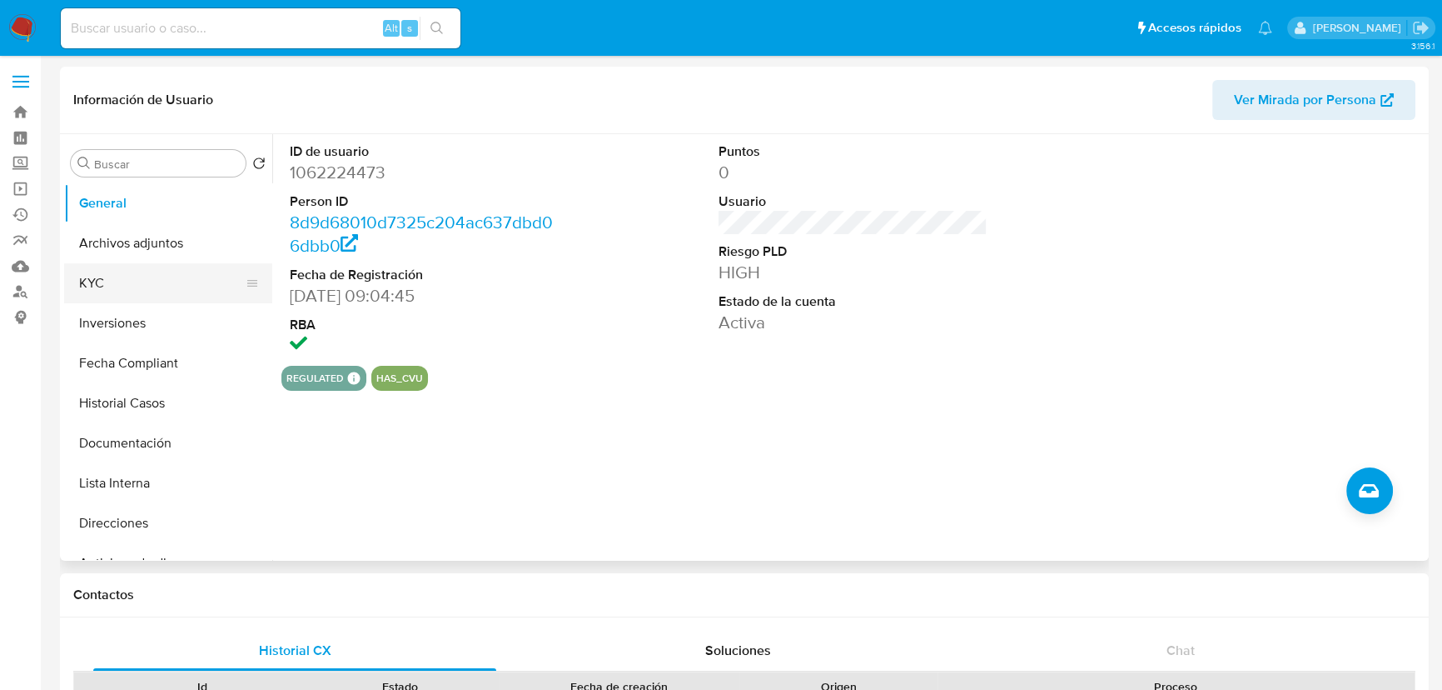
click at [115, 289] on button "KYC" at bounding box center [161, 283] width 195 height 40
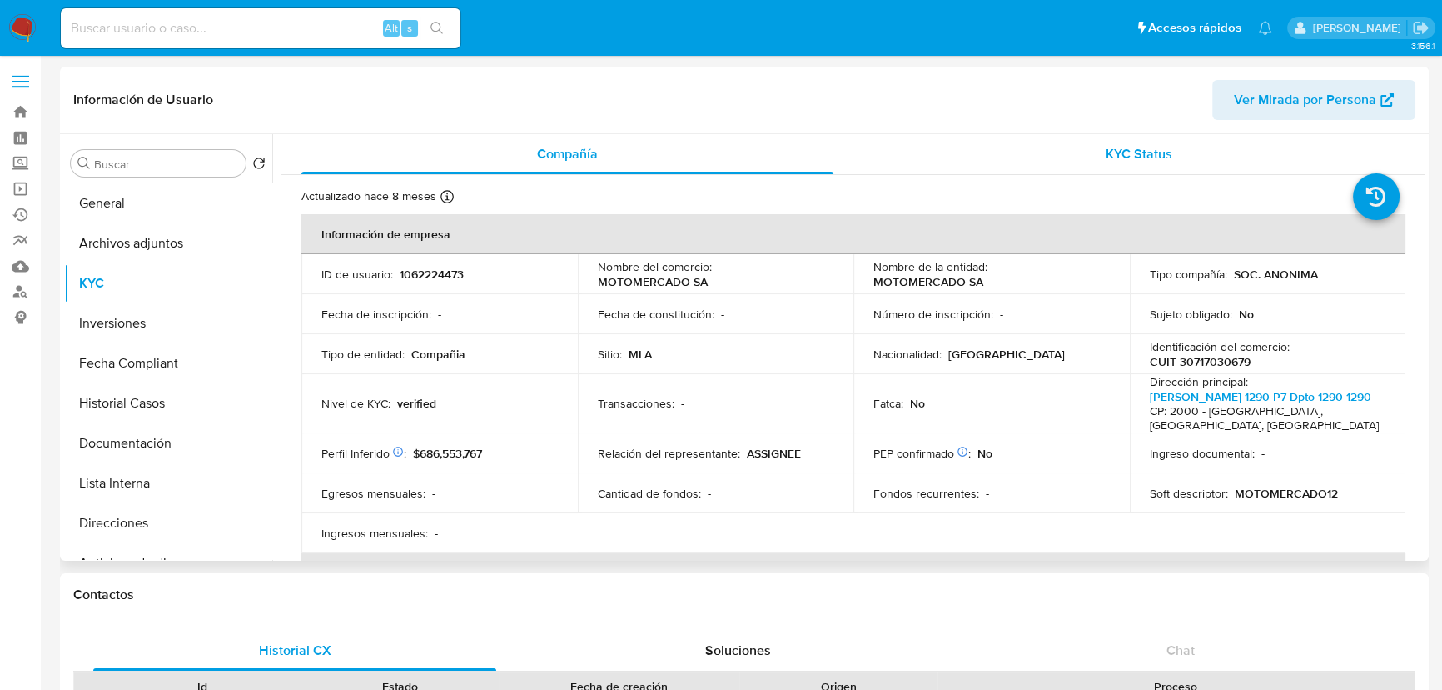
click at [1116, 167] on div "KYC Status" at bounding box center [1140, 154] width 532 height 40
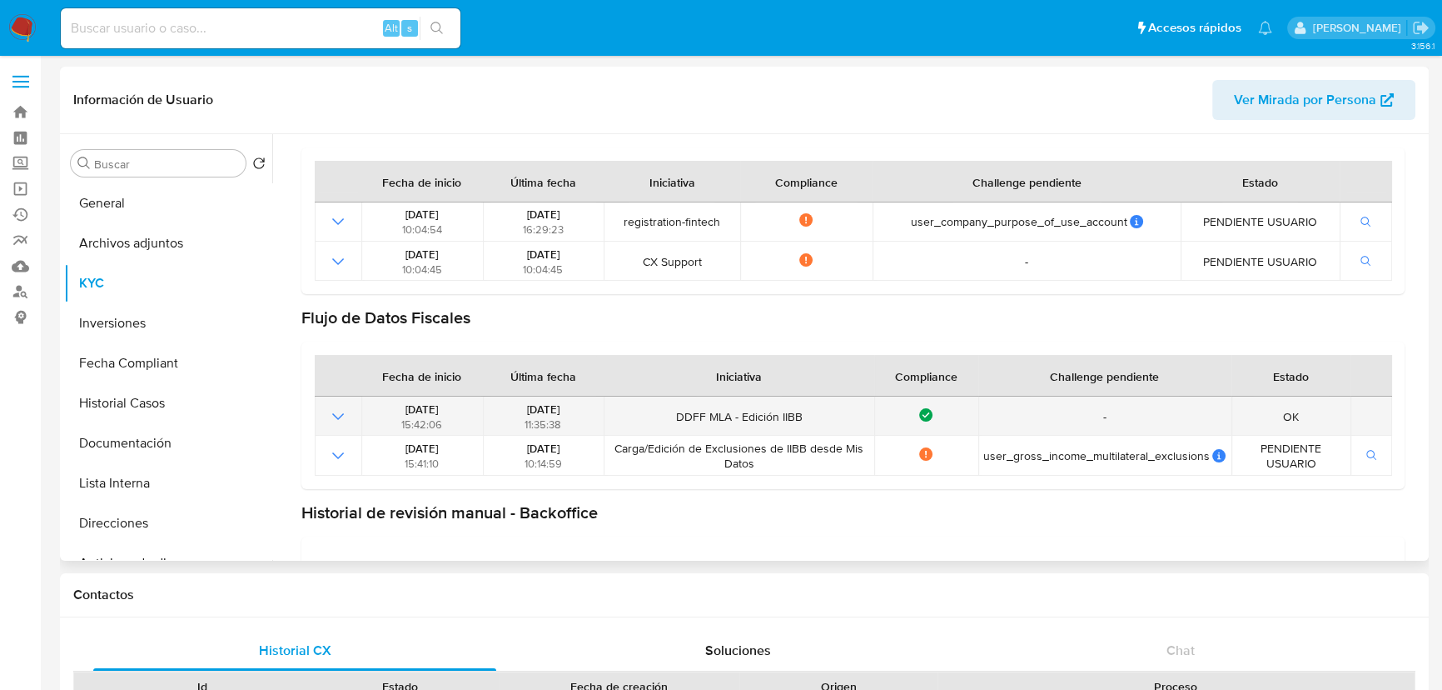
scroll to position [151, 0]
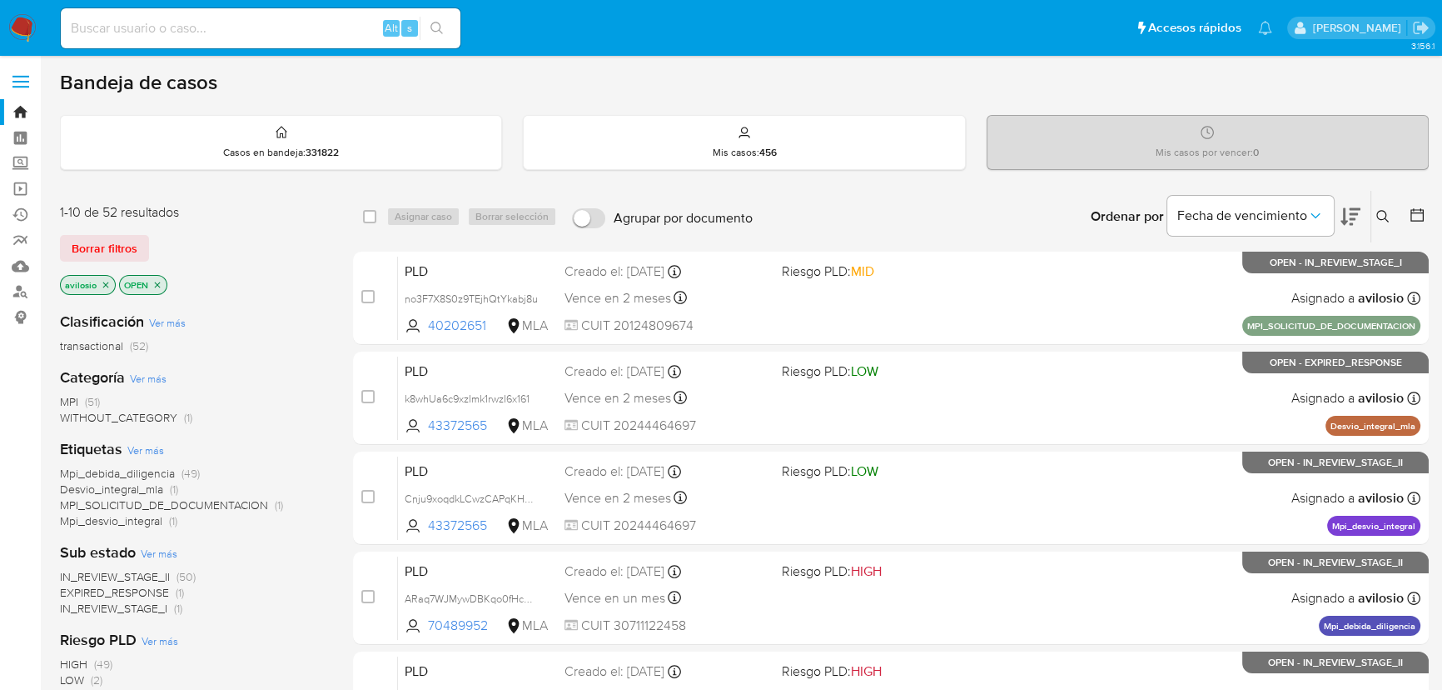
click at [285, 42] on div "Alt s" at bounding box center [261, 28] width 400 height 47
click at [285, 42] on div "Alt s" at bounding box center [261, 28] width 400 height 40
click at [286, 32] on input at bounding box center [261, 28] width 400 height 22
paste input "135668396"
type input "135668396"
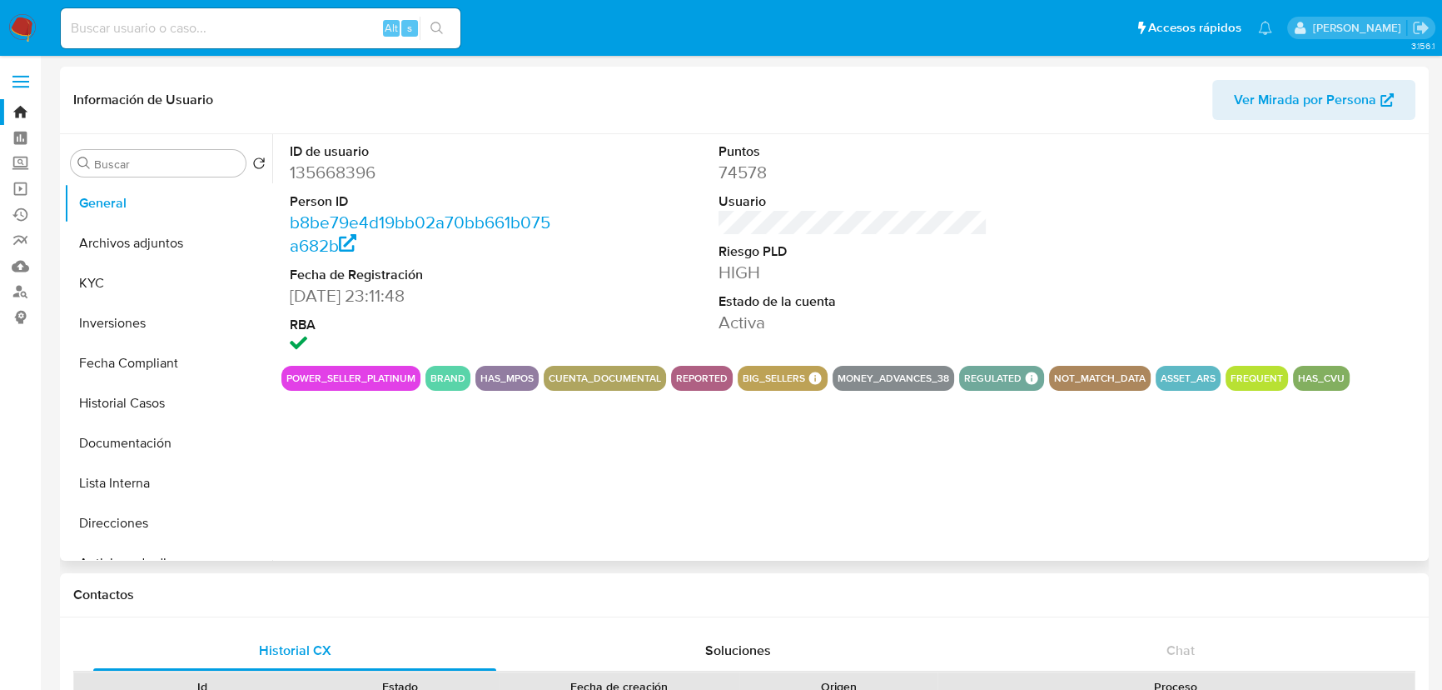
select select "10"
click at [154, 286] on button "KYC" at bounding box center [161, 283] width 195 height 40
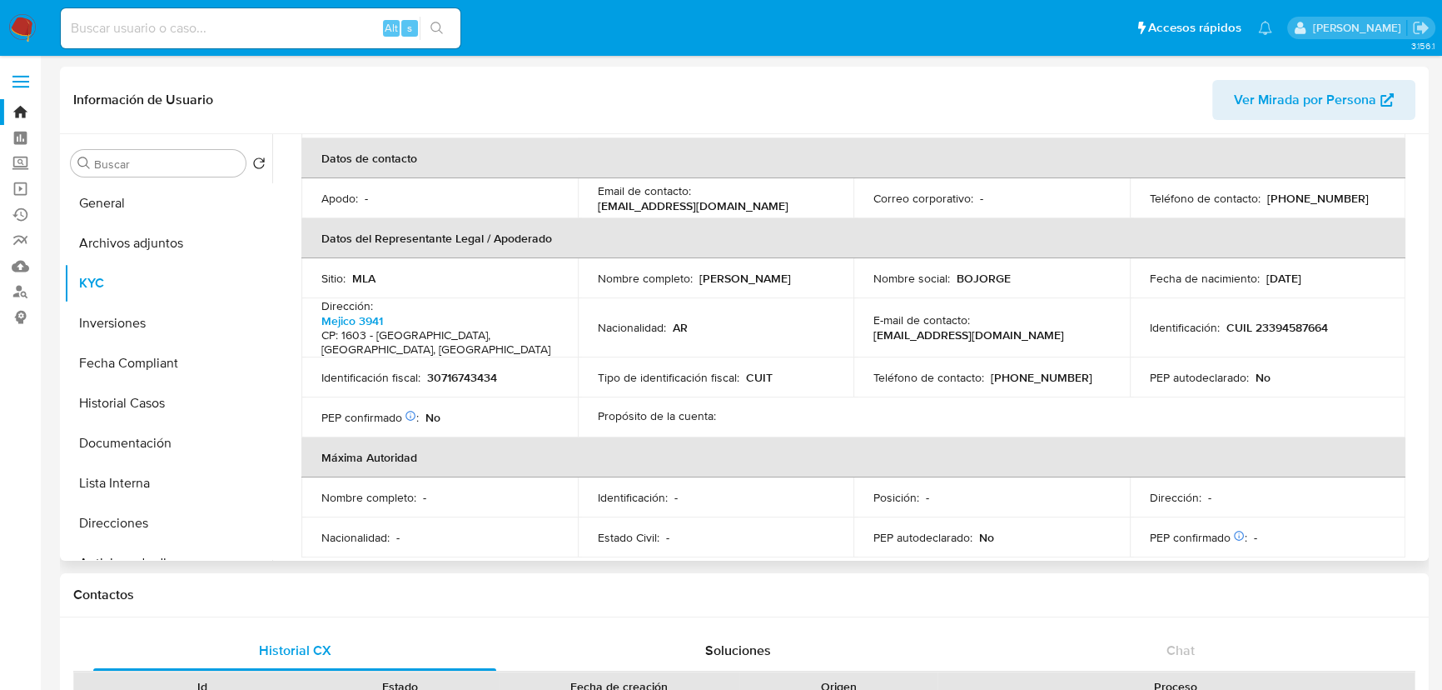
scroll to position [605, 0]
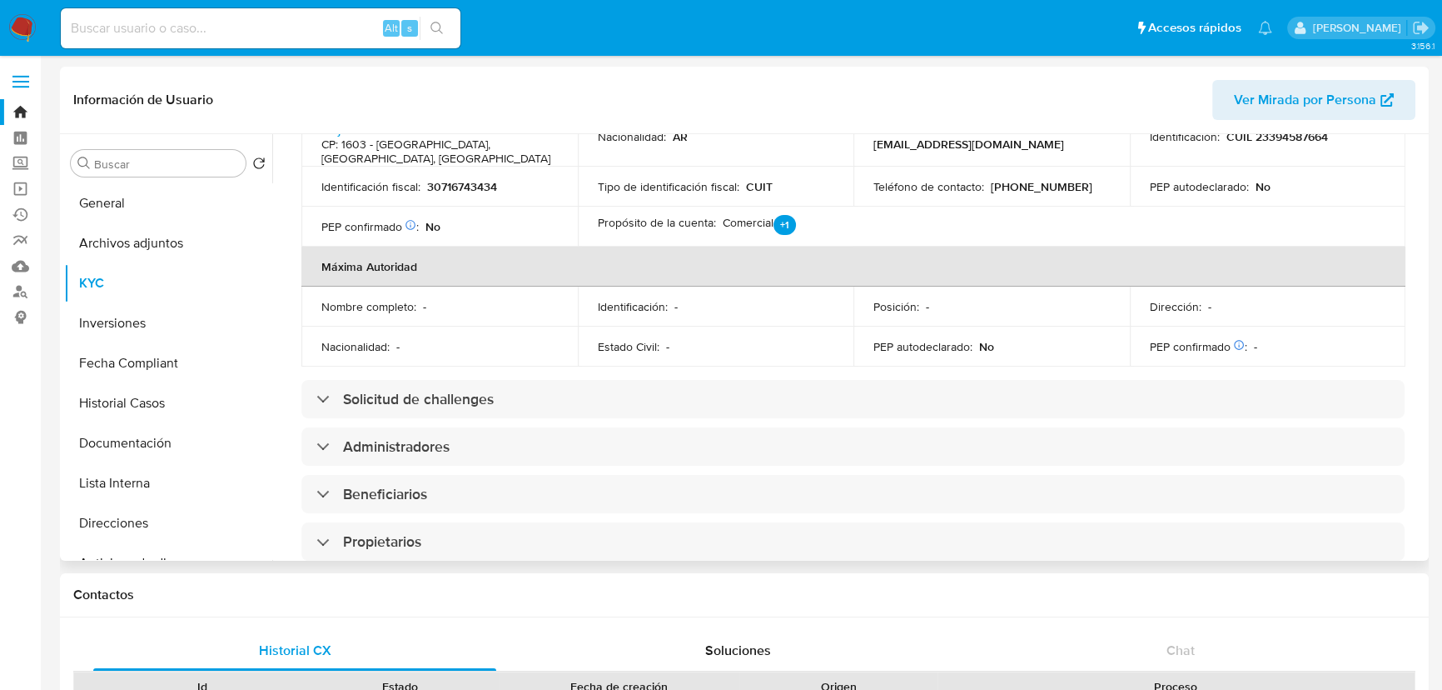
click at [436, 424] on div "Información de empresa ID de usuario : 135668396 Nombre del comercio : CANDY HO…" at bounding box center [852, 324] width 1103 height 1431
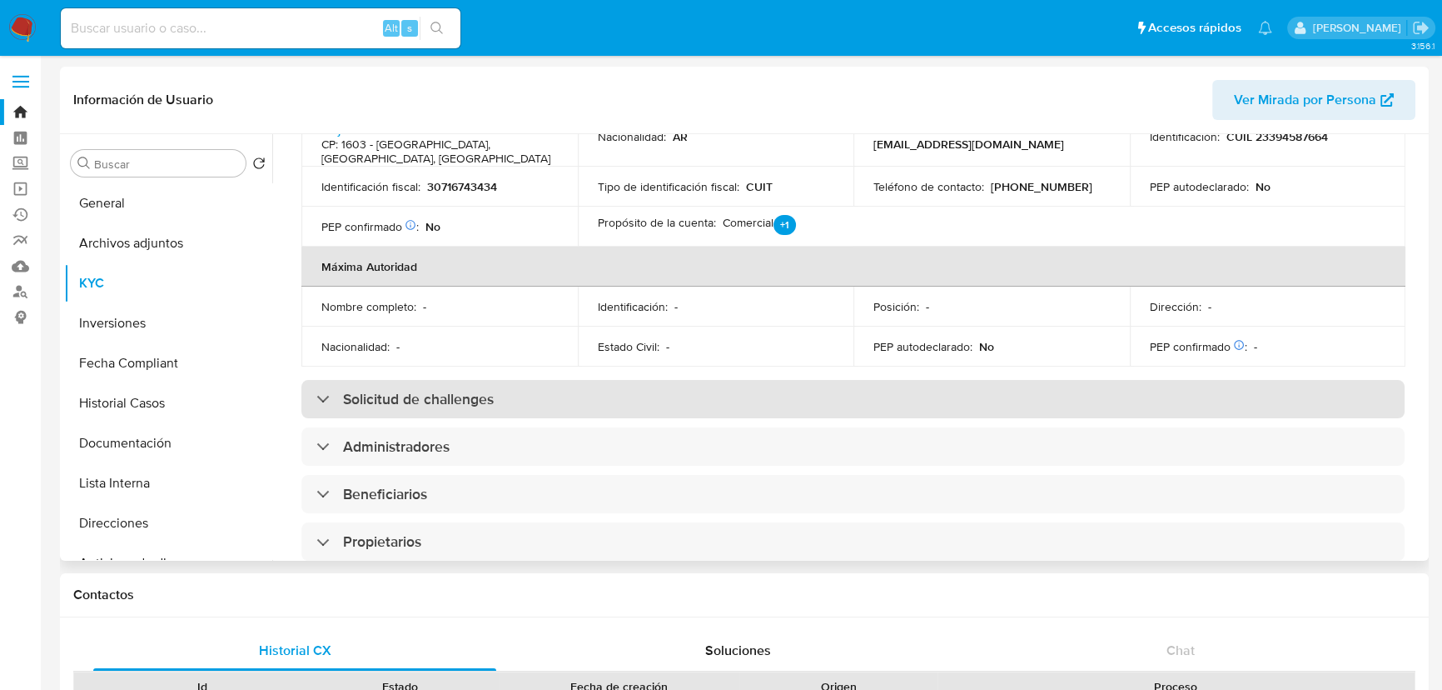
click at [444, 406] on h3 "Solicitud de challenges" at bounding box center [418, 399] width 151 height 18
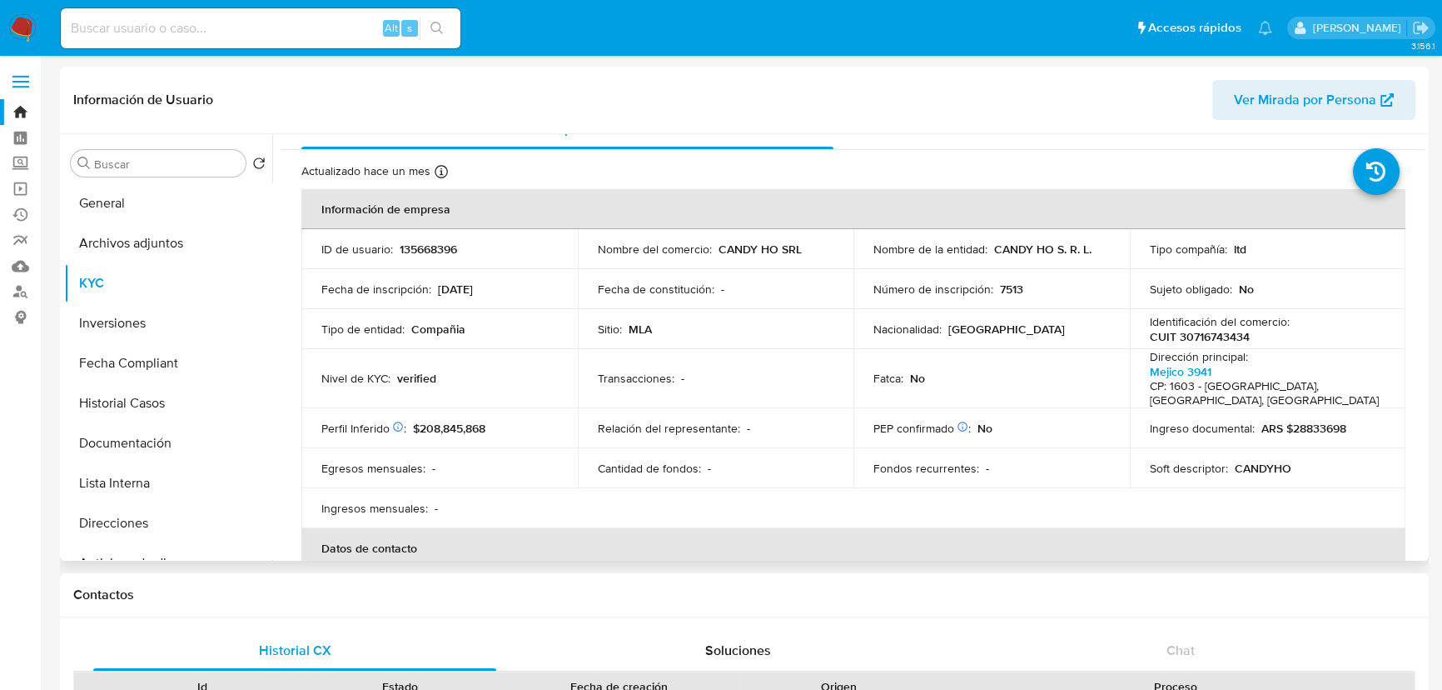
scroll to position [0, 0]
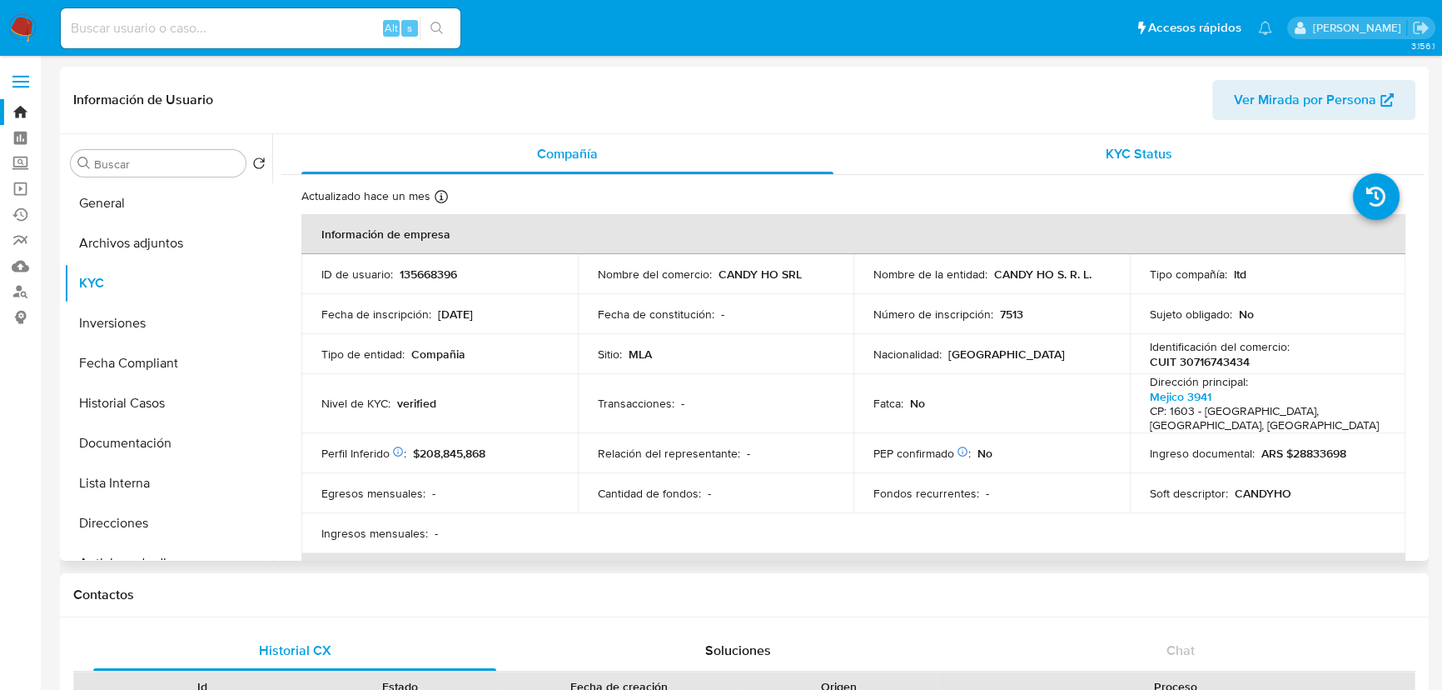
click at [1113, 166] on div "KYC Status" at bounding box center [1140, 154] width 532 height 40
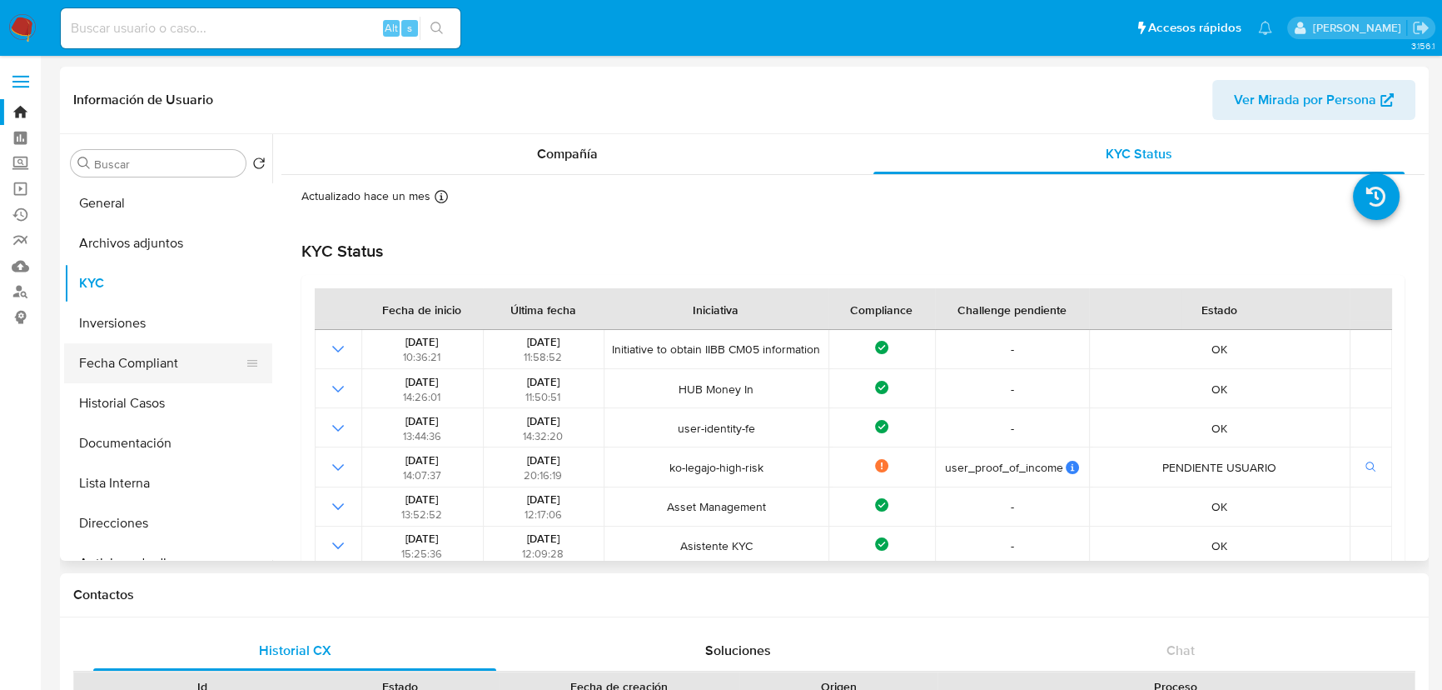
click at [144, 361] on button "Fecha Compliant" at bounding box center [161, 363] width 195 height 40
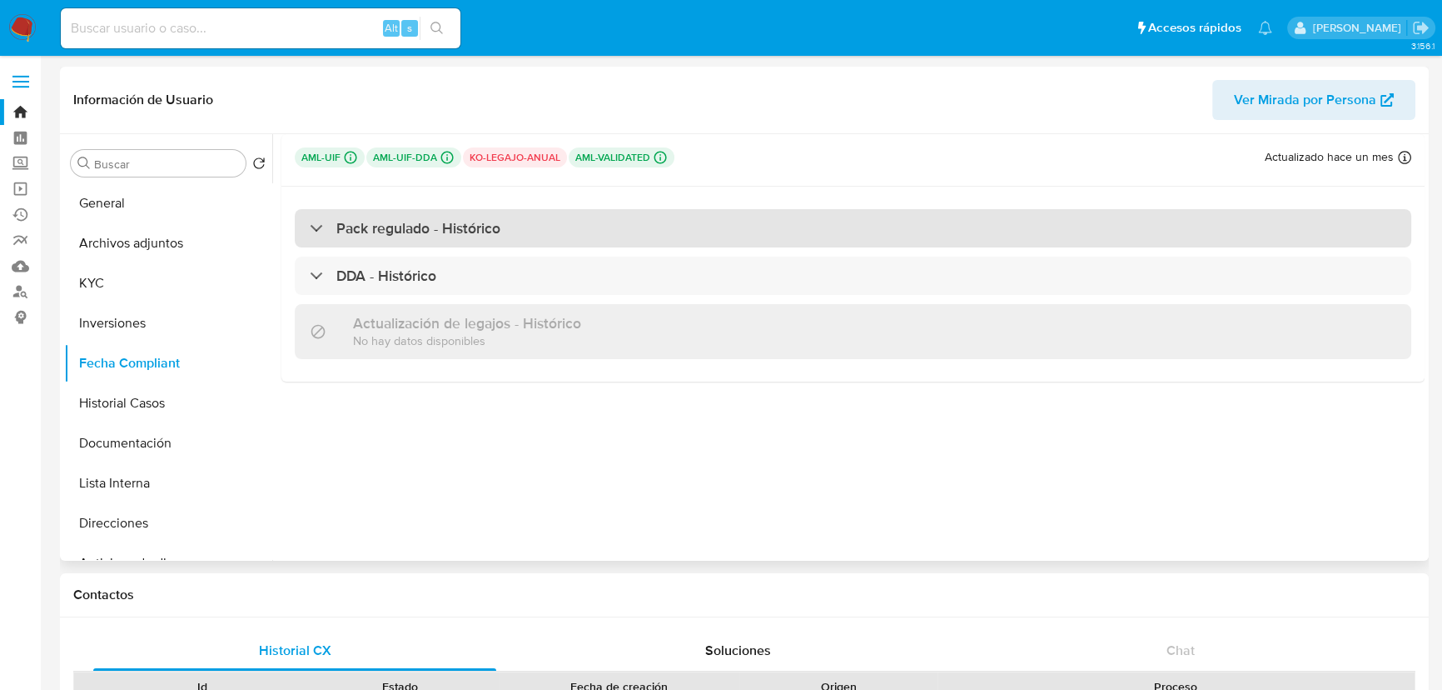
click at [411, 244] on div "Pack regulado - Histórico" at bounding box center [853, 228] width 1117 height 38
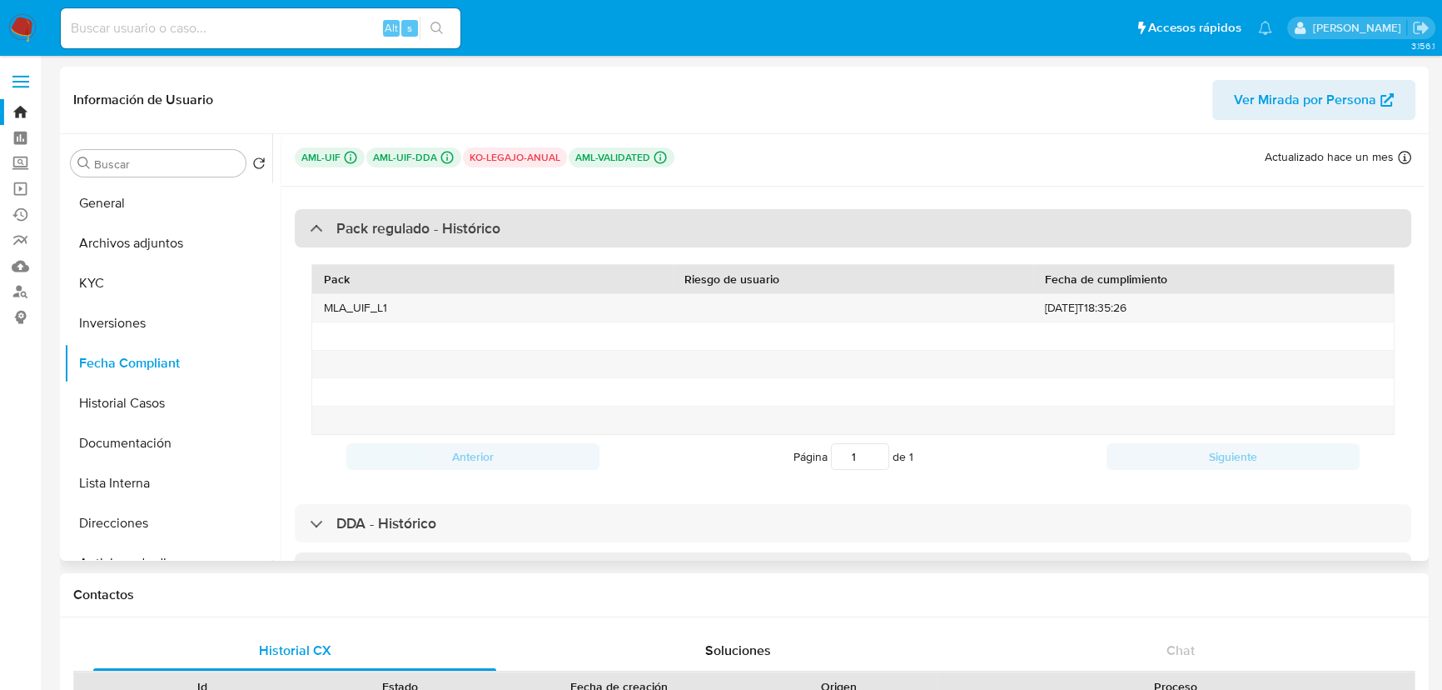
click at [411, 244] on div "Pack regulado - Histórico" at bounding box center [853, 228] width 1117 height 38
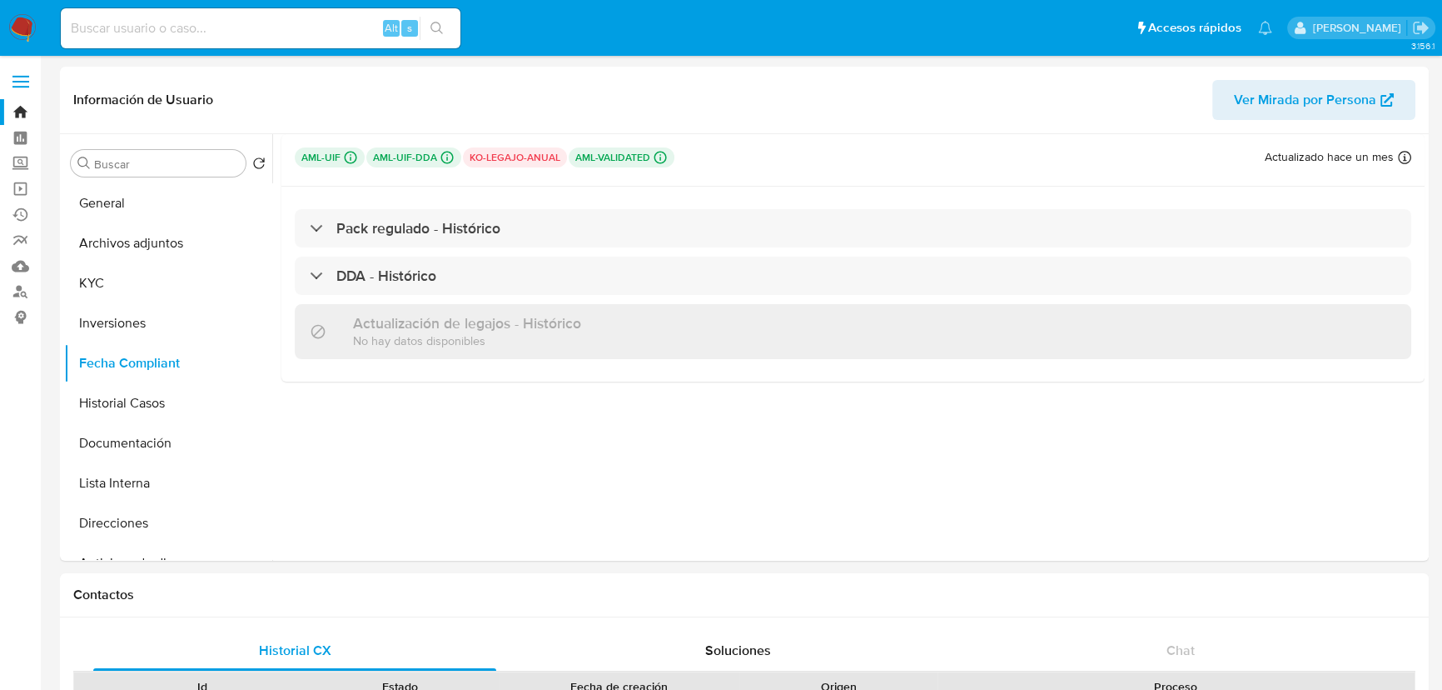
click at [98, 24] on input at bounding box center [261, 28] width 400 height 22
paste input "661242311"
type input "661242311"
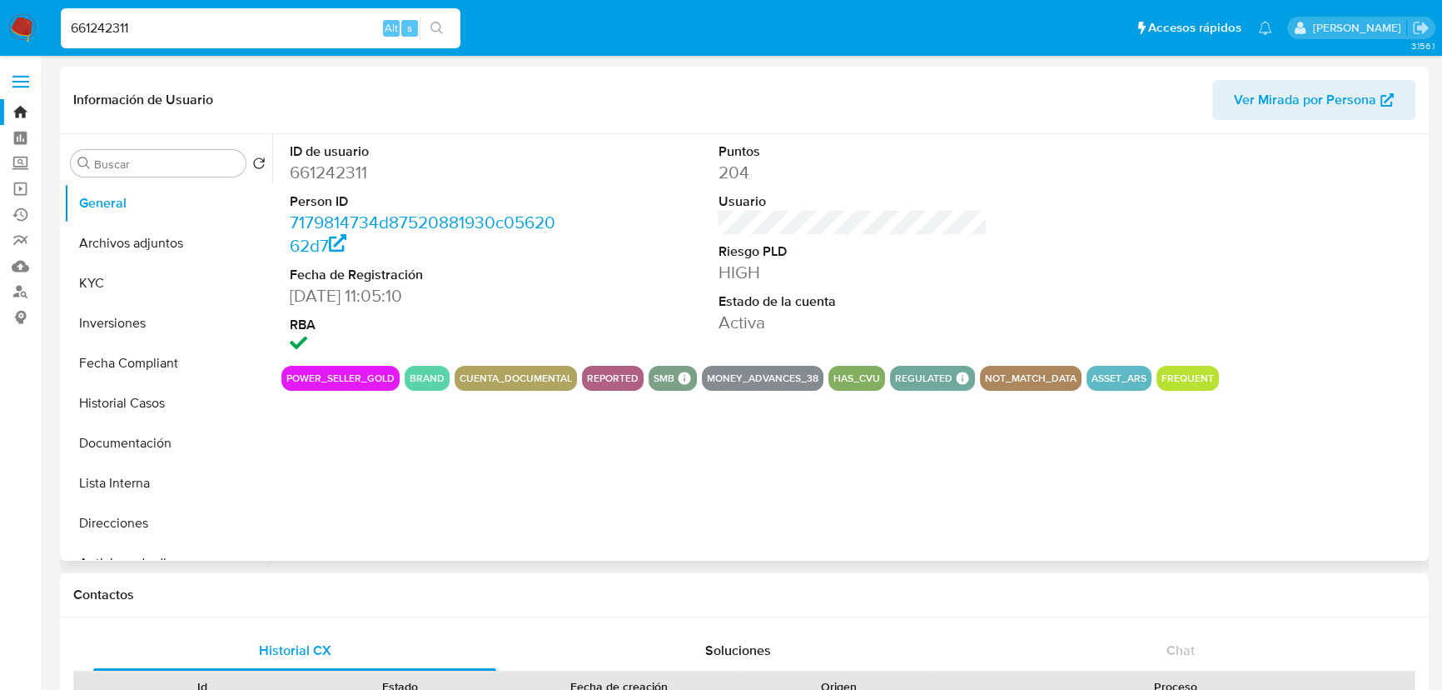
select select "10"
click at [103, 293] on button "KYC" at bounding box center [161, 283] width 195 height 40
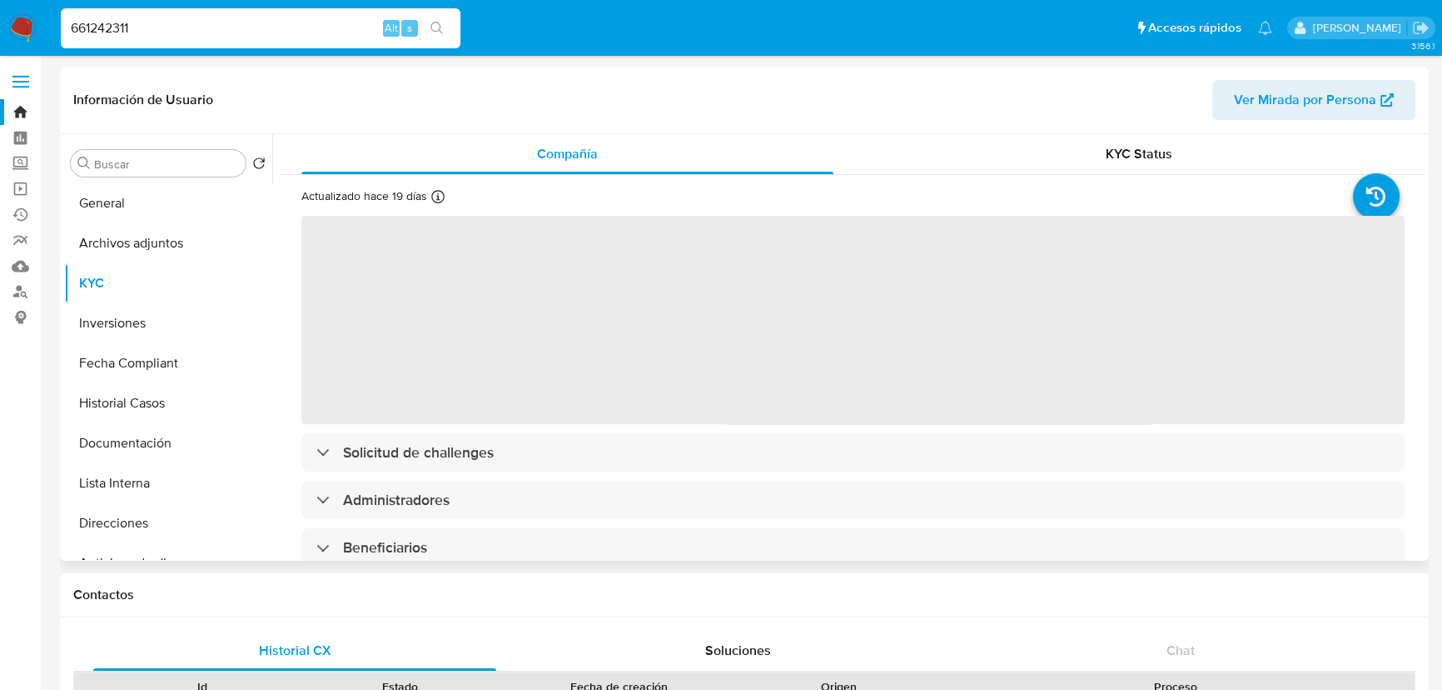
click at [1117, 125] on div "Información de Usuario Ver Mirada por Persona" at bounding box center [744, 100] width 1369 height 67
click at [1126, 139] on div "KYC Status" at bounding box center [1140, 154] width 532 height 40
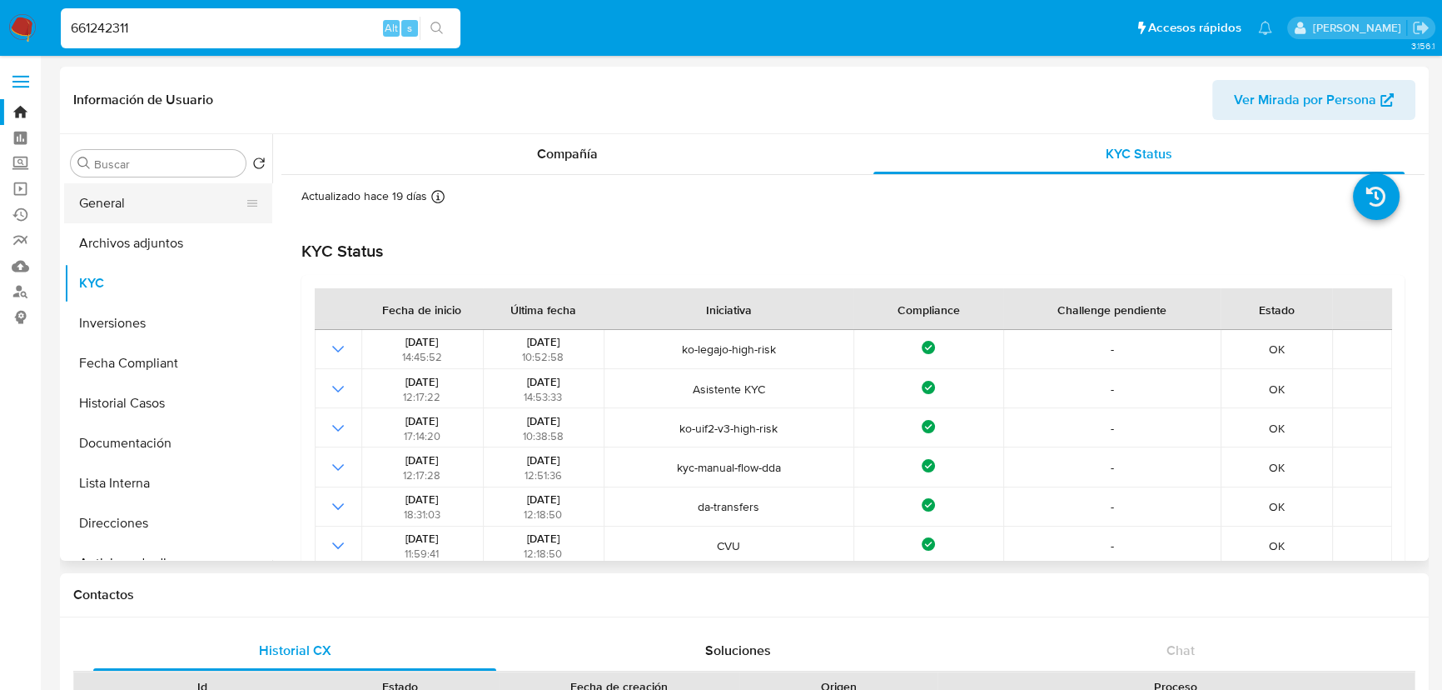
click at [112, 201] on button "General" at bounding box center [161, 203] width 195 height 40
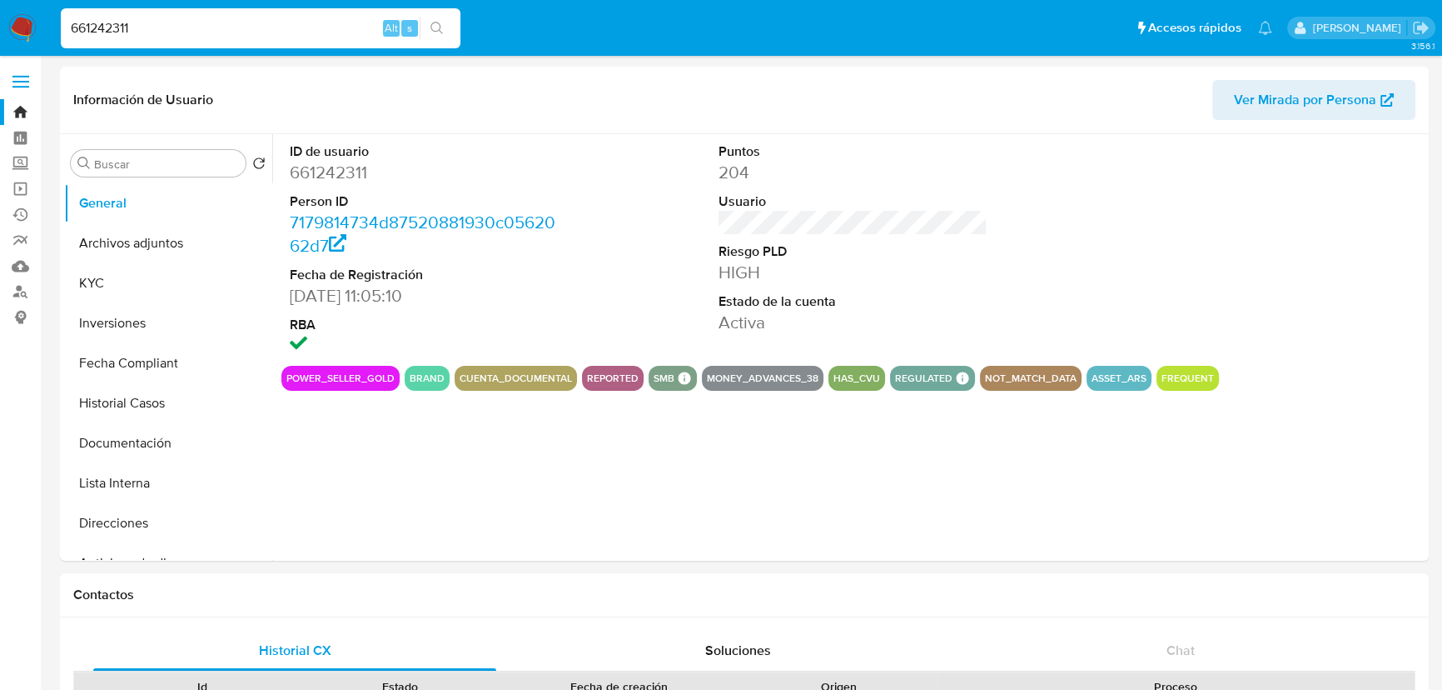
click at [352, 167] on dd "661242311" at bounding box center [424, 172] width 269 height 23
copy dd "661242311"
click at [169, 293] on button "KYC" at bounding box center [161, 283] width 195 height 40
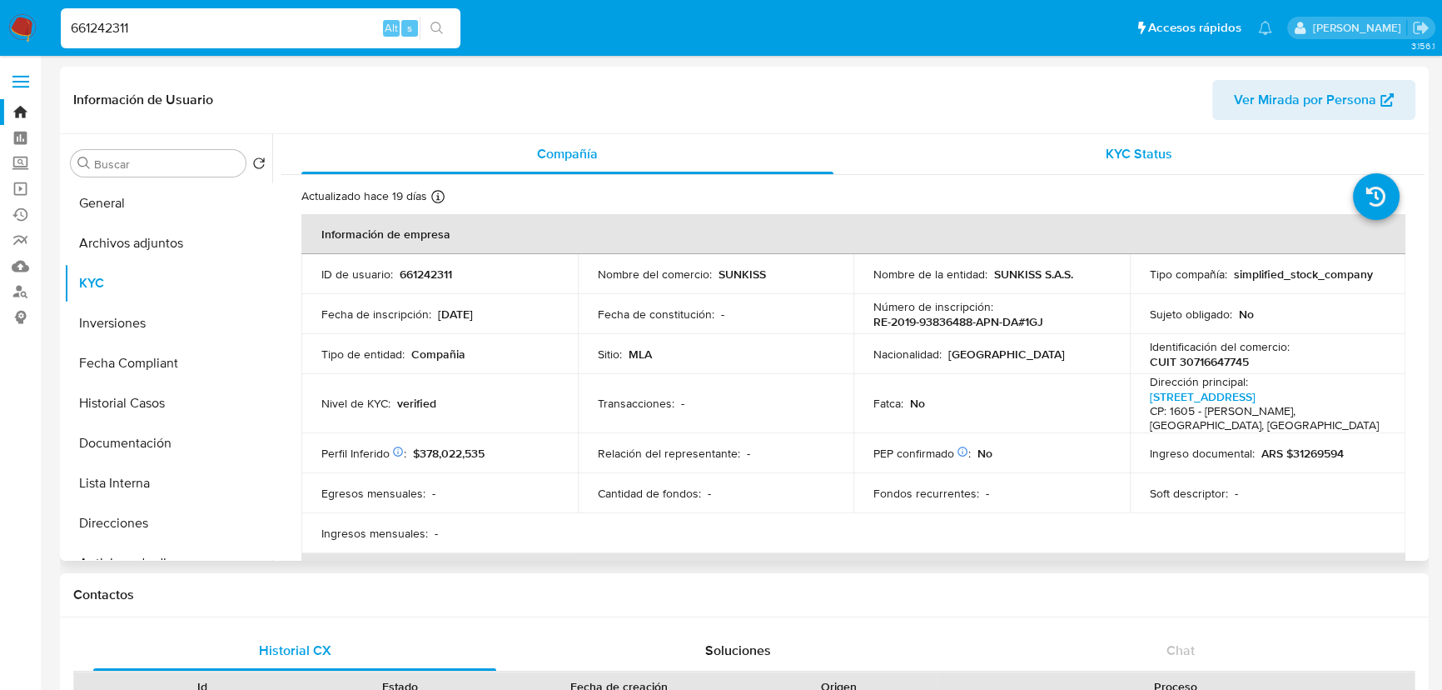
click at [1157, 161] on span "KYC Status" at bounding box center [1139, 153] width 67 height 19
